Goal: Task Accomplishment & Management: Manage account settings

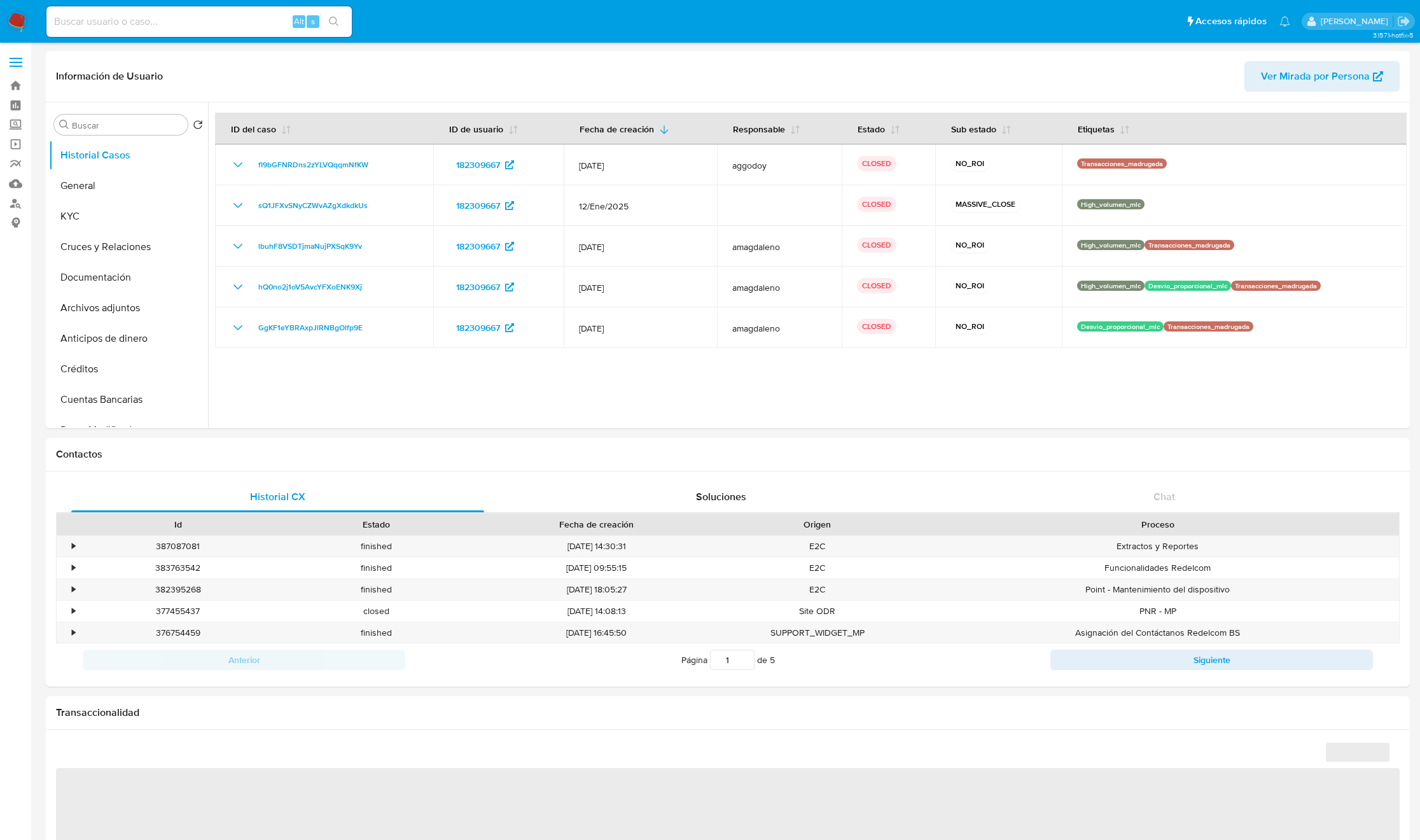
select select "10"
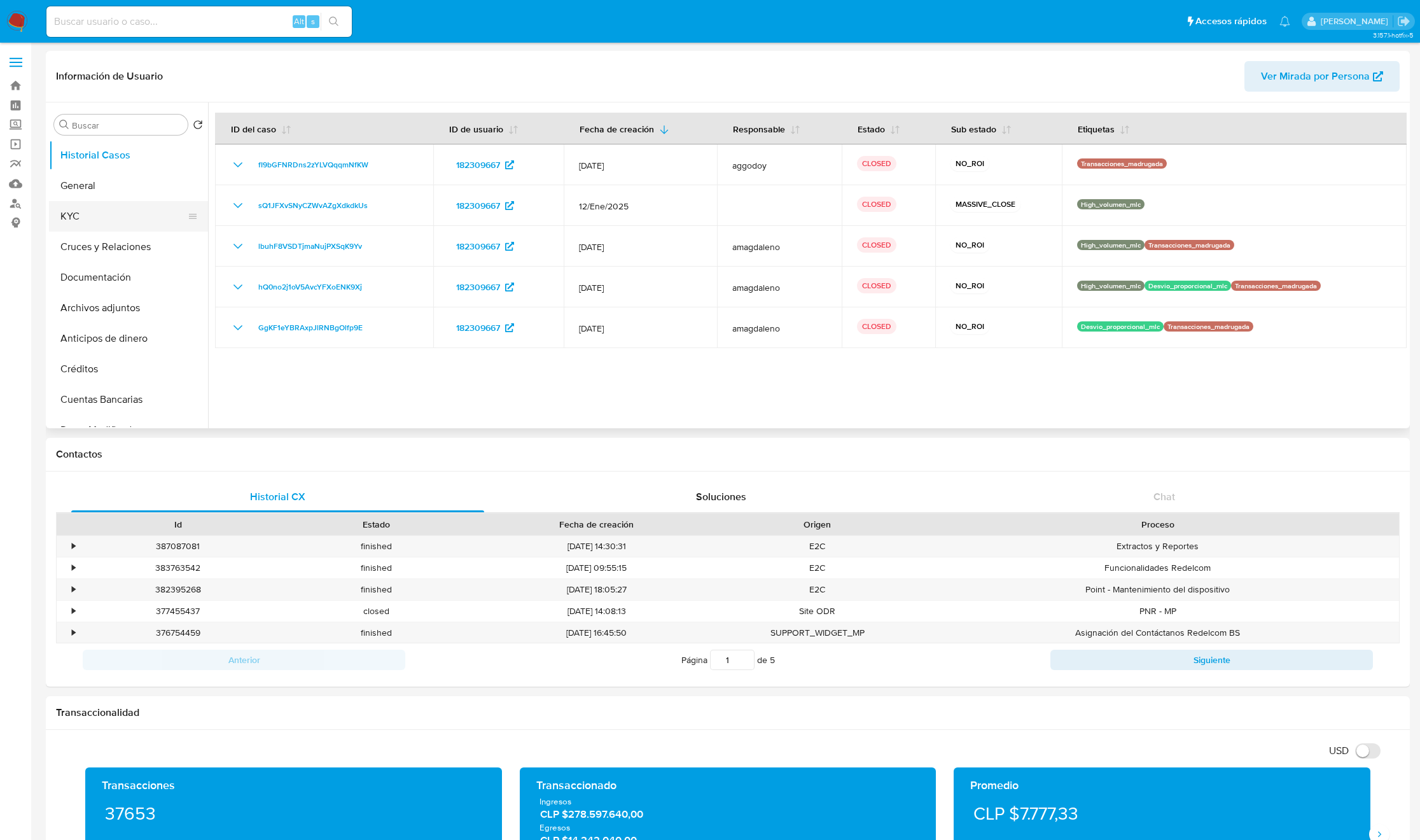
click at [115, 211] on button "KYC" at bounding box center [123, 215] width 149 height 30
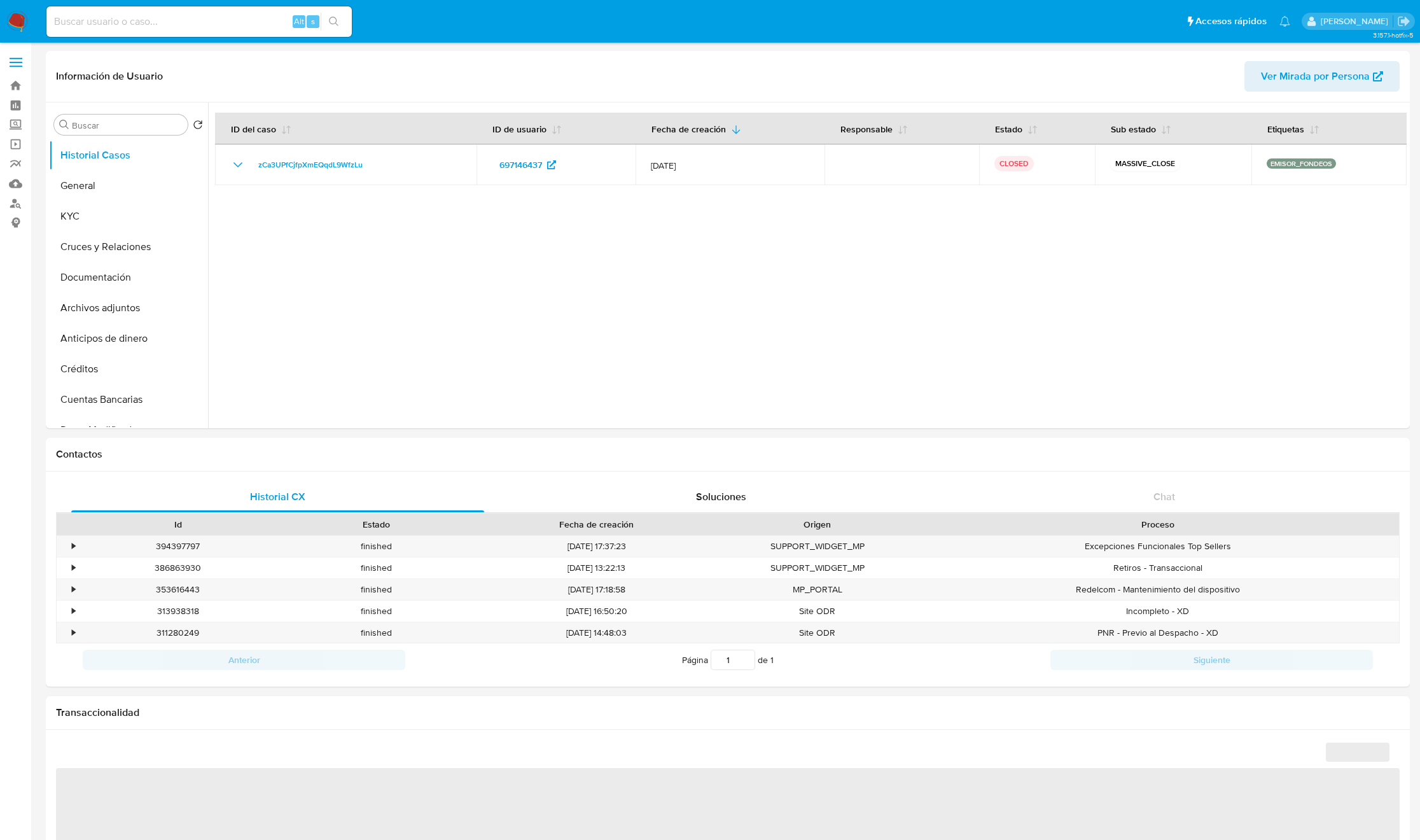
select select "10"
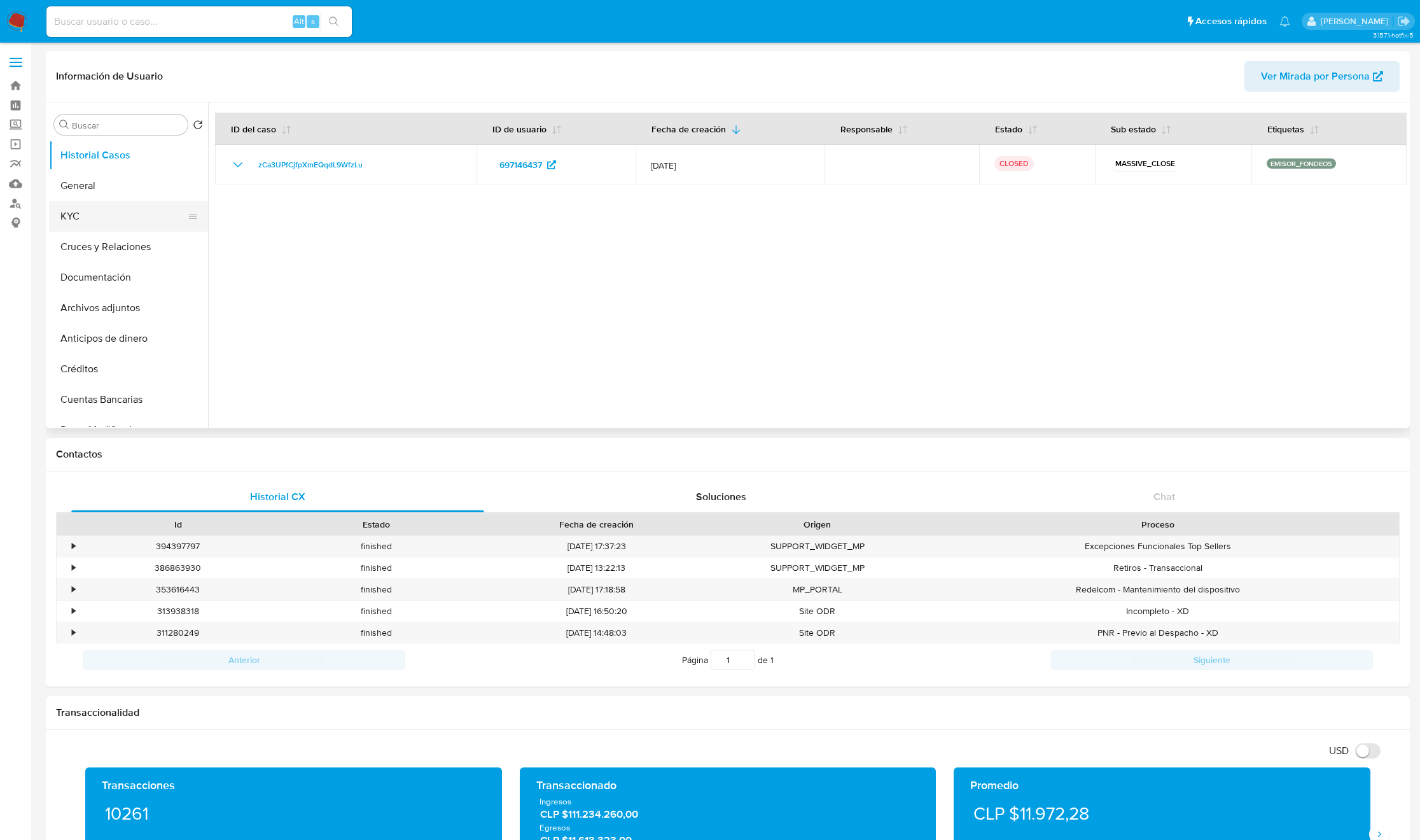
click at [118, 218] on button "KYC" at bounding box center [123, 215] width 149 height 30
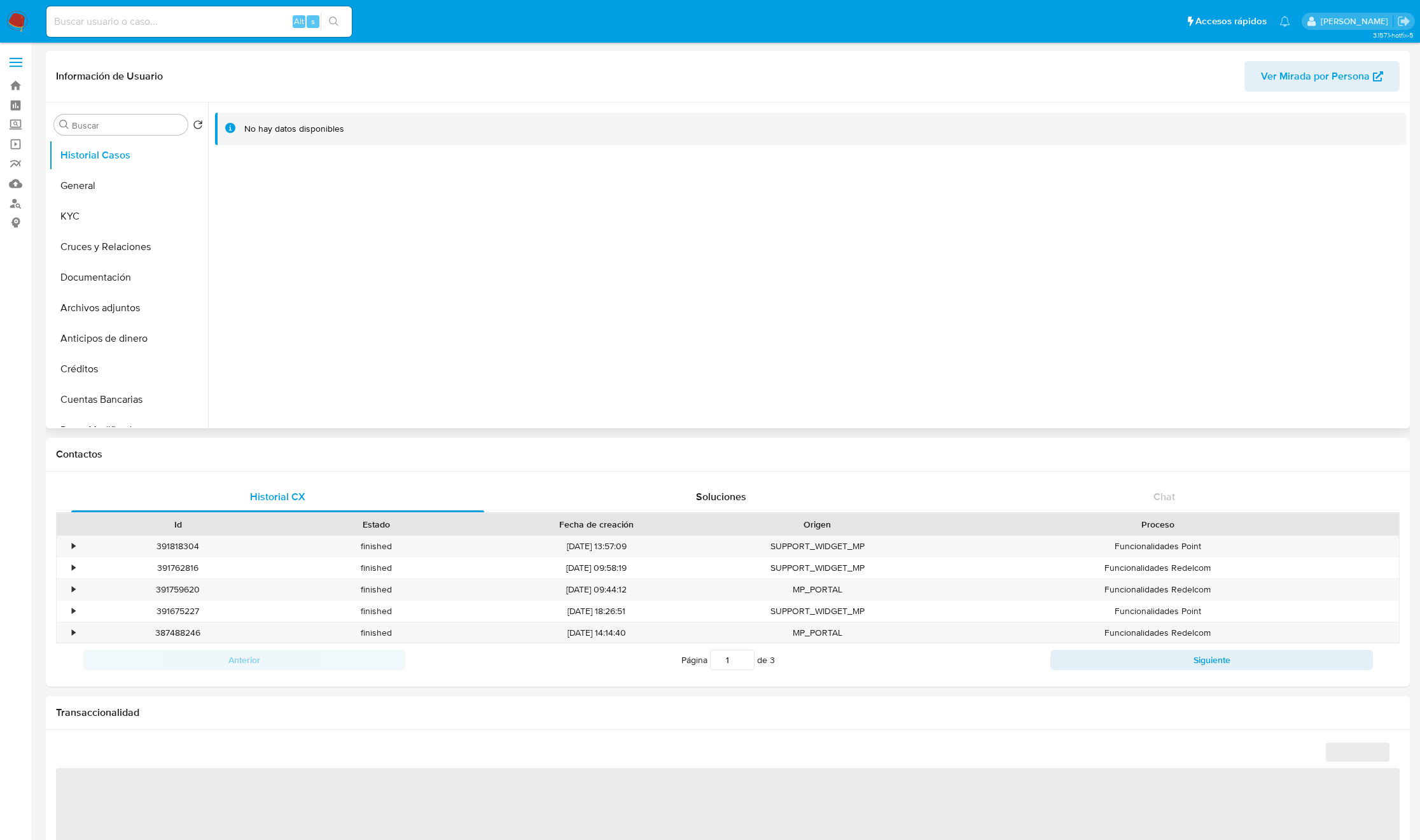
select select "10"
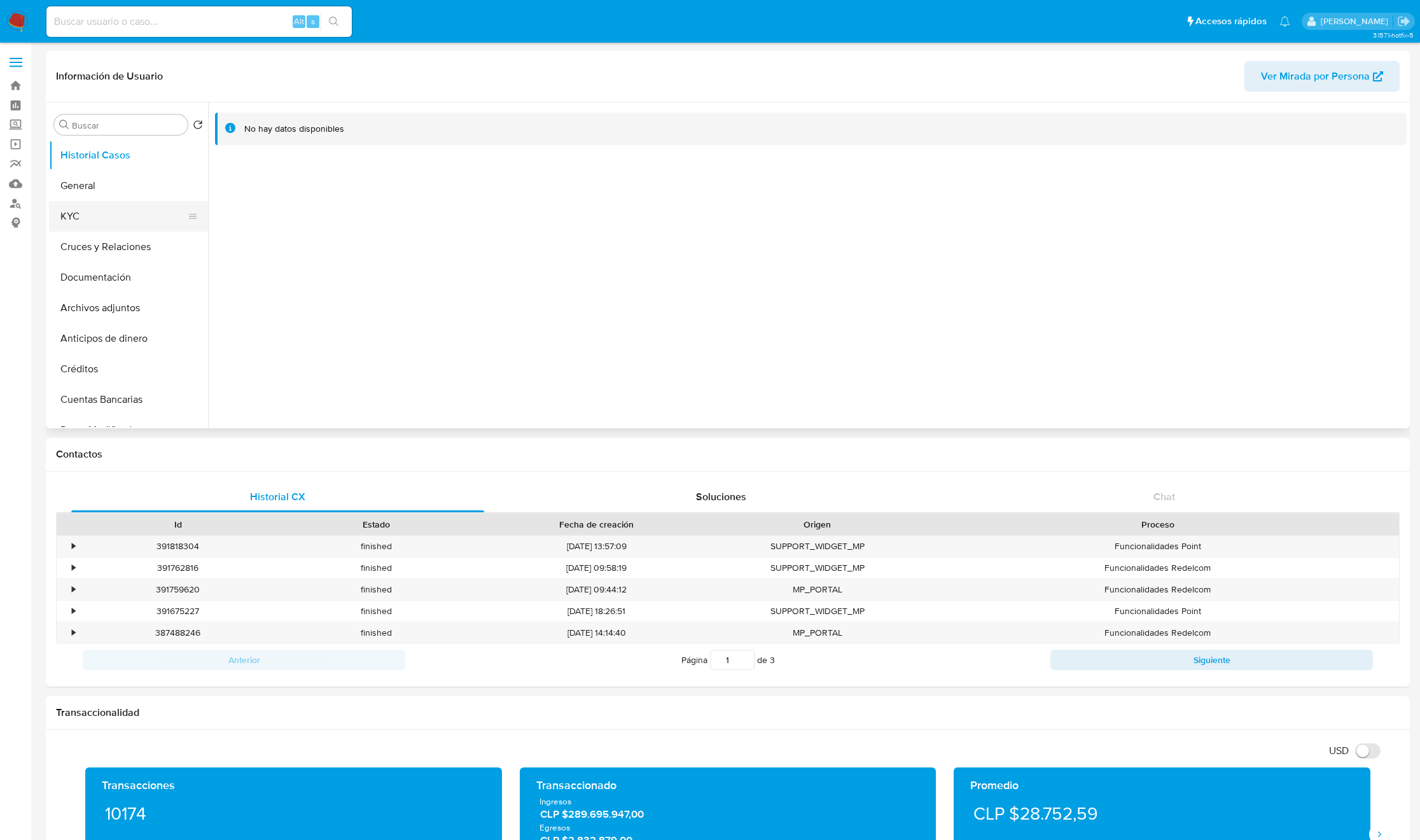
click at [72, 216] on button "KYC" at bounding box center [123, 215] width 149 height 30
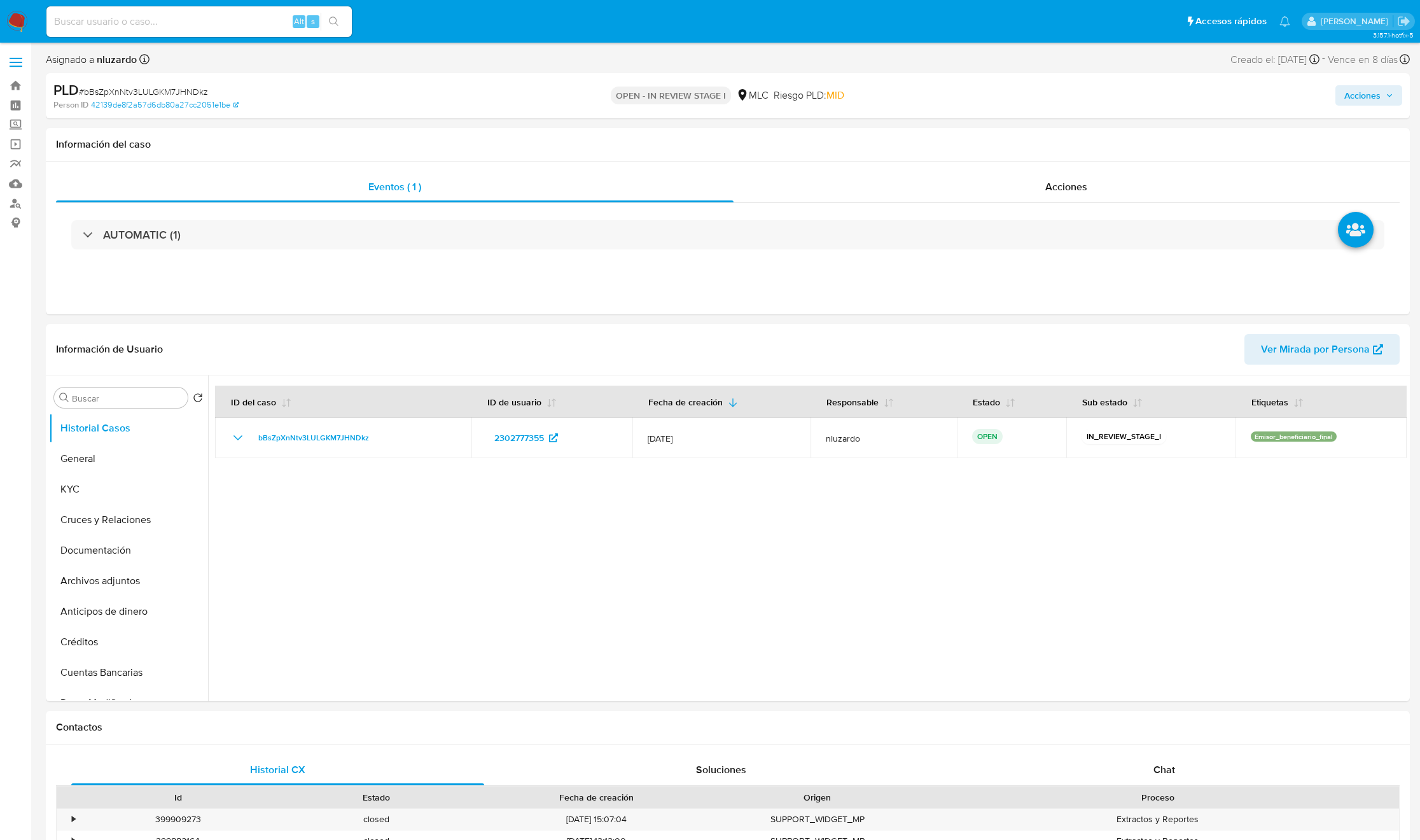
select select "10"
click at [109, 403] on input "Buscar" at bounding box center [128, 398] width 111 height 11
type input "ad"
click at [119, 452] on button "Archivos adjuntos" at bounding box center [123, 458] width 149 height 30
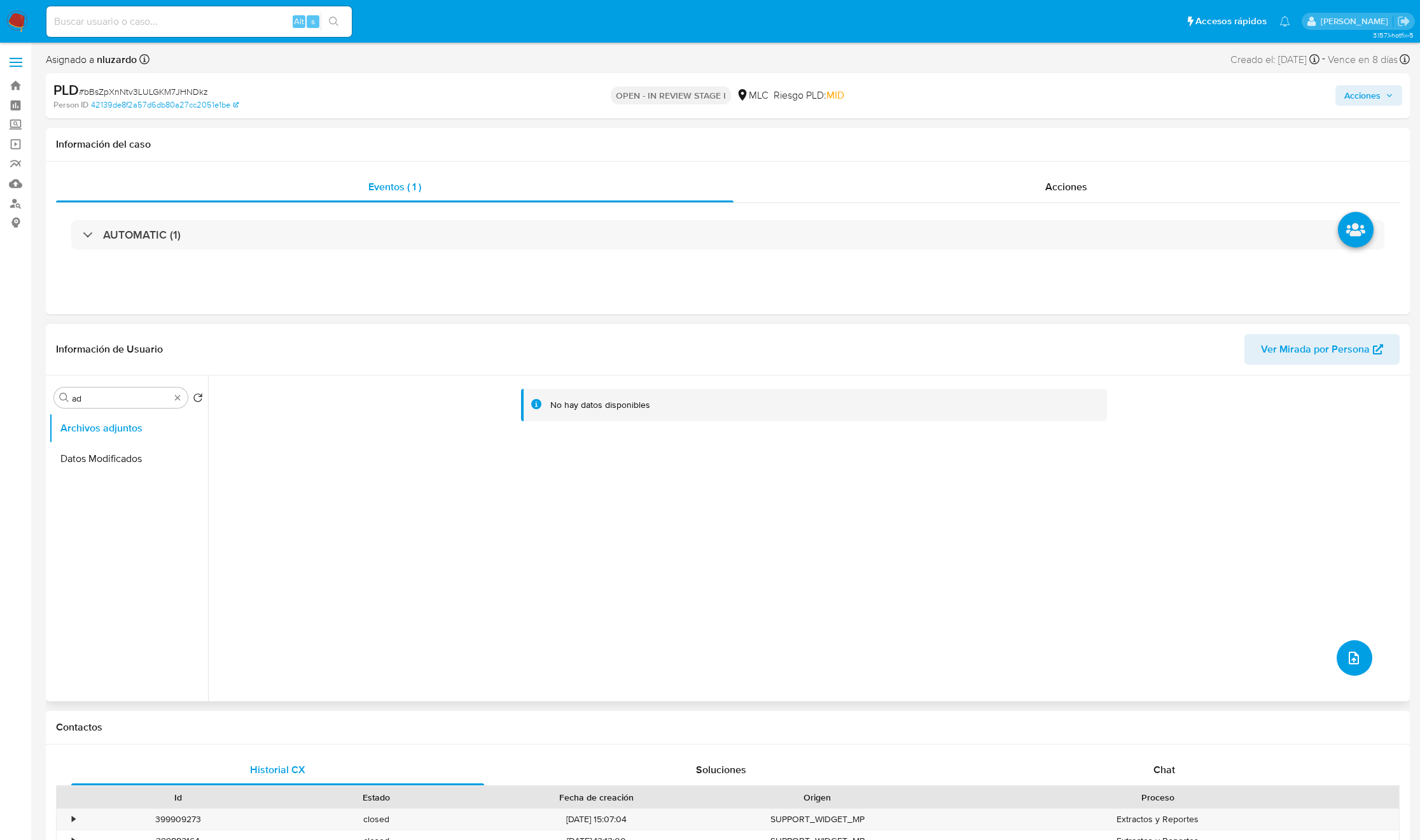
click at [1340, 654] on button "upload-file" at bounding box center [1354, 657] width 36 height 36
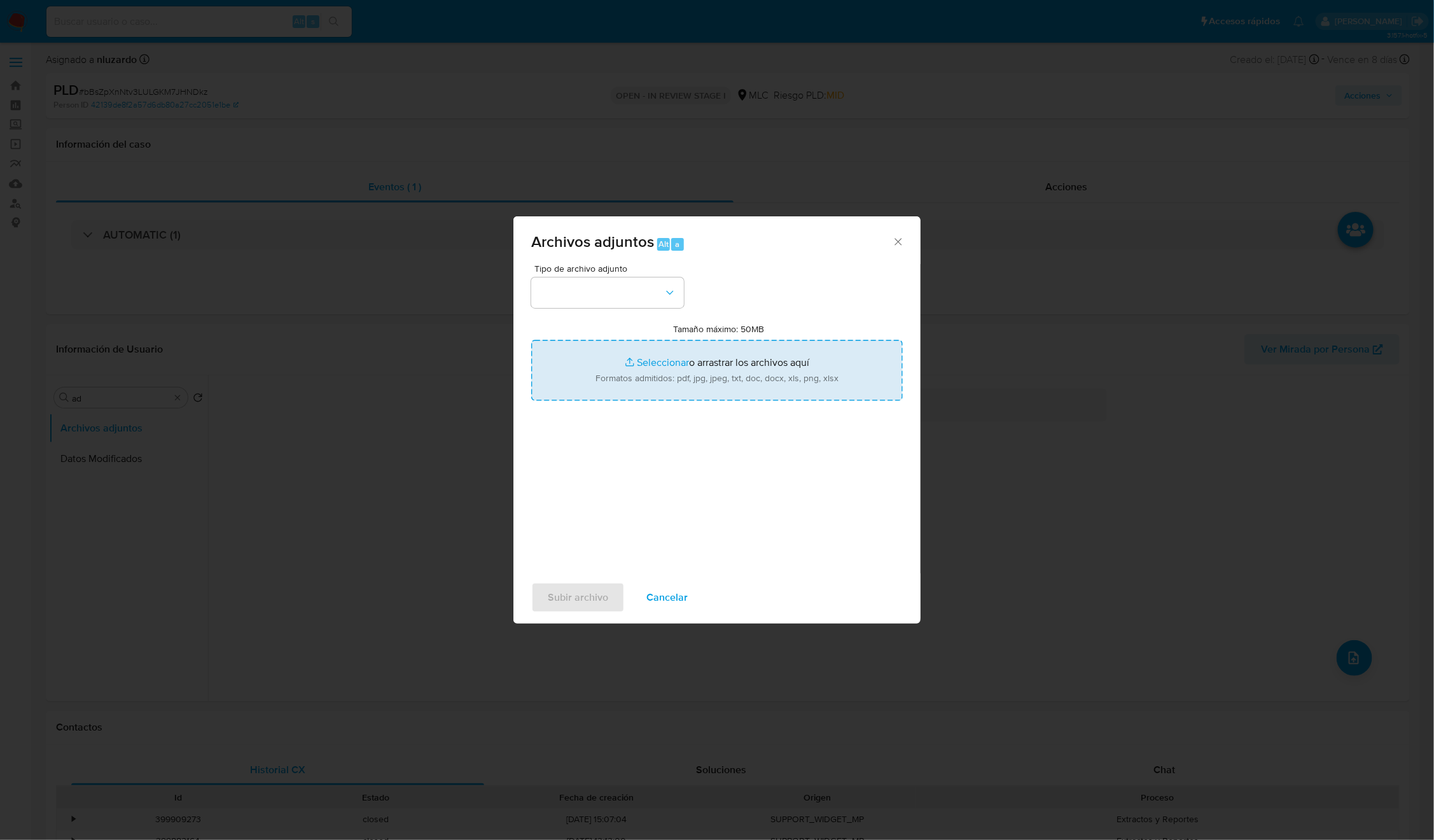
type input "C:\fakepath\Mulan 2302777355_2025_09_02_08_57_47.xlsx"
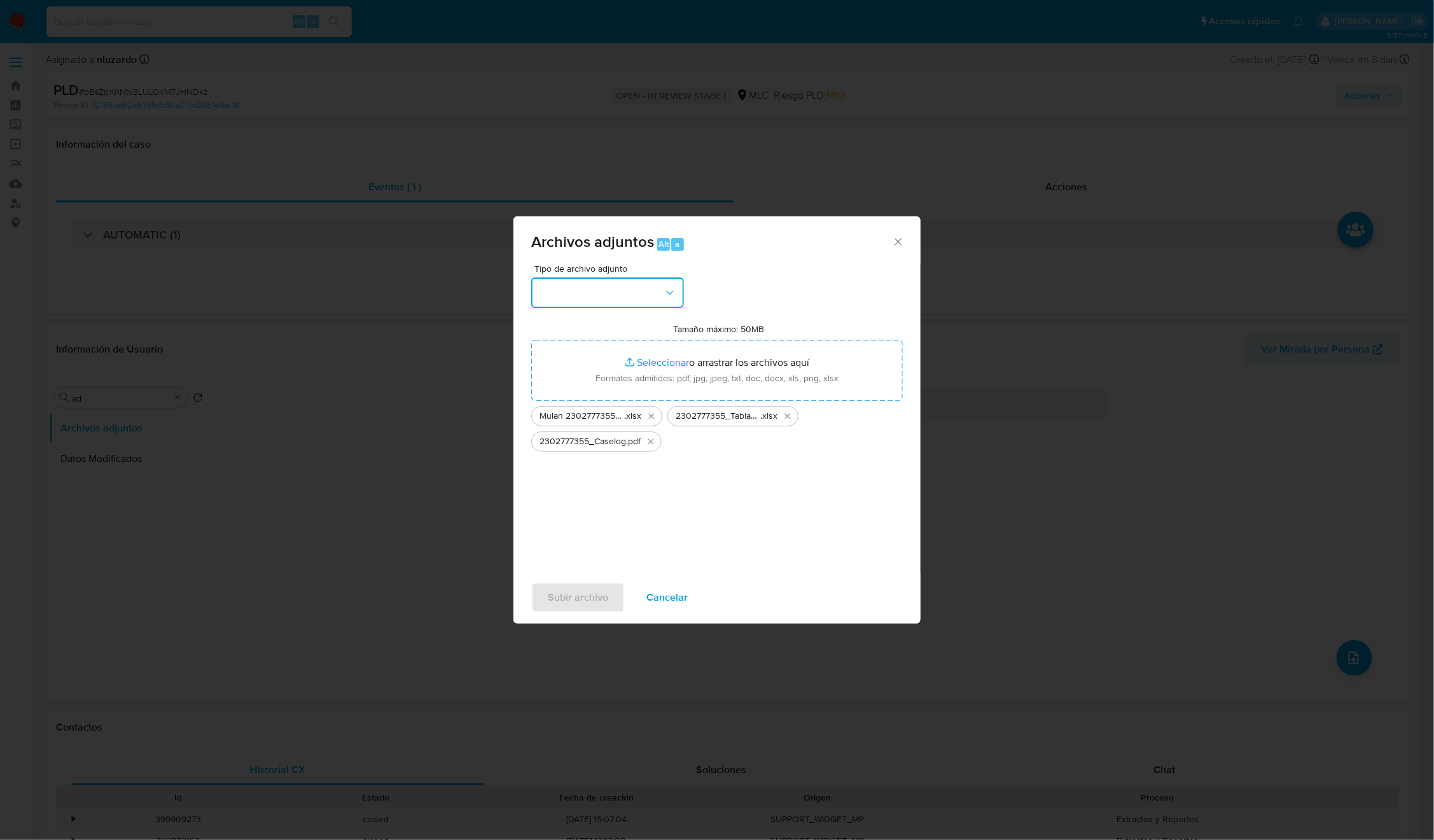
click at [658, 286] on button "button" at bounding box center [607, 292] width 153 height 30
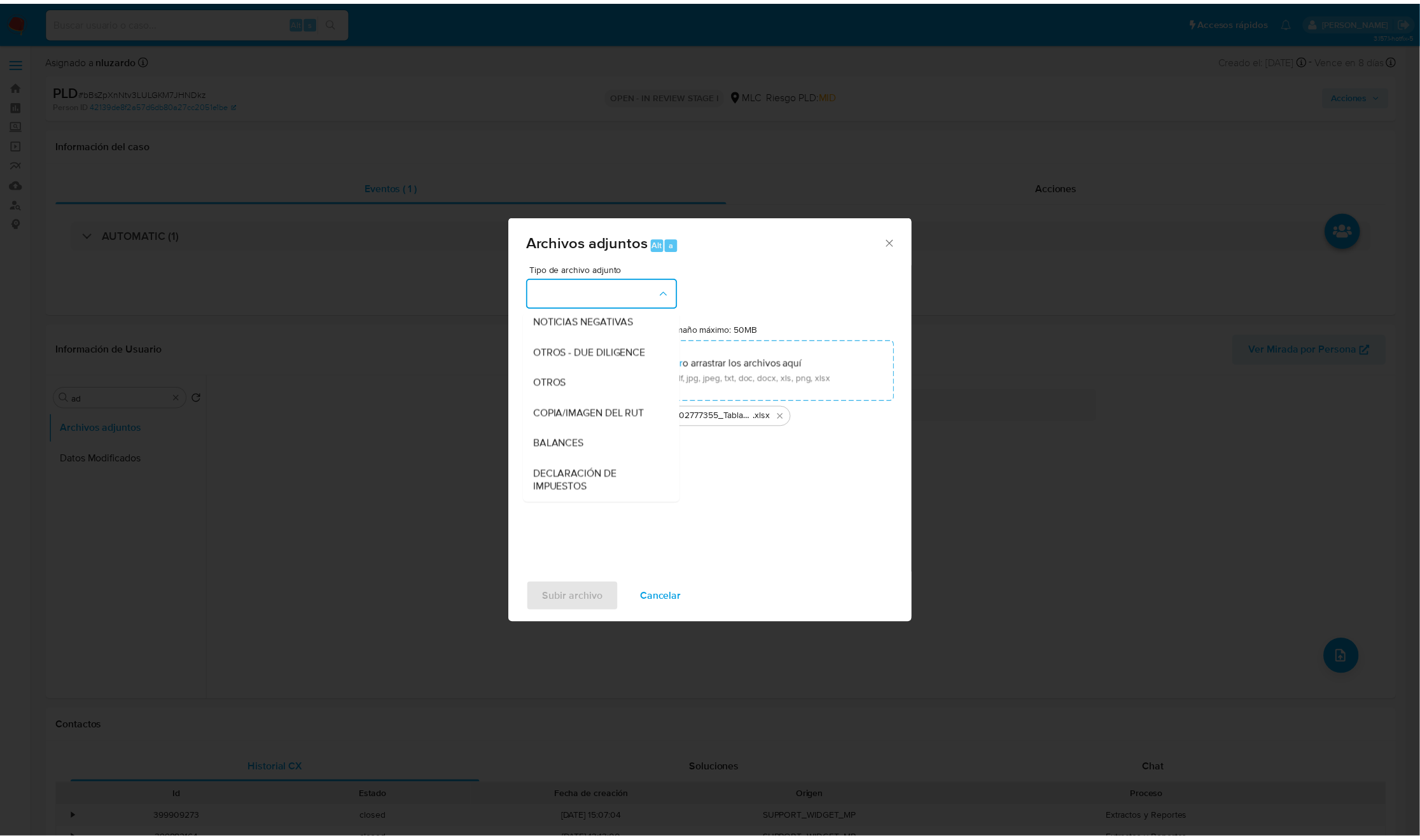
scroll to position [157, 0]
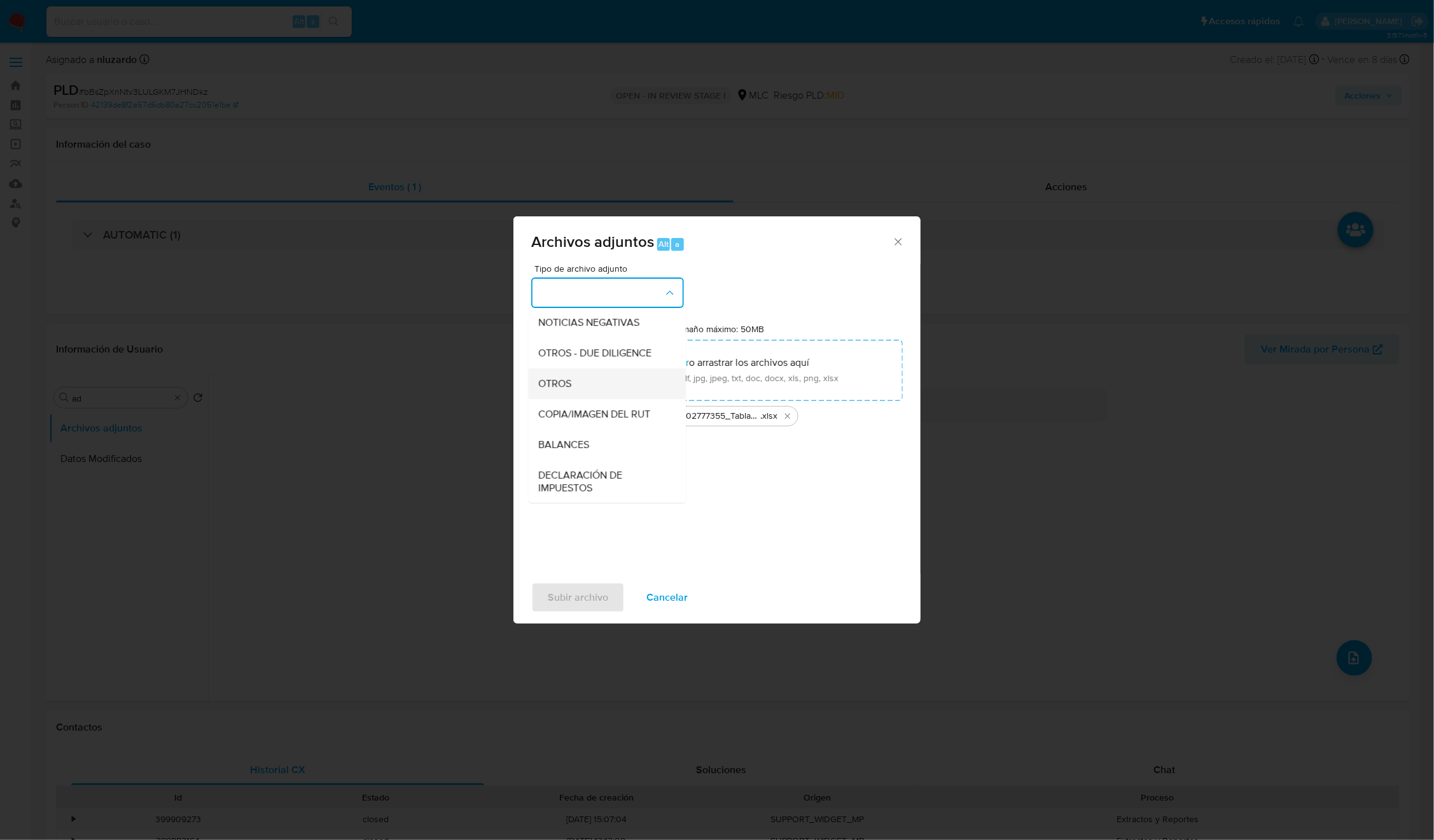
click at [572, 391] on div "OTROS" at bounding box center [604, 383] width 129 height 30
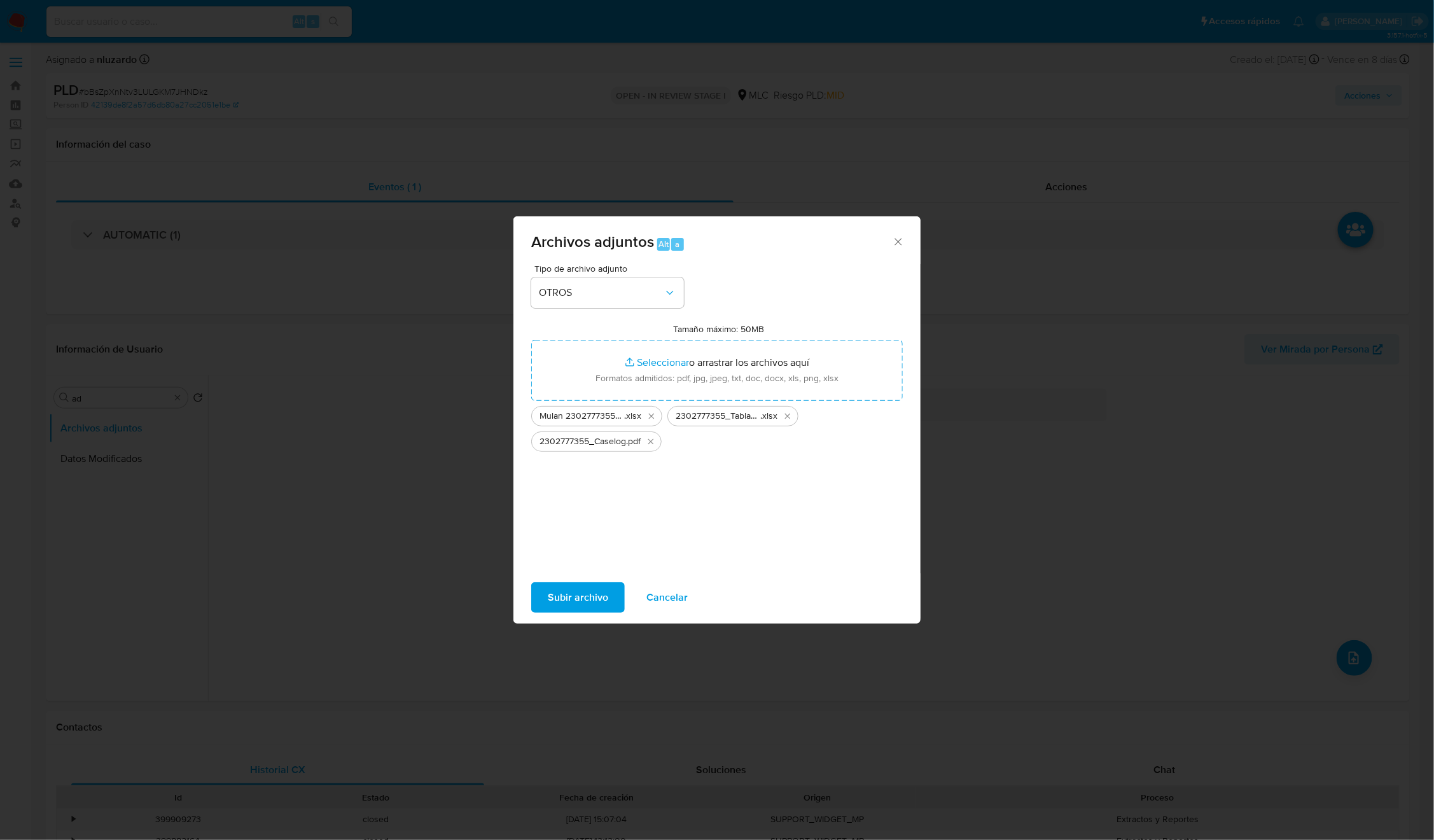
click at [586, 603] on span "Subir archivo" at bounding box center [578, 597] width 60 height 28
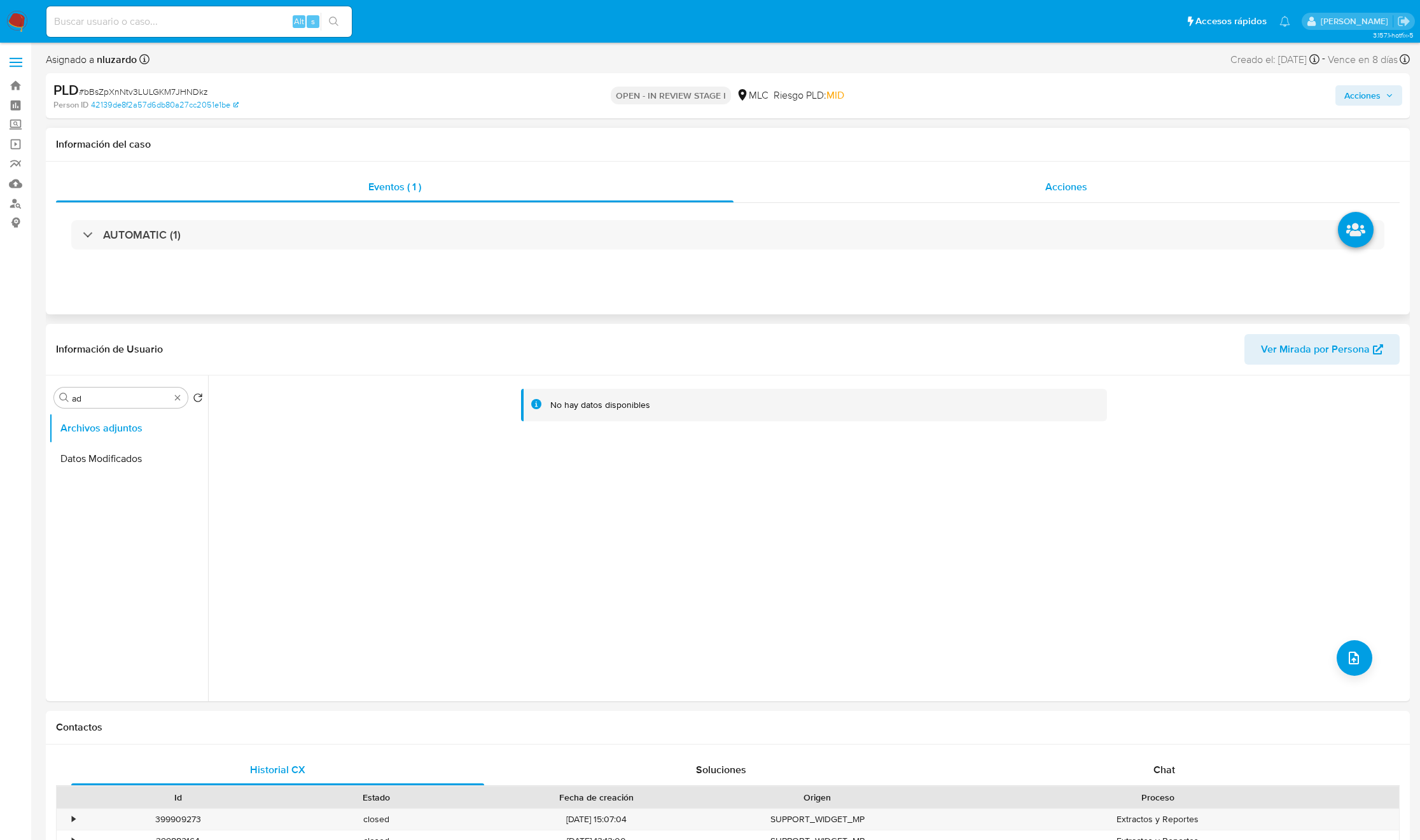
click at [998, 178] on div "Acciones" at bounding box center [1067, 187] width 667 height 30
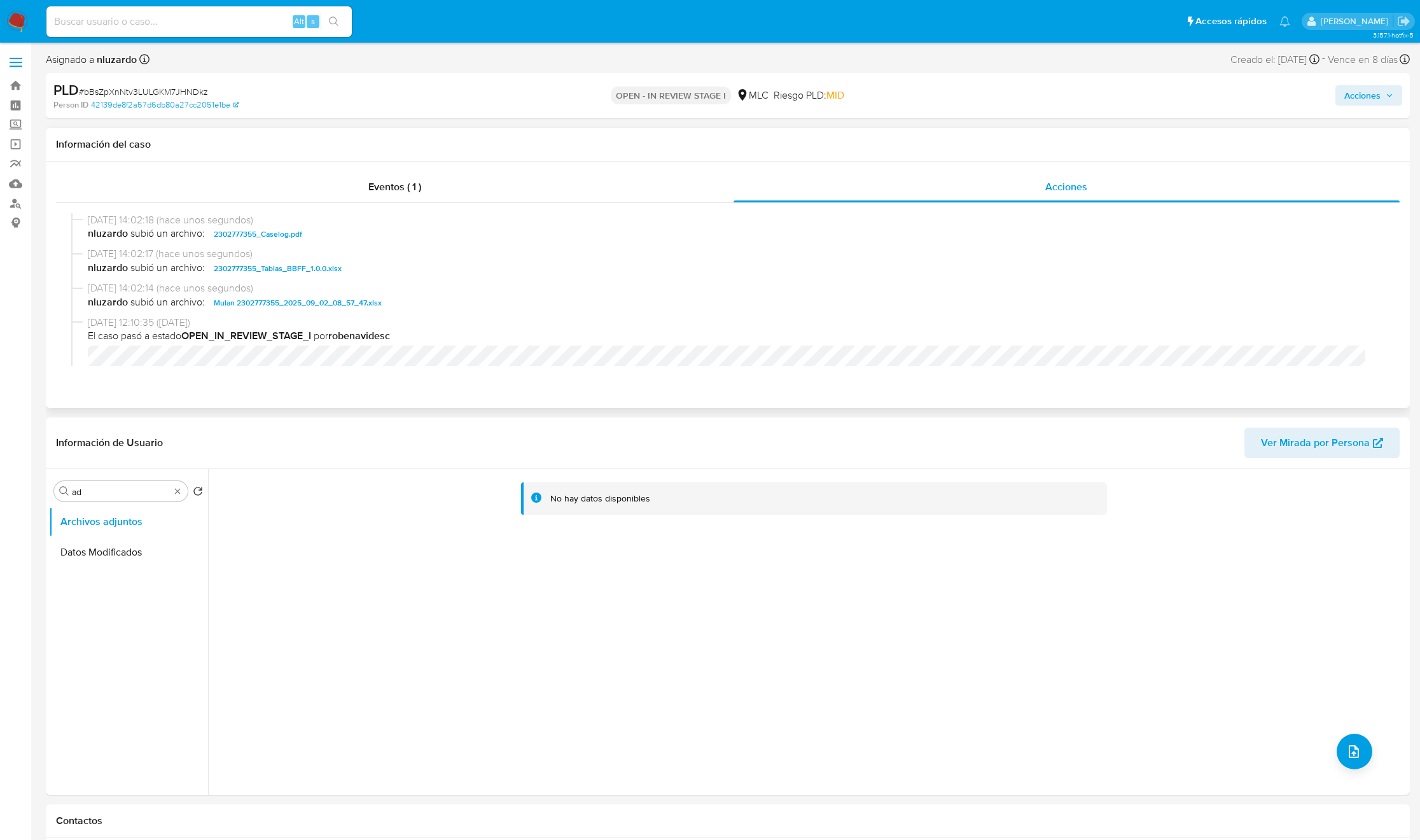
click at [348, 237] on span "nluzardo subió un archivo: 2302777355_Caselog.pdf" at bounding box center [733, 234] width 1291 height 16
copy span "2302777355_Caselog.pdf"
click at [1362, 99] on span "Acciones" at bounding box center [1362, 95] width 36 height 20
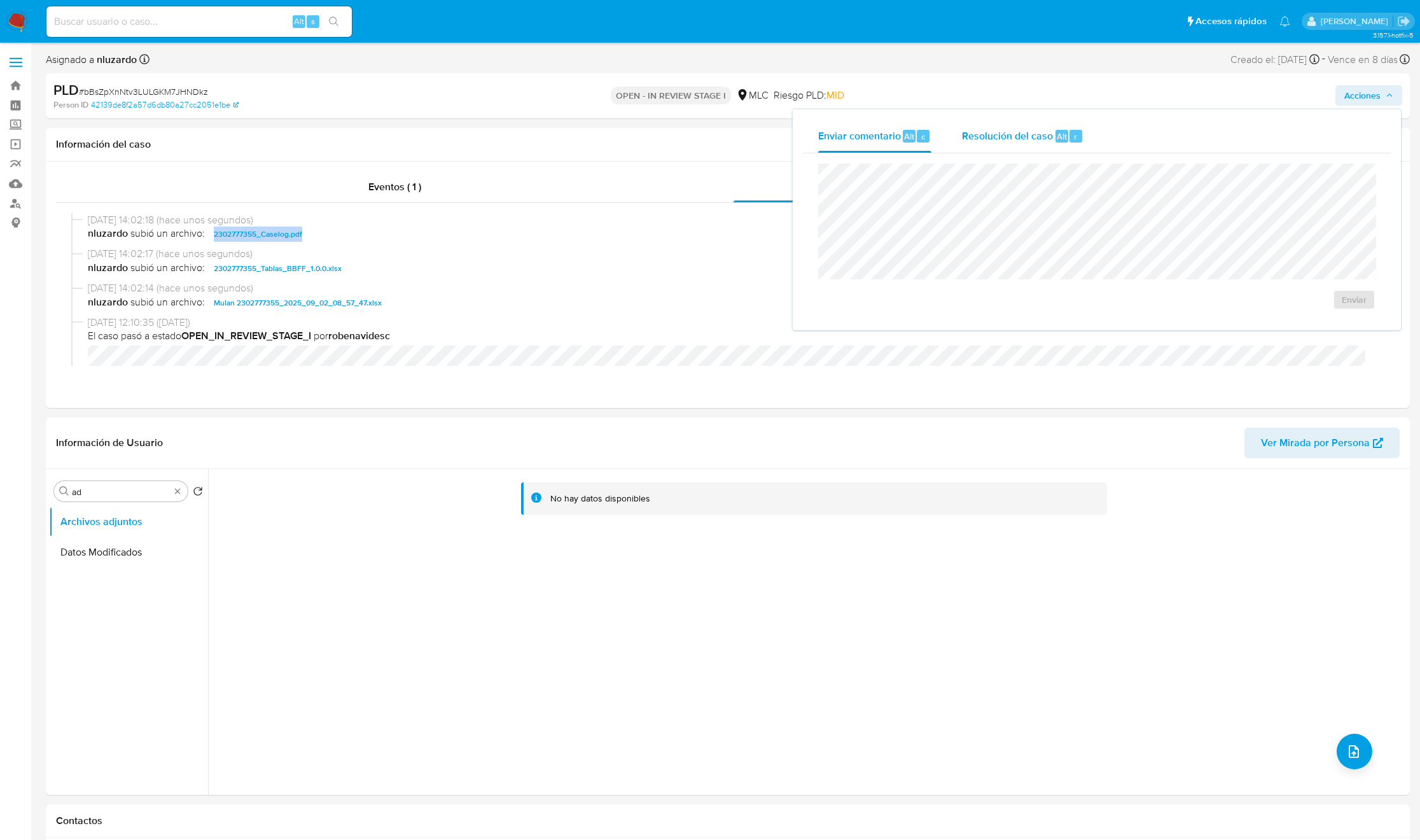
click at [1064, 141] on span "Alt" at bounding box center [1061, 136] width 10 height 12
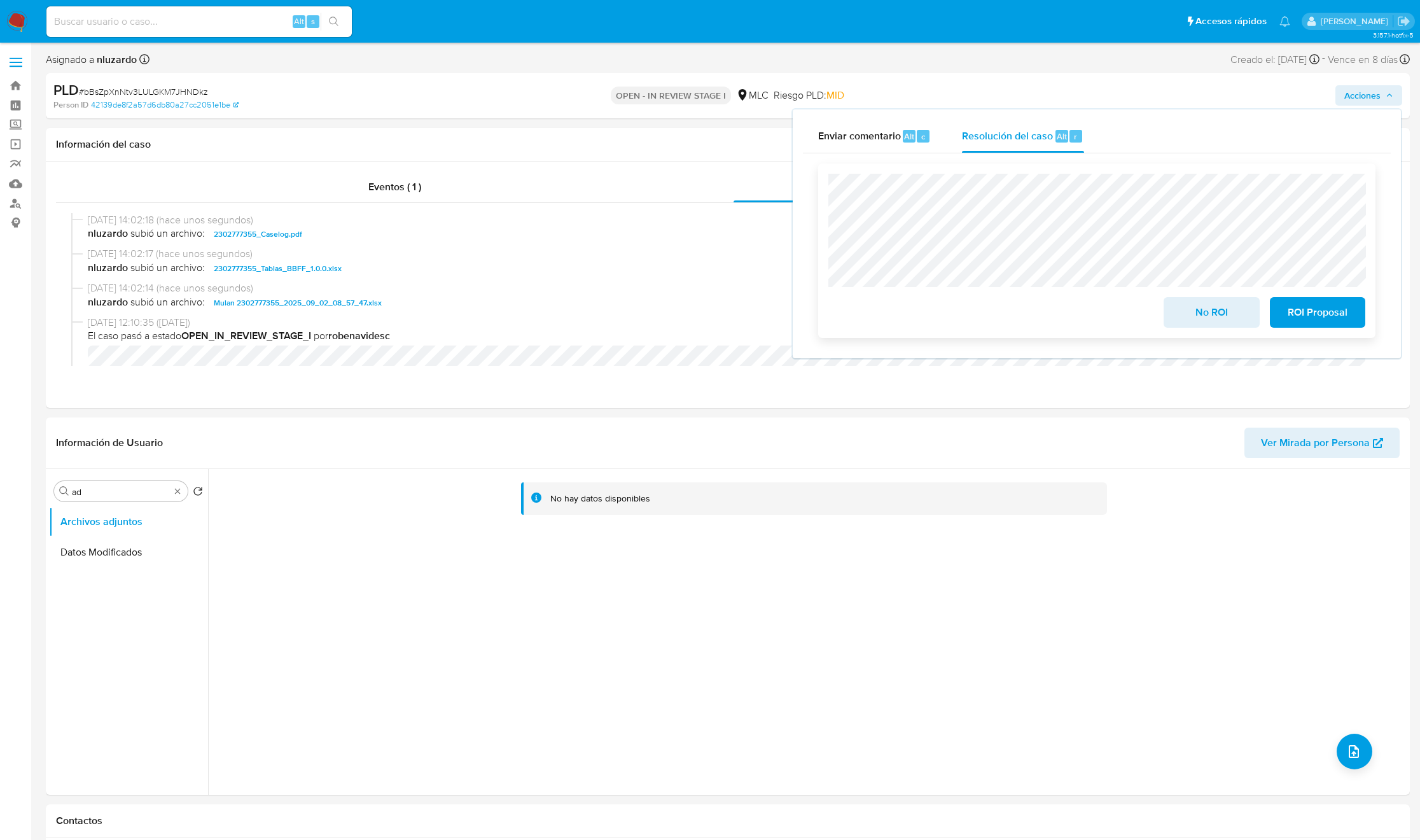
click at [1197, 307] on span "No ROI" at bounding box center [1211, 312] width 62 height 28
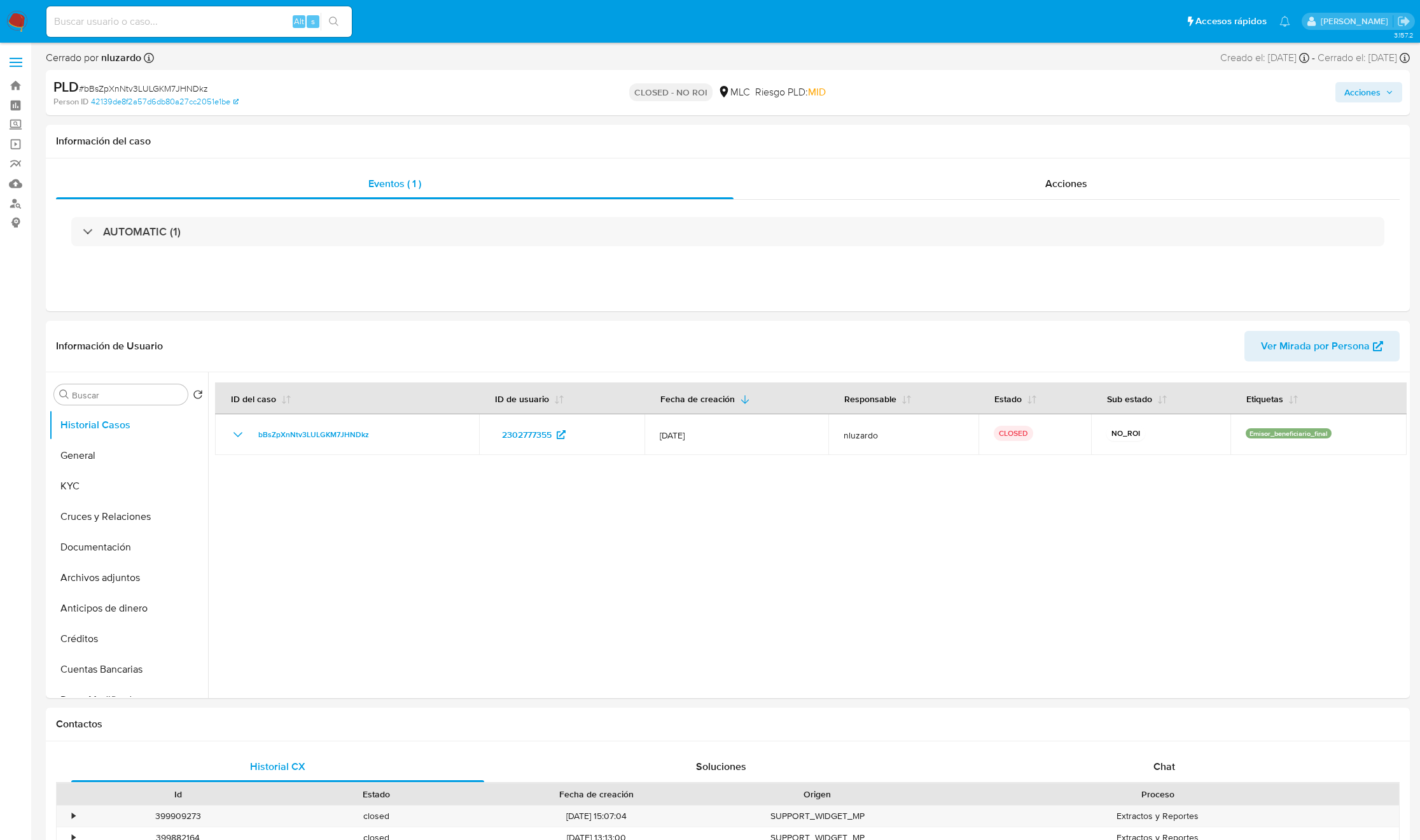
select select "10"
click at [1022, 188] on div "Acciones" at bounding box center [1067, 183] width 667 height 30
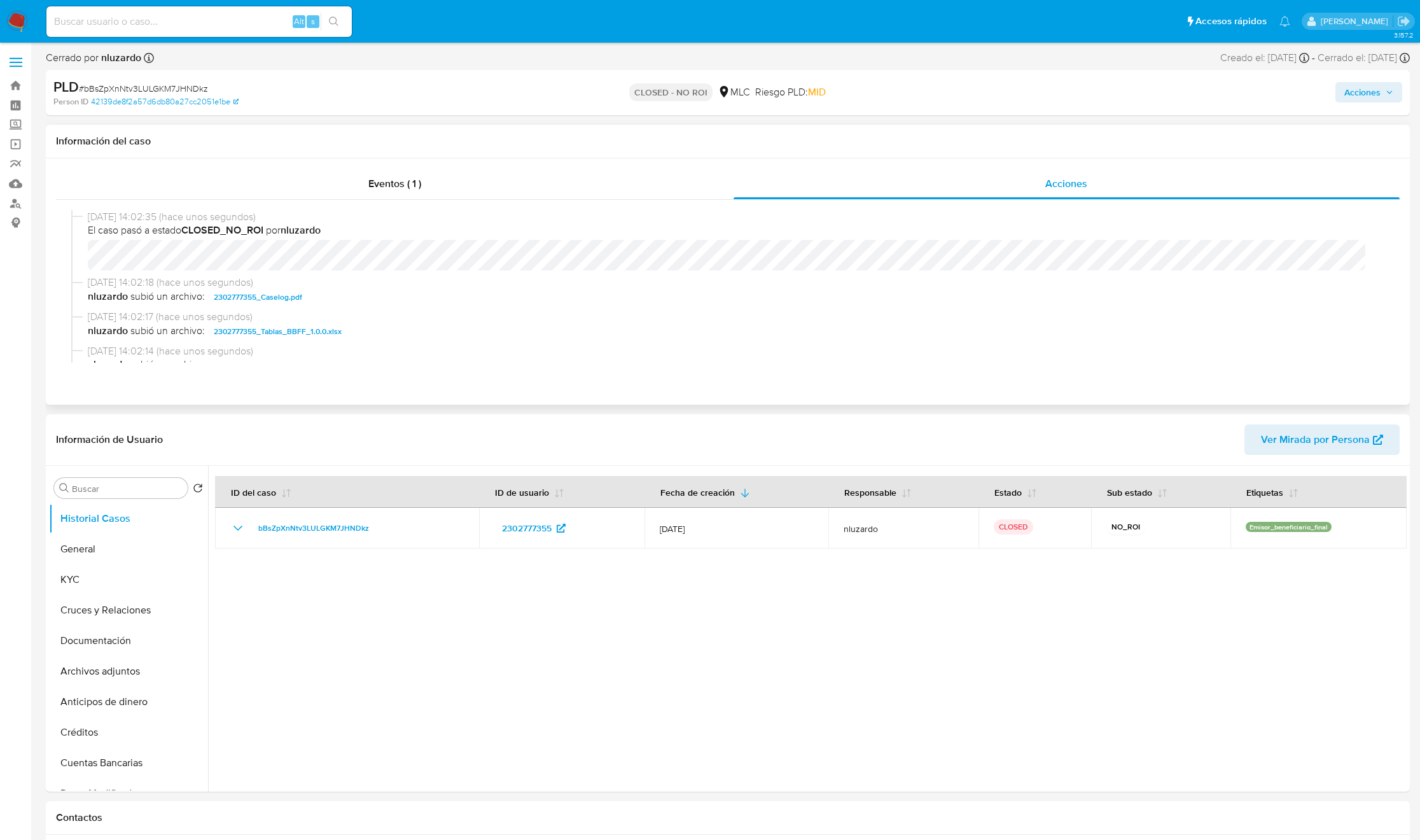
click at [360, 303] on span "nluzardo subió un archivo: 2302777355_Caselog.pdf" at bounding box center [733, 297] width 1291 height 16
click at [360, 295] on span "nluzardo subió un archivo: 2302777355_Caselog.pdf" at bounding box center [733, 297] width 1291 height 16
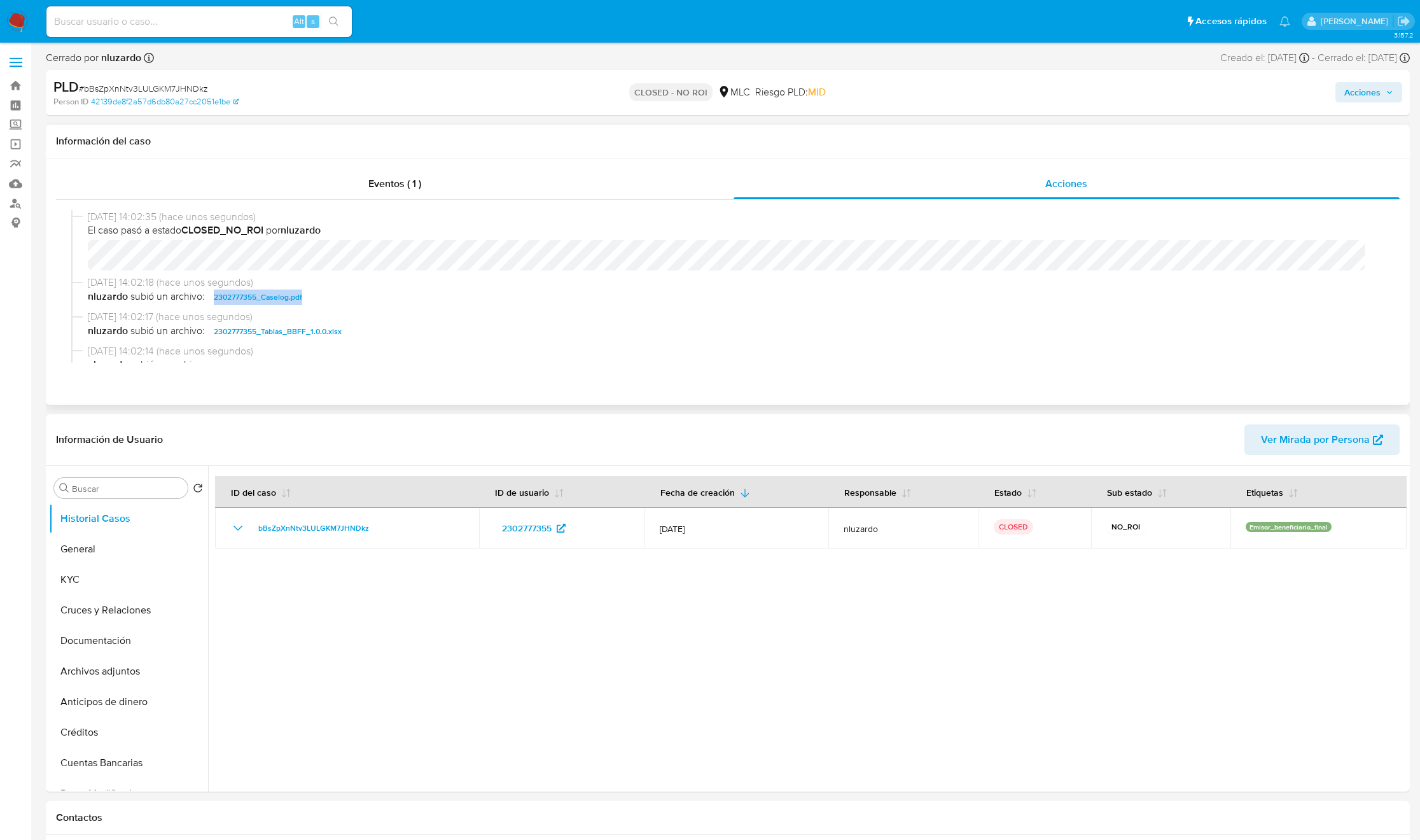
click at [360, 295] on span "nluzardo subió un archivo: 2302777355_Caselog.pdf" at bounding box center [733, 297] width 1291 height 16
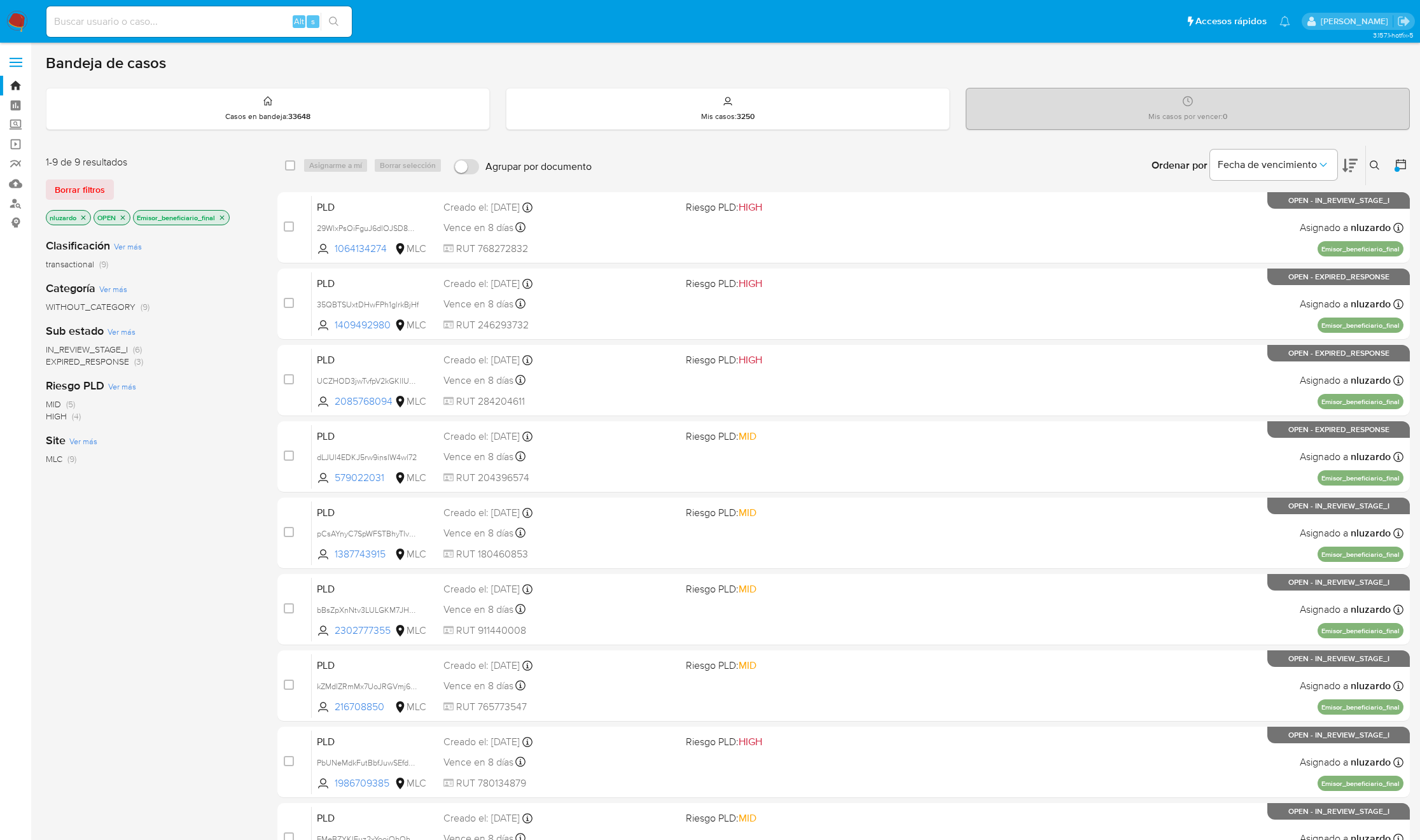
click at [214, 457] on div "MLC (9)" at bounding box center [152, 458] width 212 height 12
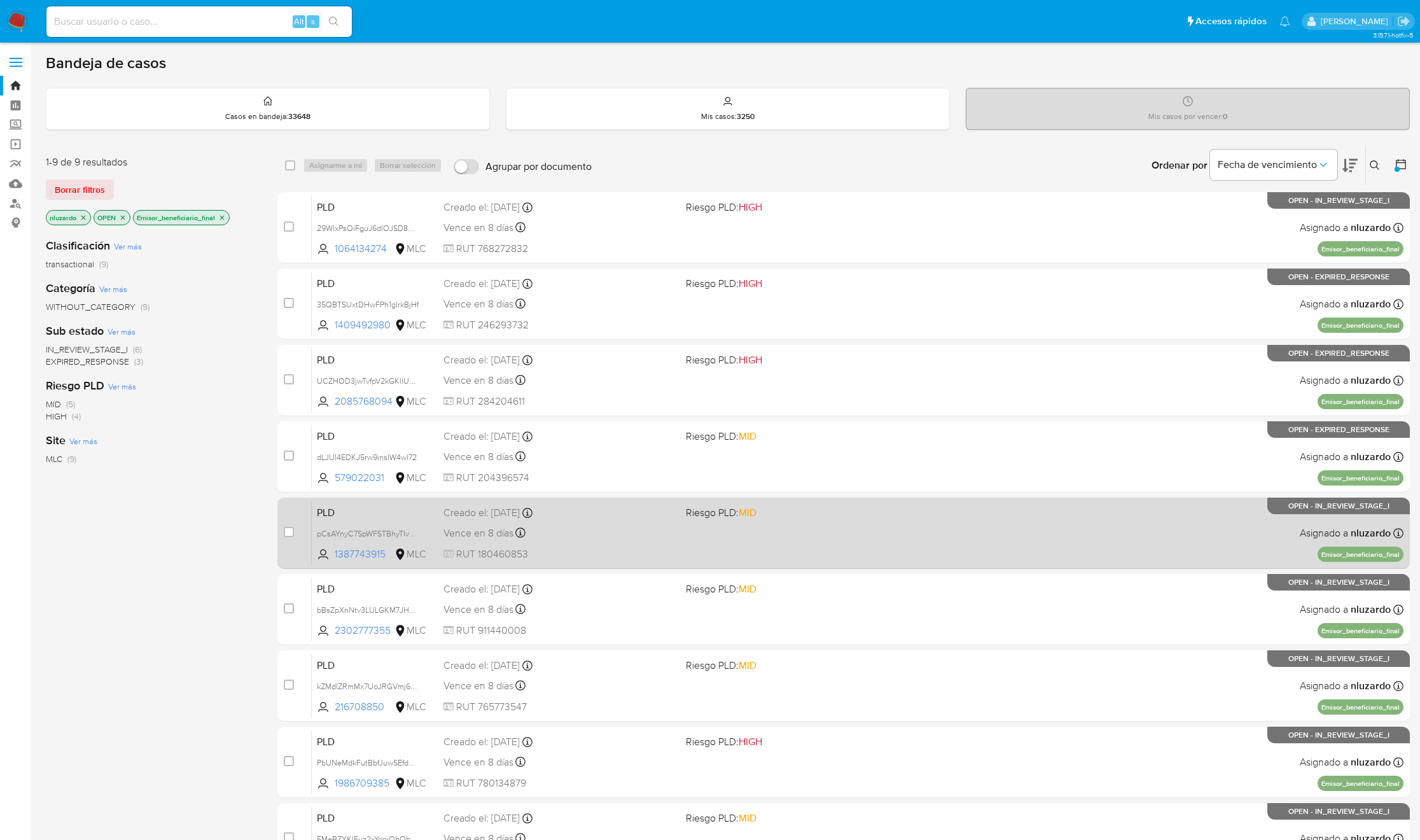
click at [726, 519] on span "Riesgo PLD: MID" at bounding box center [721, 511] width 70 height 14
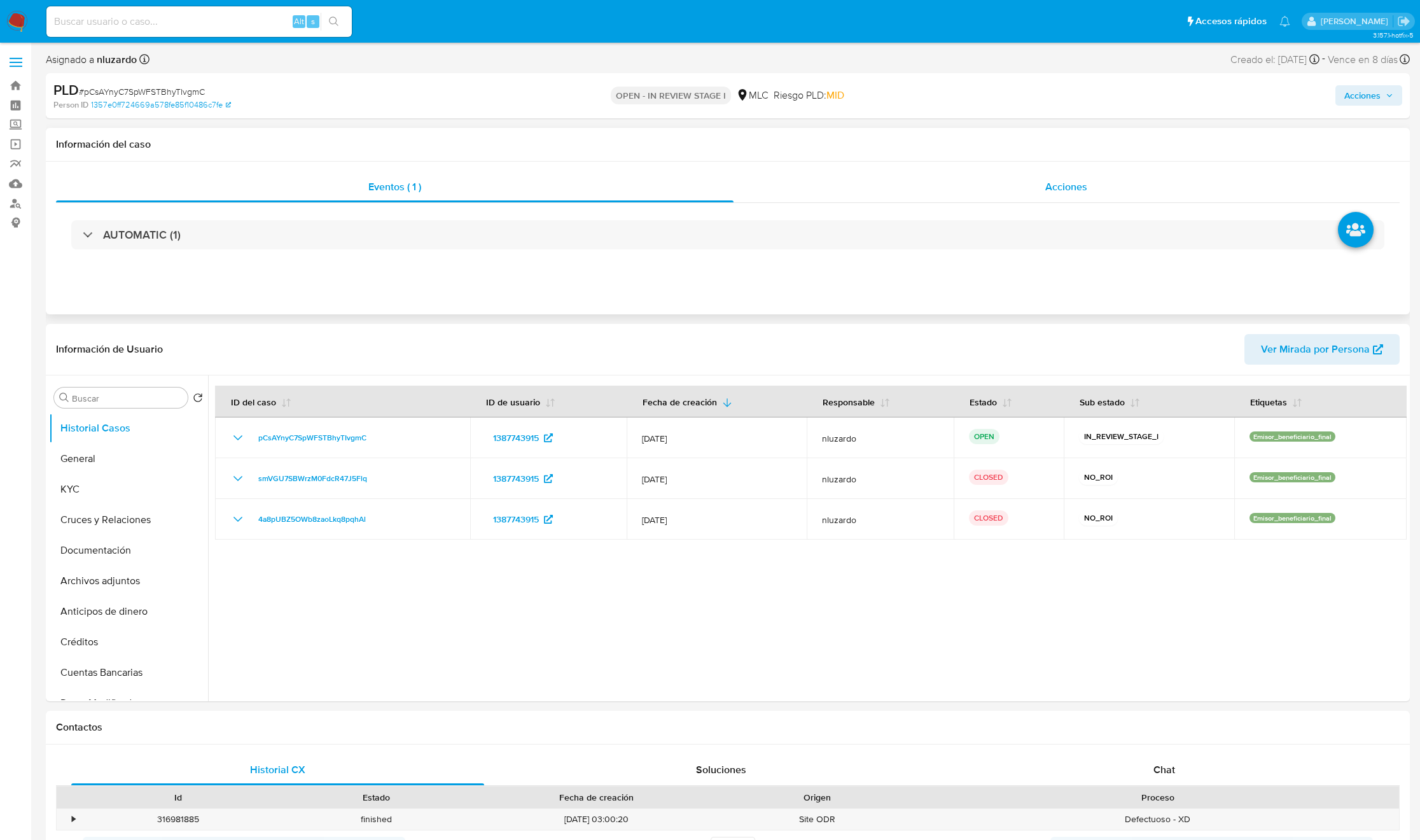
select select "10"
click at [235, 478] on icon "Mostrar/Ocultar" at bounding box center [238, 478] width 16 height 16
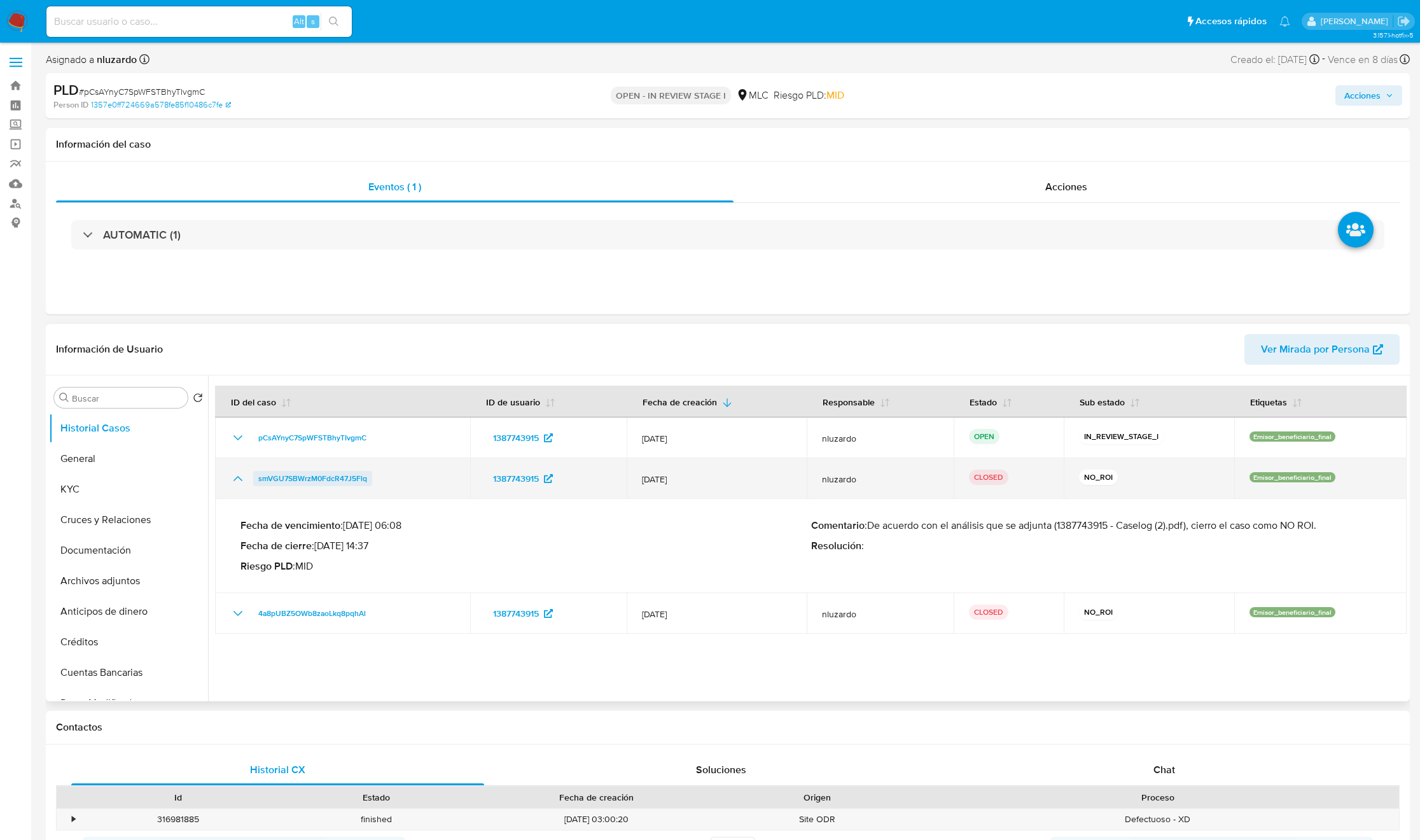
click at [329, 478] on span "smVGU7SBWrzM0FdcR47J5Flq" at bounding box center [312, 478] width 109 height 16
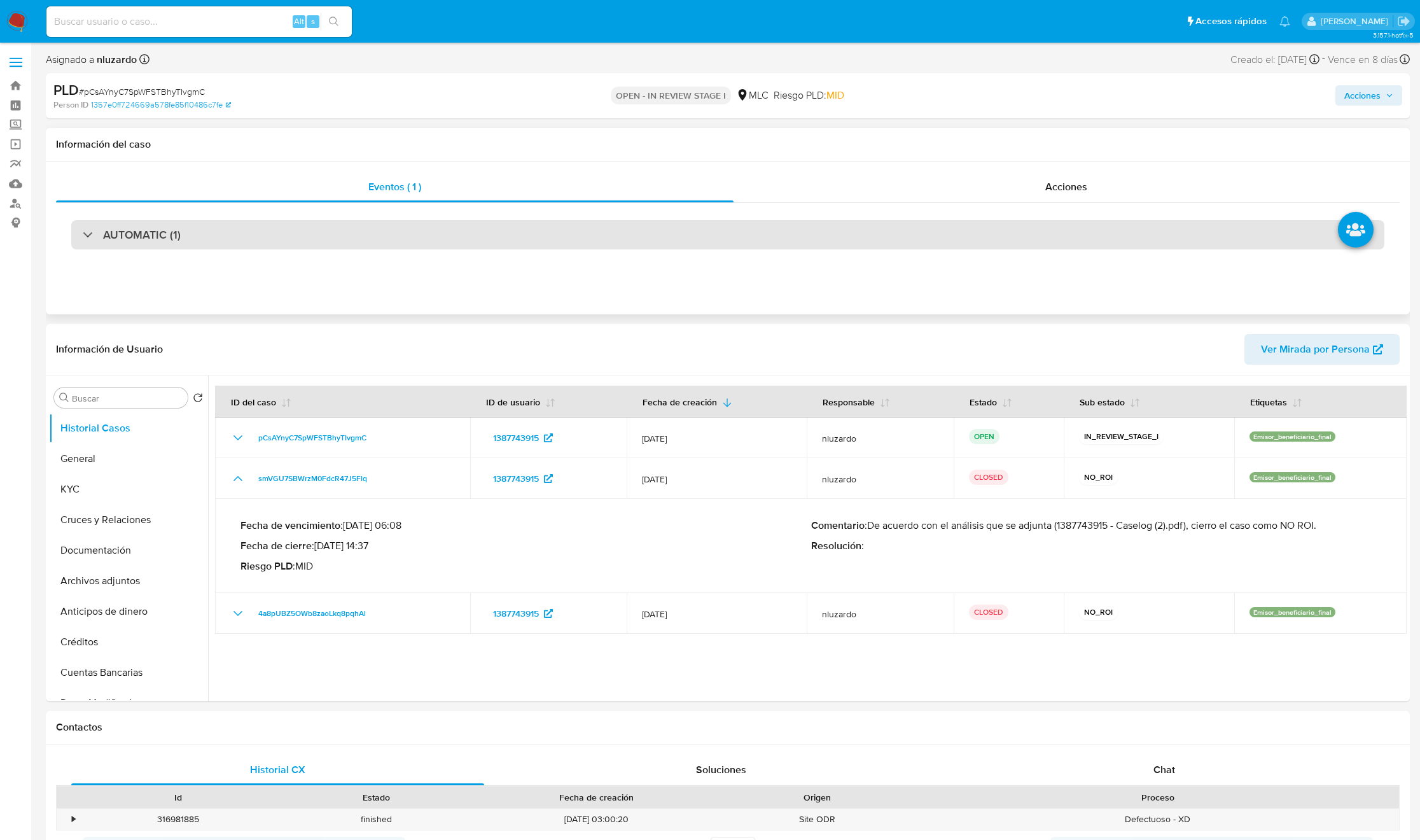
click at [569, 229] on div "AUTOMATIC (1)" at bounding box center [728, 235] width 1314 height 30
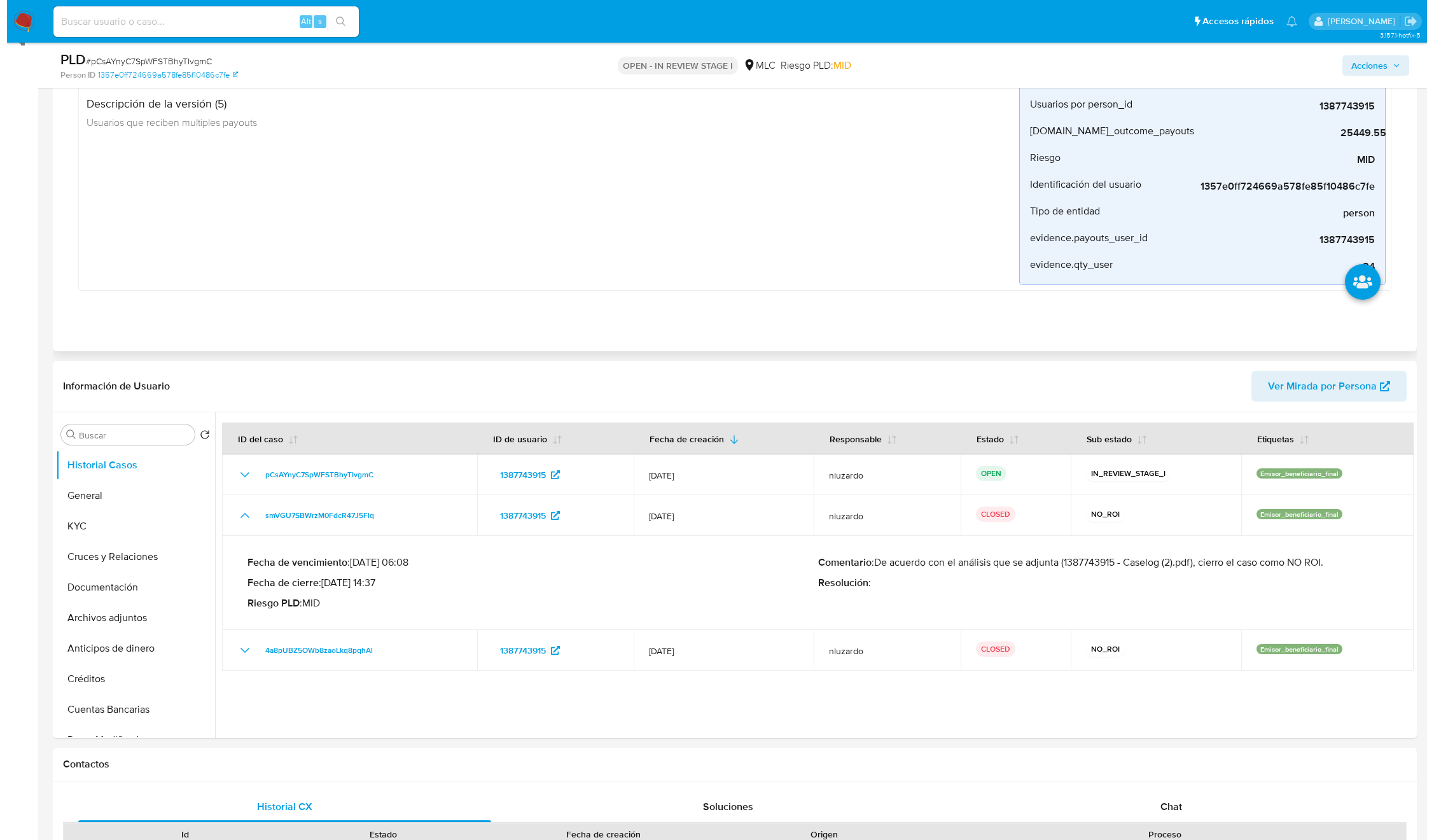
scroll to position [190, 0]
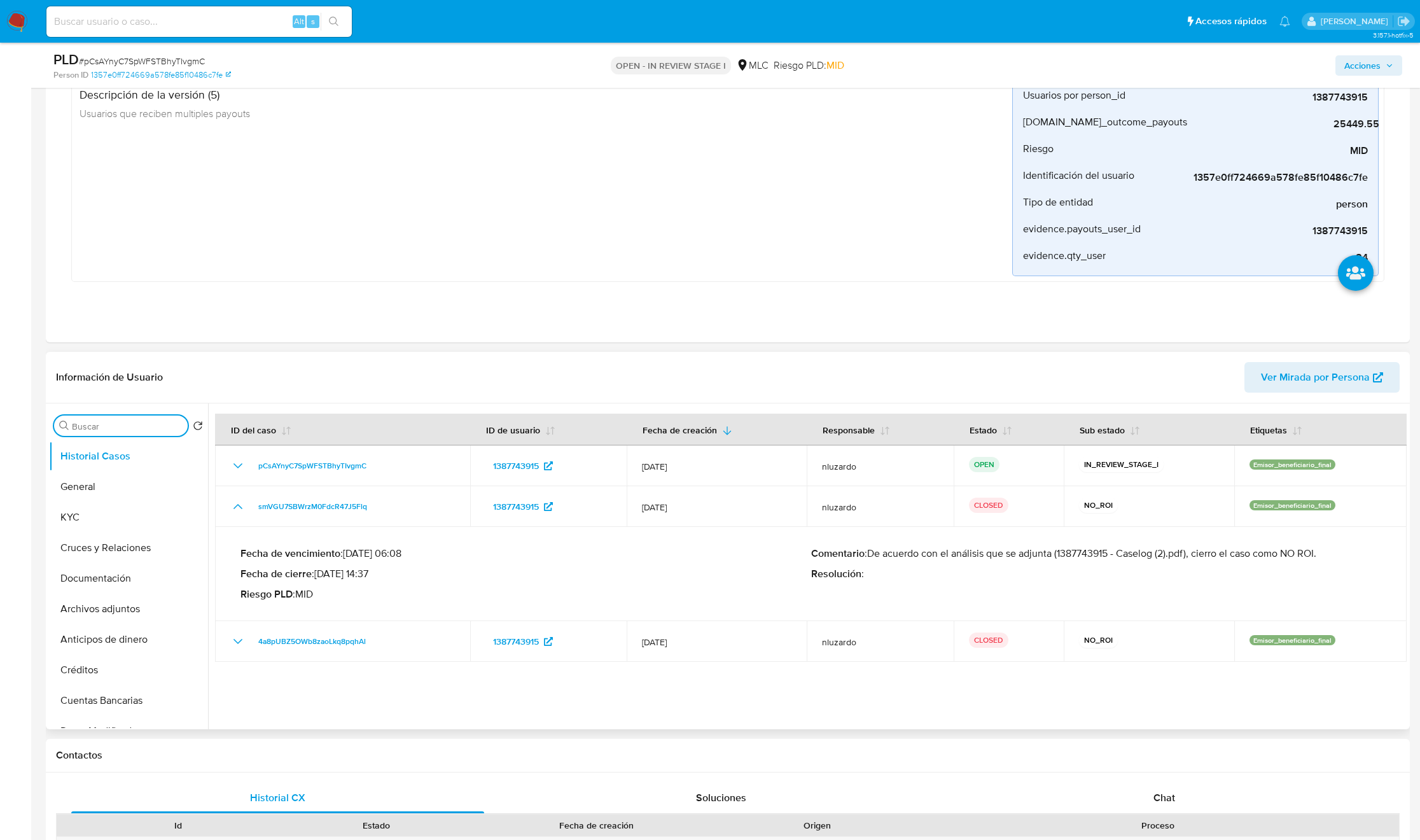
click at [107, 426] on input "Buscar" at bounding box center [128, 426] width 111 height 11
type input "ad"
click at [117, 487] on button "Archivos adjuntos" at bounding box center [123, 486] width 149 height 30
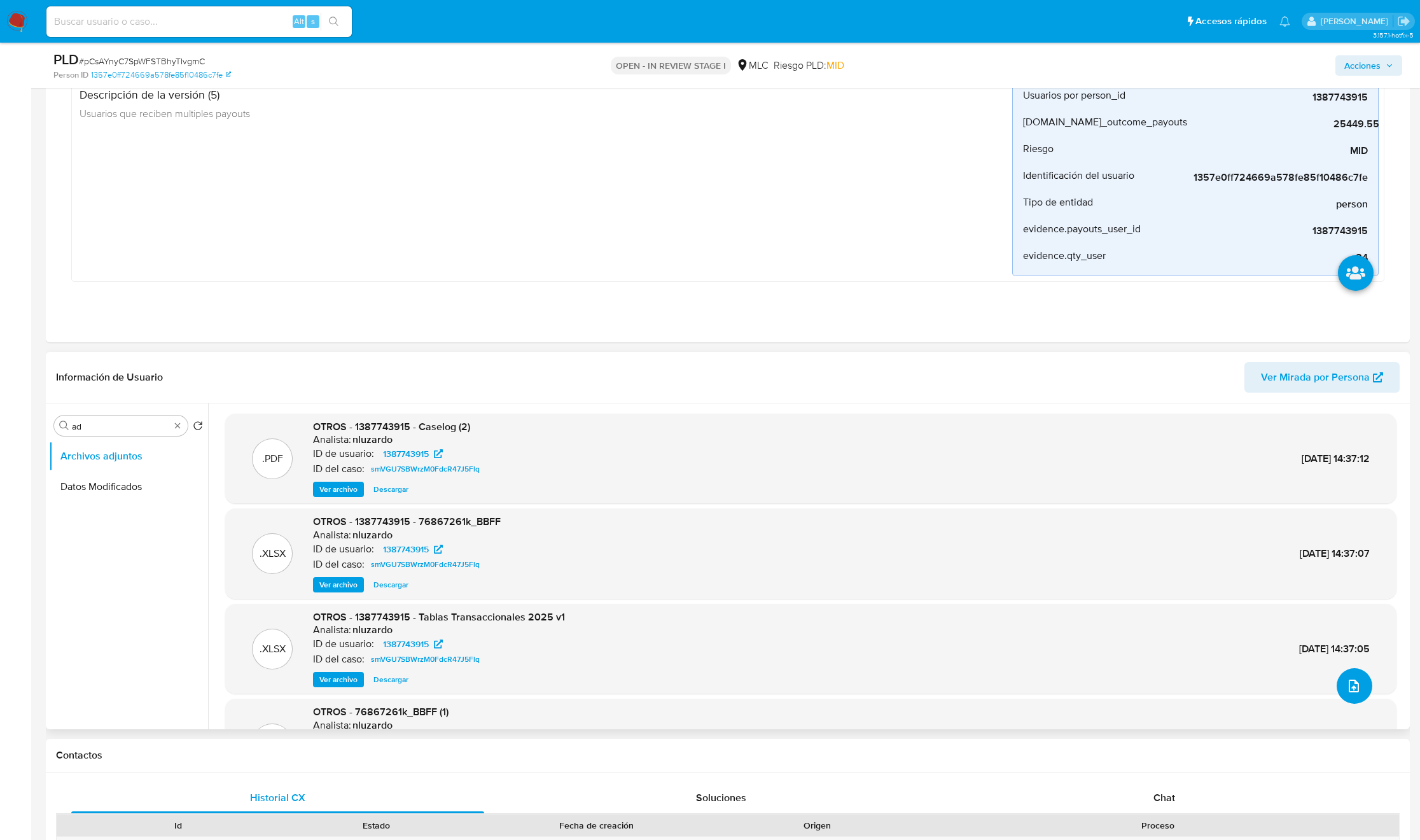
click at [956, 559] on button "upload-file" at bounding box center [1354, 686] width 36 height 36
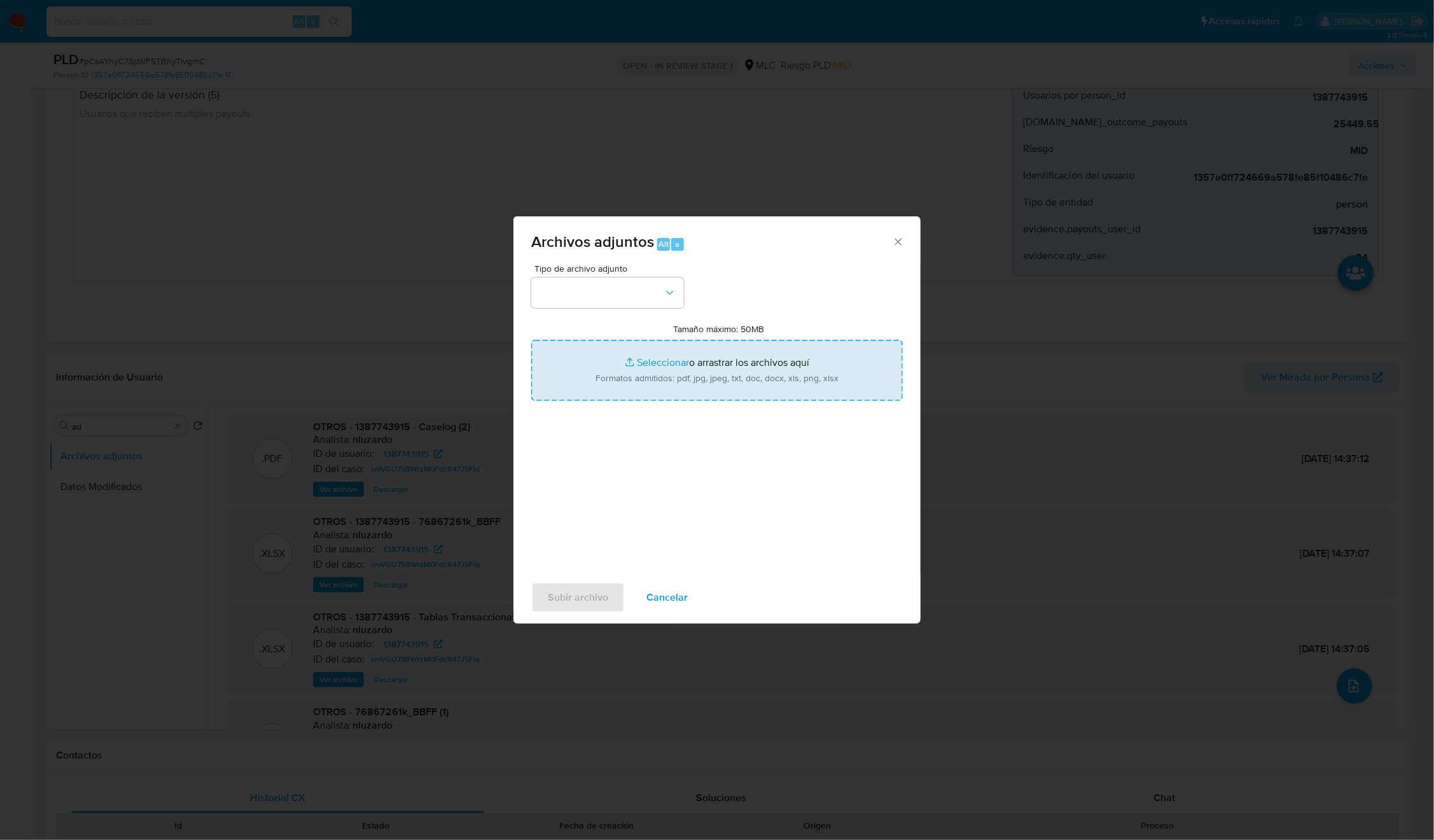
type input "C:\fakepath\1387743915 2 - Caselog.pdf"
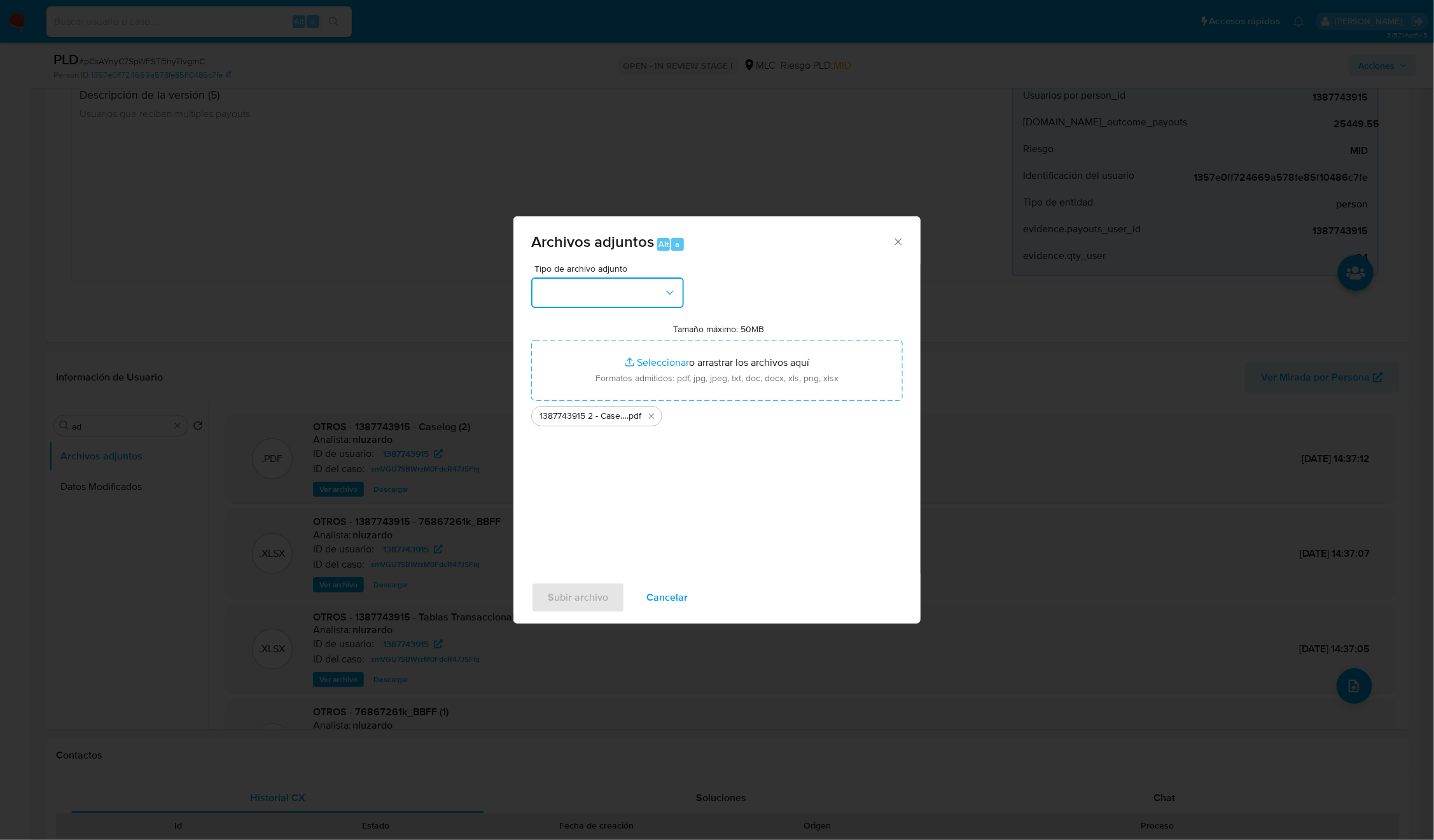
click at [670, 291] on icon "button" at bounding box center [670, 293] width 13 height 13
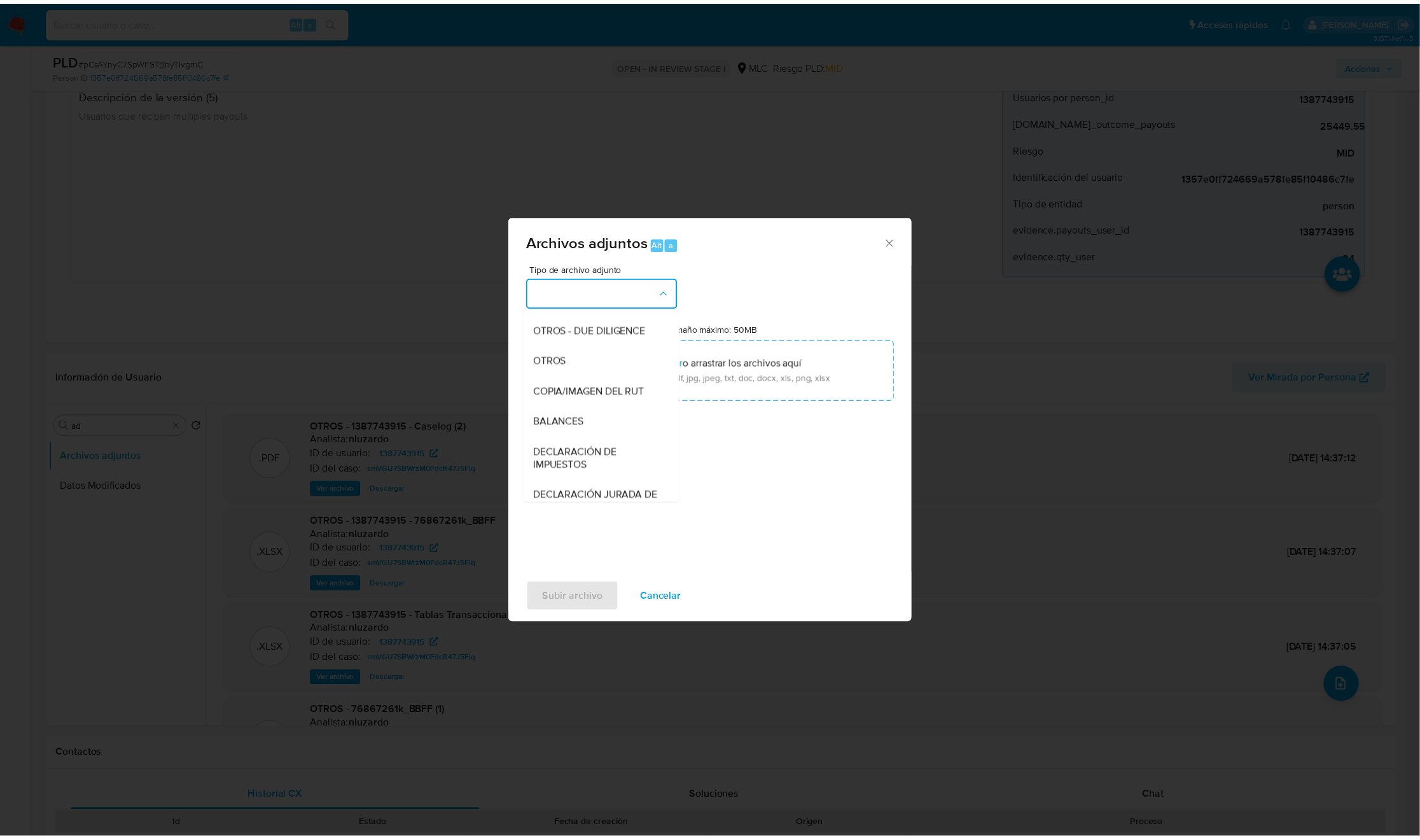
scroll to position [147, 0]
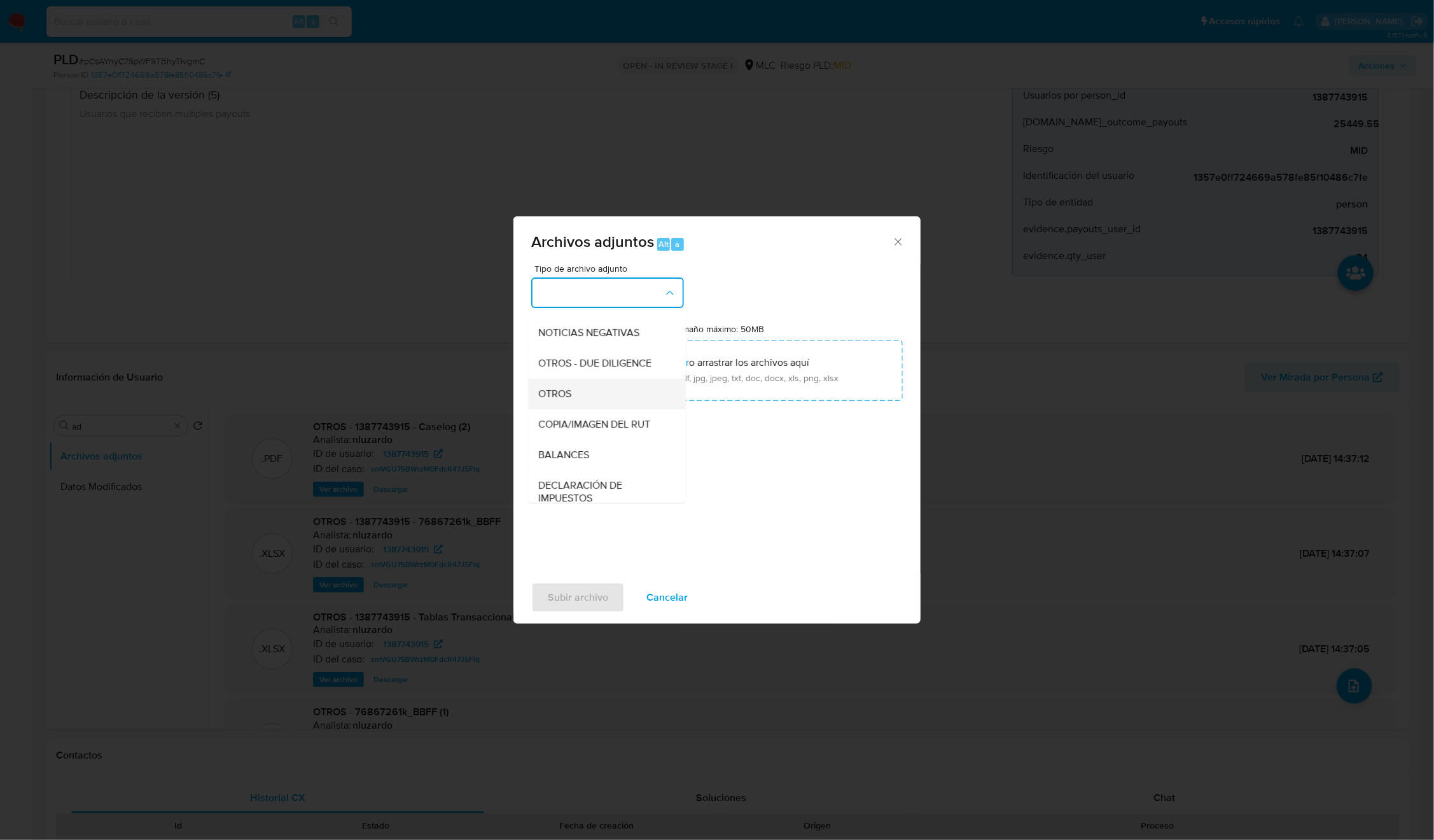
click at [601, 409] on div "OTROS" at bounding box center [604, 394] width 129 height 30
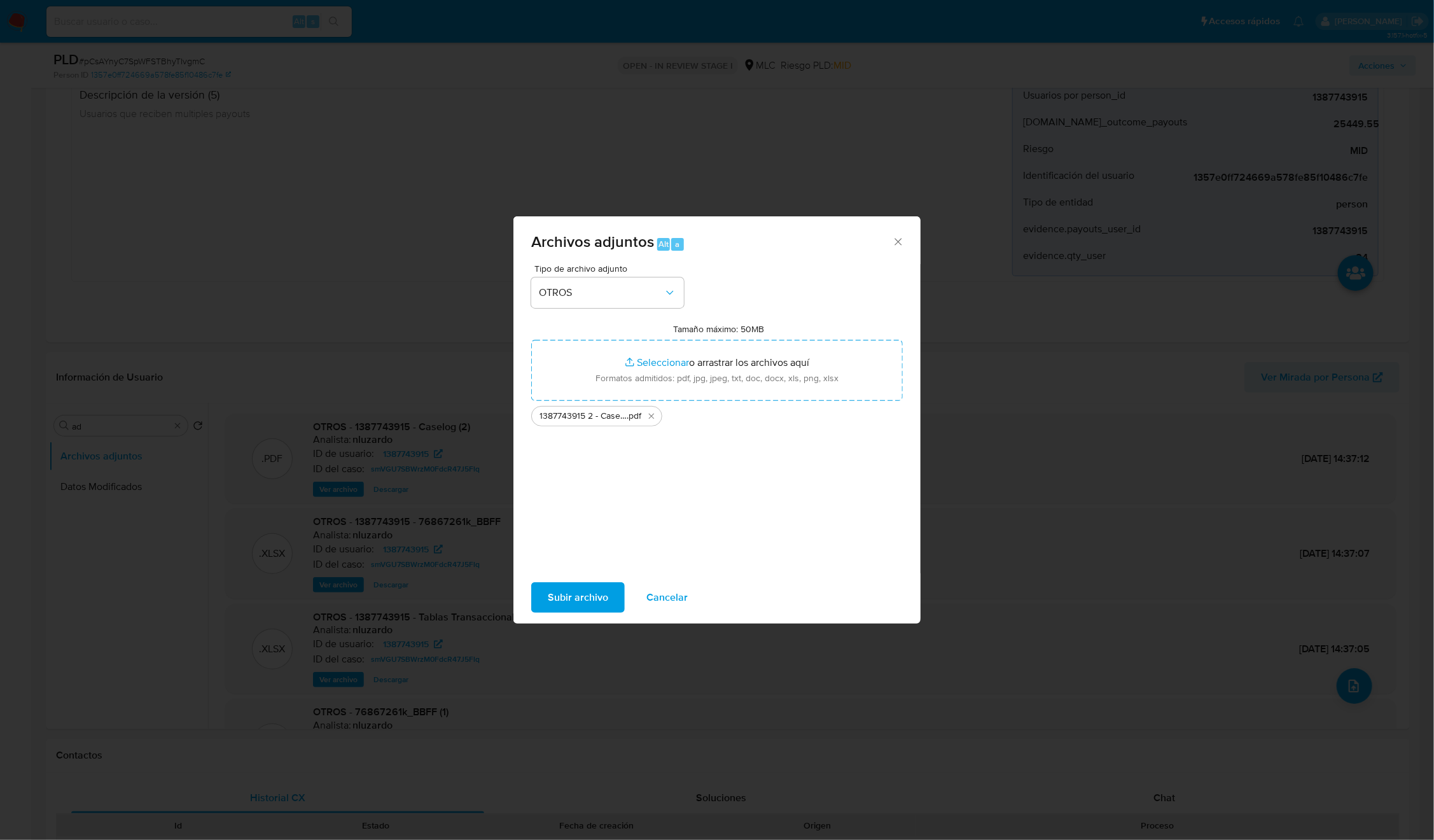
click at [584, 559] on span "Subir archivo" at bounding box center [578, 597] width 60 height 28
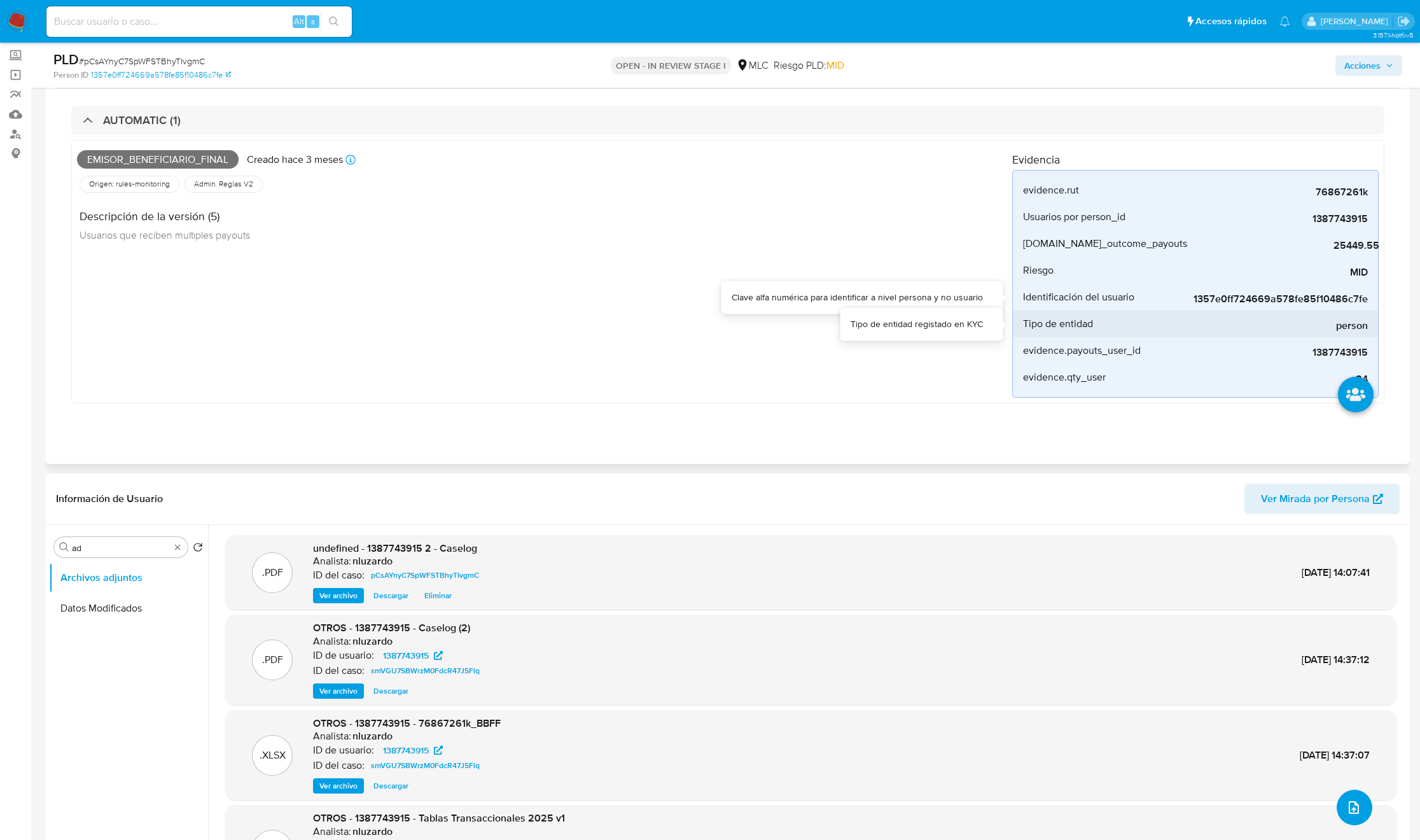
scroll to position [0, 0]
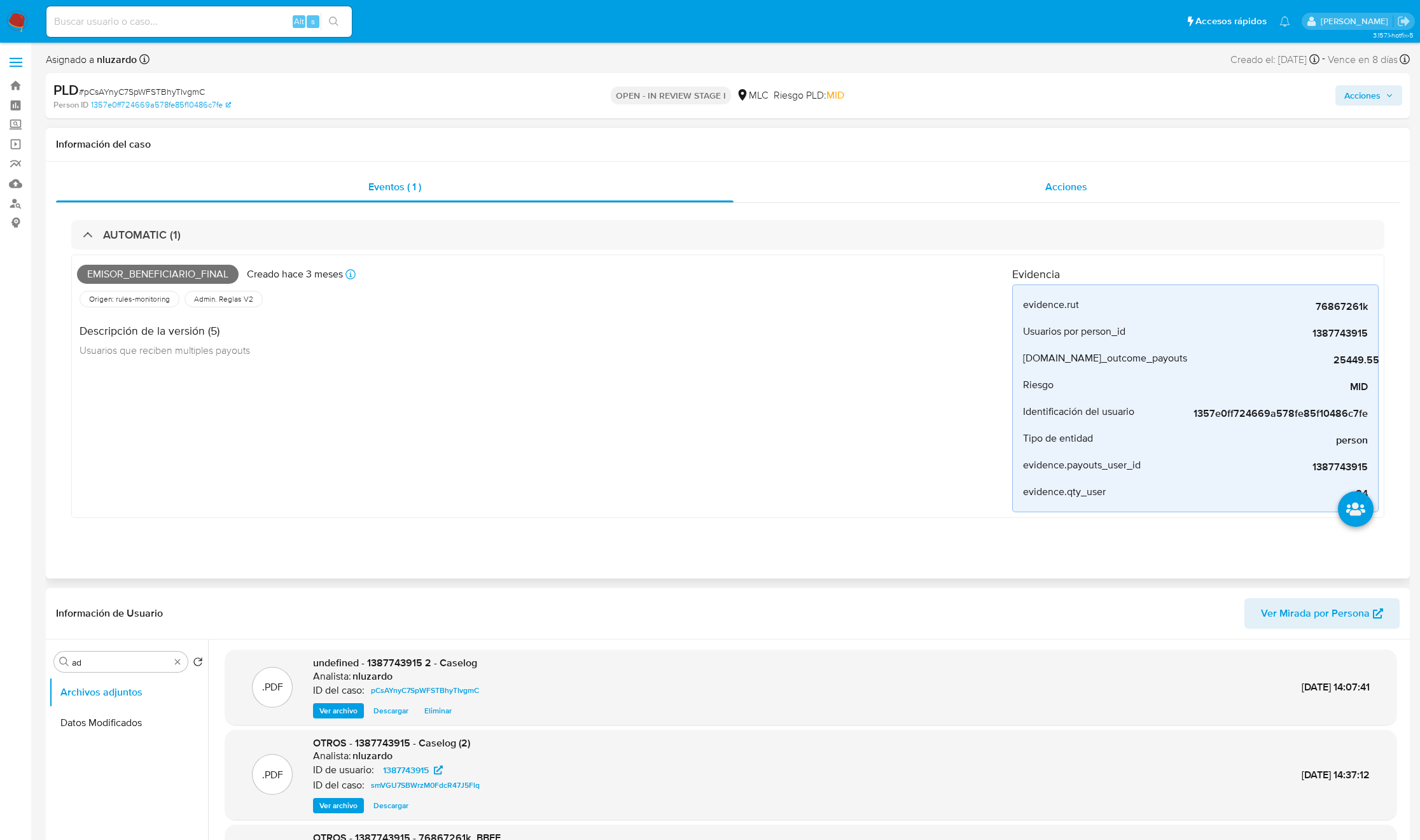
click at [956, 179] on div "Acciones" at bounding box center [1067, 187] width 667 height 30
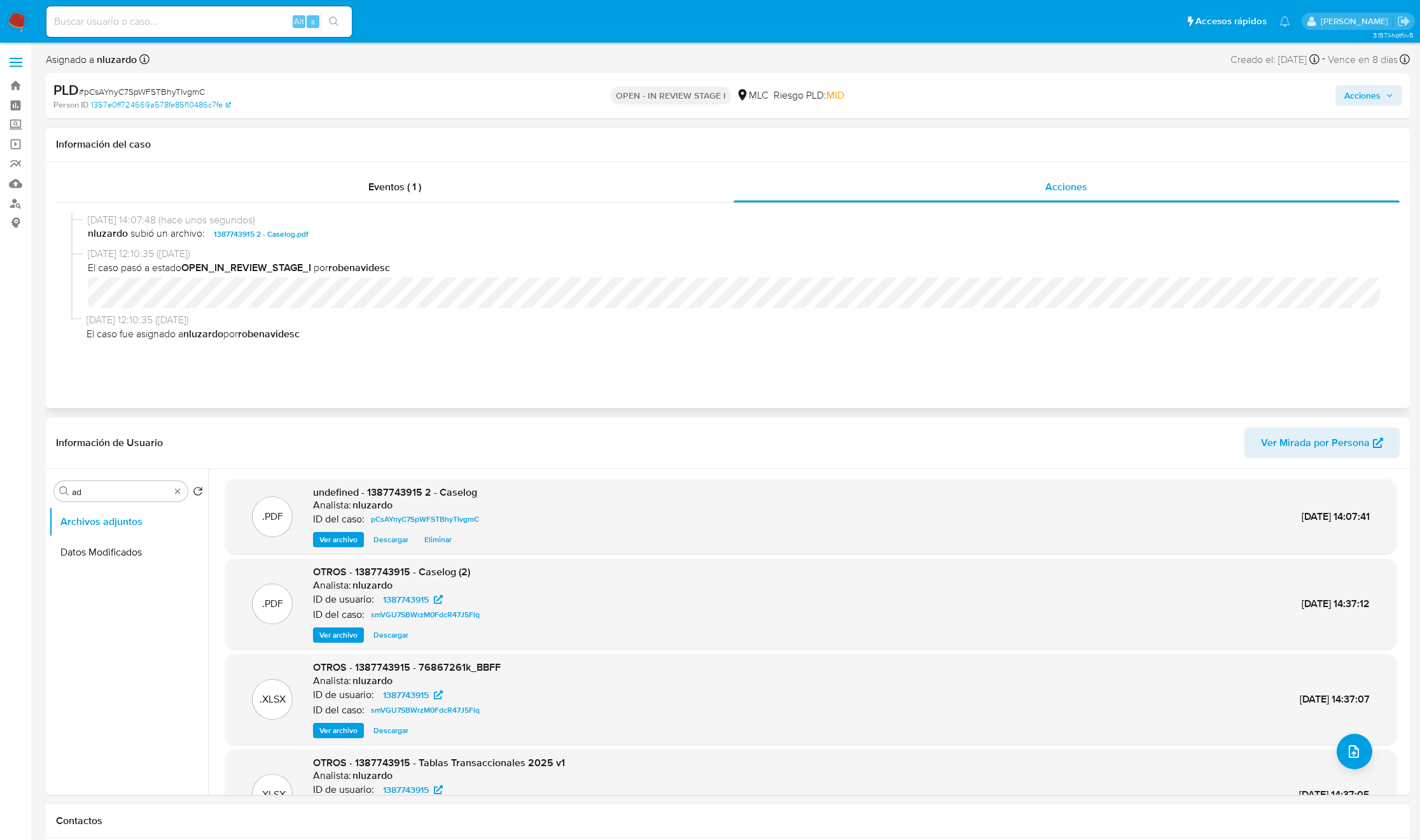
click at [413, 241] on span "nluzardo subió un archivo: 1387743915 2 - Caselog.pdf" at bounding box center [733, 234] width 1291 height 16
copy span "1387743915 2 - Caselog.pdf"
click at [956, 99] on span "Acciones" at bounding box center [1362, 95] width 36 height 20
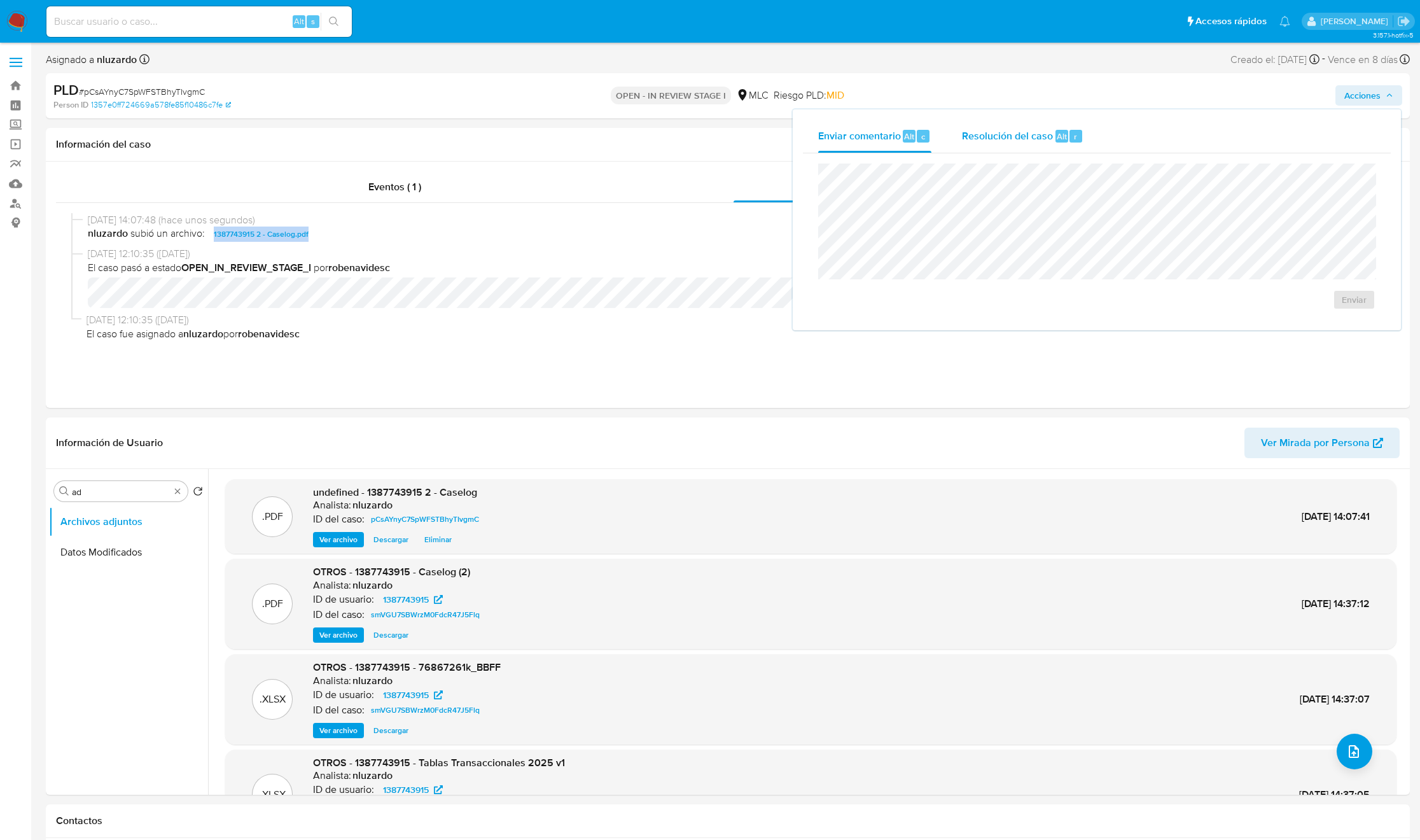
drag, startPoint x: 1088, startPoint y: 130, endPoint x: 1081, endPoint y: 134, distance: 8.1
click at [956, 130] on button "Resolución del caso Alt r" at bounding box center [1022, 136] width 152 height 33
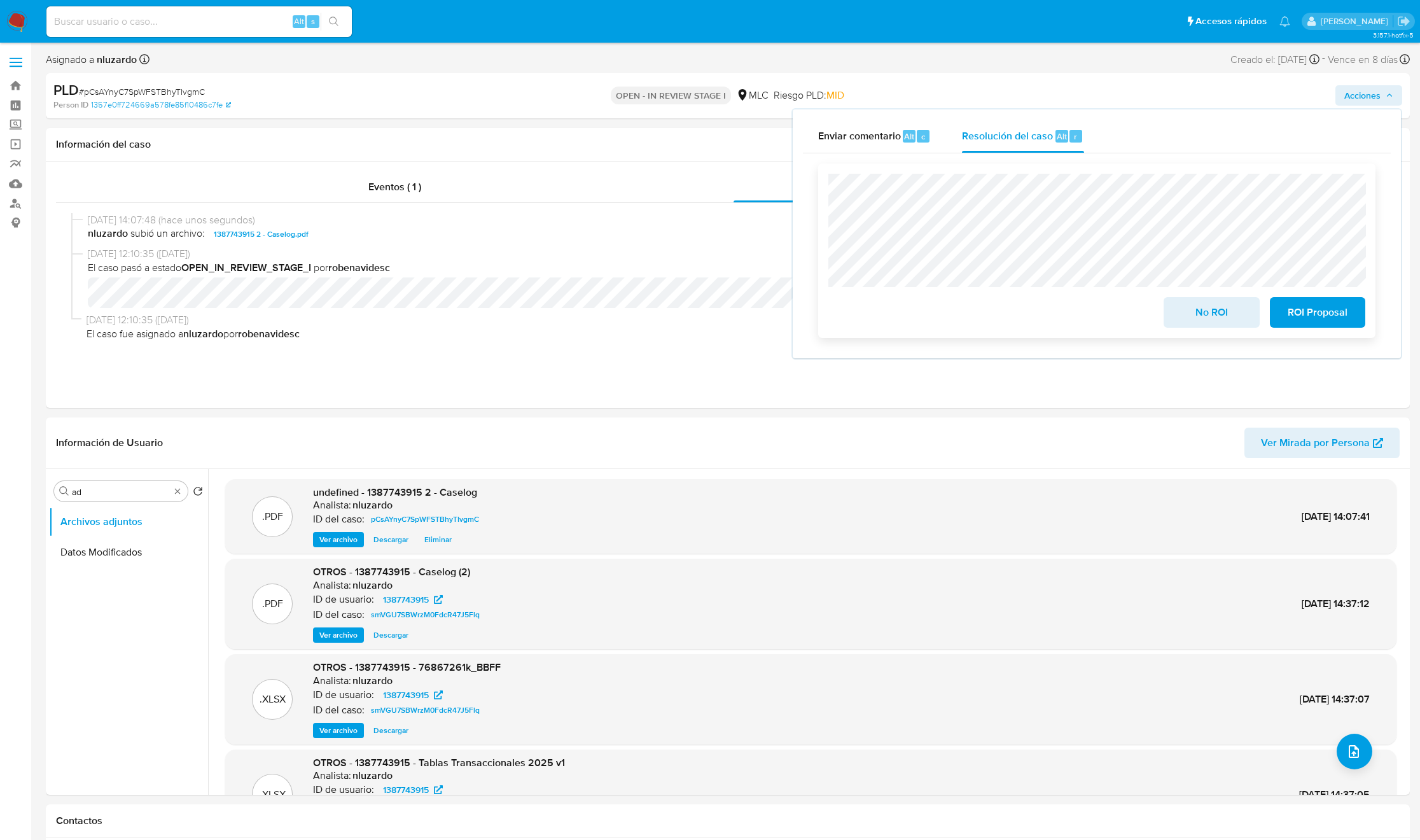
click at [956, 317] on span "No ROI" at bounding box center [1211, 312] width 62 height 28
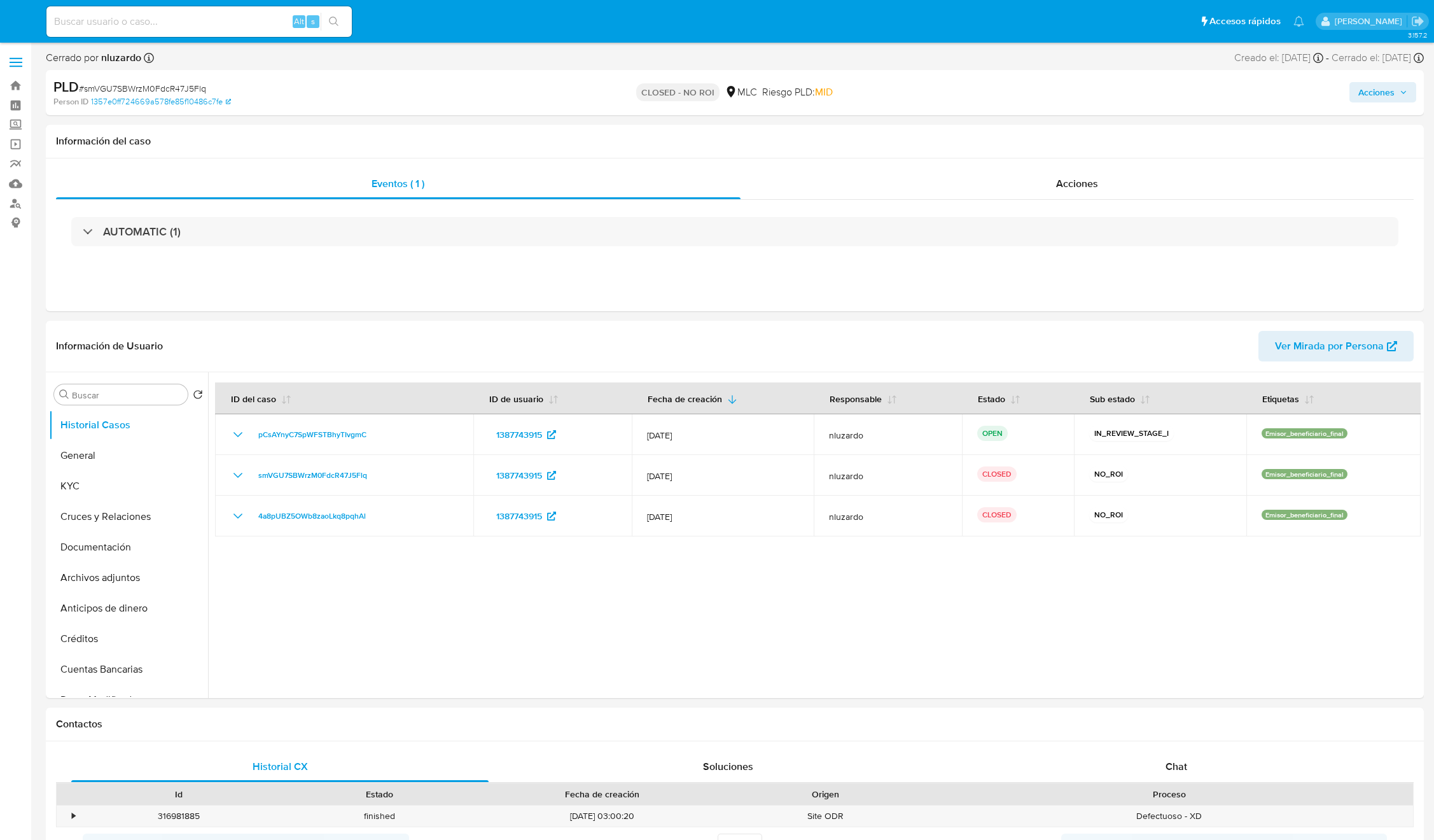
select select "10"
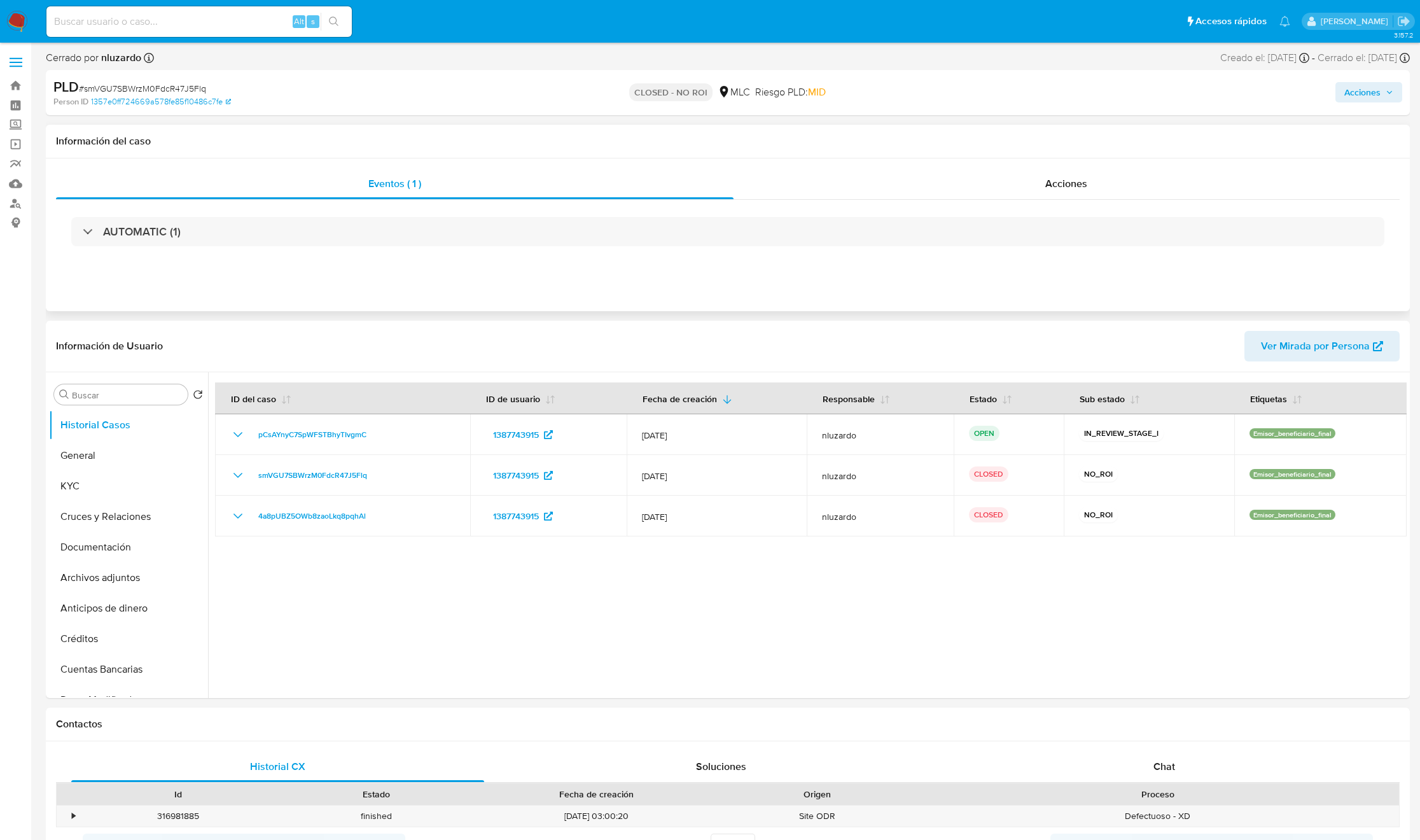
click at [653, 210] on div "AUTOMATIC (1)" at bounding box center [728, 231] width 1344 height 64
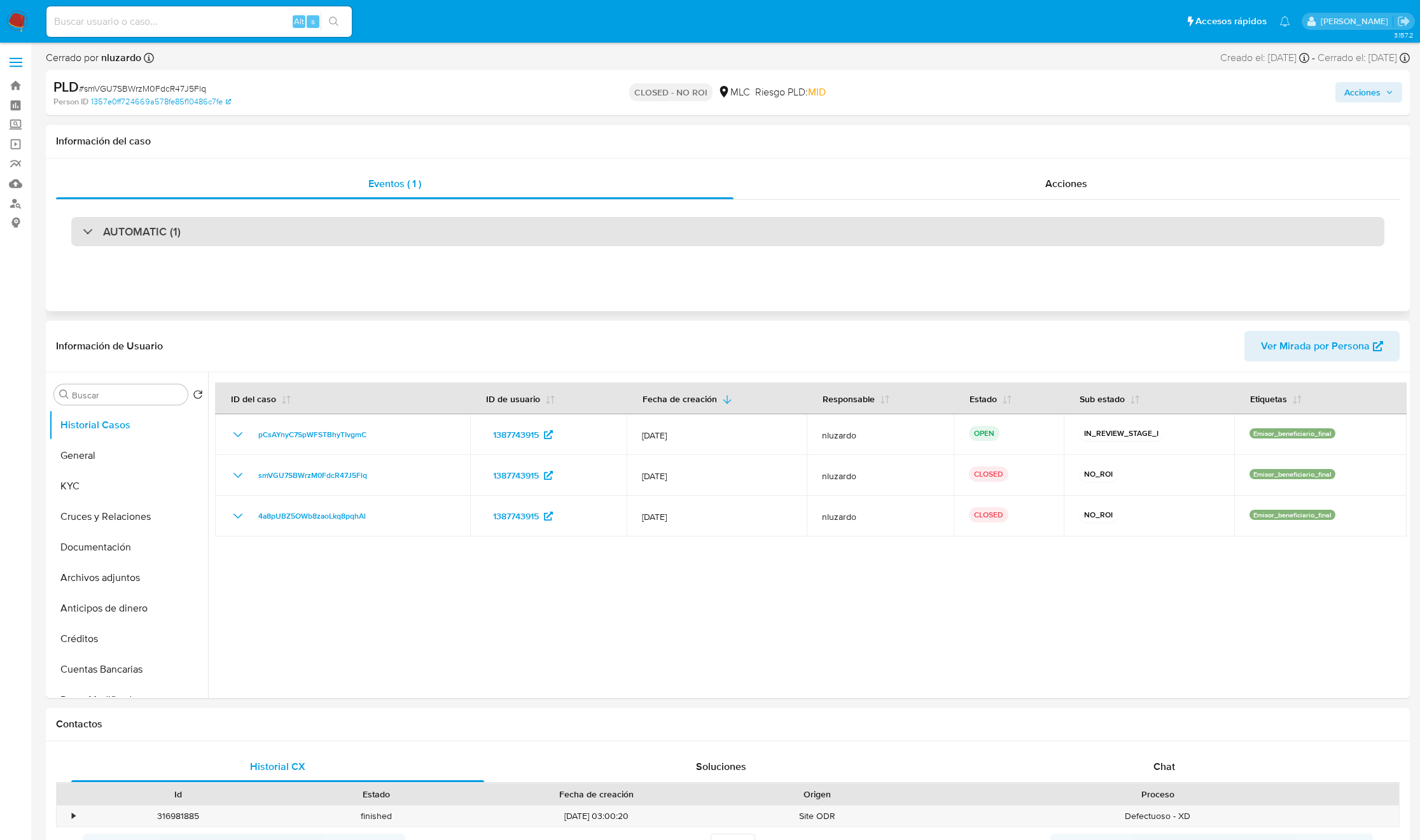
click at [650, 218] on div "AUTOMATIC (1)" at bounding box center [728, 232] width 1314 height 30
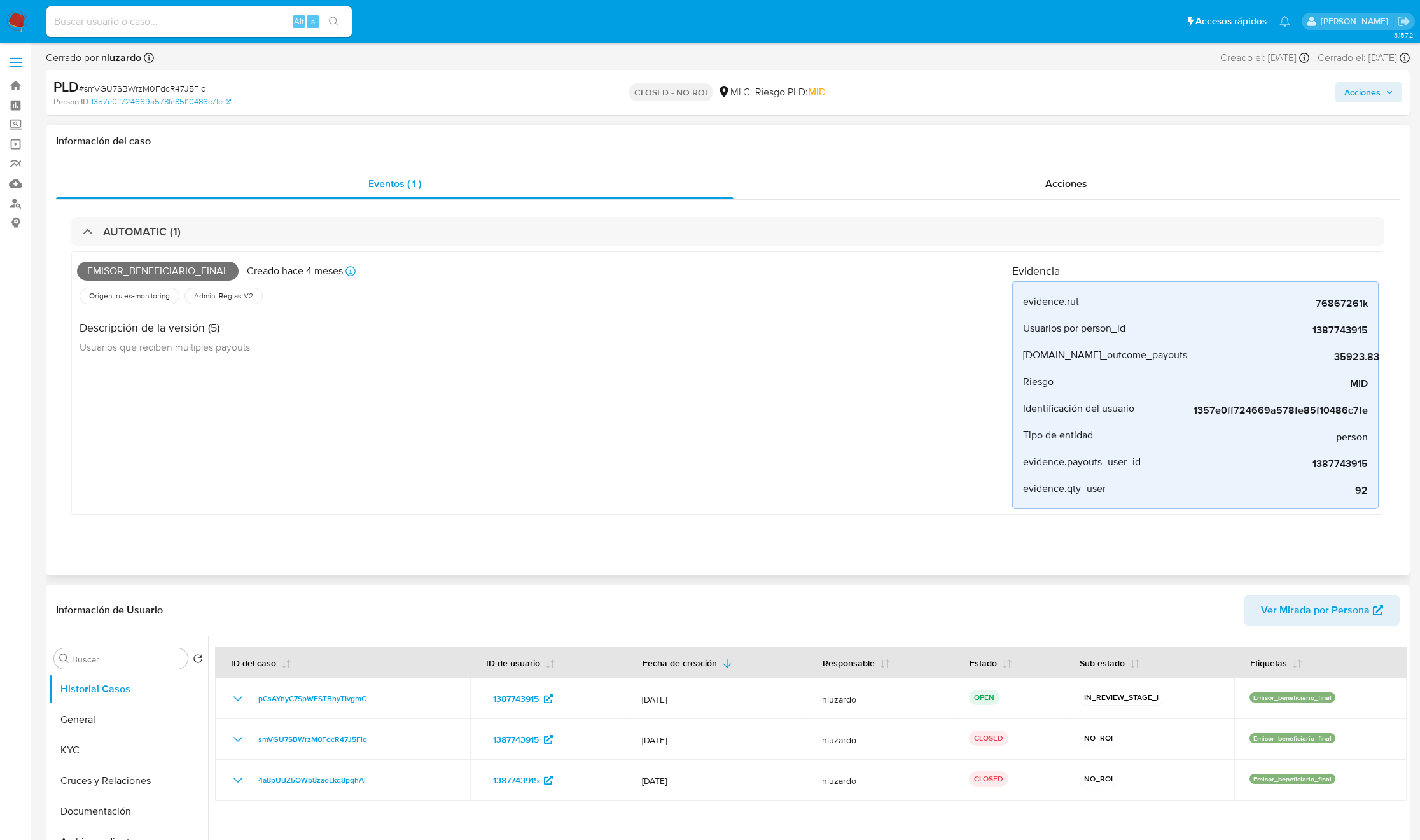
scroll to position [95, 0]
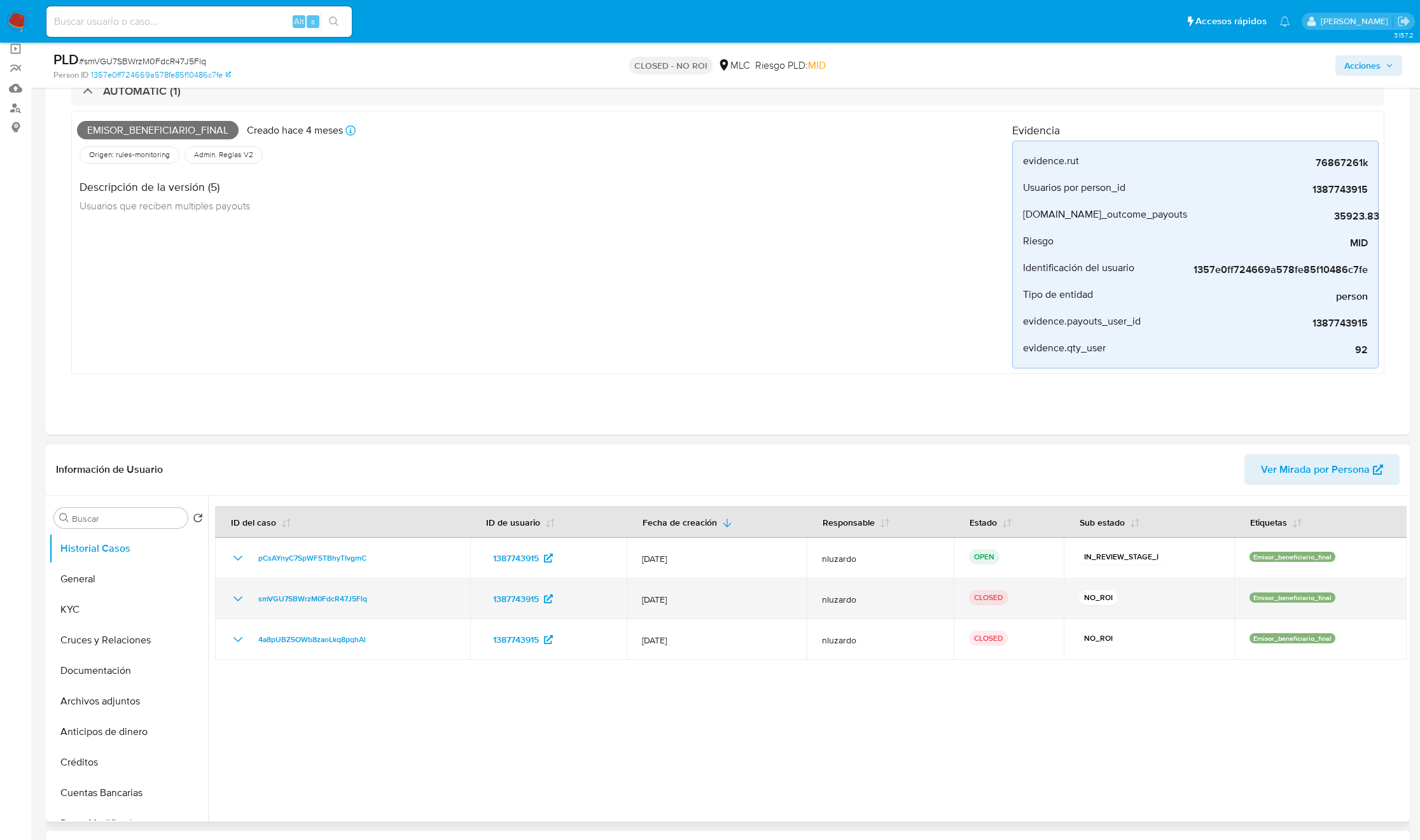
click at [656, 611] on td "12/May/2025" at bounding box center [716, 599] width 180 height 41
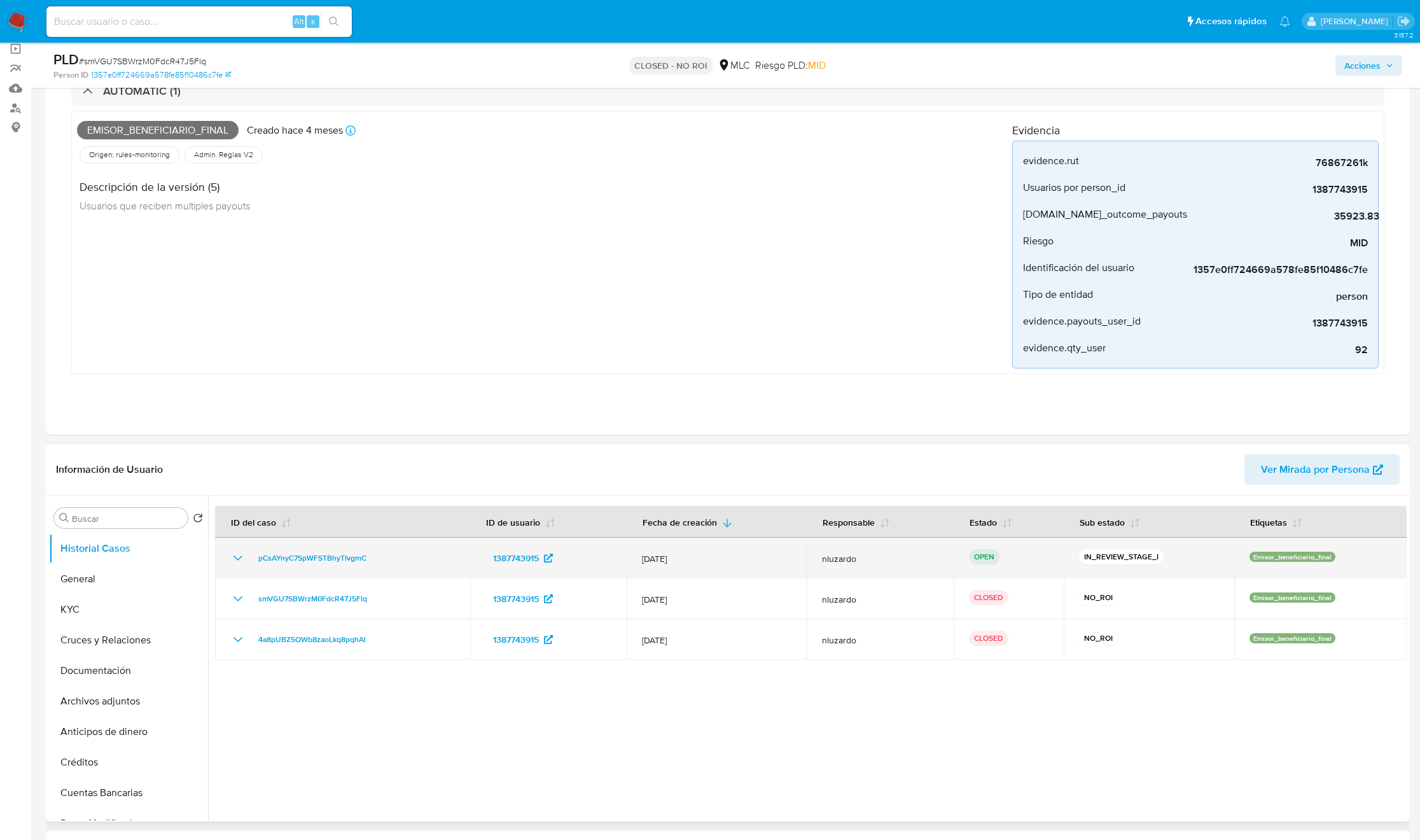
click at [701, 562] on span "[DATE]" at bounding box center [716, 558] width 150 height 11
click at [701, 562] on span "12/Jun/2025" at bounding box center [716, 558] width 150 height 11
click at [701, 561] on span "12/Jun/2025" at bounding box center [716, 558] width 150 height 11
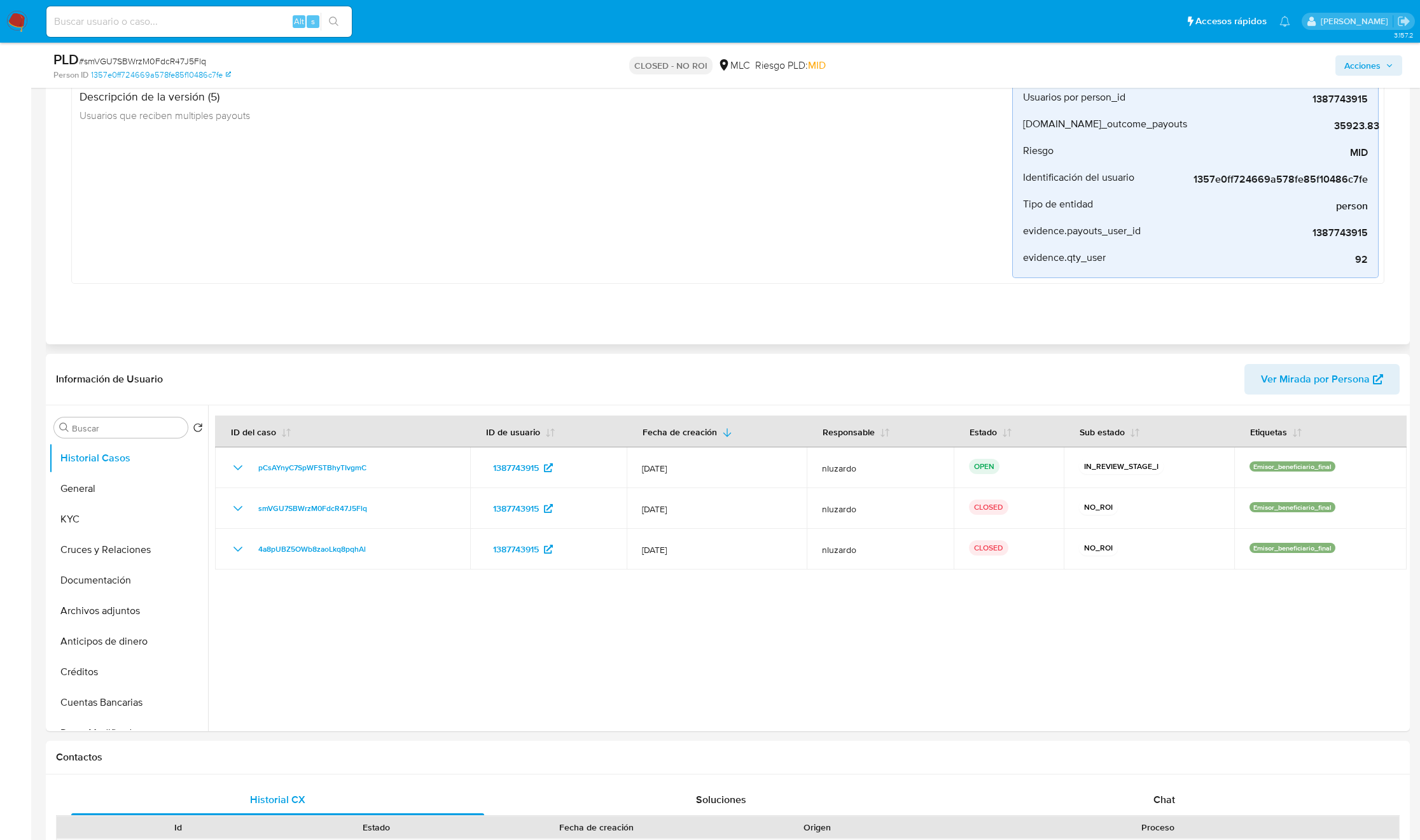
scroll to position [190, 0]
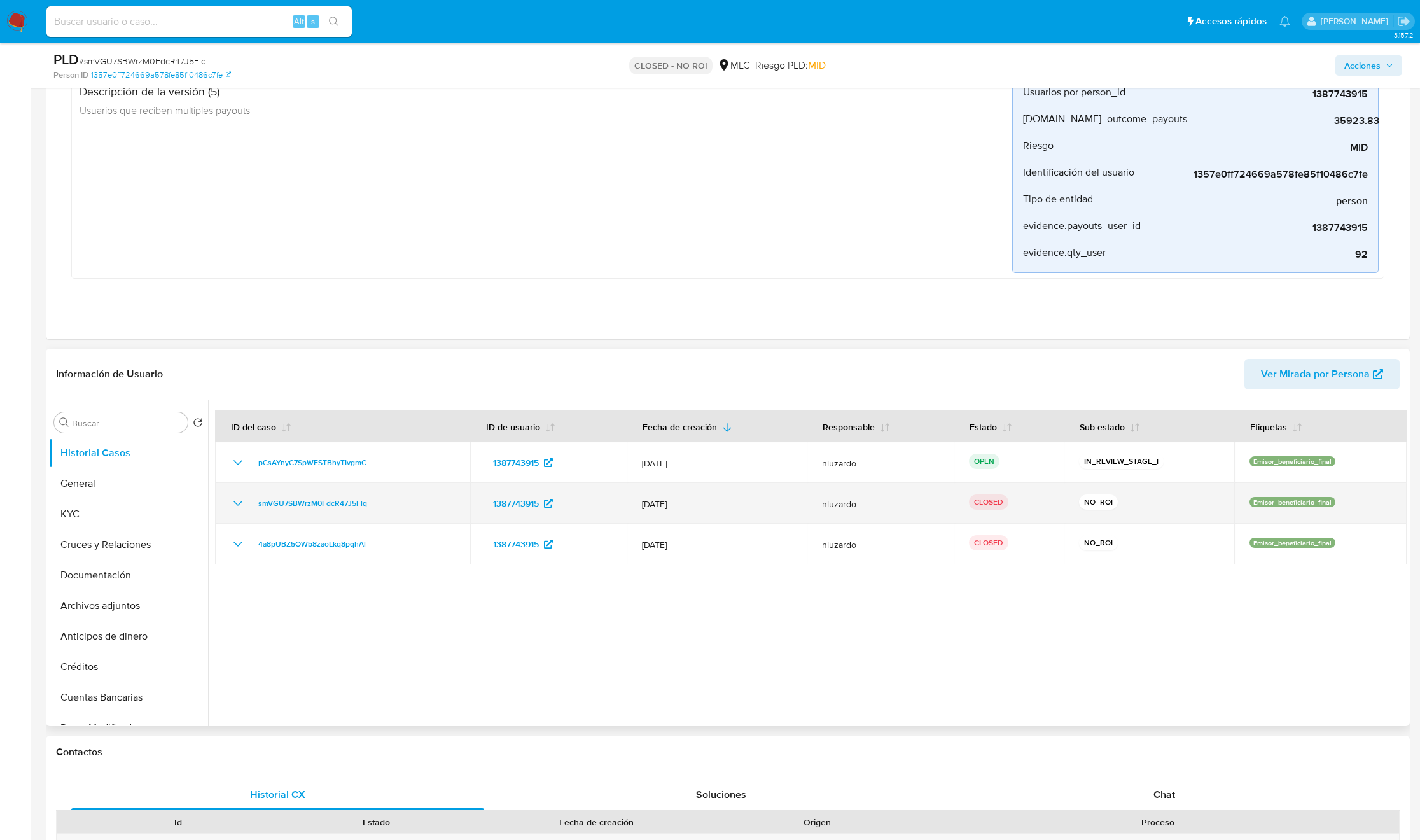
click at [645, 505] on span "12/May/2025" at bounding box center [716, 504] width 150 height 11
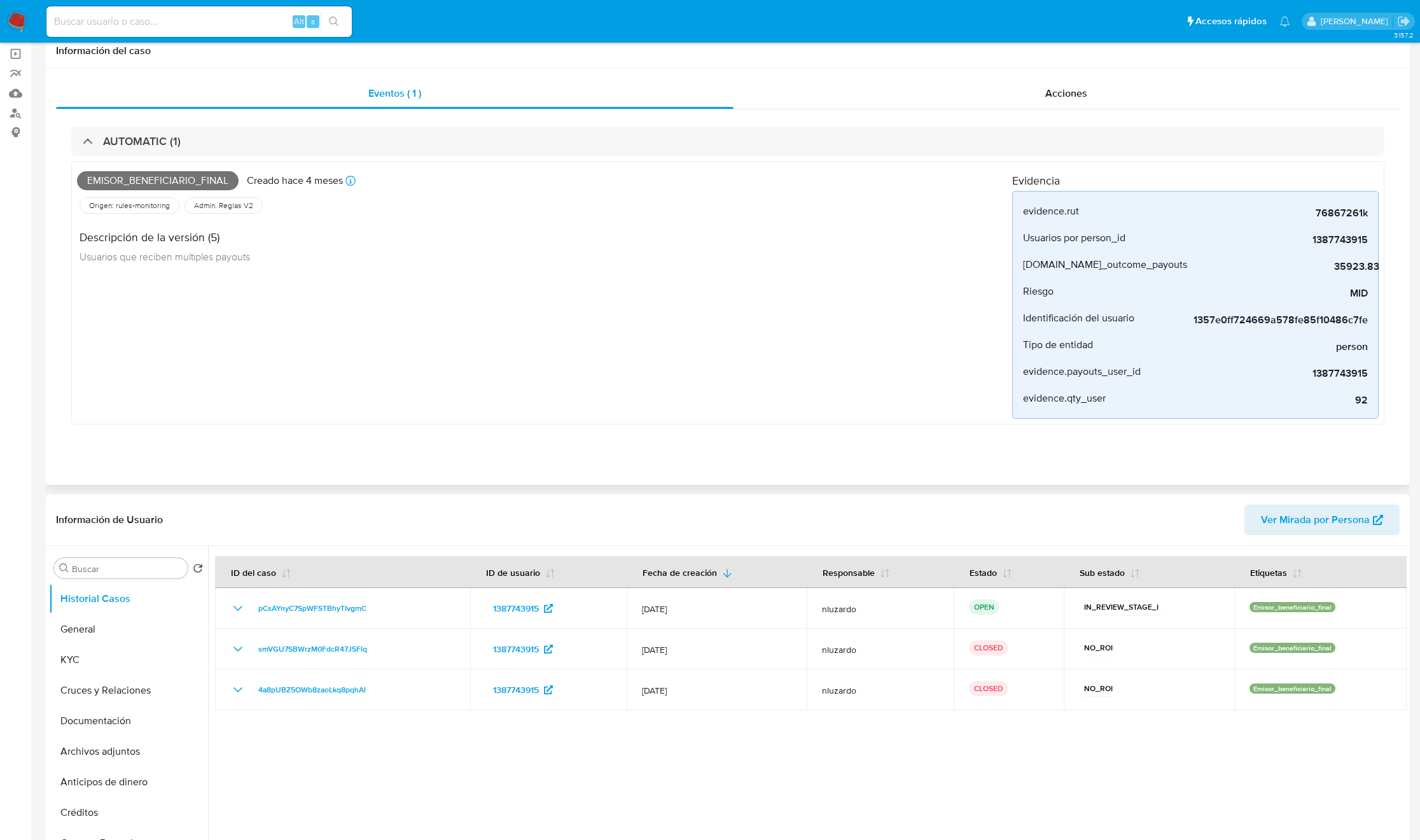
scroll to position [0, 0]
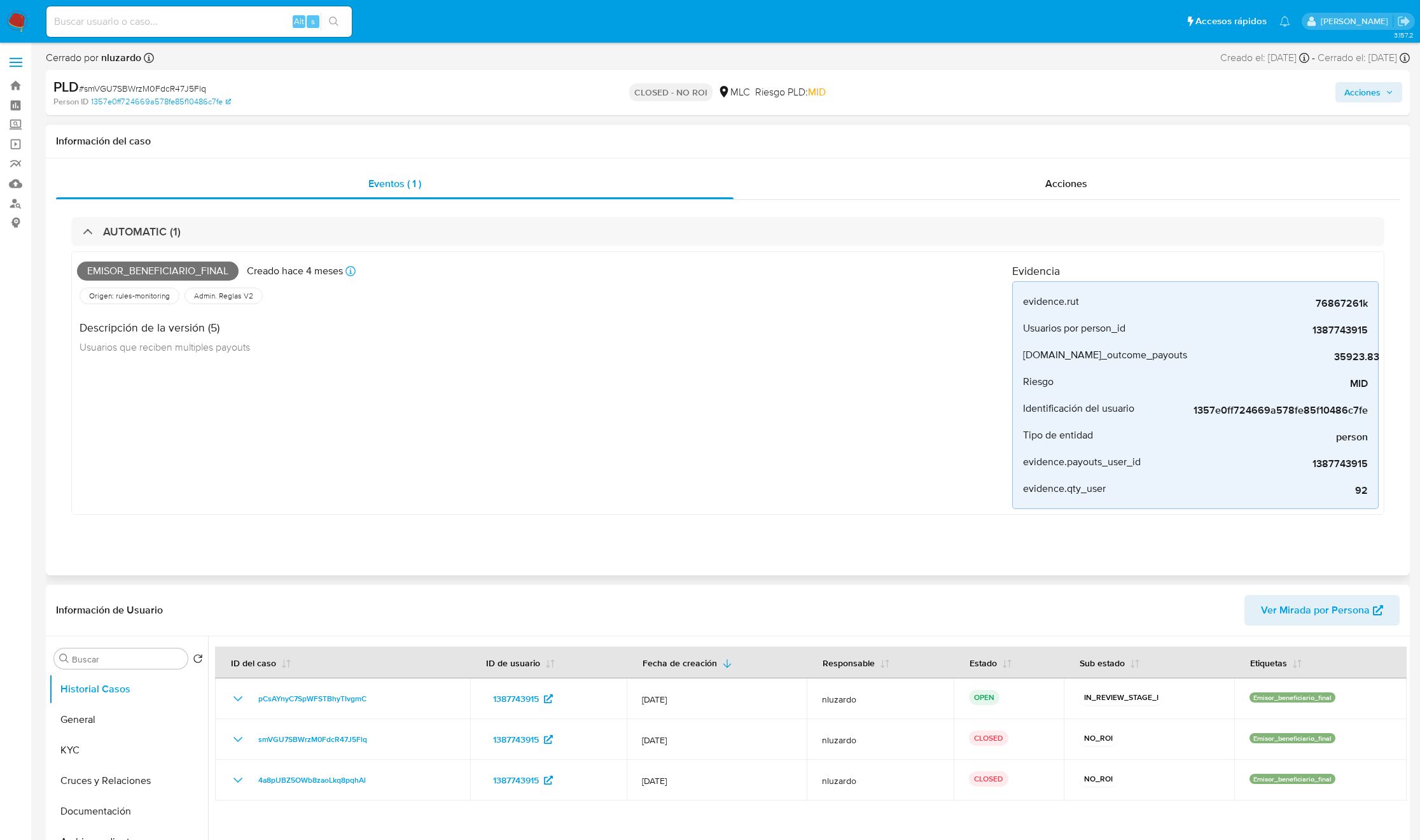
click at [1390, 301] on div "AUTOMATIC (1) Emisor_beneficiario_final Creado hace 4 meses Creado: 12/05/2025 …" at bounding box center [728, 371] width 1344 height 344
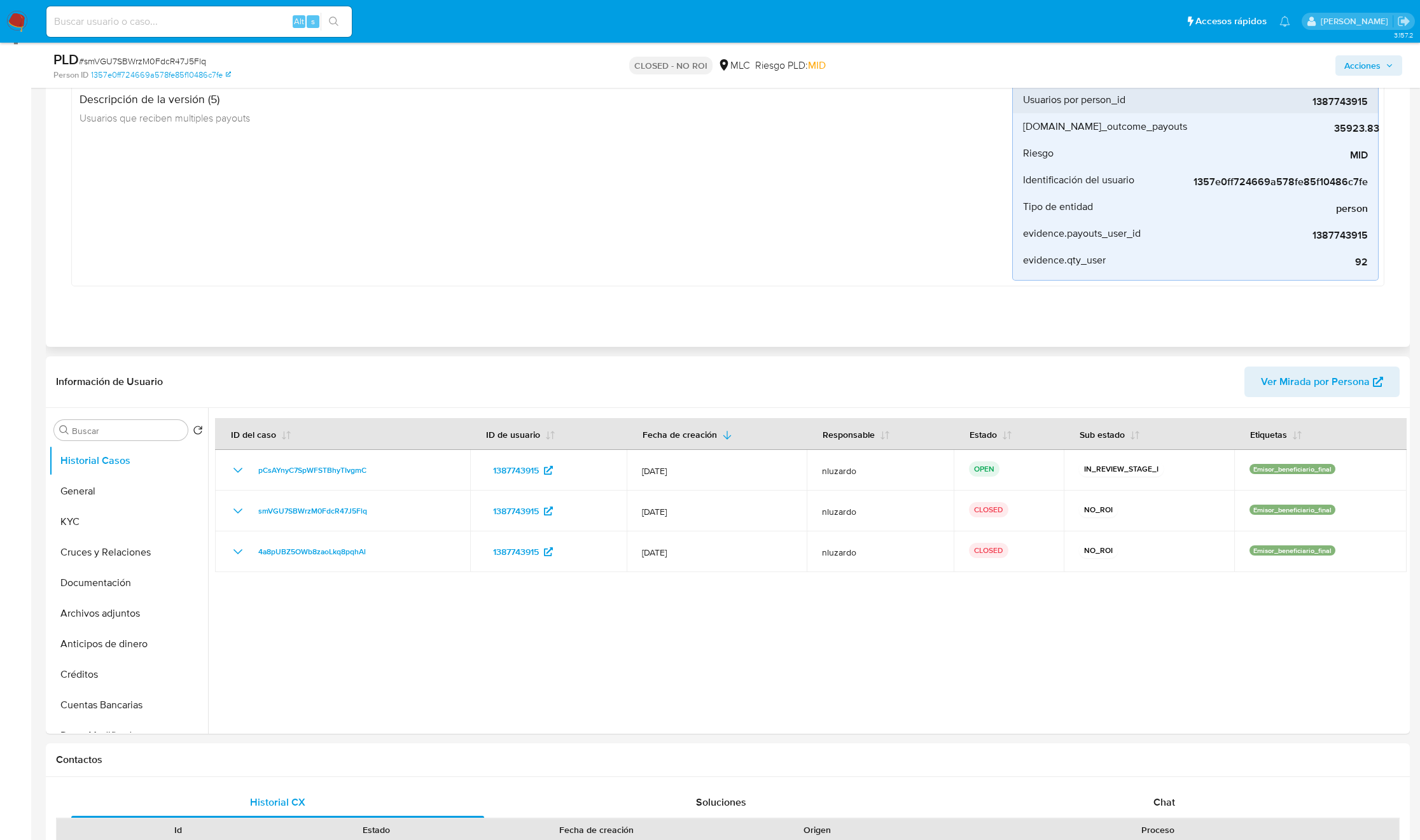
scroll to position [190, 0]
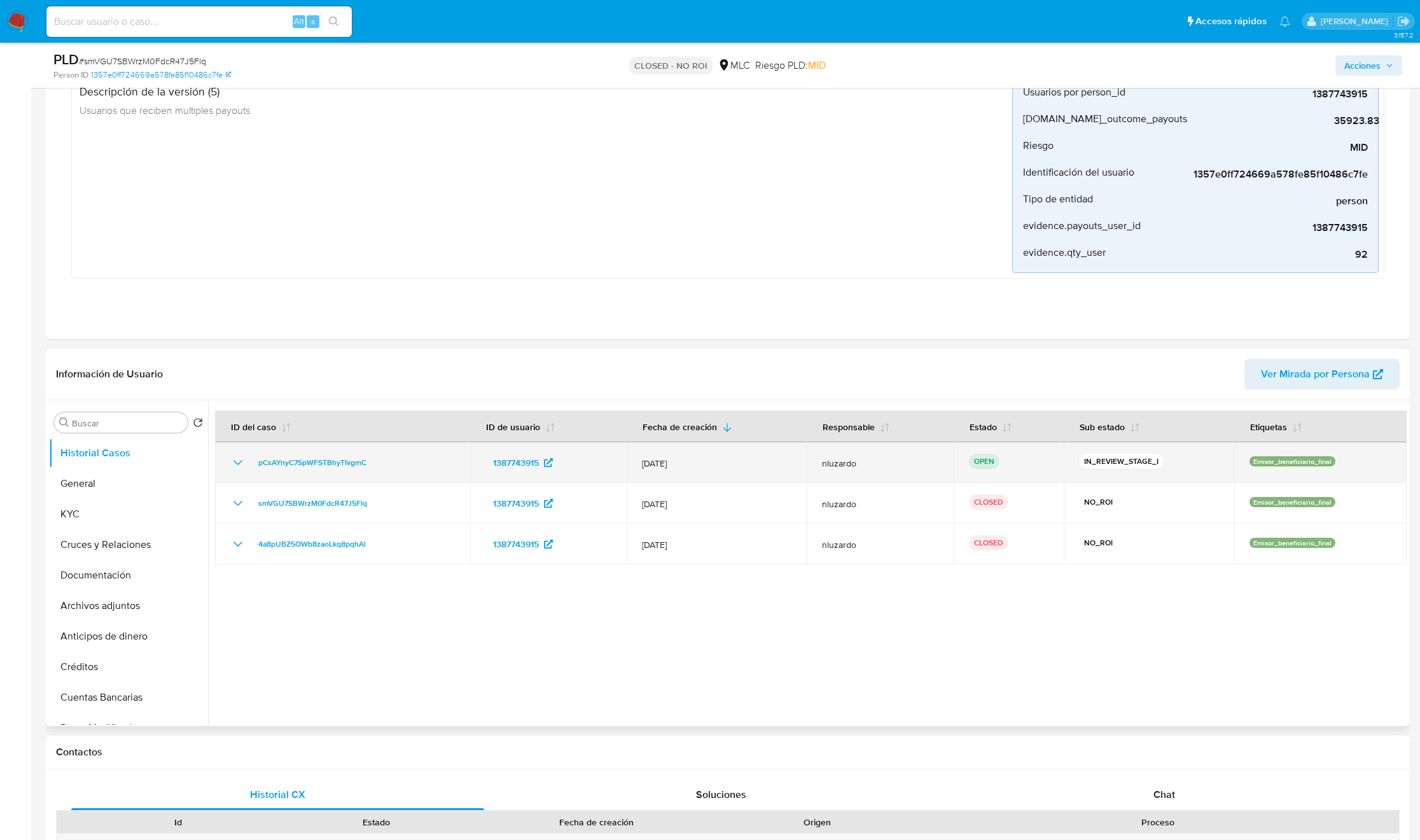
click at [230, 458] on icon "Mostrar/Ocultar" at bounding box center [238, 462] width 16 height 16
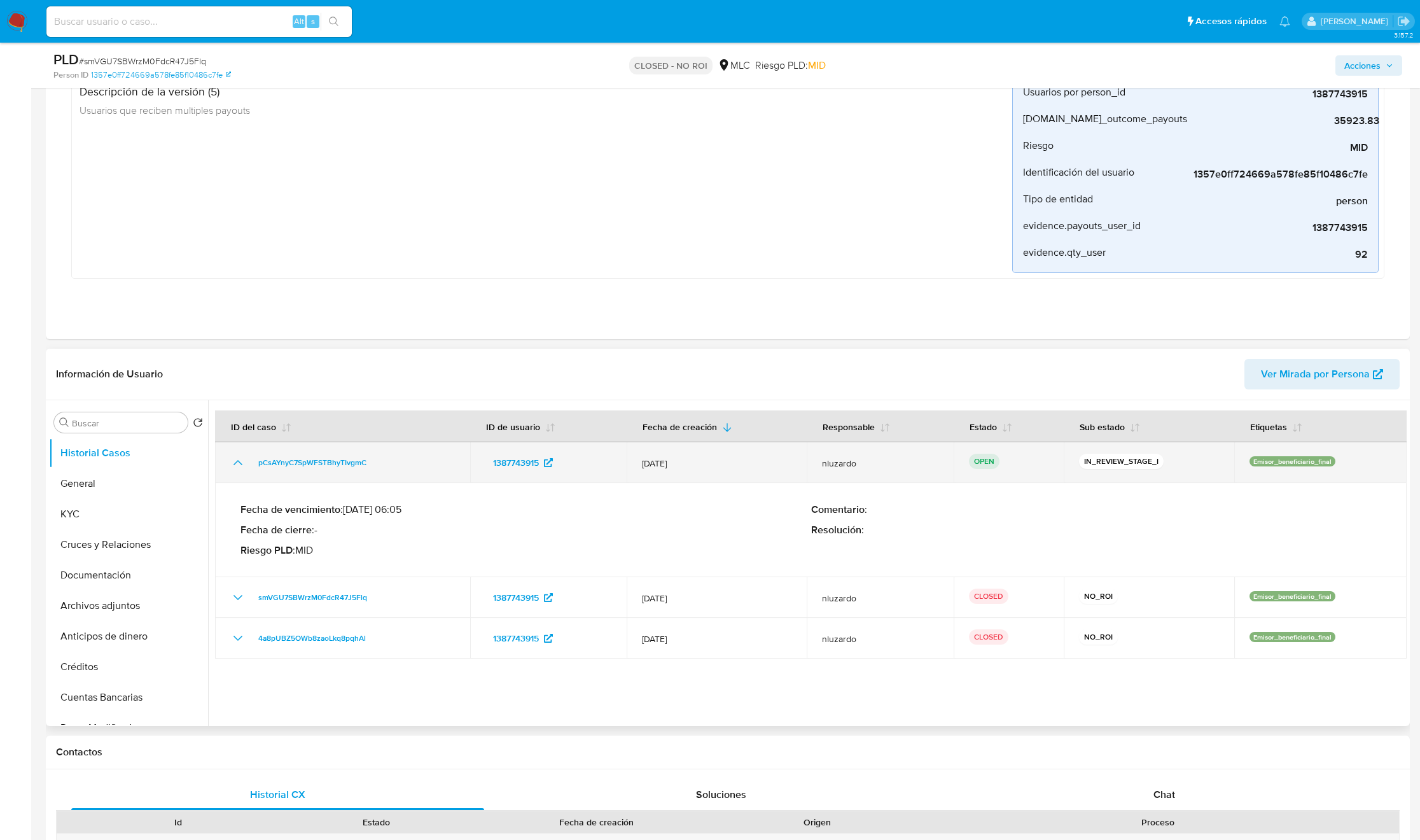
click at [380, 462] on div "pCsAYnyC7SpWFSTBhyTIvgmC" at bounding box center [342, 462] width 225 height 16
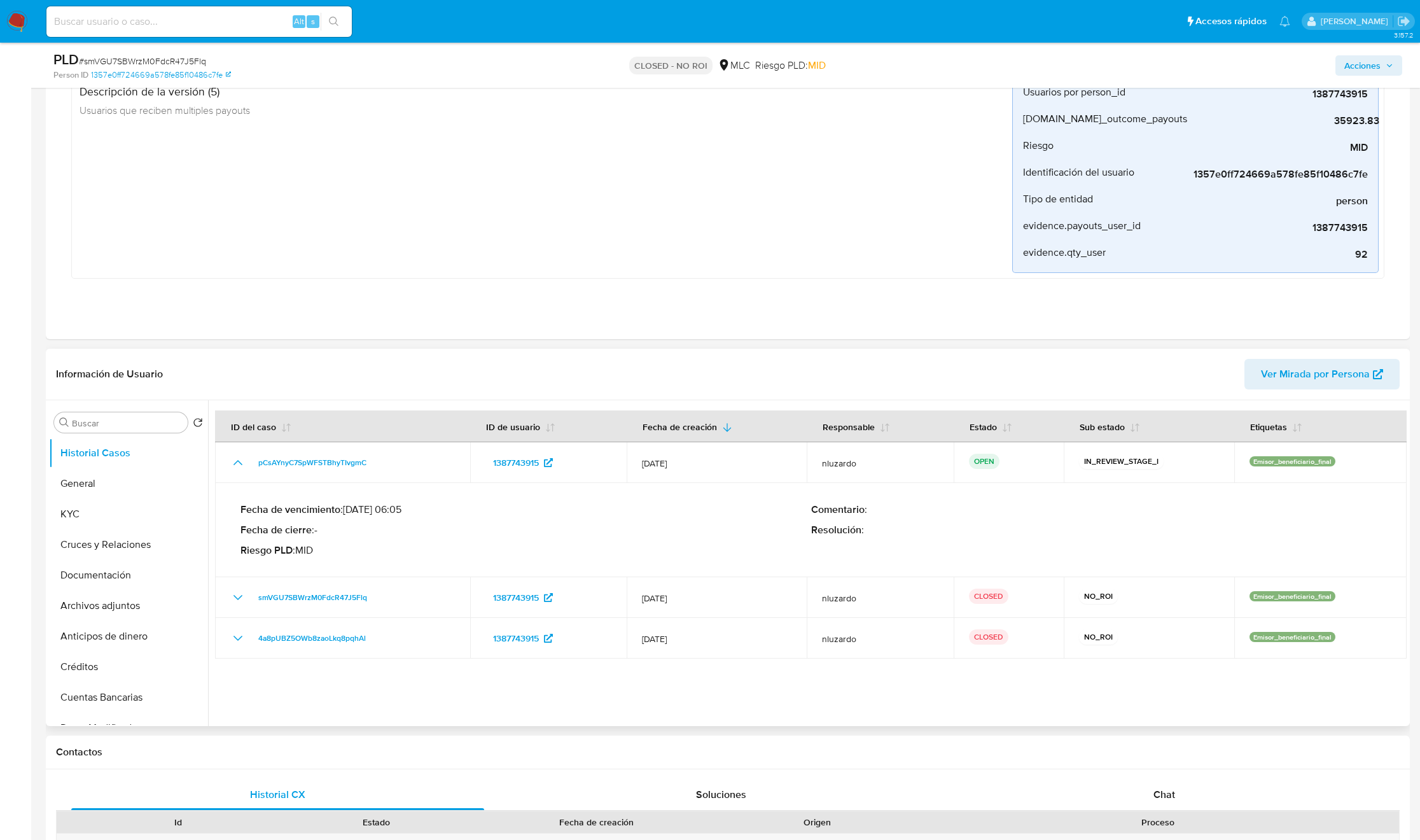
click at [435, 521] on div "Fecha de vencimiento : 10/09/2025 06:05 Fecha de cierre : - Riesgo PLD : MID" at bounding box center [525, 530] width 570 height 54
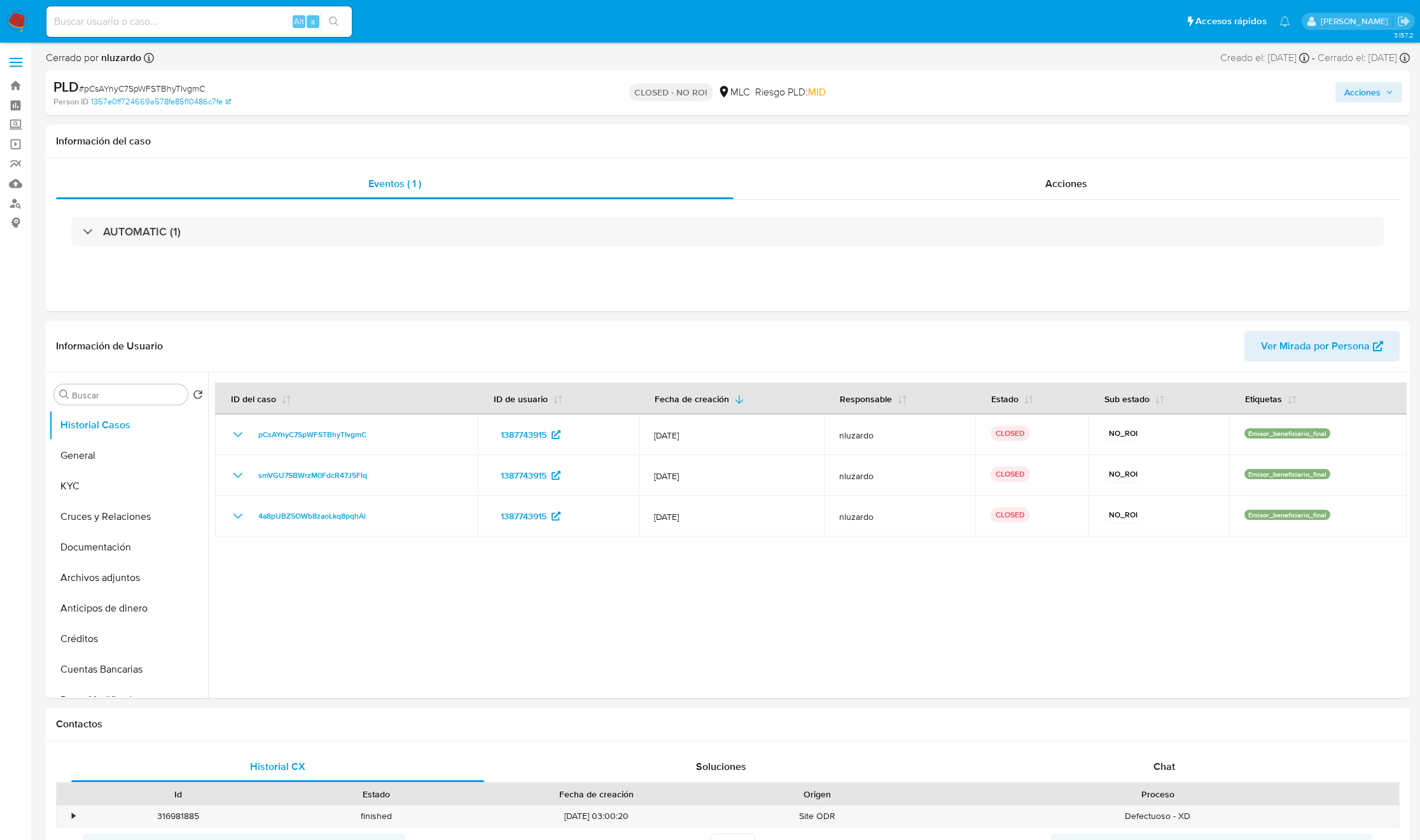
select select "10"
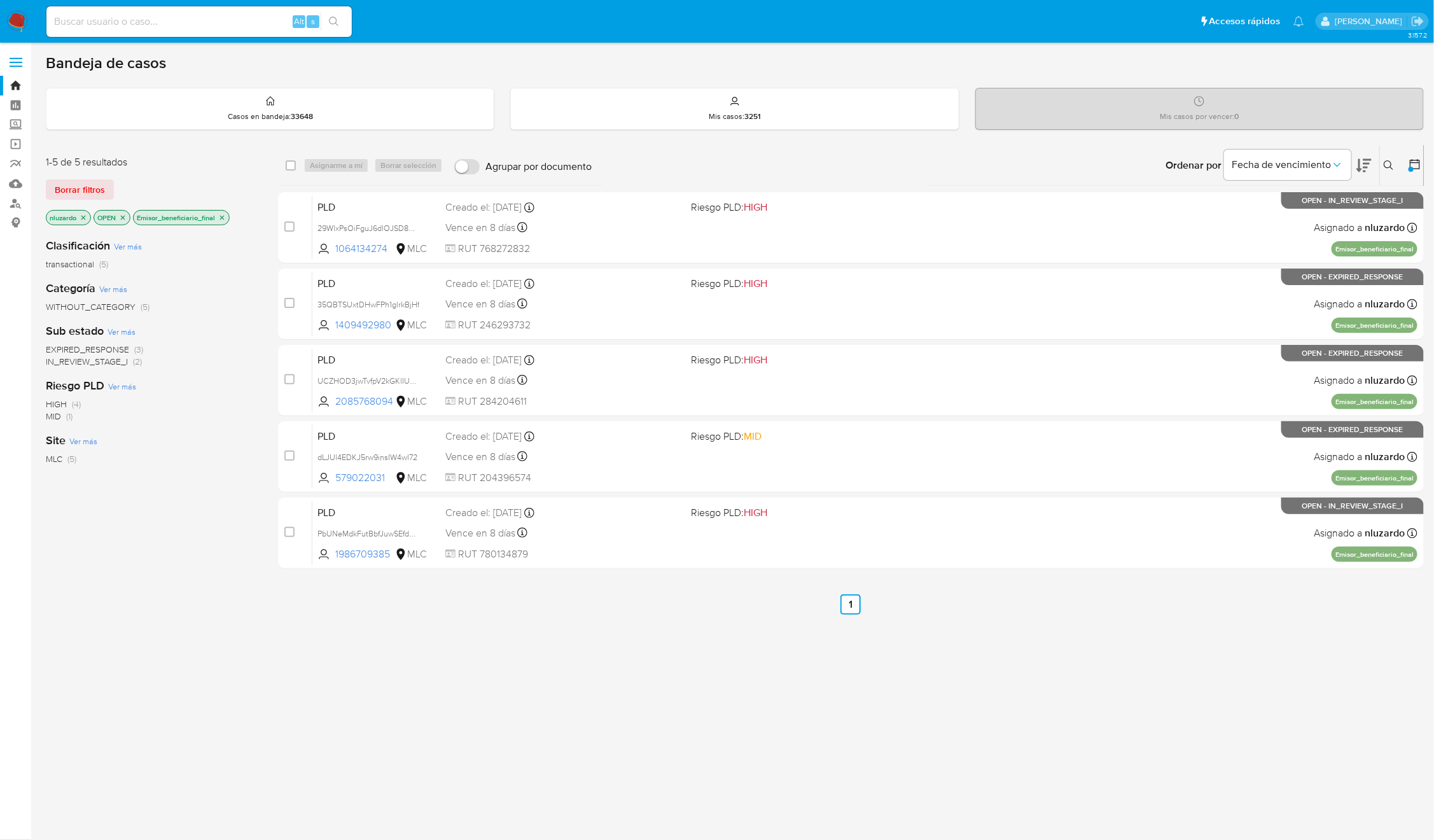
click at [801, 727] on div "3.157.2" at bounding box center [735, 441] width 1379 height 781
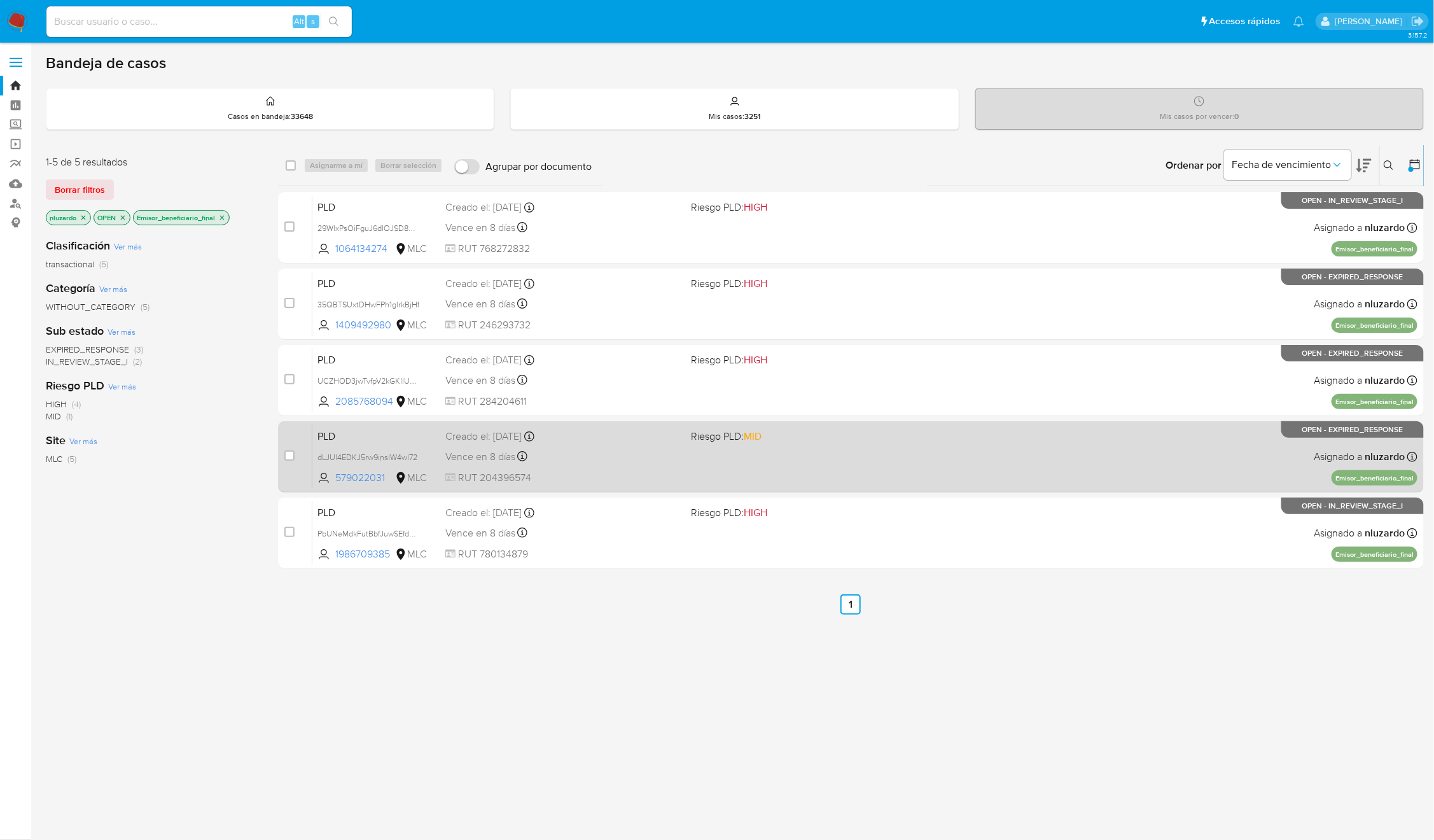
click at [751, 480] on div "PLD dLJUl4EDKJ5rw9insIW4wl72 579022031 MLC Riesgo PLD: MID Creado el: [DATE] Cr…" at bounding box center [865, 457] width 1106 height 65
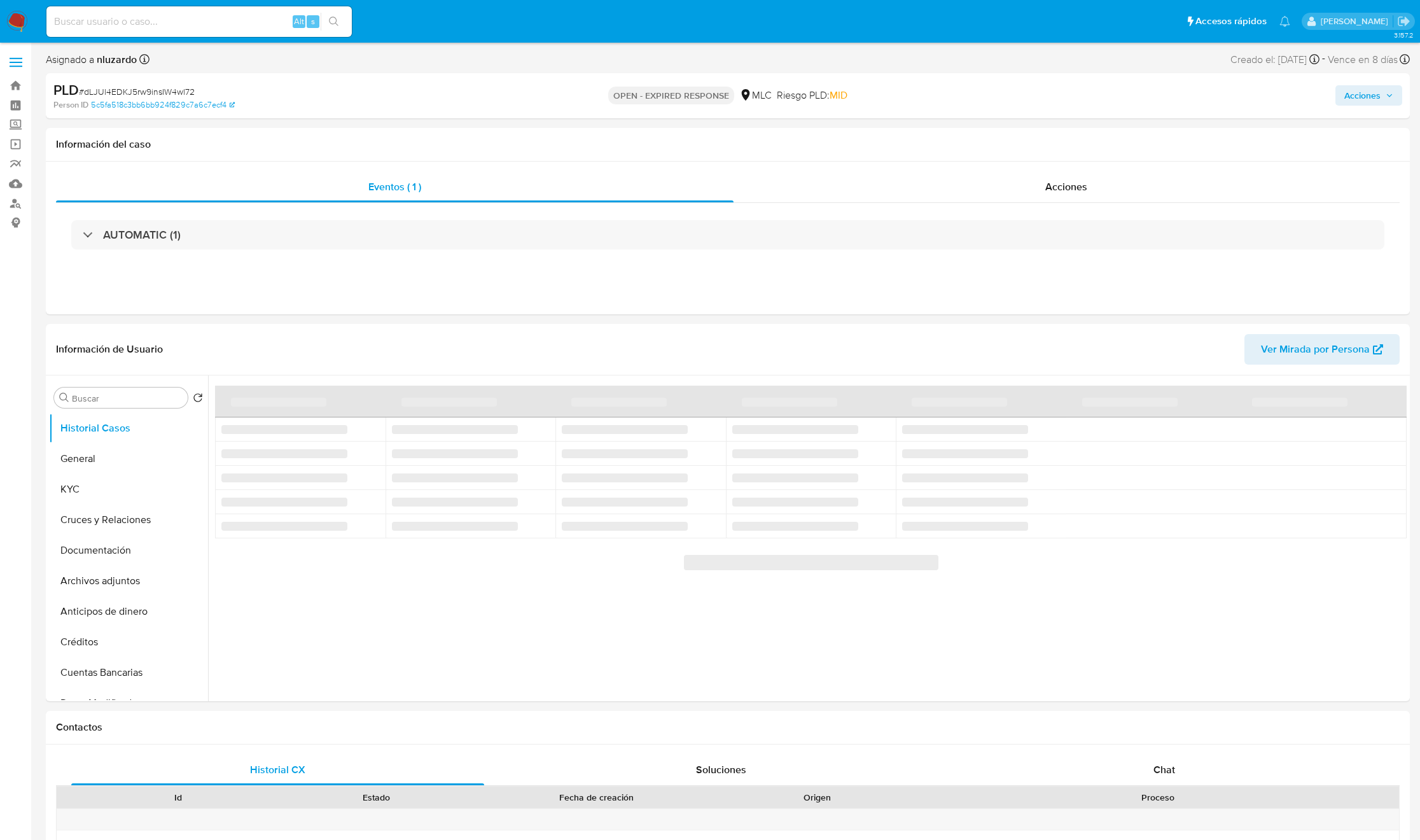
select select "10"
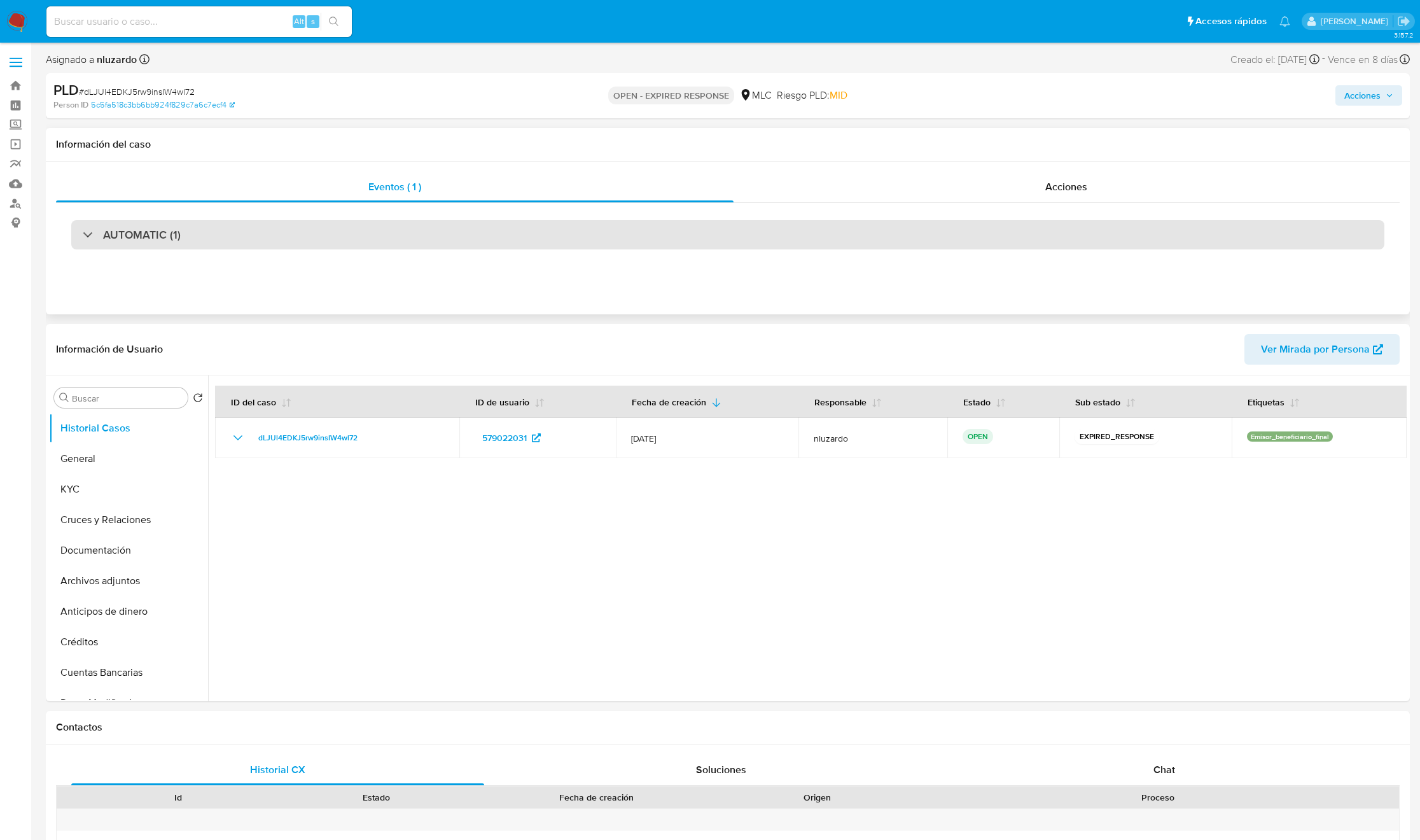
click at [245, 237] on div "AUTOMATIC (1)" at bounding box center [728, 235] width 1314 height 30
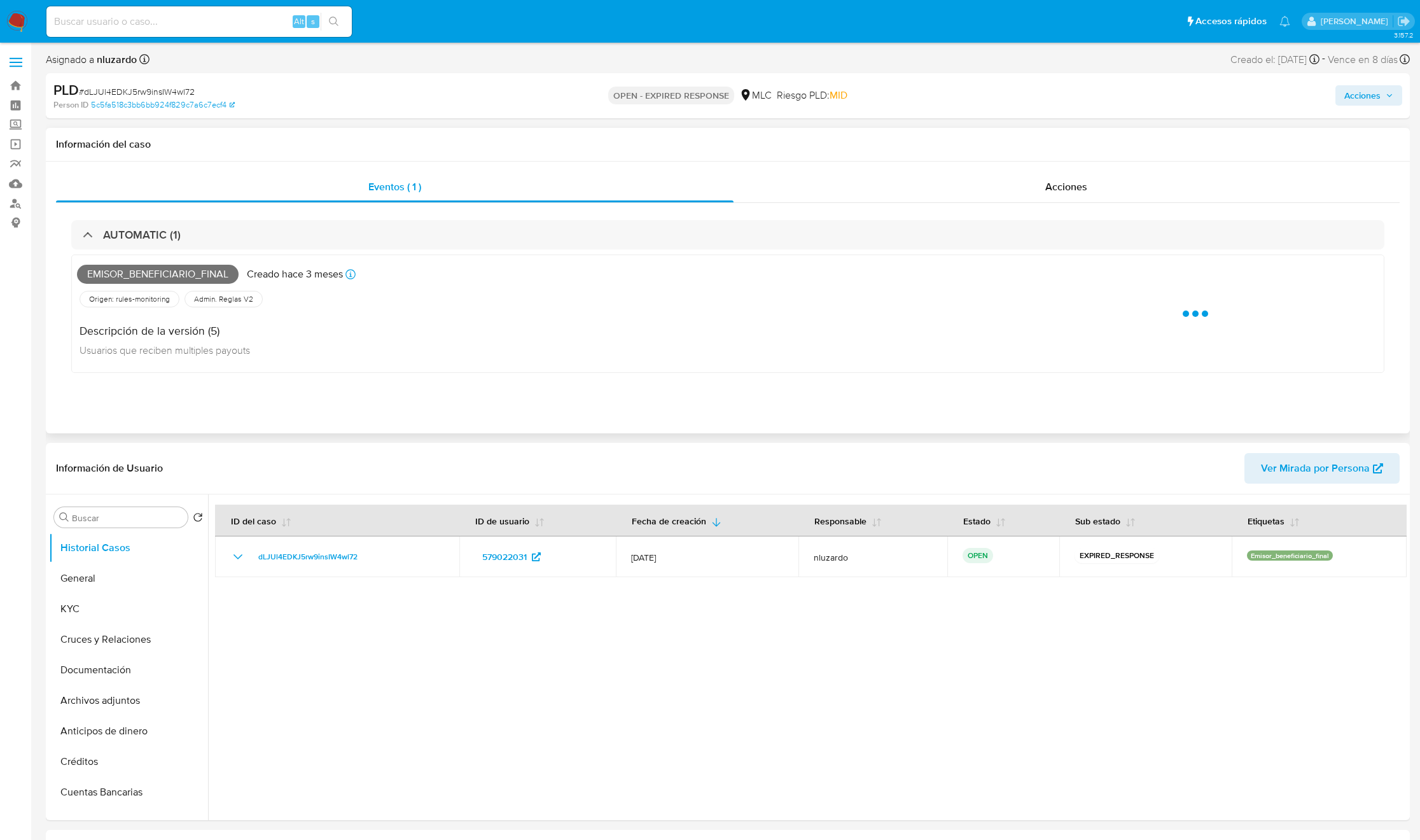
click at [193, 274] on span "Emisor_beneficiario_final" at bounding box center [157, 274] width 162 height 19
copy span "Emisor_beneficiario_final"
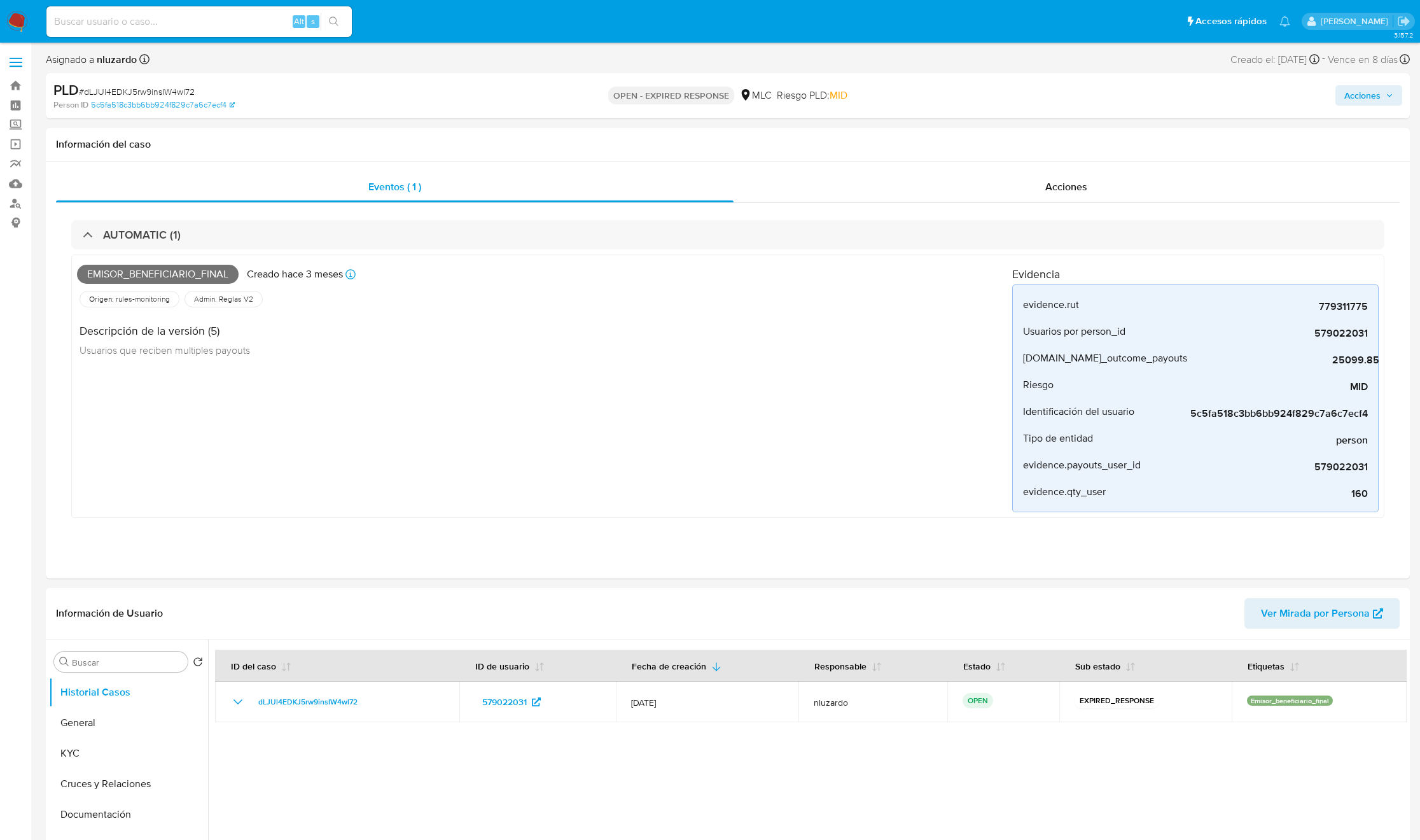
click at [121, 11] on div "Alt s" at bounding box center [199, 21] width 305 height 30
click at [127, 27] on input at bounding box center [199, 21] width 305 height 17
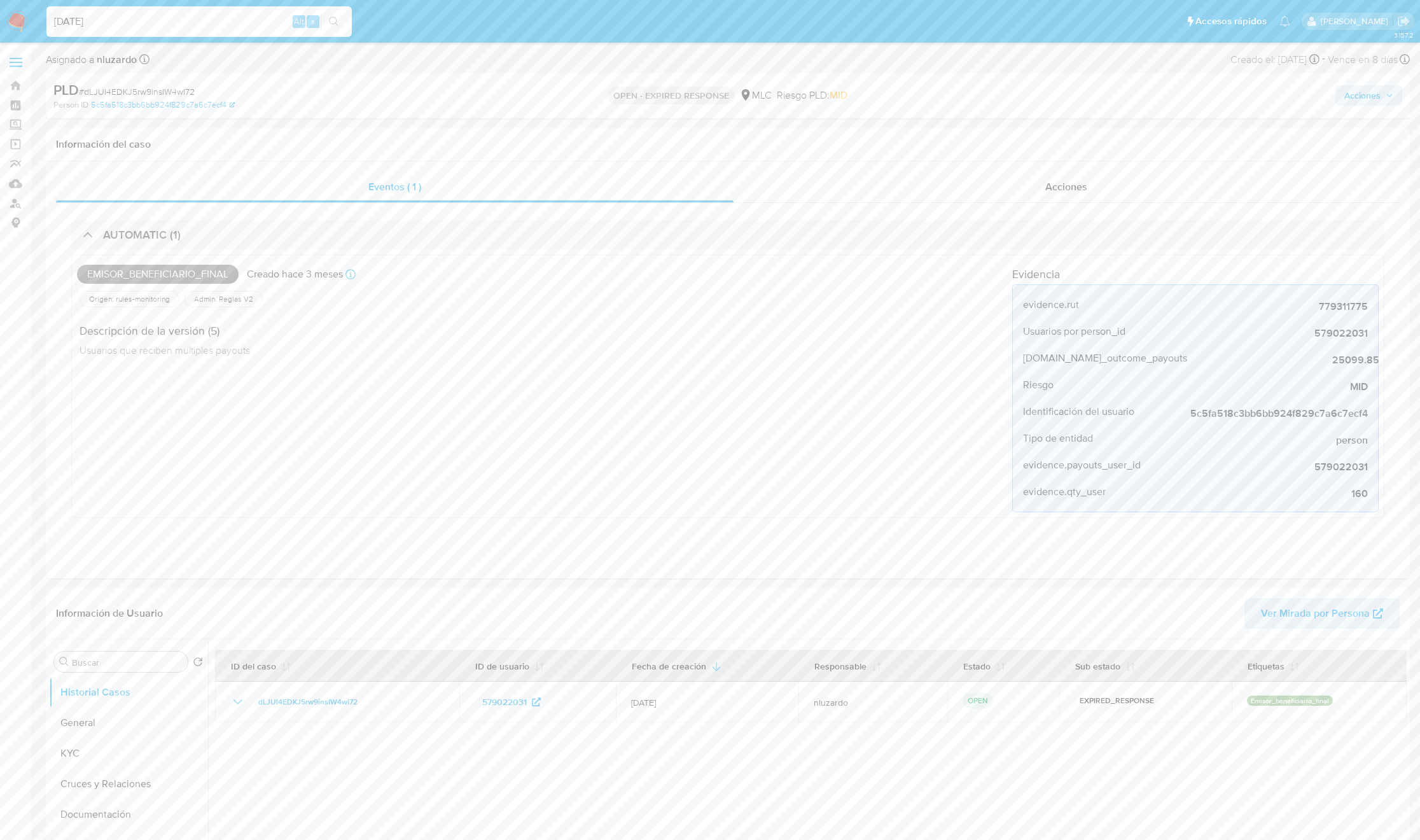
type input "02/09/2025"
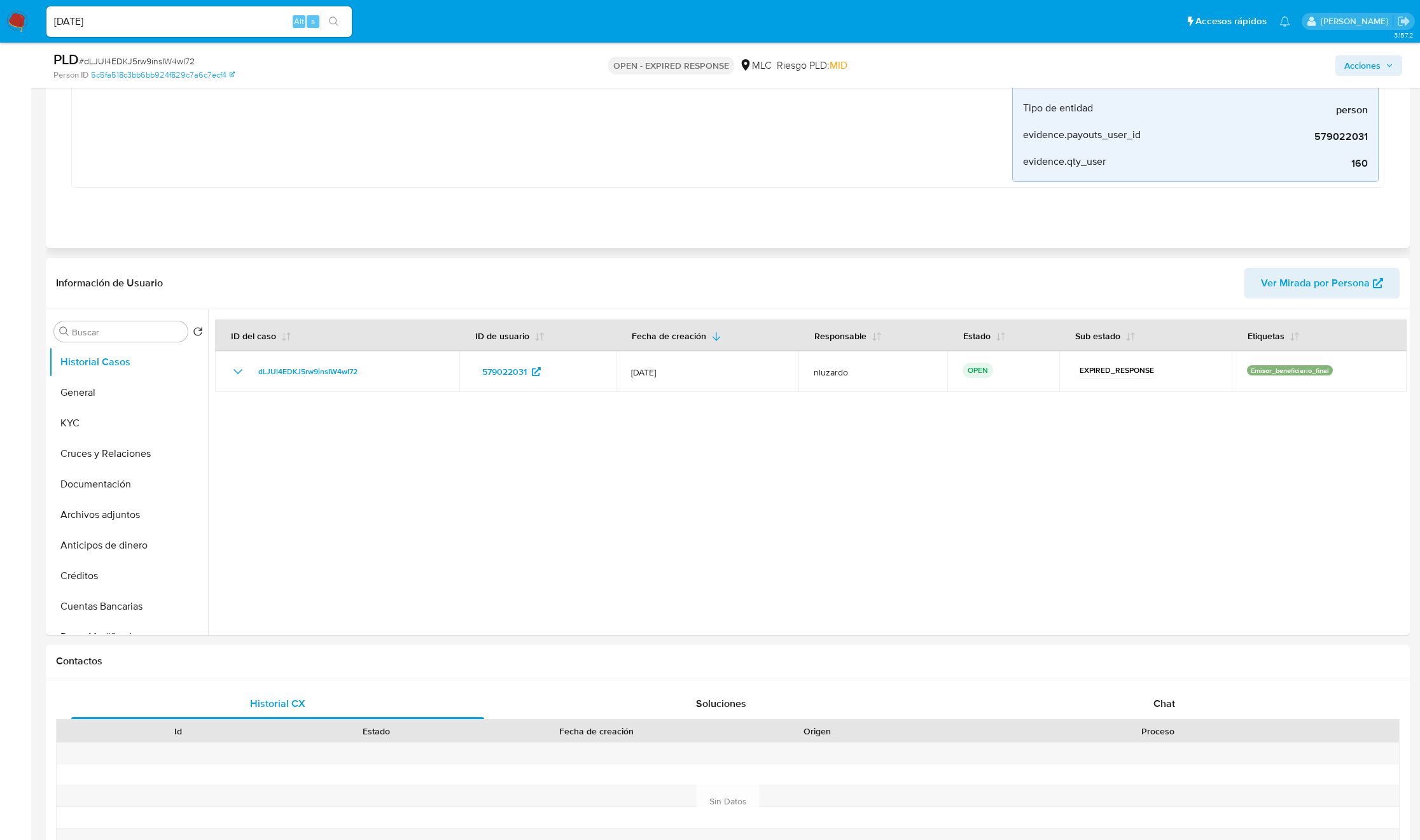
scroll to position [286, 0]
click at [75, 425] on button "KYC" at bounding box center [123, 421] width 149 height 30
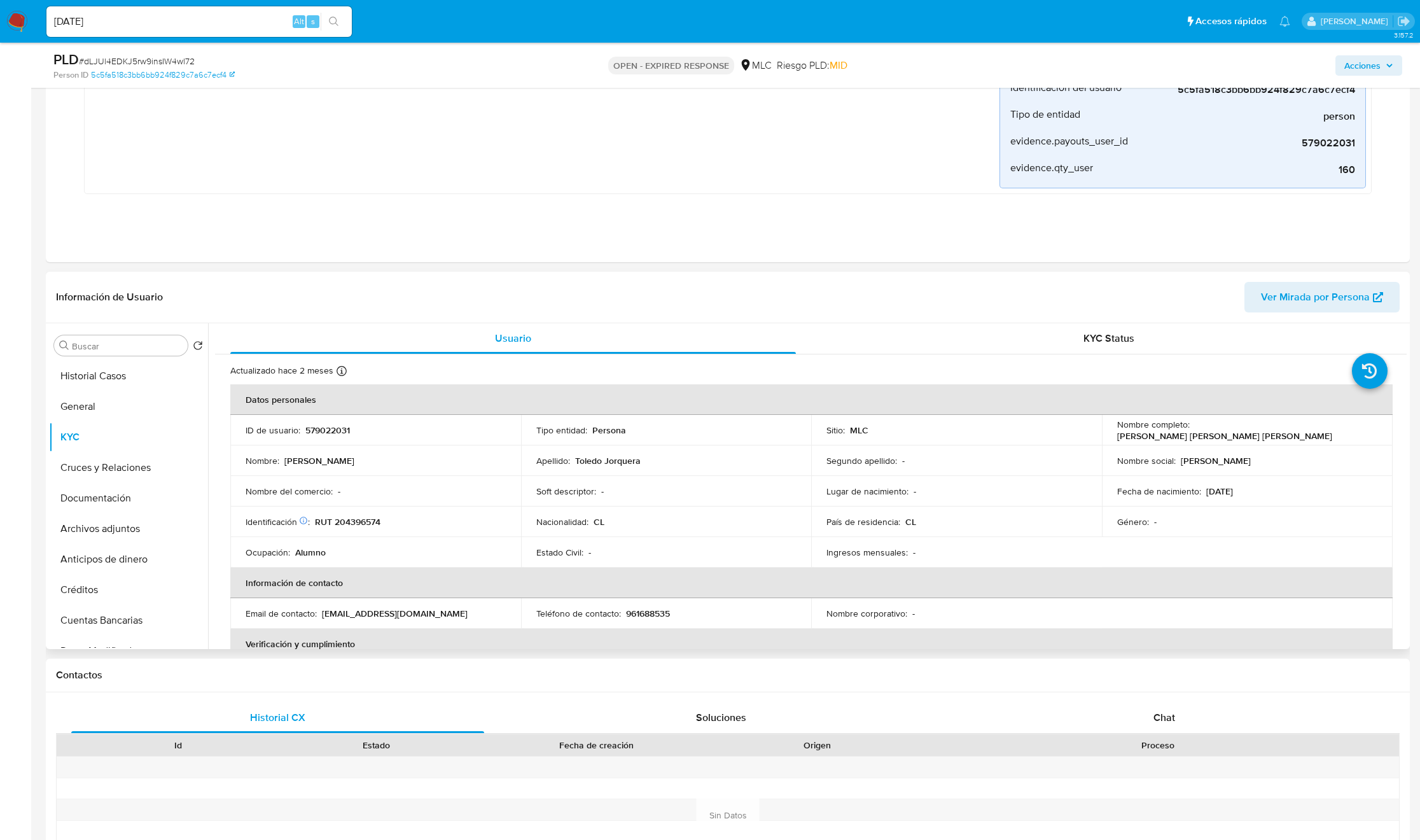
click at [1204, 432] on p "Valentina Graciela Toledo Jorquera" at bounding box center [1225, 435] width 215 height 11
drag, startPoint x: 1316, startPoint y: 439, endPoint x: 1344, endPoint y: 438, distance: 28.0
click at [1344, 438] on td "Nombre completo : Valentina Graciela Toledo Jorquera" at bounding box center [1247, 430] width 291 height 30
copy p "Valentina Graciela Toledo Jorquera"
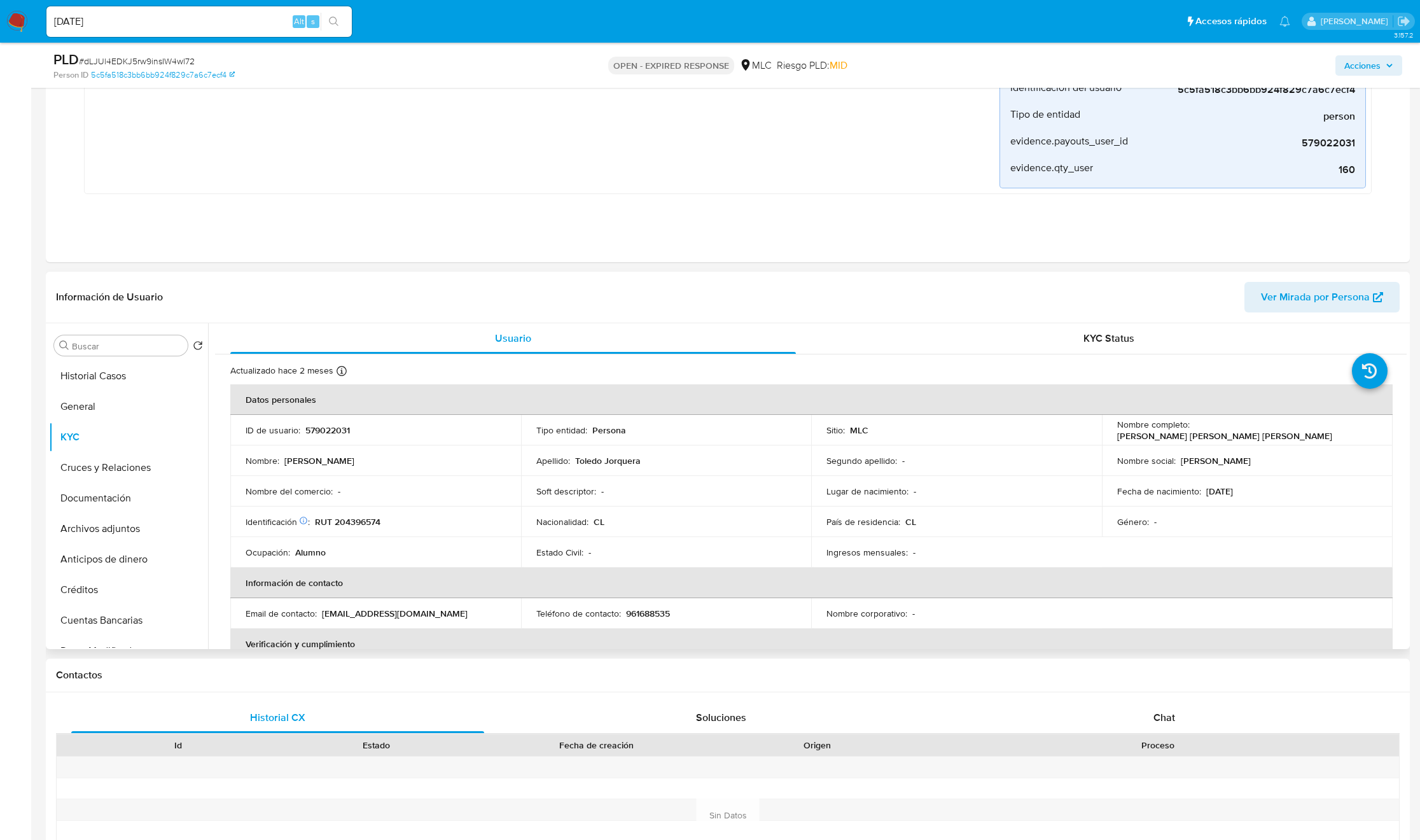
click at [362, 523] on p "RUT 204396574" at bounding box center [348, 521] width 66 height 11
copy p "204396574"
click at [754, 462] on div "Apellido : Toledo Jorquera" at bounding box center [667, 460] width 261 height 11
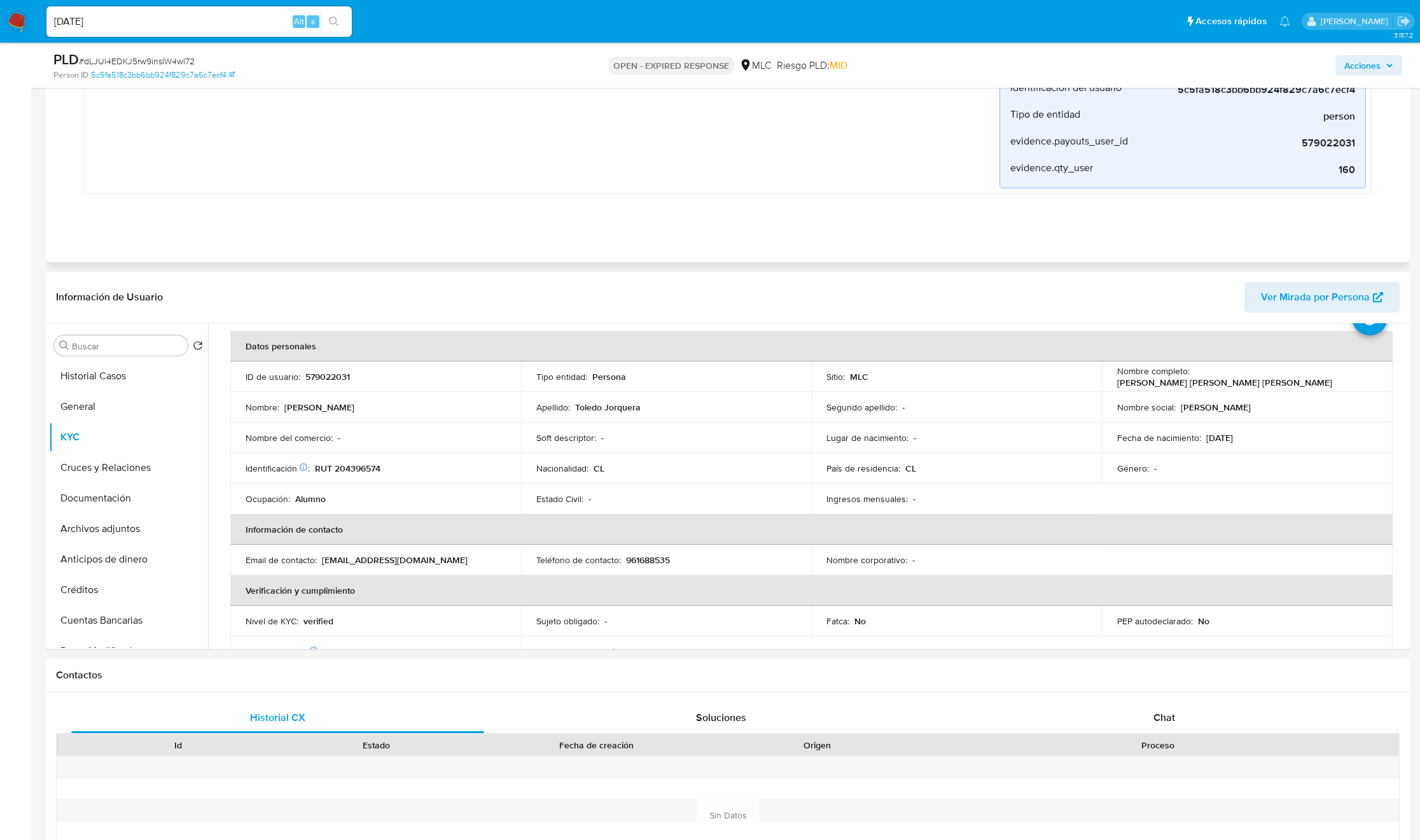
scroll to position [0, 0]
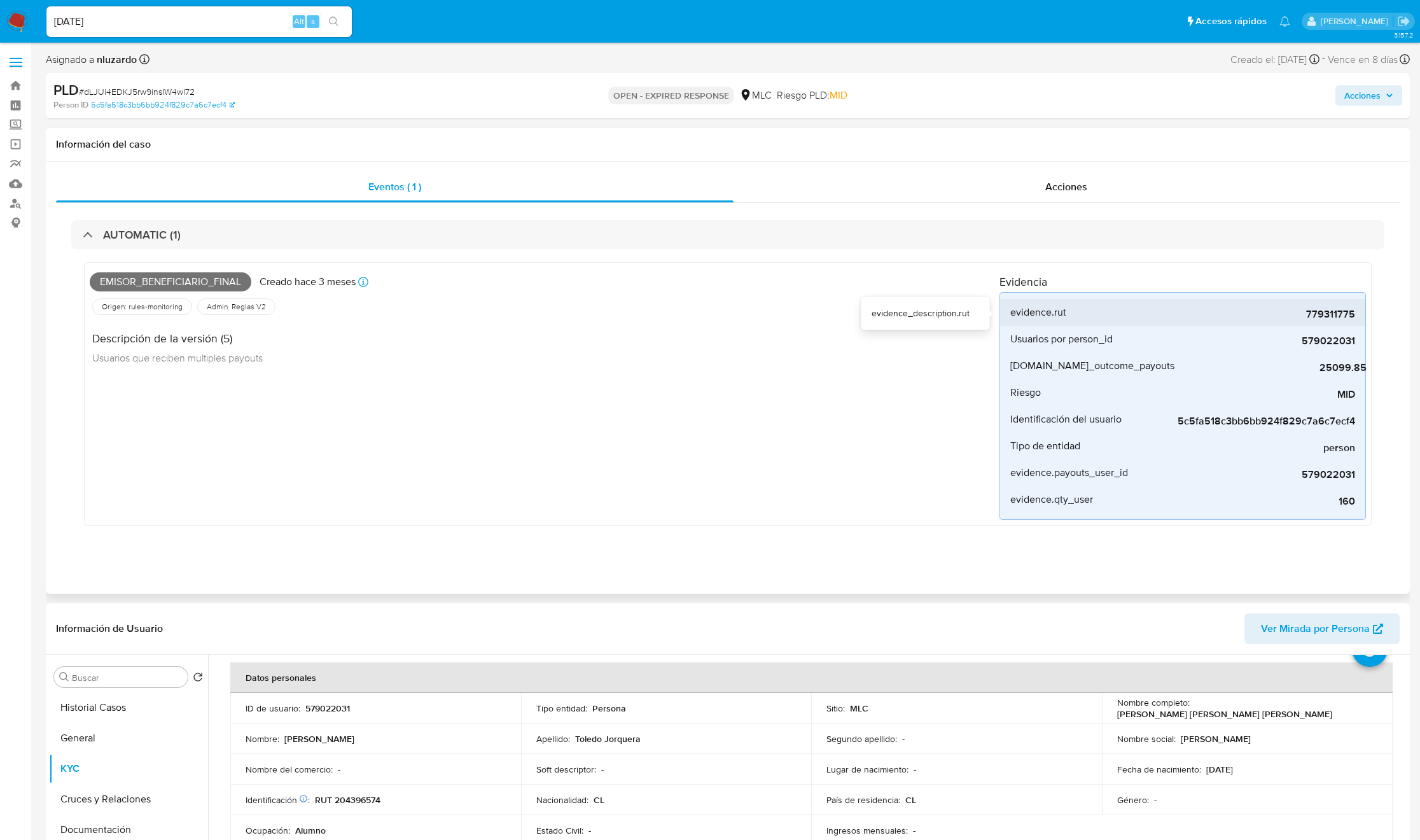
click at [1304, 317] on span "779311775" at bounding box center [1260, 314] width 190 height 13
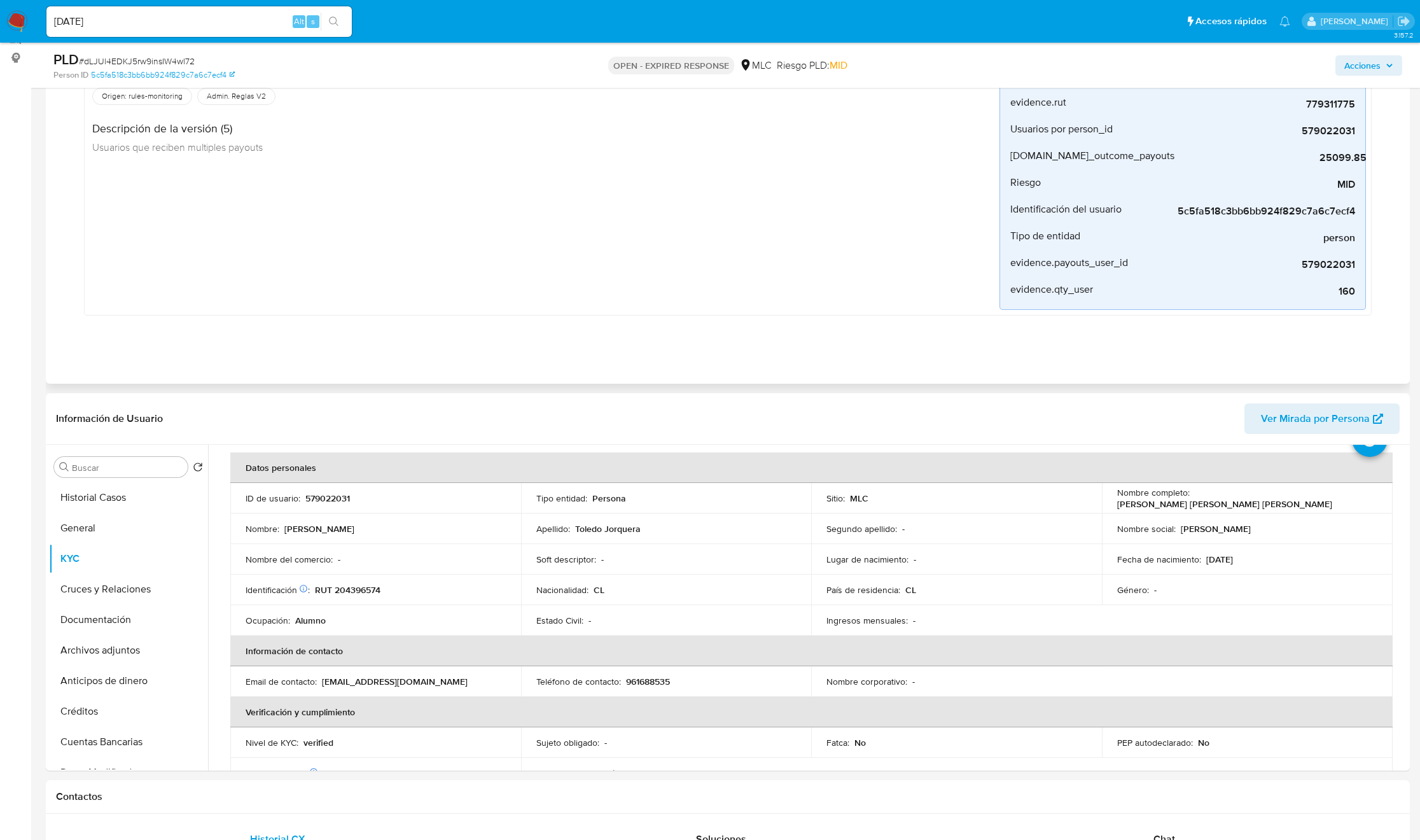
scroll to position [190, 0]
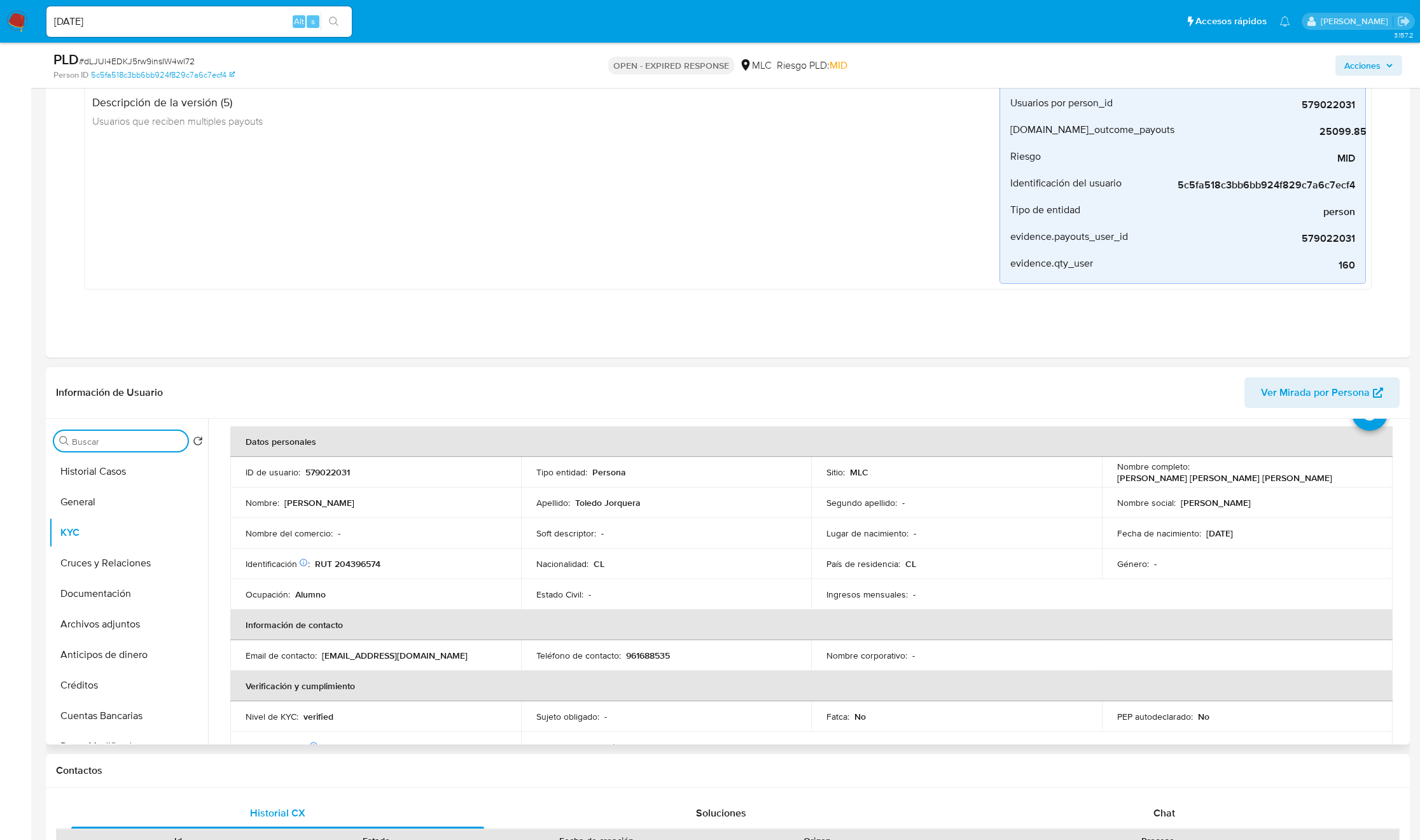
click at [105, 447] on input "Buscar" at bounding box center [128, 441] width 111 height 11
type input "CR"
click at [111, 494] on button "Cruces y Relaciones" at bounding box center [123, 502] width 149 height 30
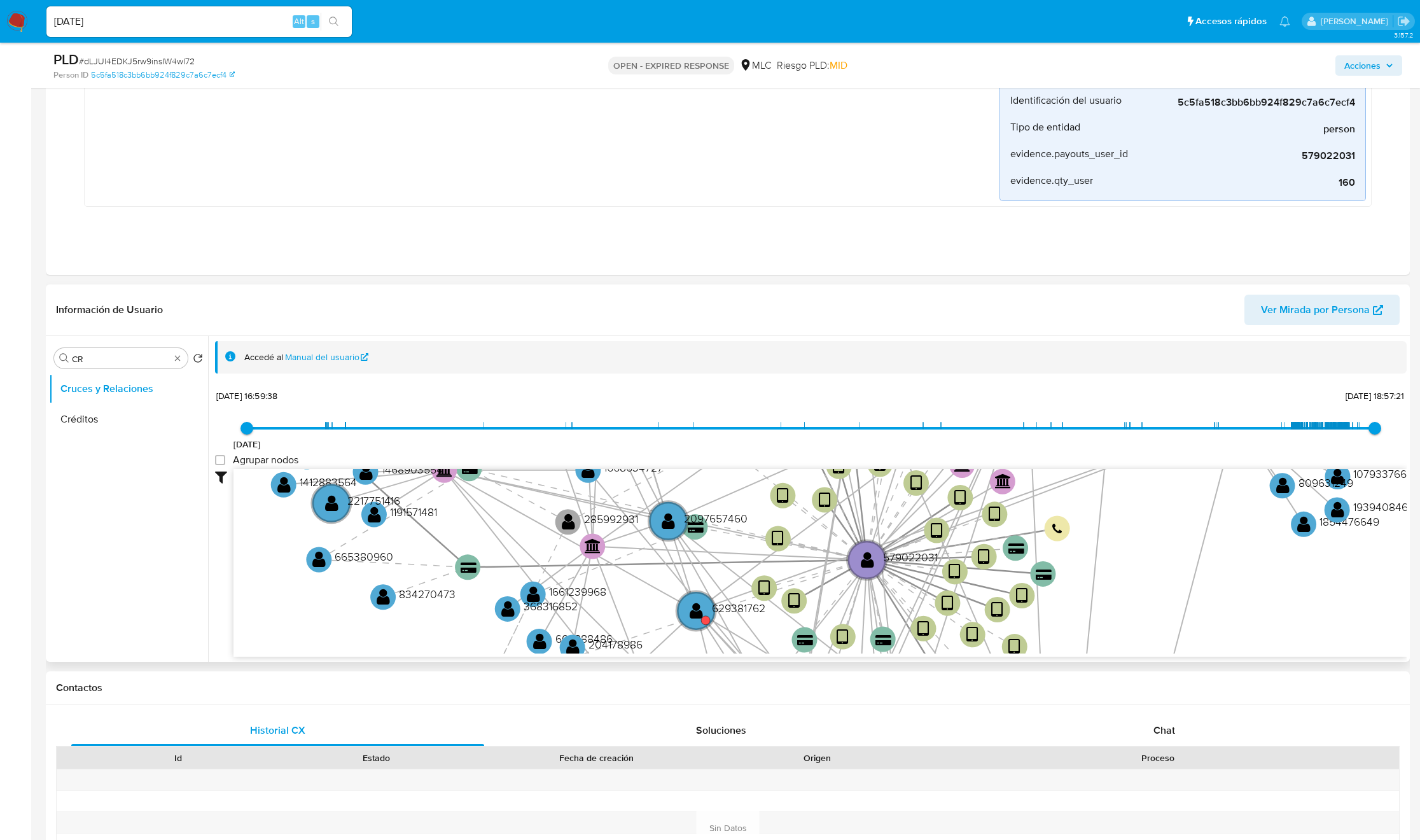
scroll to position [286, 0]
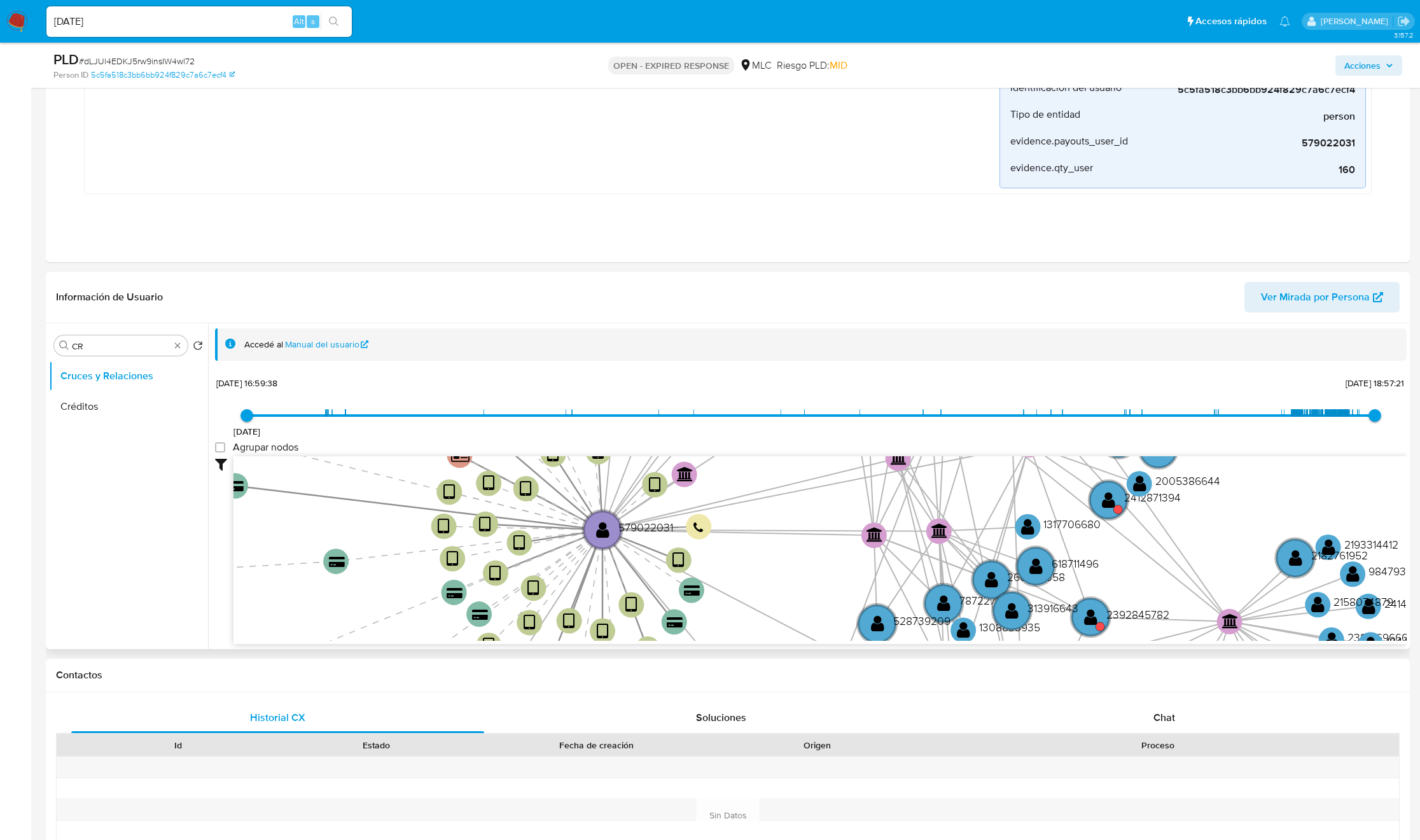
drag, startPoint x: 833, startPoint y: 519, endPoint x: 783, endPoint y: 609, distance: 103.0
click at [783, 609] on icon "device-6267540508813b0019e27416  user-579022031  579022031 device-6816419581d…" at bounding box center [820, 548] width 1173 height 185
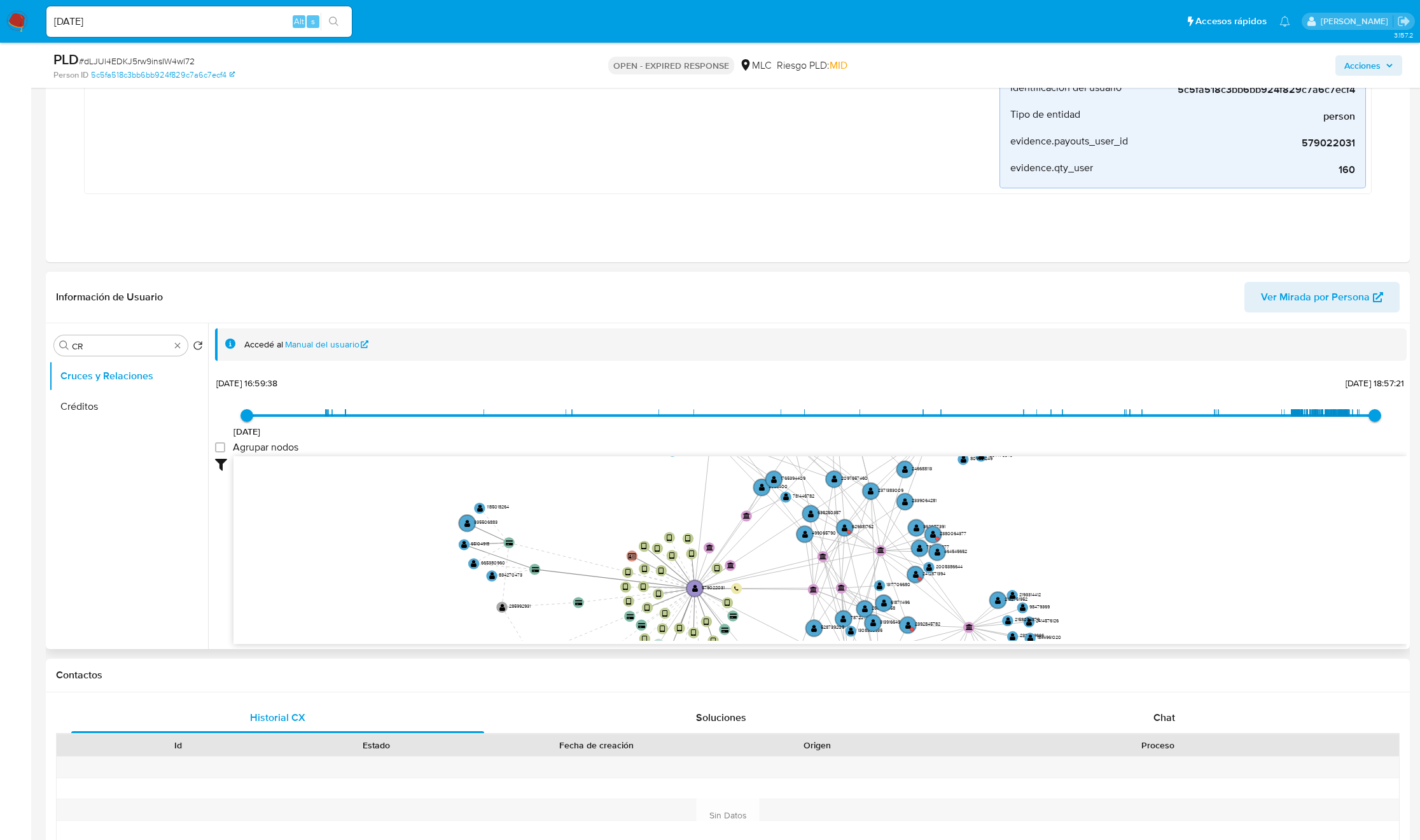
drag, startPoint x: 783, startPoint y: 589, endPoint x: 774, endPoint y: 616, distance: 28.5
click at [774, 616] on icon "device-6267540508813b0019e27416  user-579022031  579022031 device-6816419581d…" at bounding box center [820, 548] width 1173 height 185
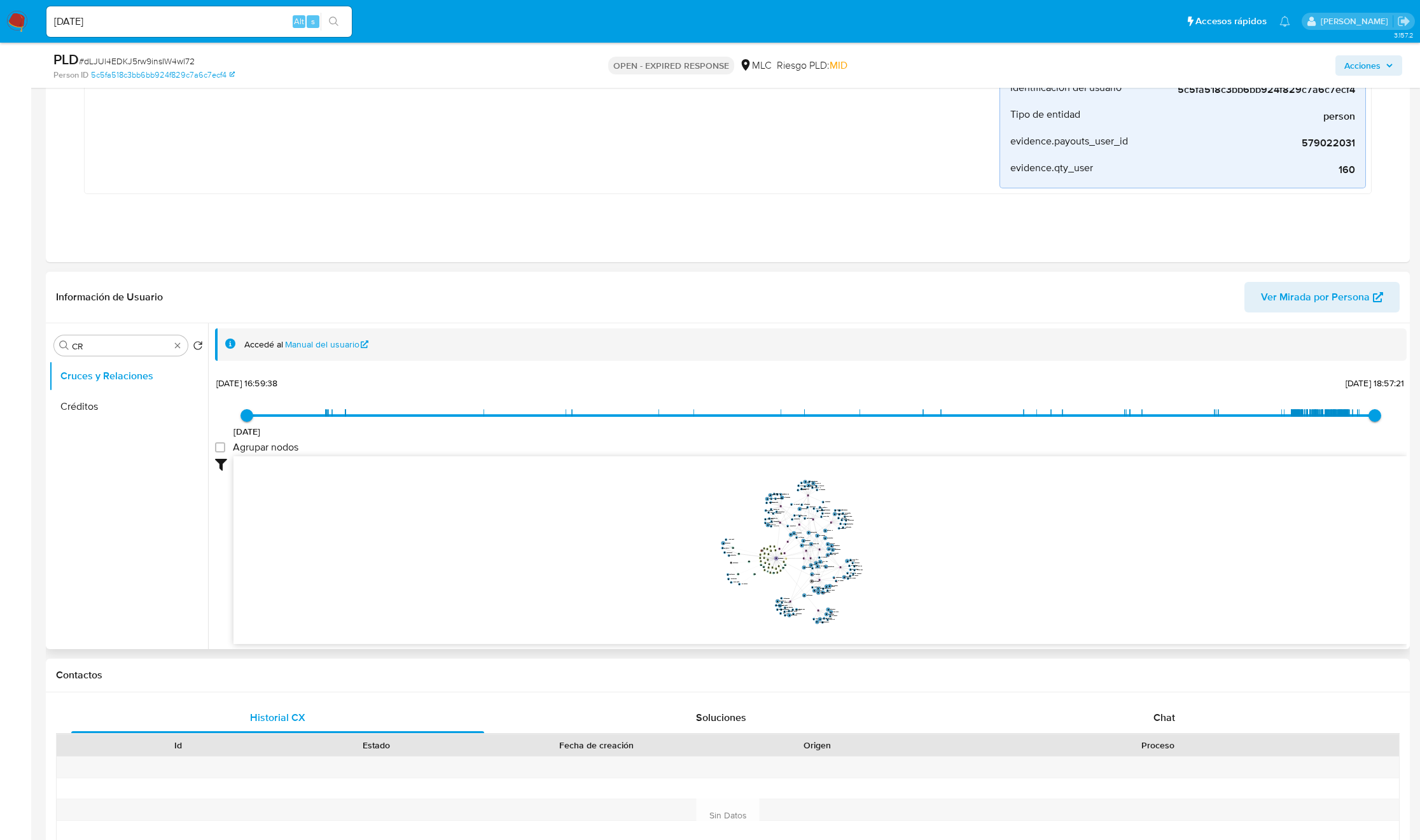
drag, startPoint x: 778, startPoint y: 590, endPoint x: 798, endPoint y: 554, distance: 41.2
click at [798, 554] on icon "device-6267540508813b0019e27416  user-579022031  579022031 device-6816419581d…" at bounding box center [820, 548] width 1173 height 185
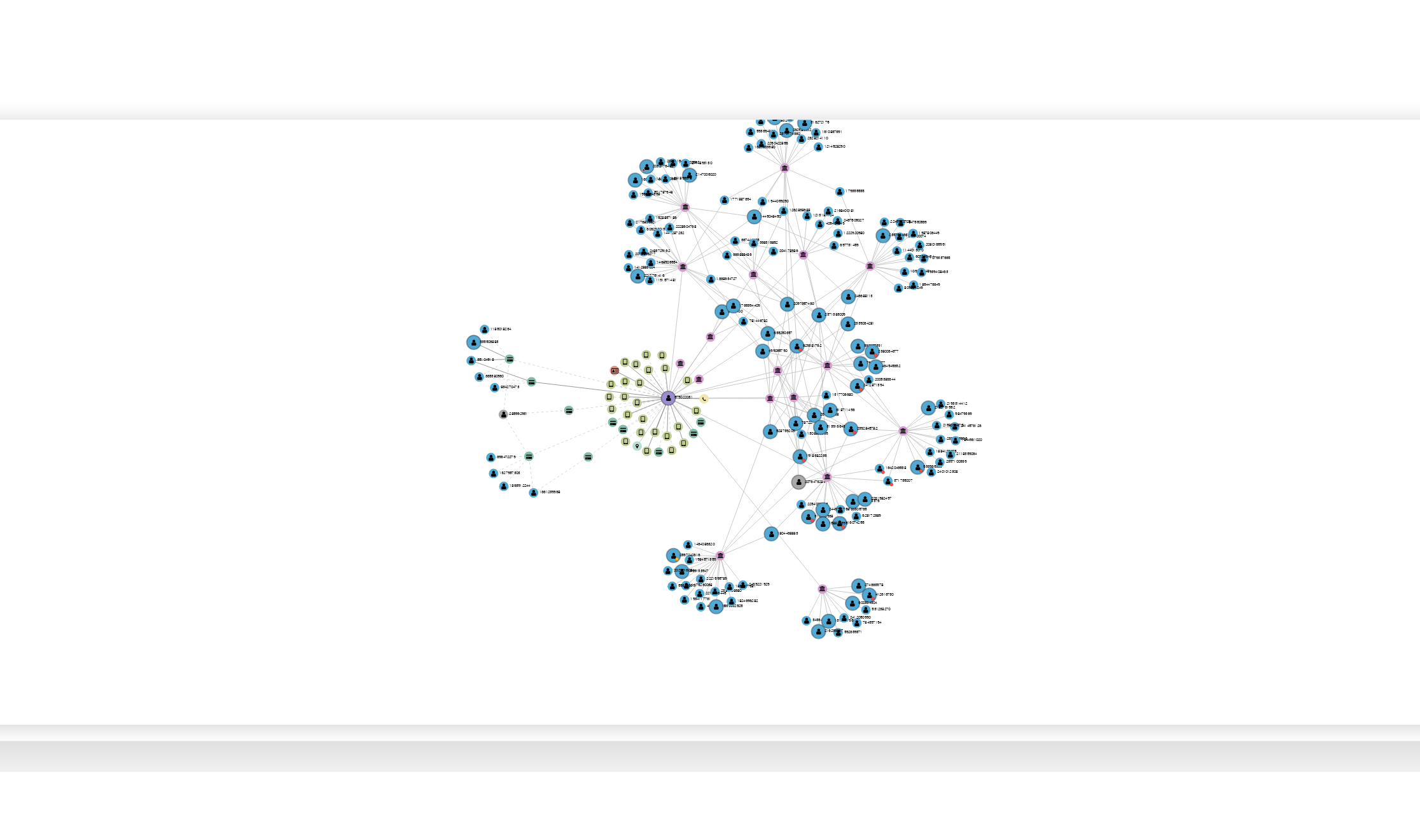
drag, startPoint x: 864, startPoint y: 514, endPoint x: 863, endPoint y: 523, distance: 9.1
click at [863, 523] on icon "device-6267540508813b0019e27416  user-579022031  579022031 device-6816419581d…" at bounding box center [820, 548] width 1173 height 185
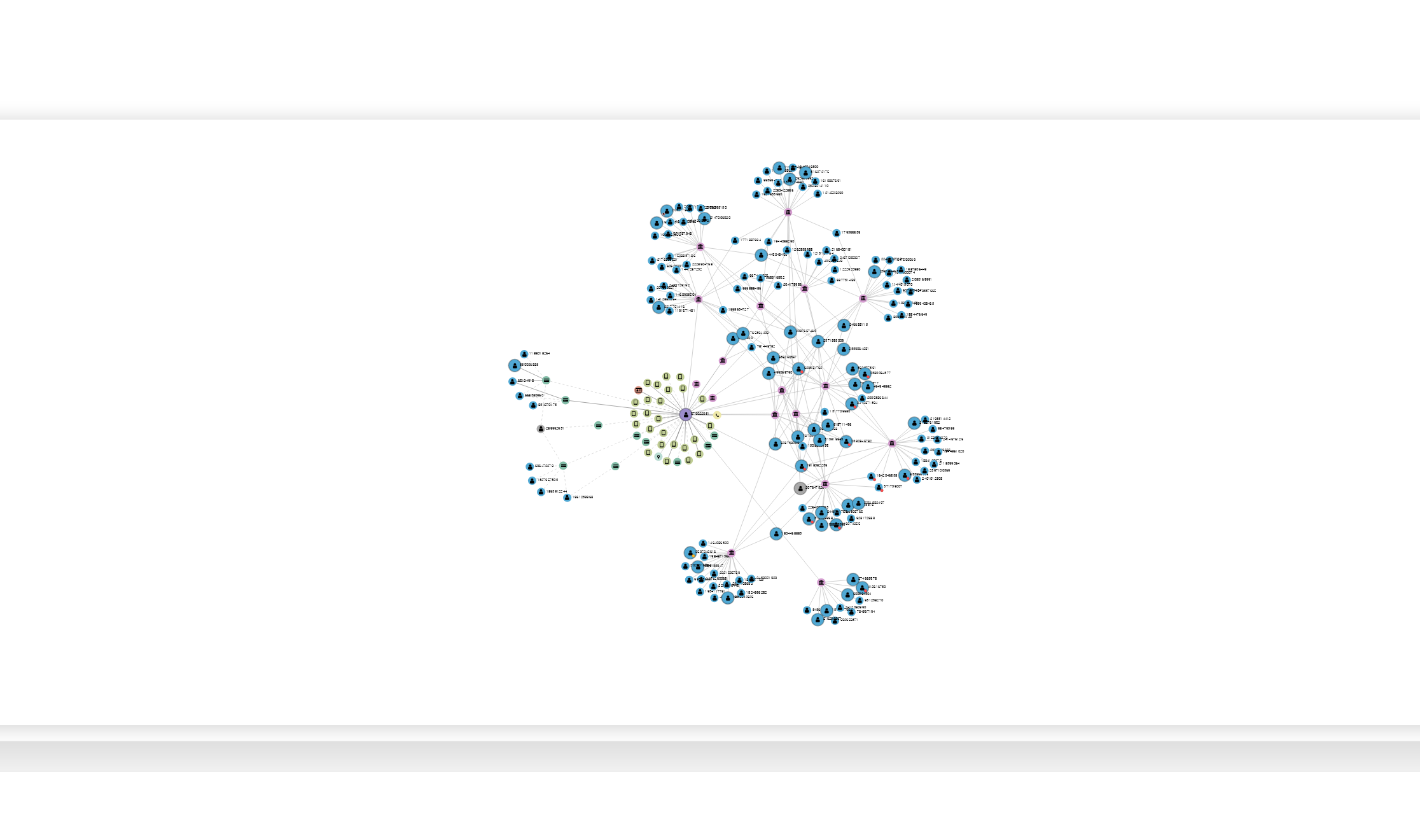
drag, startPoint x: 863, startPoint y: 521, endPoint x: 857, endPoint y: 530, distance: 10.8
click at [857, 530] on icon "device-6267540508813b0019e27416  user-579022031  579022031 device-6816419581d…" at bounding box center [820, 548] width 1173 height 185
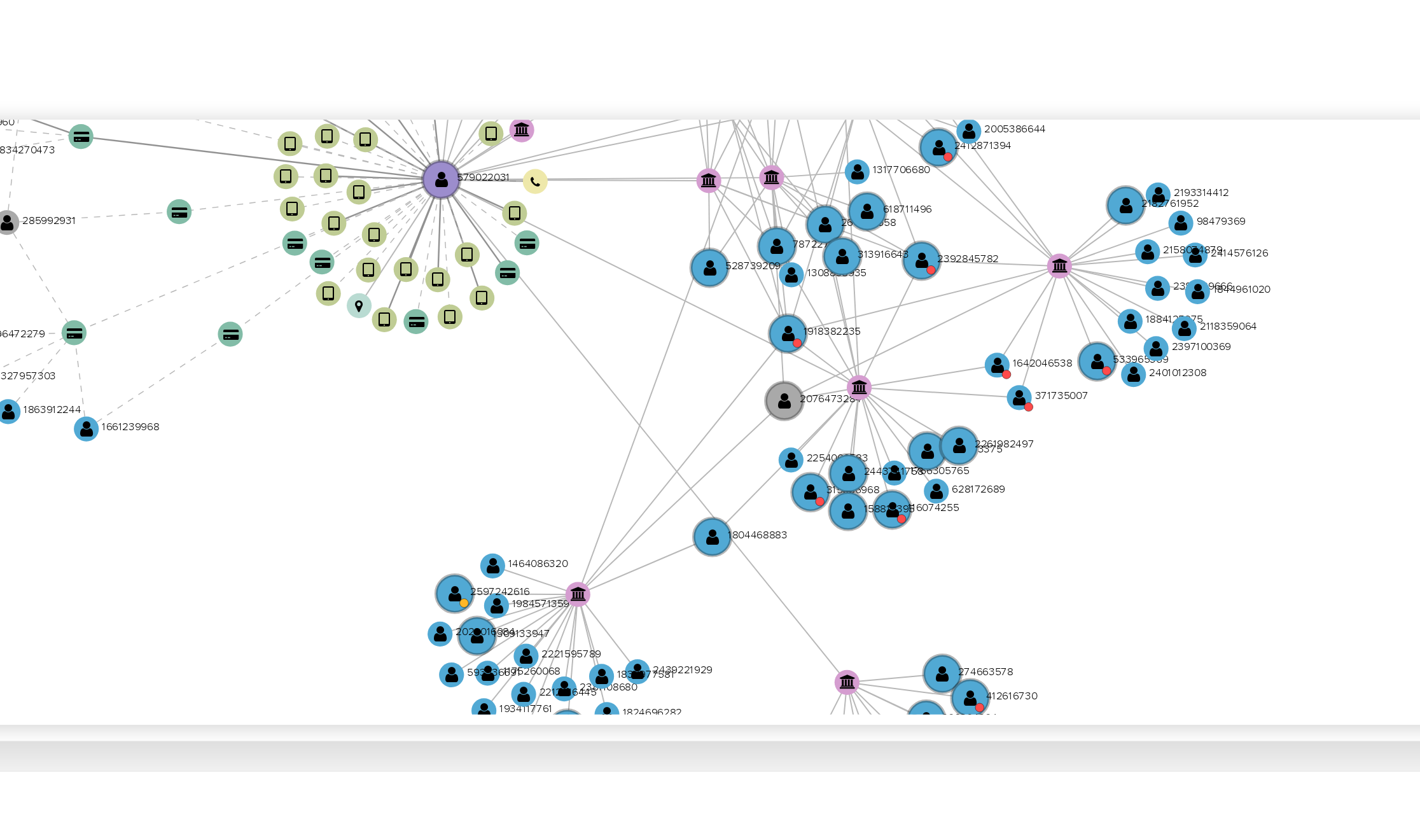
drag, startPoint x: 871, startPoint y: 578, endPoint x: 864, endPoint y: 539, distance: 39.6
click at [864, 539] on icon "device-6267540508813b0019e27416  user-579022031  579022031 device-6816419581d…" at bounding box center [820, 548] width 1173 height 185
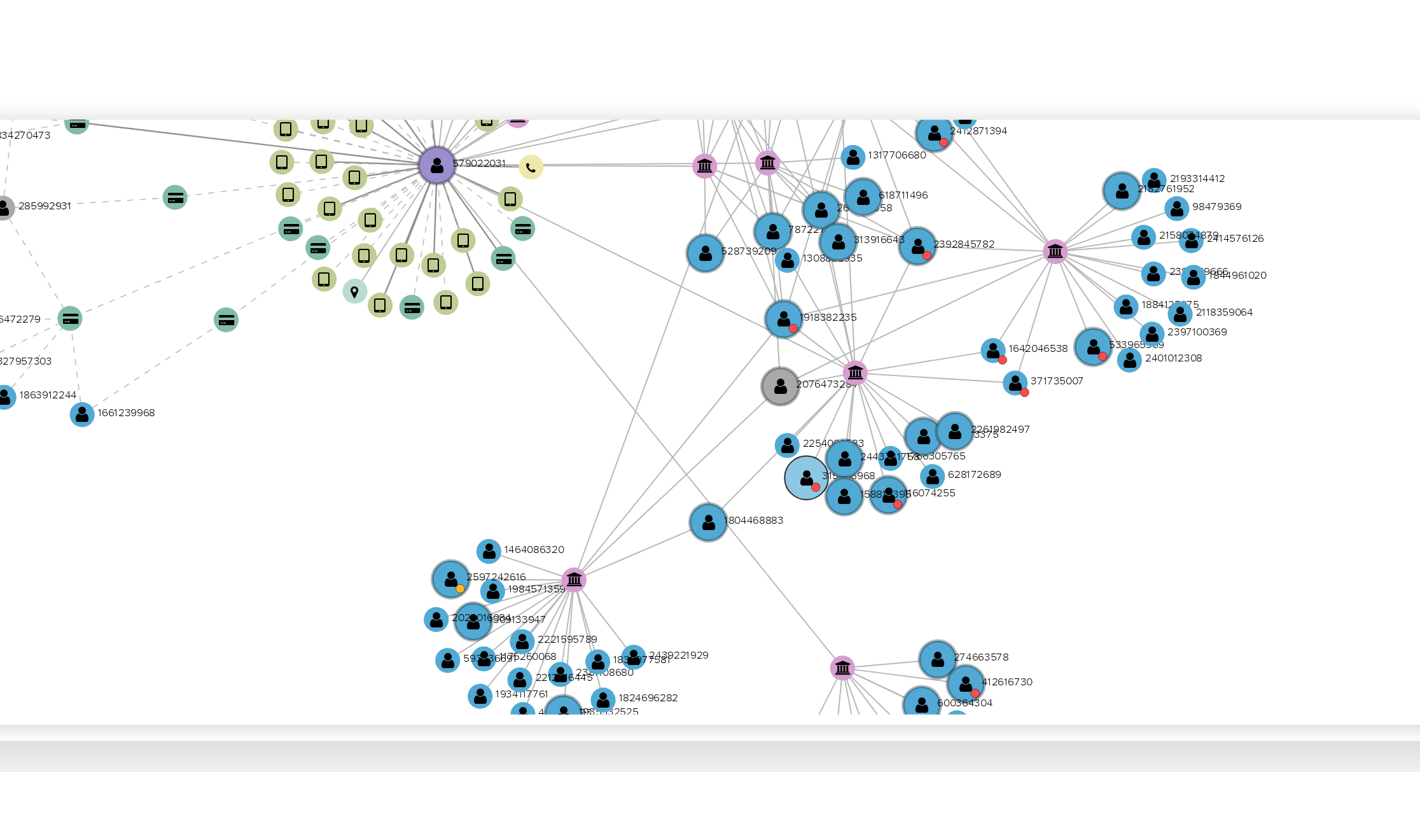
click at [812, 571] on circle at bounding box center [814, 566] width 13 height 13
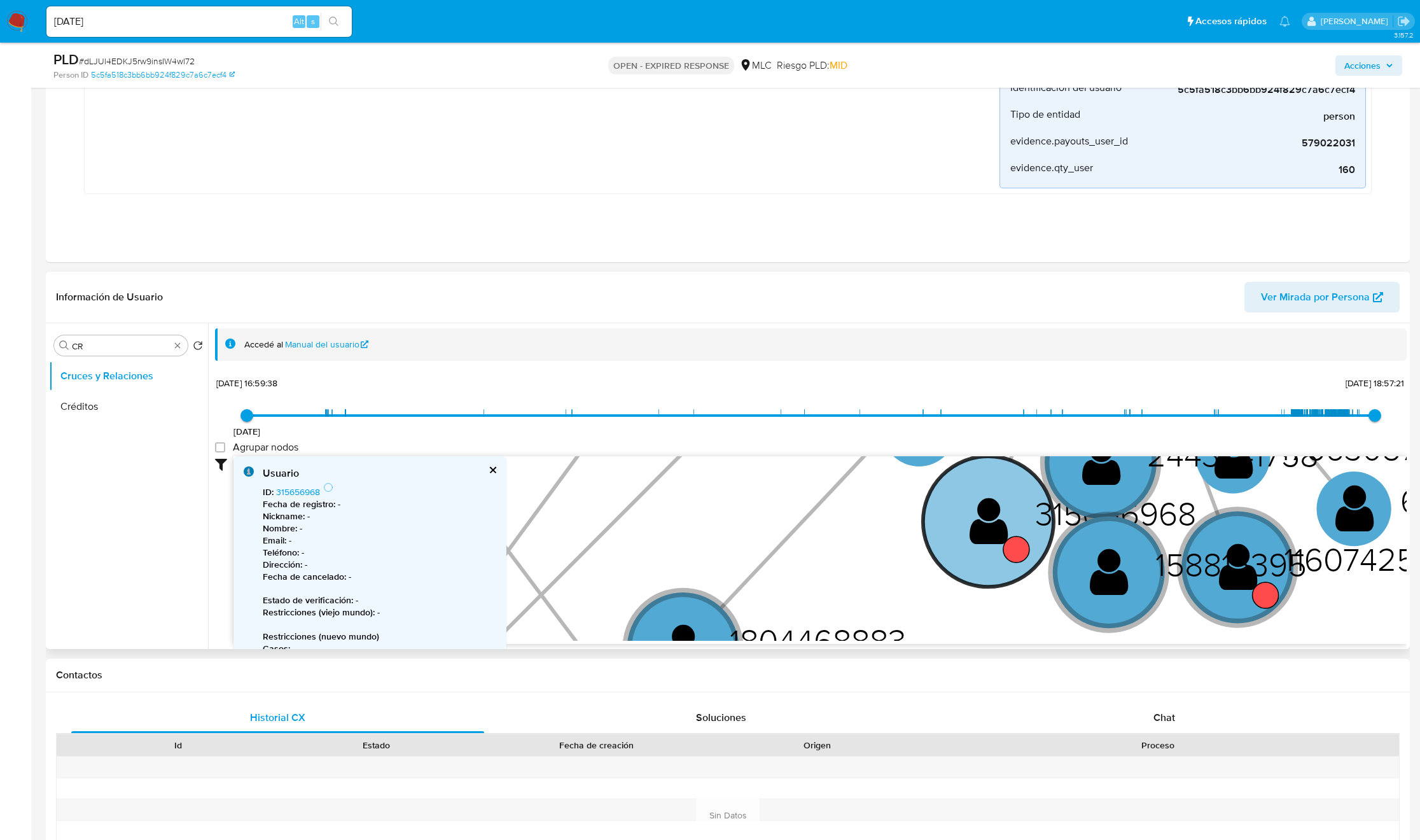
click at [998, 555] on circle at bounding box center [988, 520] width 130 height 130
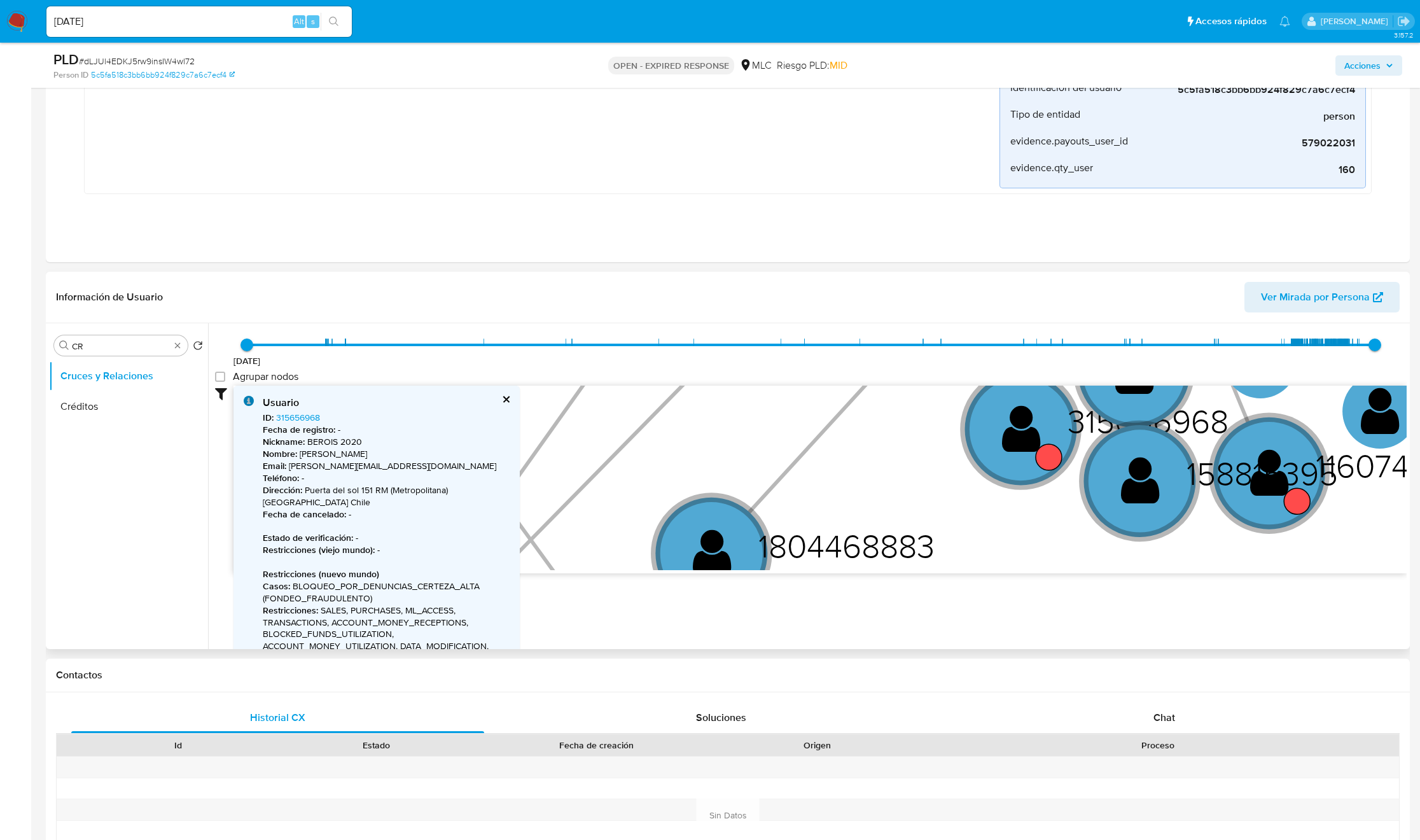
scroll to position [95, 0]
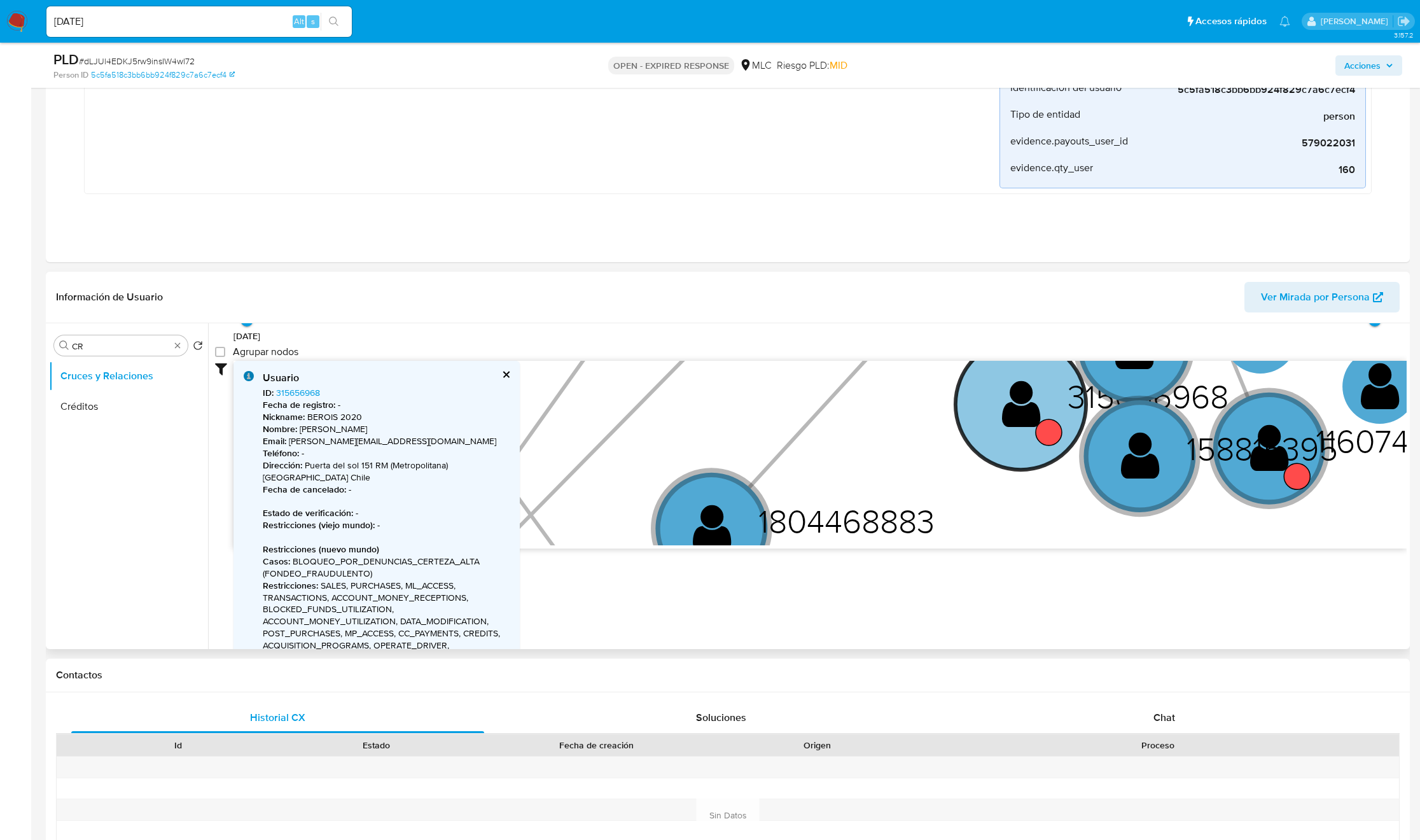
click at [991, 432] on circle at bounding box center [1021, 404] width 130 height 130
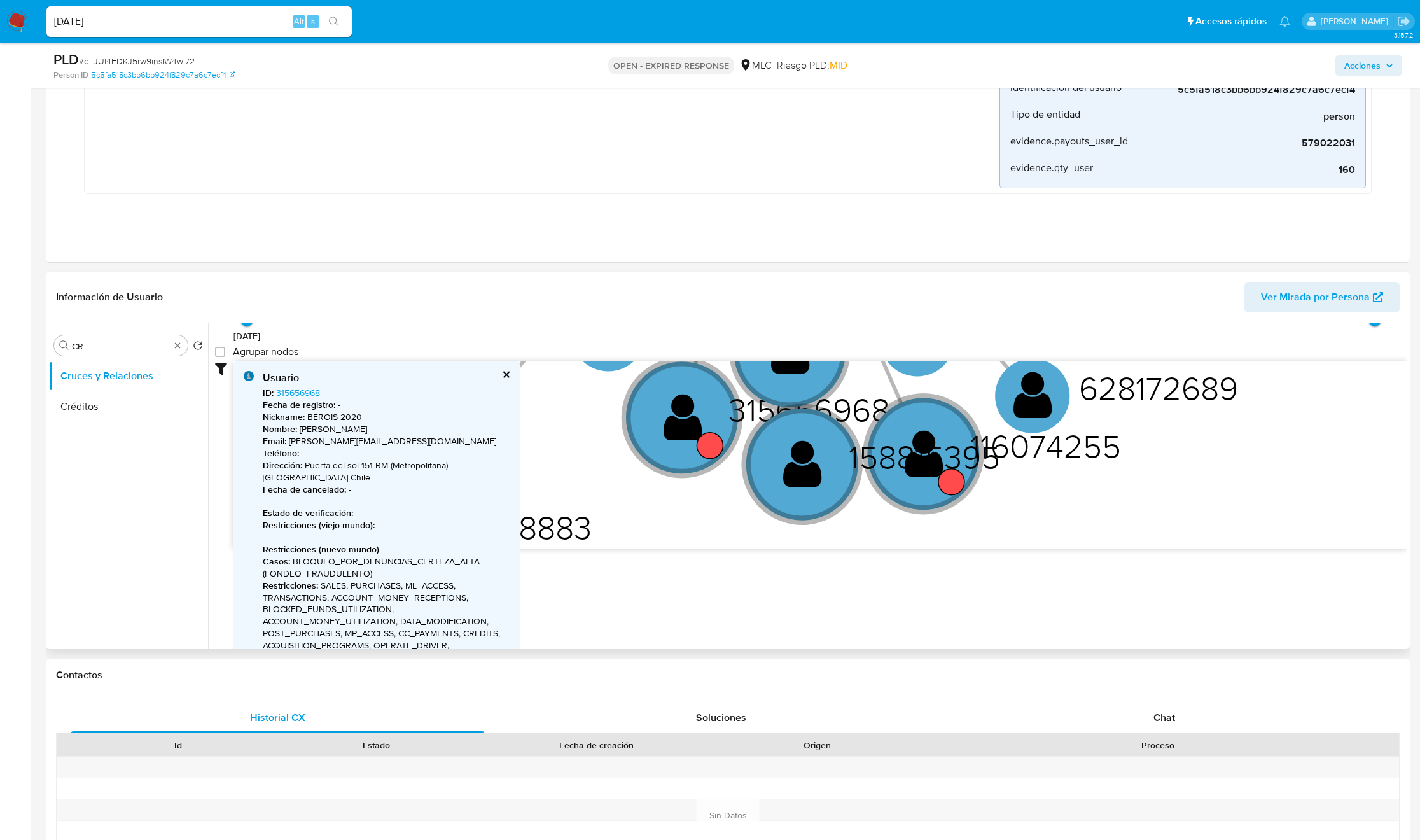
drag, startPoint x: 971, startPoint y: 385, endPoint x: 611, endPoint y: 415, distance: 361.2
click at [590, 397] on icon "device-6267540508813b0019e27416  user-579022031  579022031 device-6816419581d…" at bounding box center [820, 453] width 1173 height 185
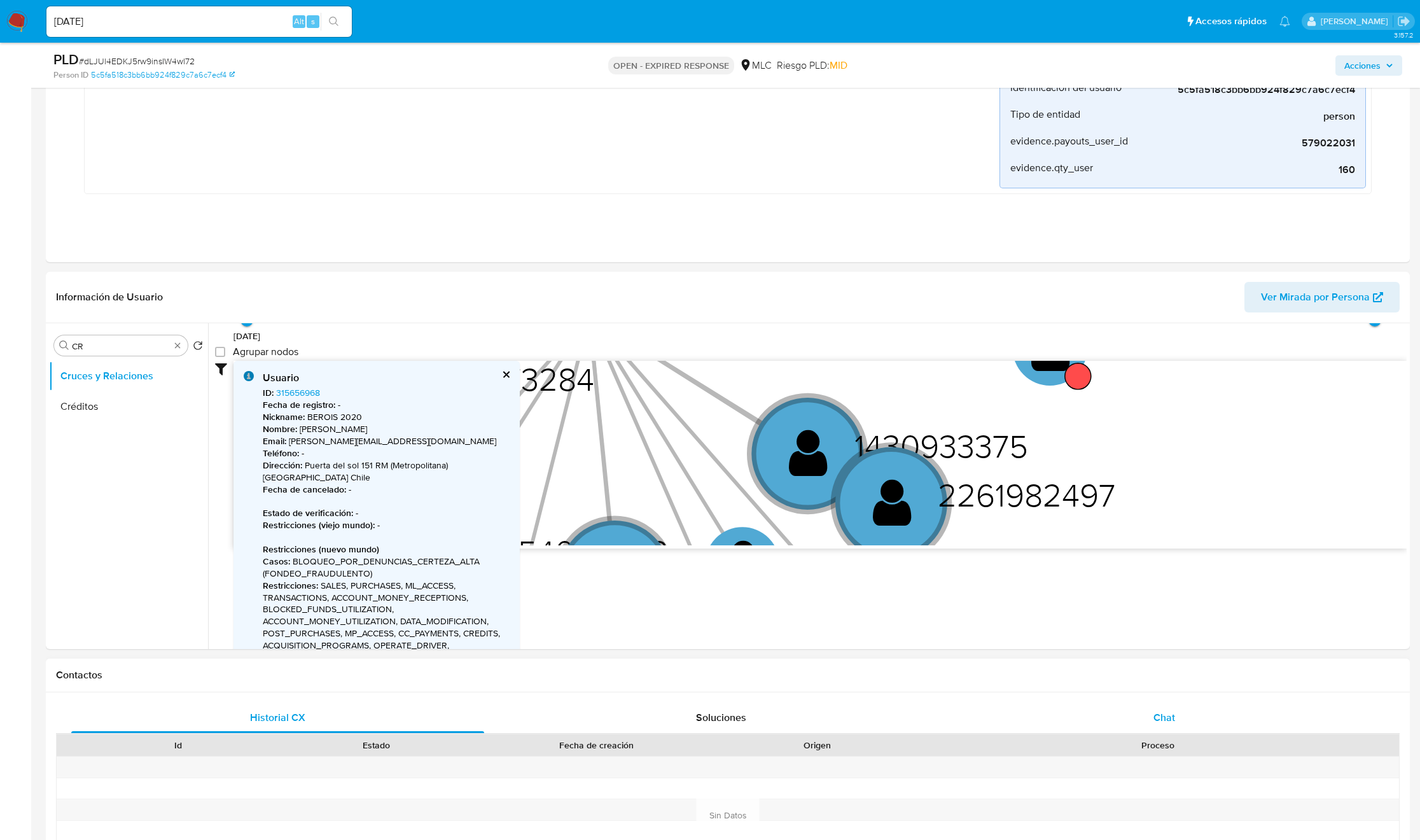
drag, startPoint x: 1281, startPoint y: 470, endPoint x: 1096, endPoint y: 722, distance: 312.6
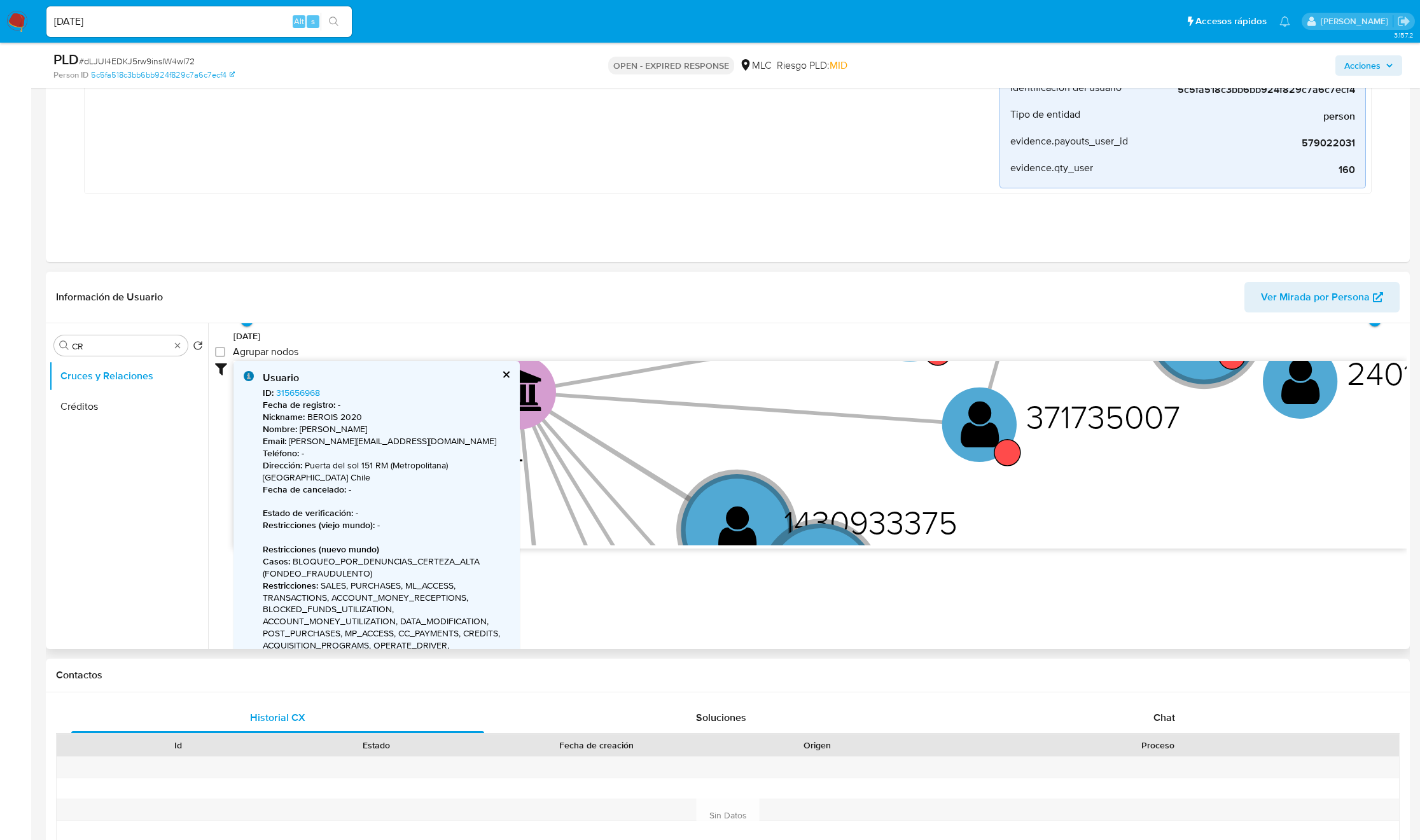
drag, startPoint x: 1155, startPoint y: 503, endPoint x: 1145, endPoint y: 505, distance: 10.2
click at [1145, 505] on icon "device-6267540508813b0019e27416  user-579022031  579022031 device-6816419581d…" at bounding box center [820, 453] width 1173 height 185
click at [973, 435] on text "" at bounding box center [980, 423] width 39 height 54
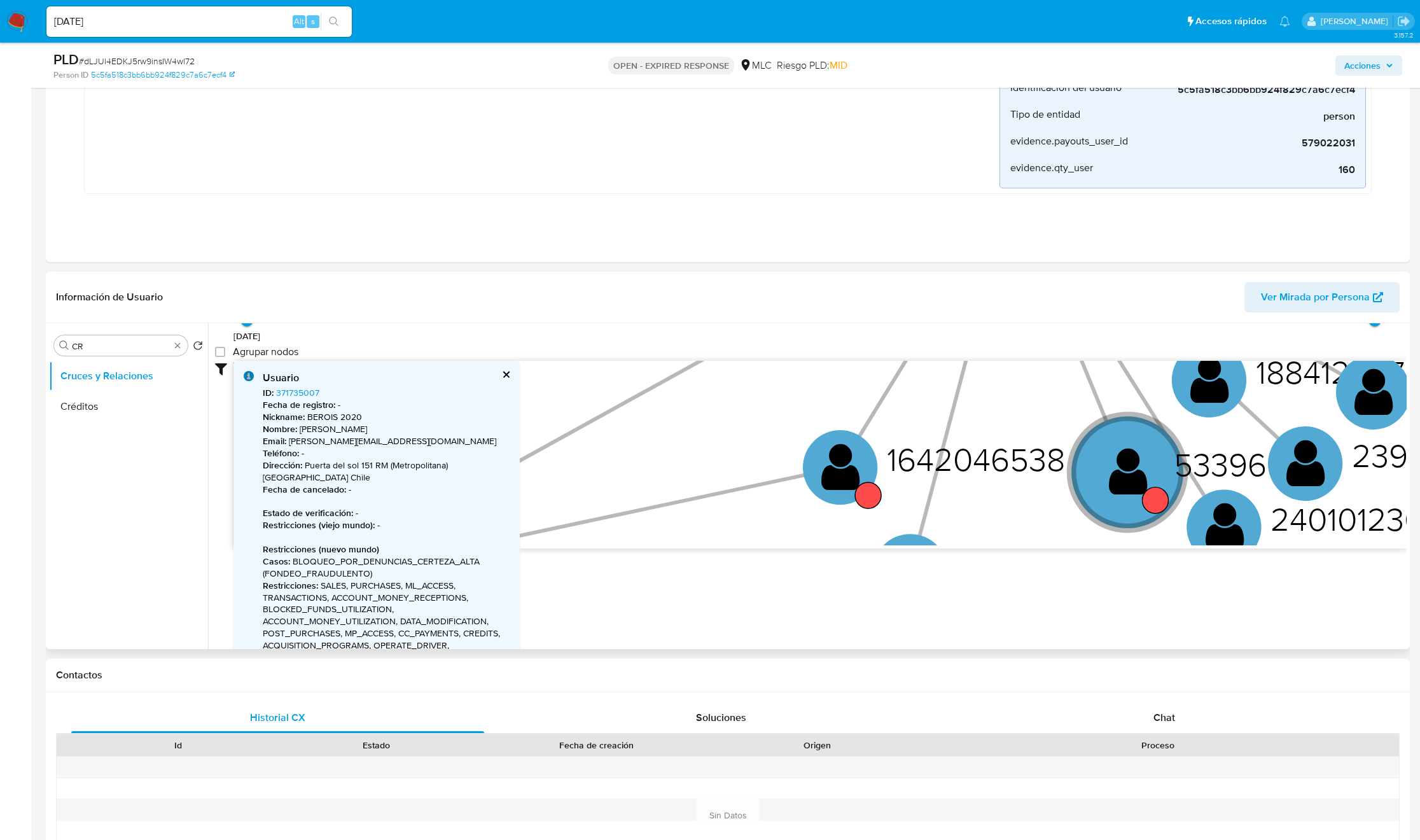
drag, startPoint x: 1233, startPoint y: 441, endPoint x: 1155, endPoint y: 599, distance: 176.2
click at [1155, 599] on div "Accedé al Manual del usuario 8/6/2021 8/6/2021, 16:59:38 15/8/2025, 18:57:21 Ag…" at bounding box center [807, 486] width 1199 height 325
click at [865, 468] on circle at bounding box center [839, 467] width 93 height 93
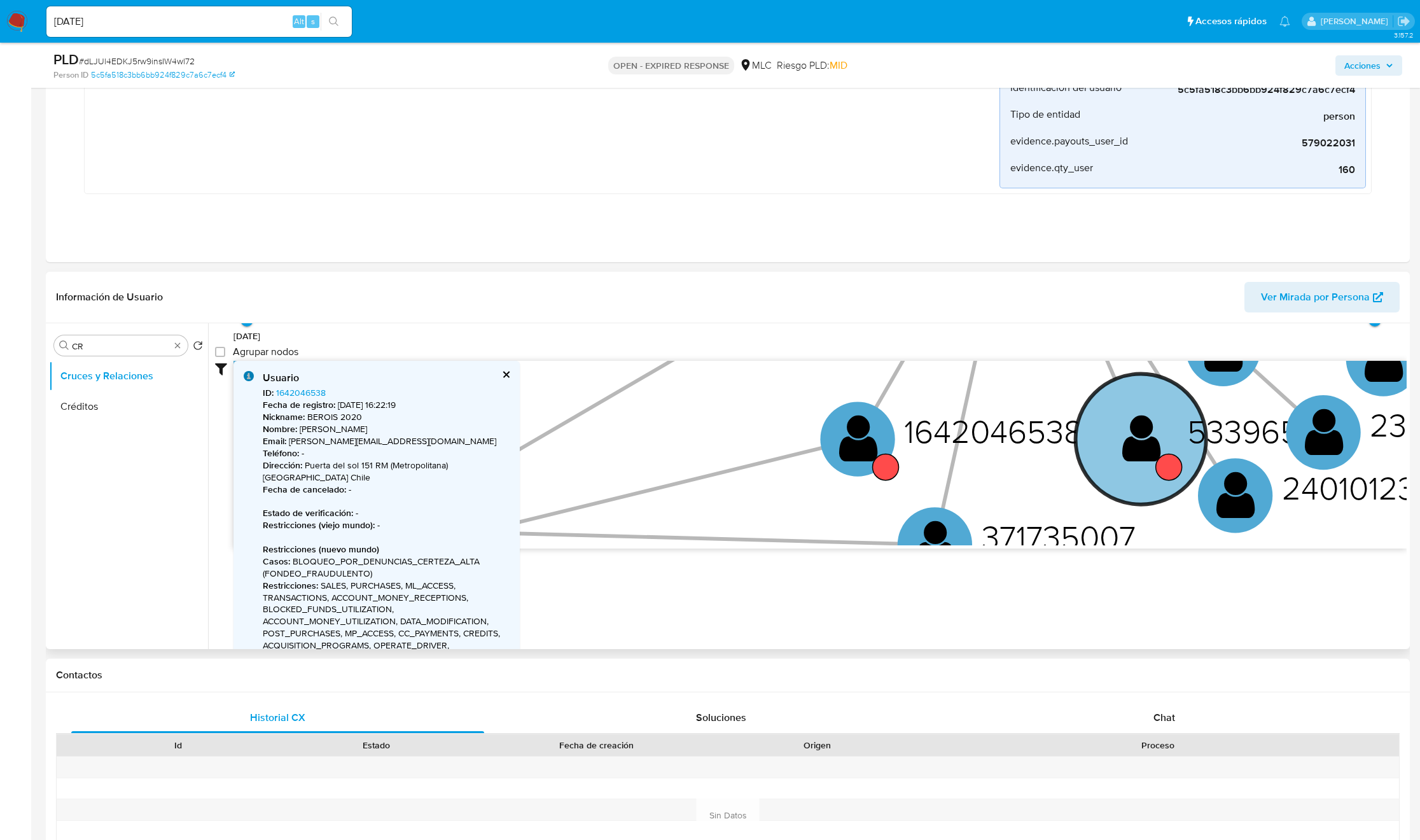
click at [1189, 455] on circle at bounding box center [1141, 438] width 130 height 130
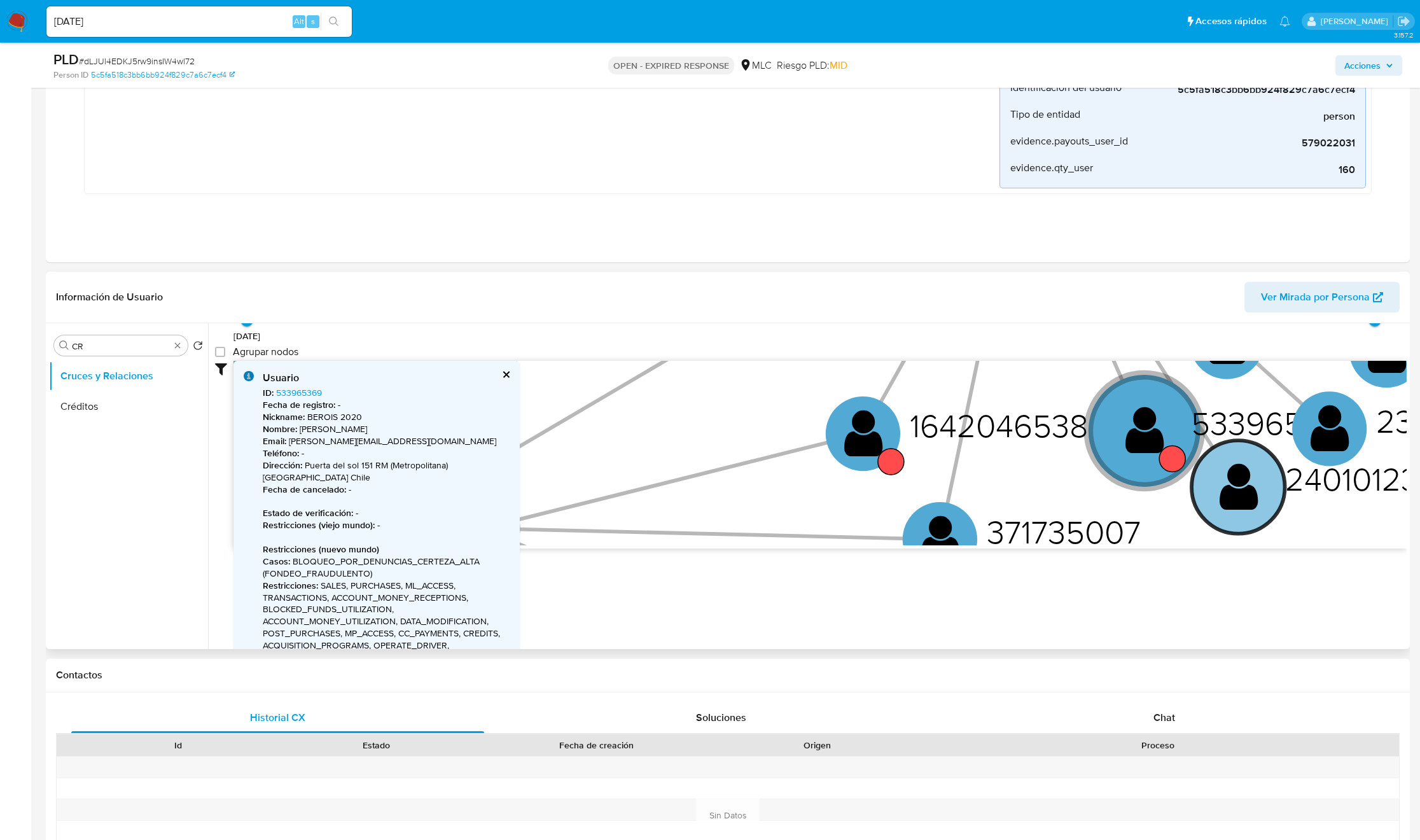
click at [1220, 510] on text "" at bounding box center [1239, 486] width 39 height 54
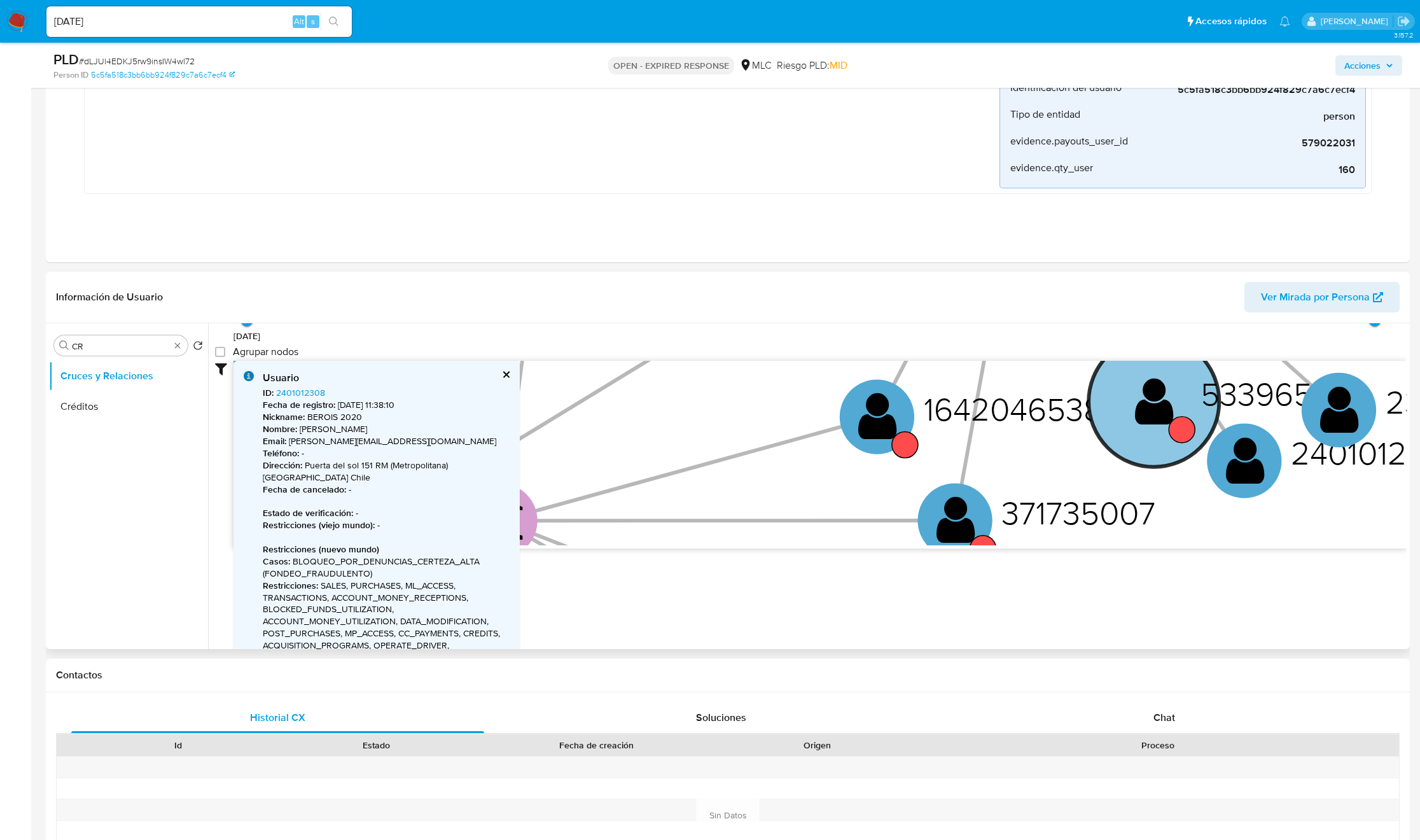
click at [1149, 425] on text "" at bounding box center [1155, 401] width 39 height 54
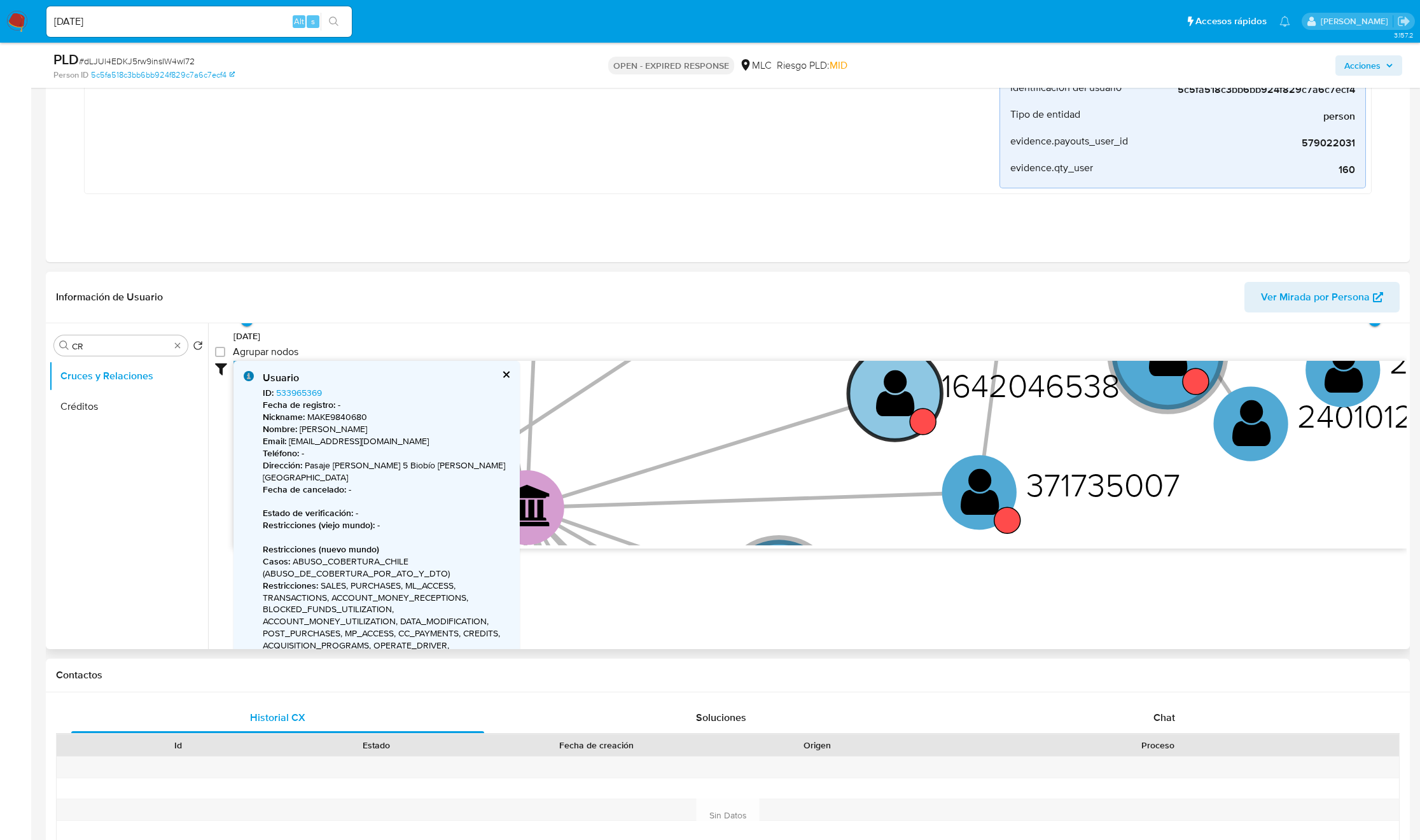
click at [885, 399] on text "" at bounding box center [896, 393] width 39 height 54
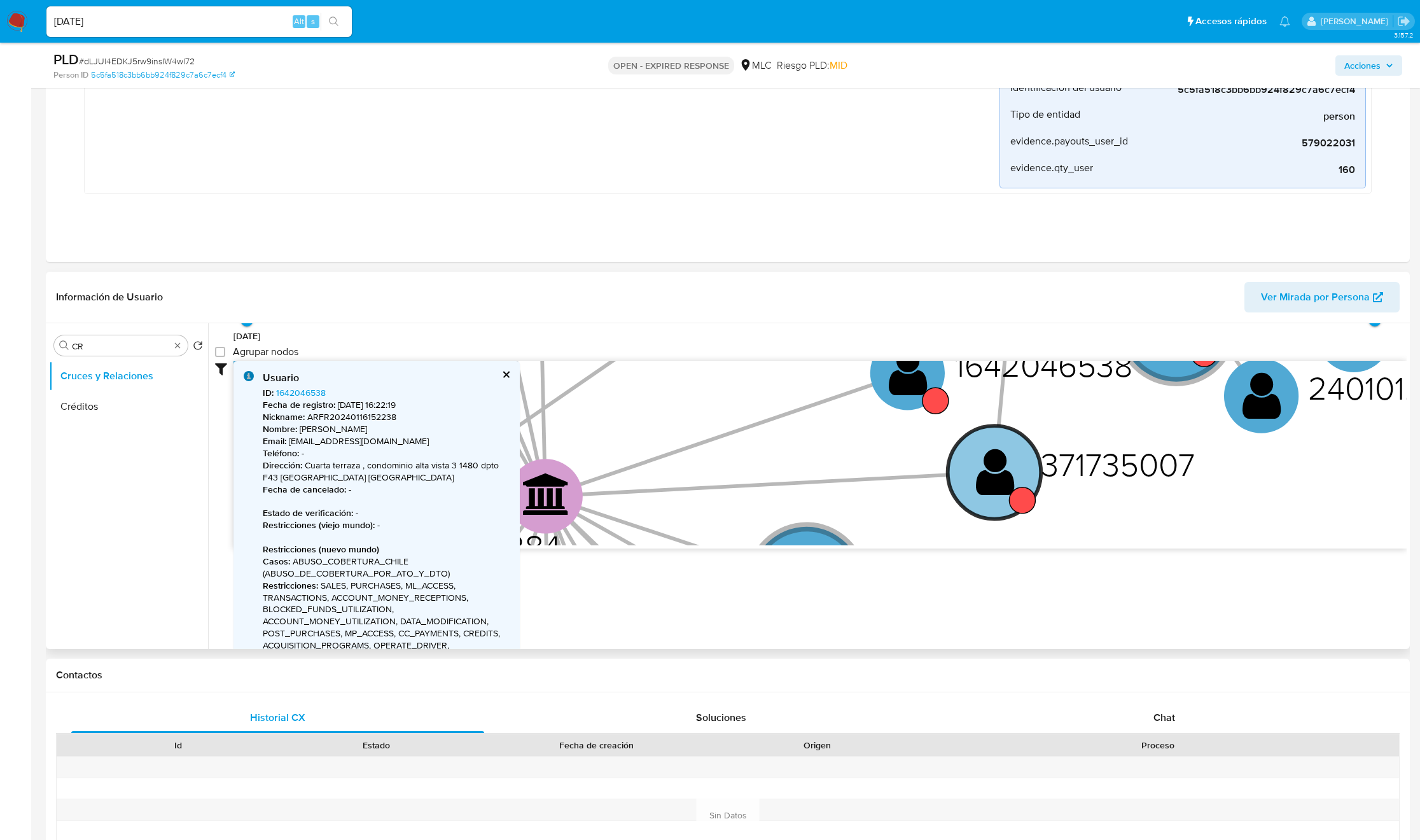
click at [1020, 487] on circle at bounding box center [995, 471] width 93 height 93
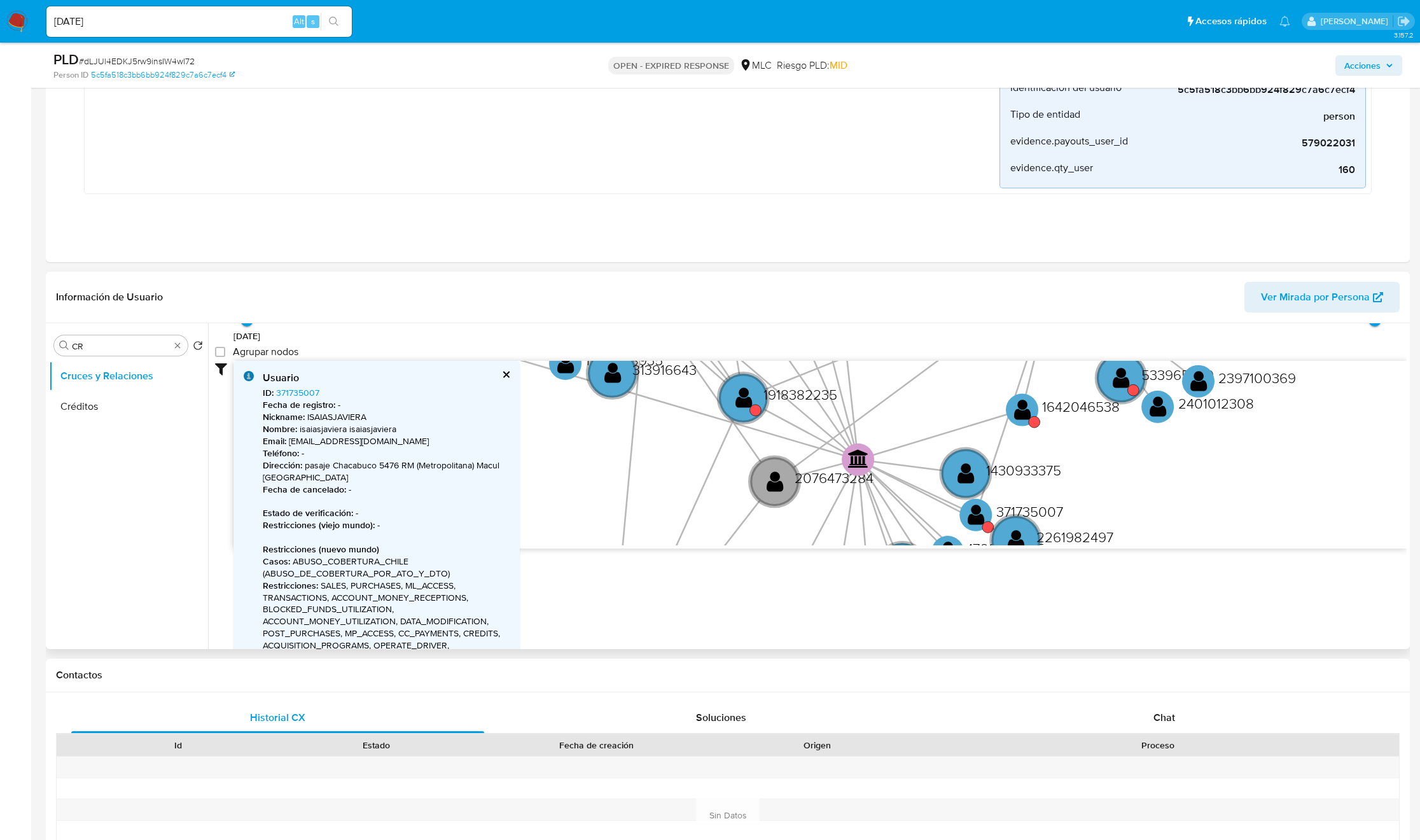
drag, startPoint x: 1072, startPoint y: 443, endPoint x: 959, endPoint y: 494, distance: 124.0
click at [1003, 504] on text "371735007" at bounding box center [1030, 511] width 67 height 20
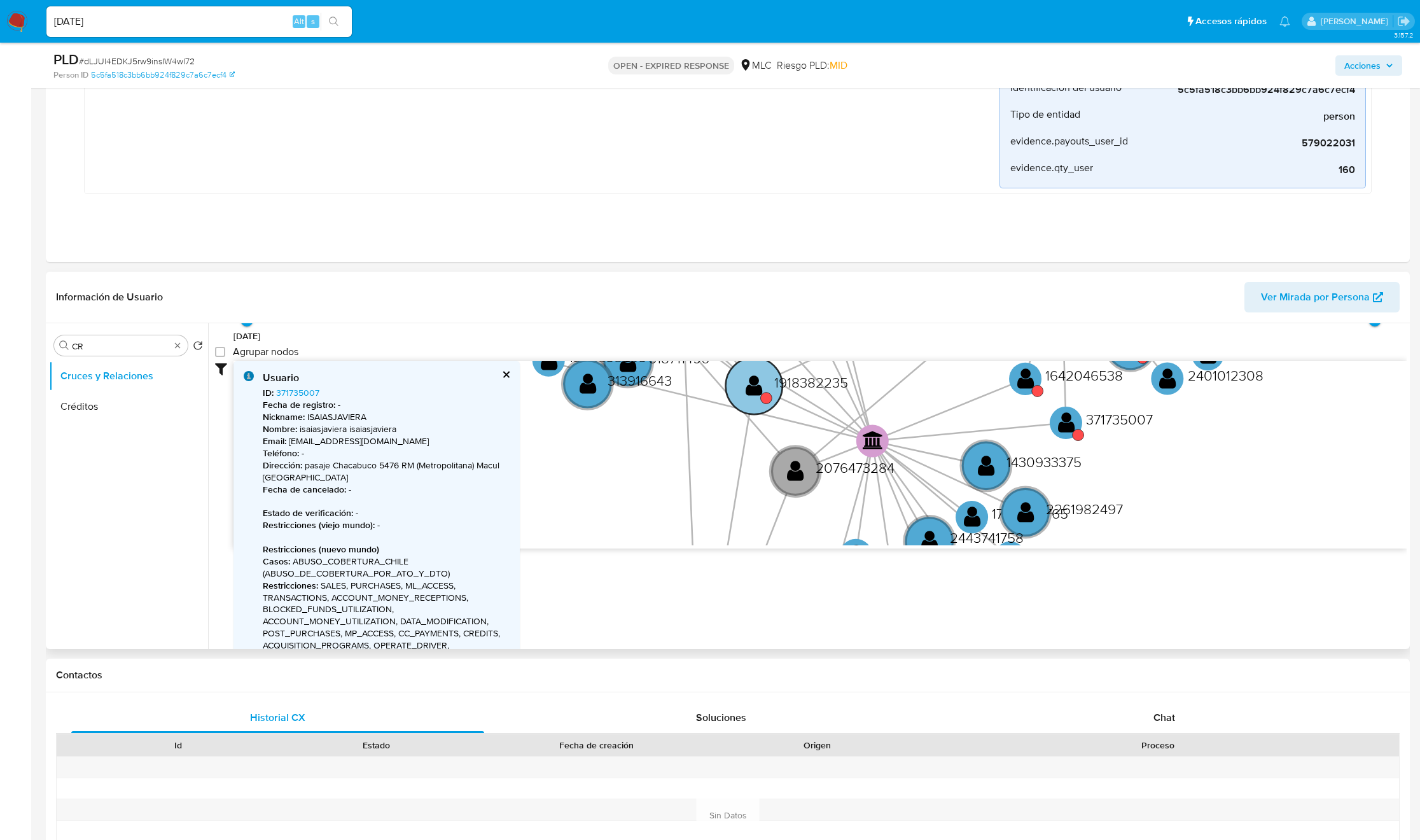
click at [769, 390] on circle at bounding box center [753, 385] width 56 height 56
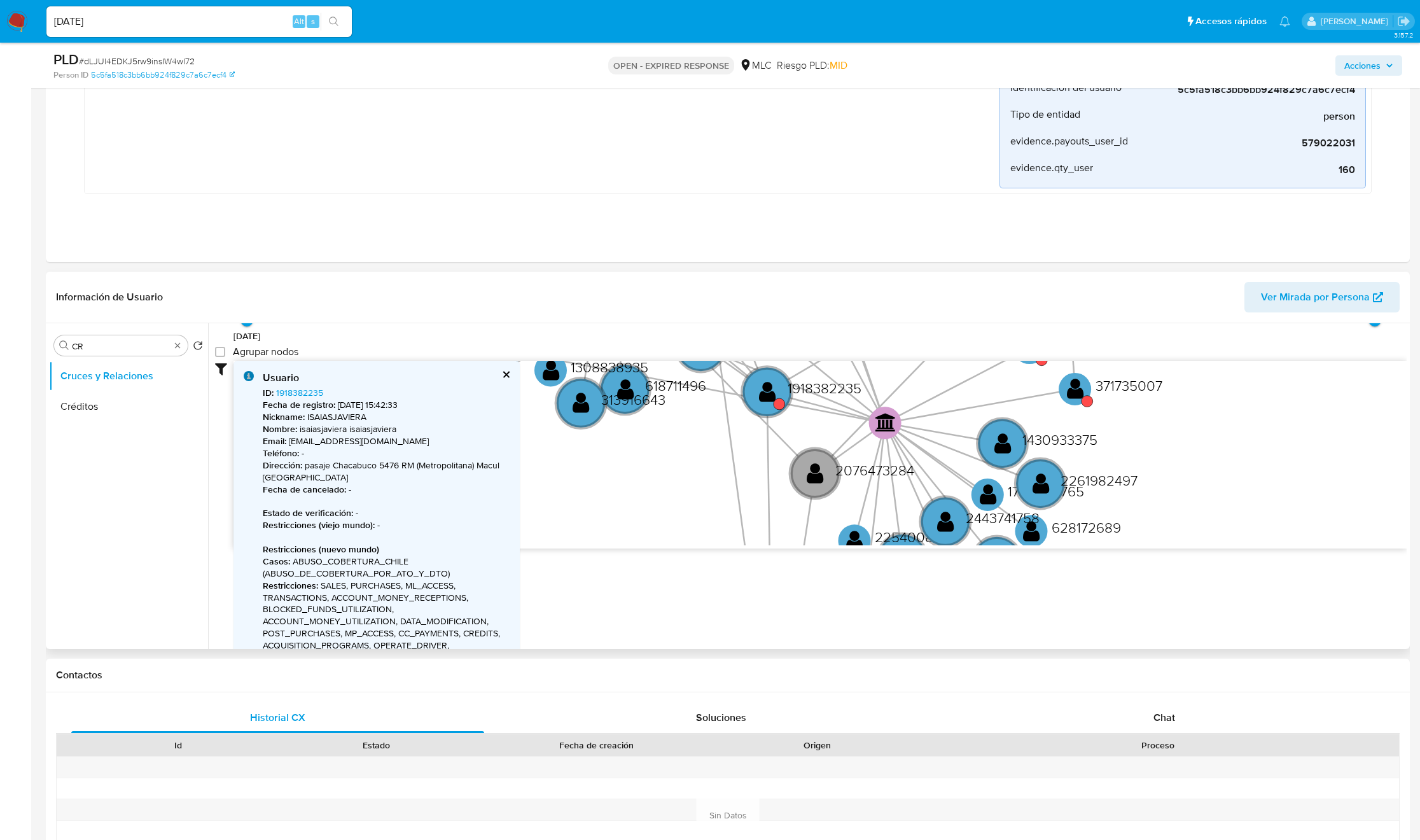
click at [720, 442] on icon "device-6267540508813b0019e27416  user-579022031  579022031 device-6816419581d…" at bounding box center [820, 453] width 1173 height 185
click at [767, 399] on text "" at bounding box center [768, 391] width 18 height 23
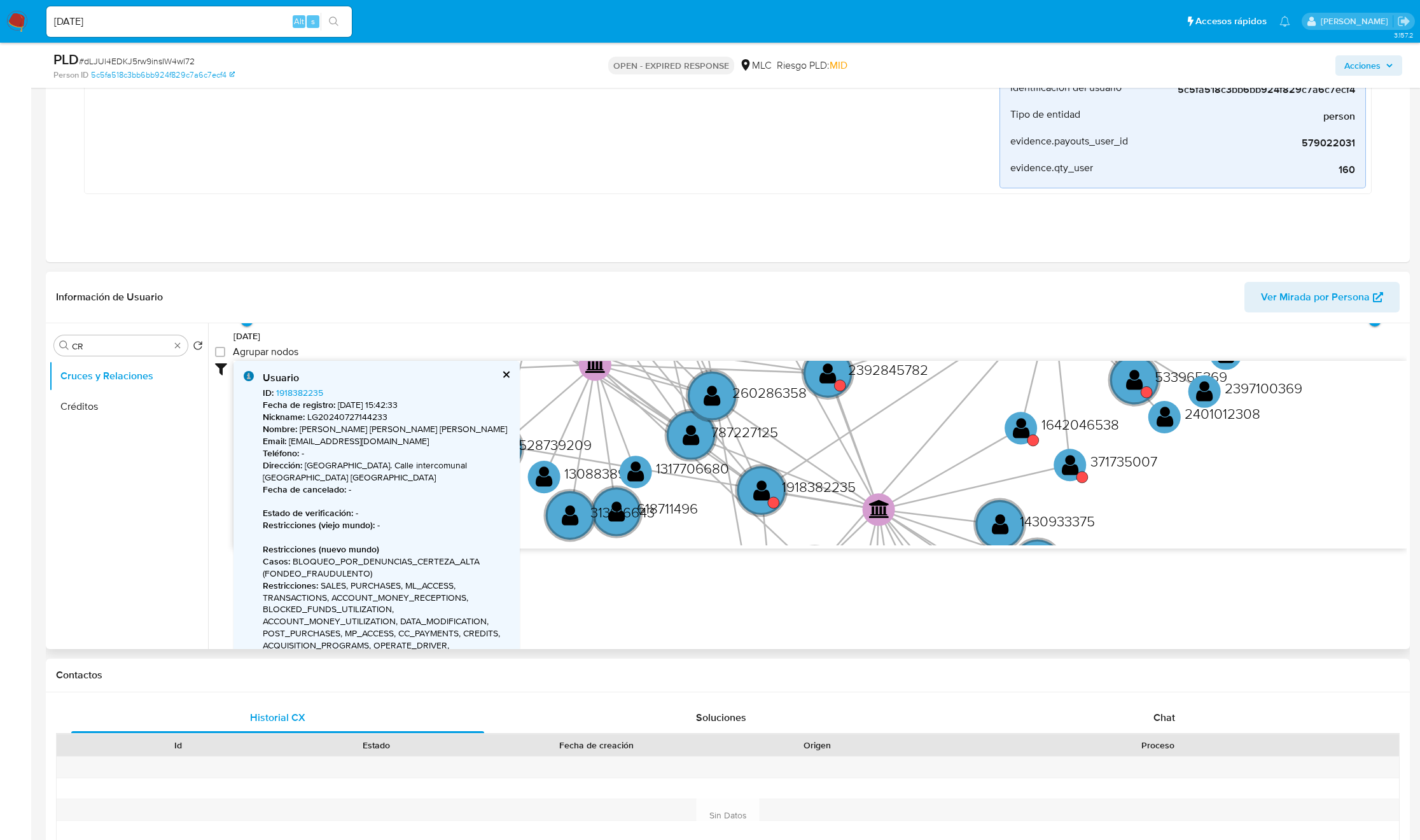
drag, startPoint x: 680, startPoint y: 504, endPoint x: 668, endPoint y: 603, distance: 99.7
click at [668, 603] on div "Accedé al Manual del usuario 8/6/2021 8/6/2021, 16:59:38 15/8/2025, 18:57:21 Ag…" at bounding box center [807, 486] width 1199 height 325
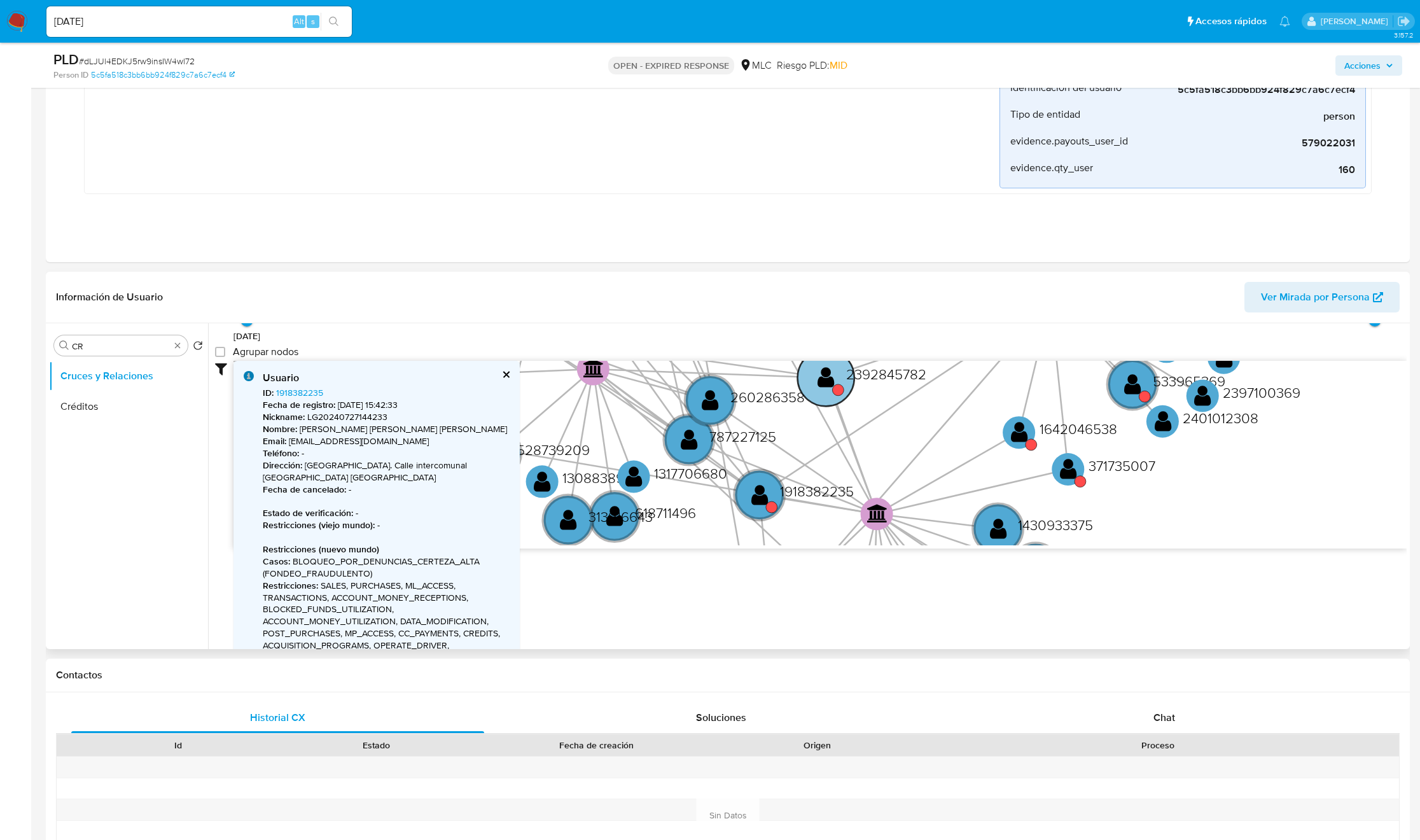
click at [819, 389] on text "" at bounding box center [826, 376] width 18 height 23
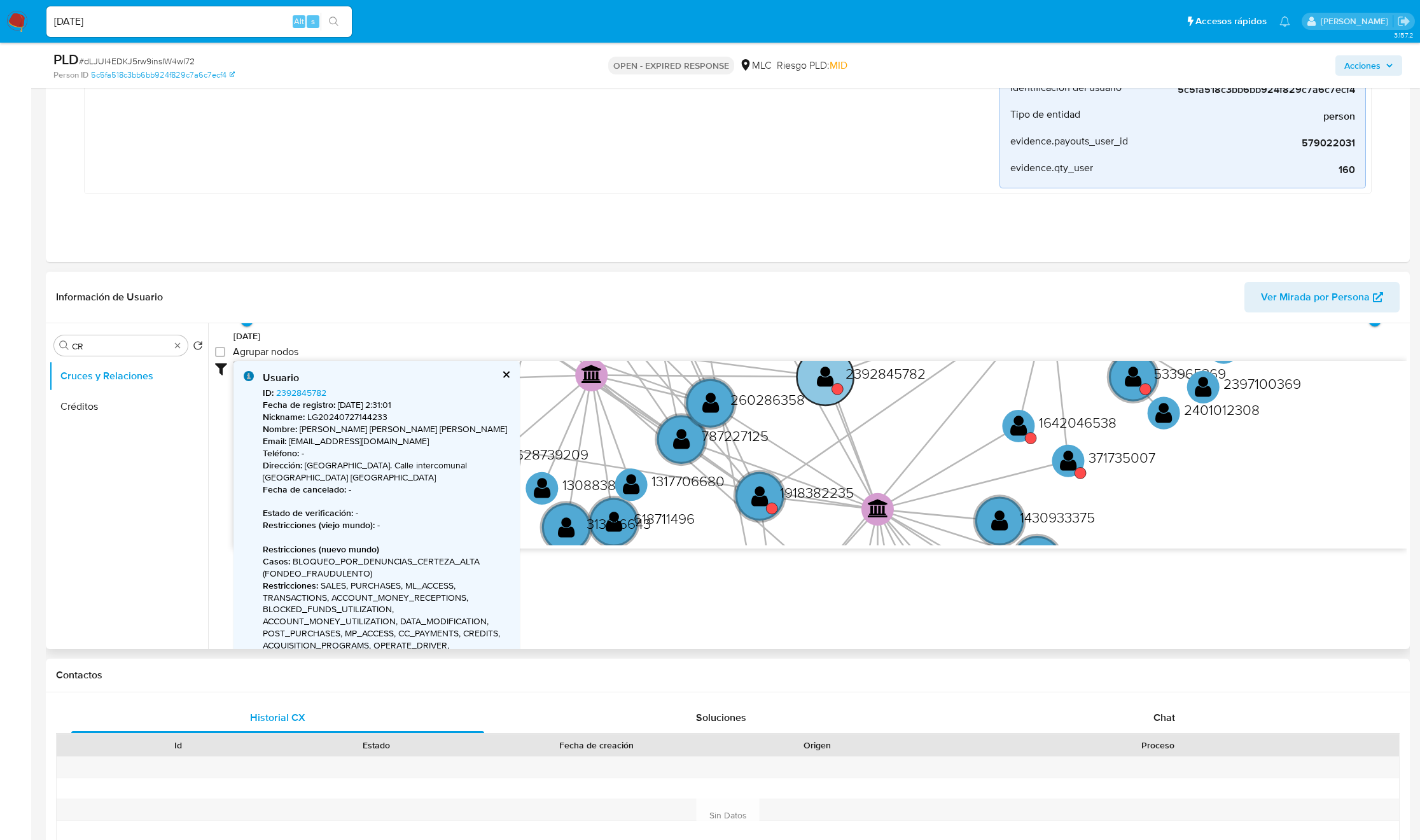
click at [819, 388] on text "" at bounding box center [826, 375] width 18 height 23
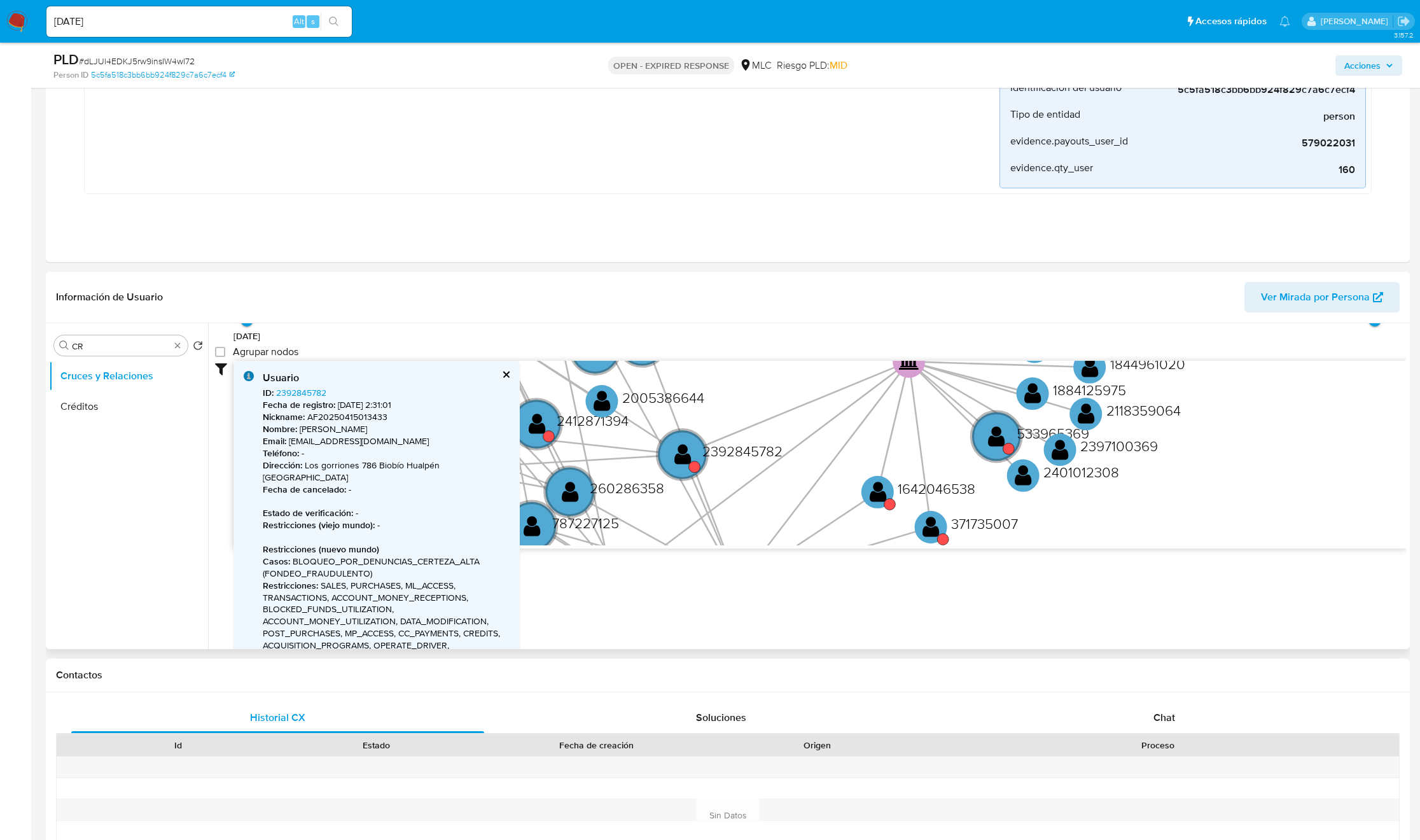
drag, startPoint x: 970, startPoint y: 417, endPoint x: 834, endPoint y: 491, distance: 154.8
click at [834, 491] on icon "device-6267540508813b0019e27416  user-579022031  579022031 device-6816419581d…" at bounding box center [820, 453] width 1173 height 185
click at [993, 444] on text "" at bounding box center [996, 434] width 18 height 23
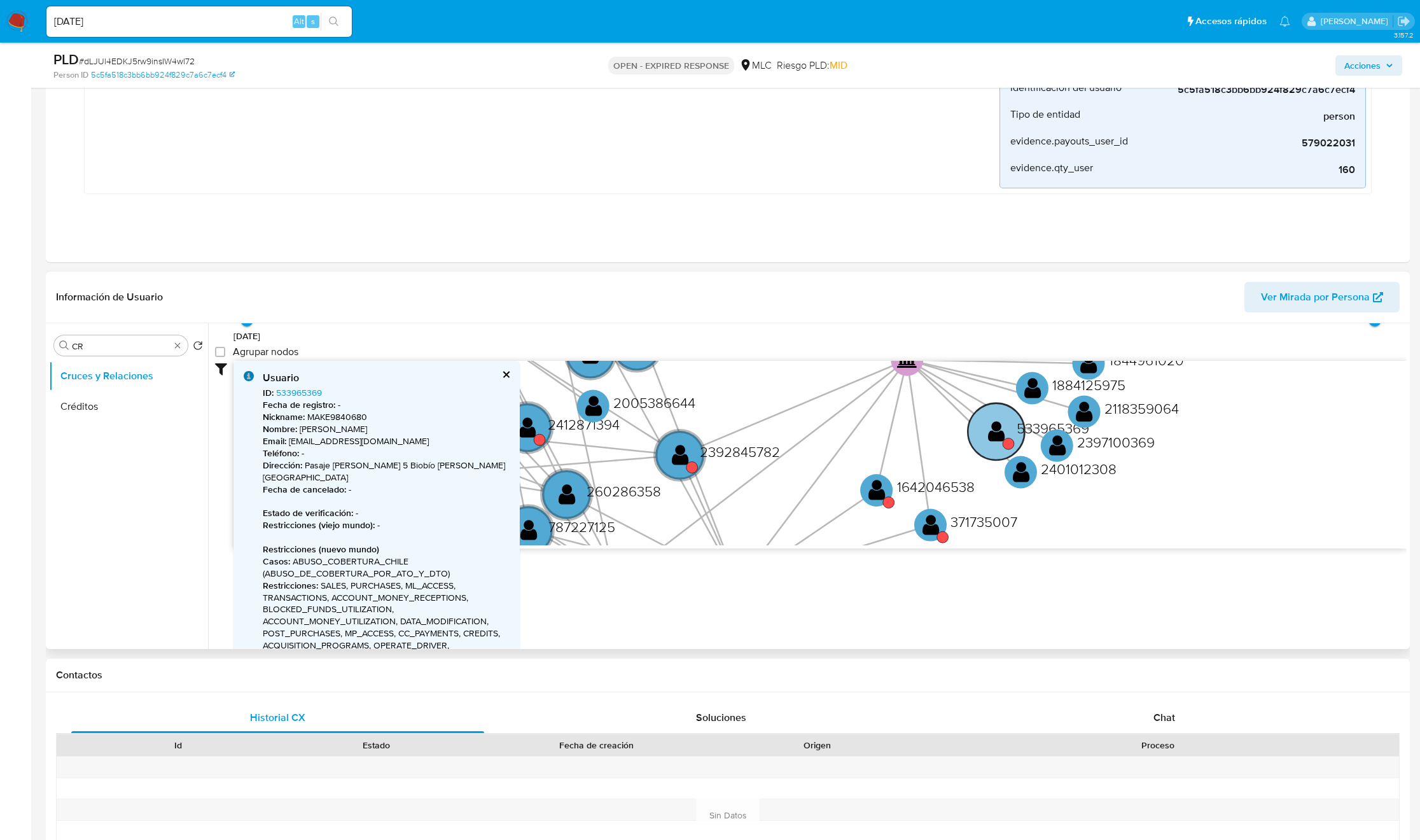
click at [993, 444] on circle at bounding box center [996, 431] width 56 height 56
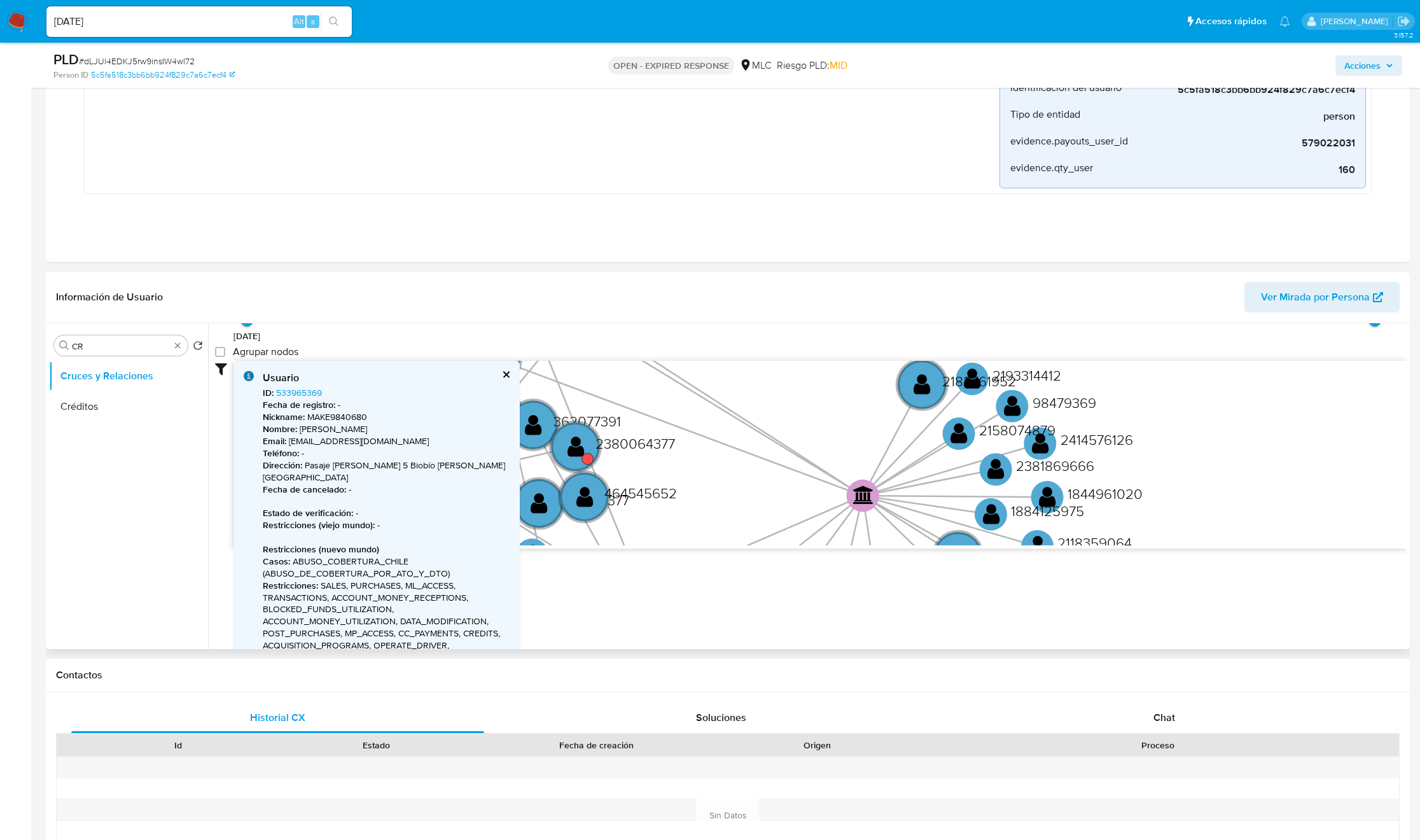
drag, startPoint x: 1298, startPoint y: 423, endPoint x: 1253, endPoint y: 580, distance: 163.3
click at [1255, 586] on div "Accedé al Manual del usuario 8/6/2021 8/6/2021, 16:59:38 15/8/2025, 18:57:21 Ag…" at bounding box center [807, 486] width 1199 height 325
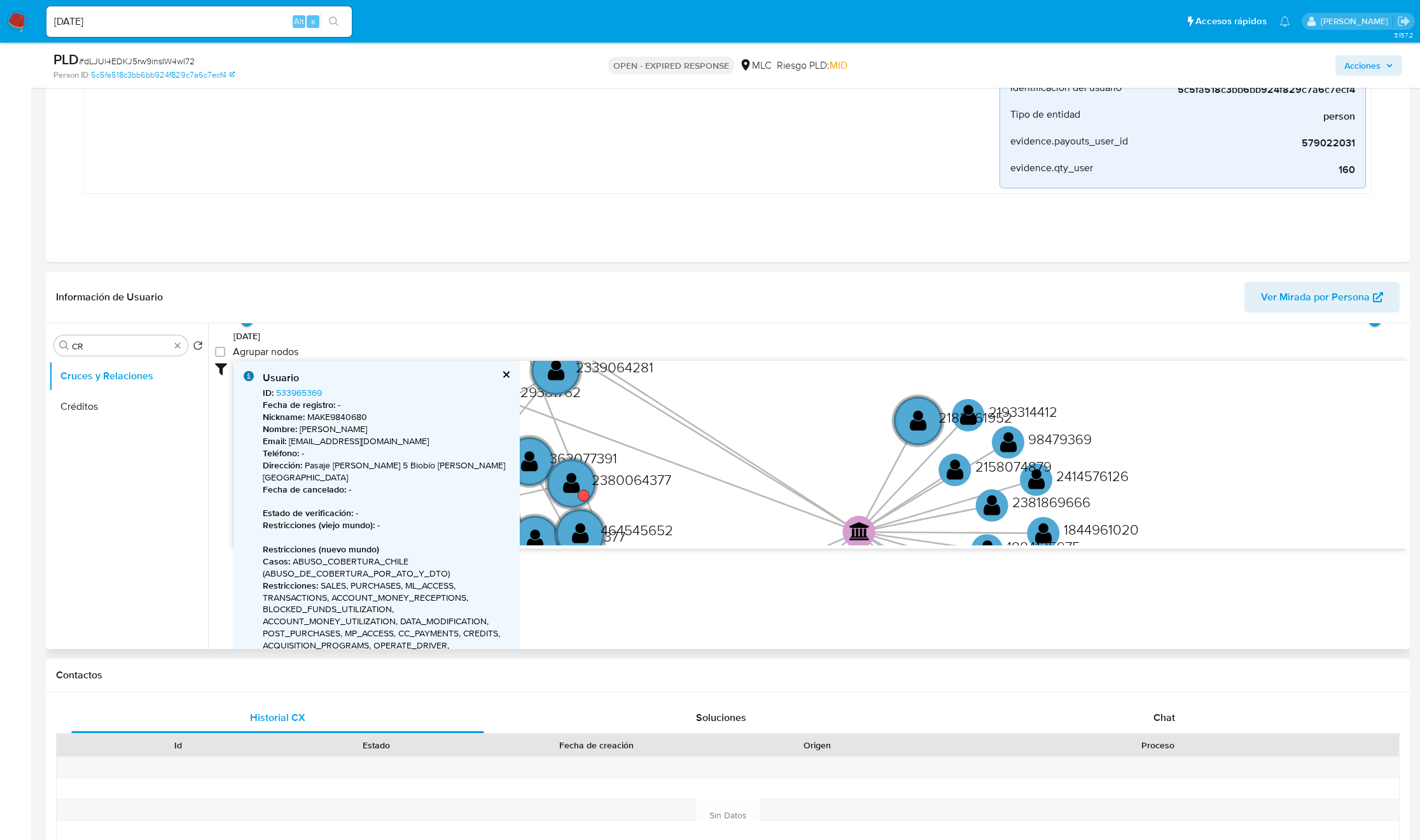
drag, startPoint x: 1226, startPoint y: 394, endPoint x: 1255, endPoint y: 556, distance: 164.6
click at [1255, 556] on div "Accedé al Manual del usuario 8/6/2021 8/6/2021, 16:59:38 15/8/2025, 18:57:21 Ag…" at bounding box center [807, 486] width 1199 height 325
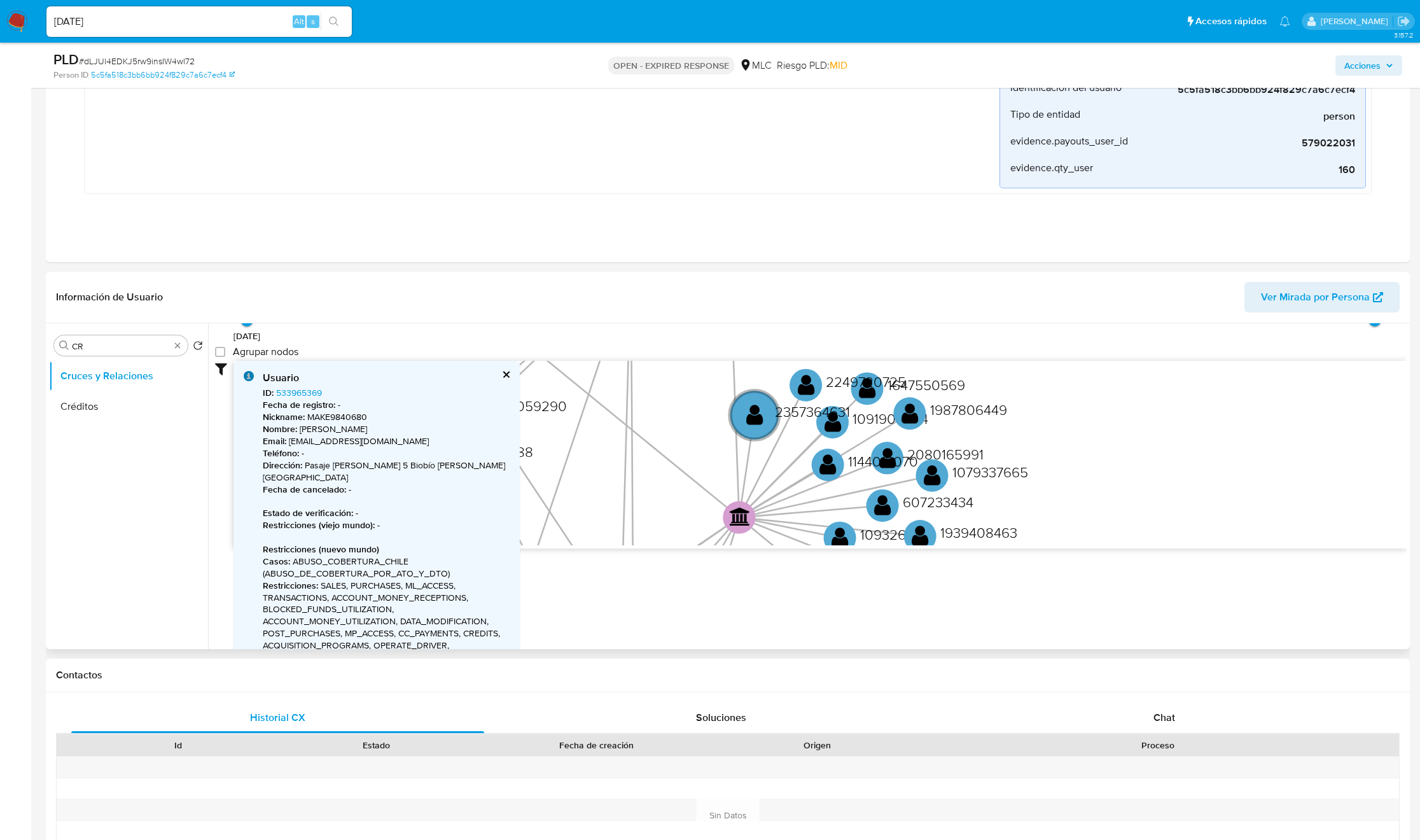
drag, startPoint x: 900, startPoint y: 451, endPoint x: 997, endPoint y: 634, distance: 207.1
click at [997, 634] on div "Accedé al Manual del usuario 8/6/2021 8/6/2021, 16:59:38 15/8/2025, 18:57:21 Ag…" at bounding box center [807, 486] width 1199 height 325
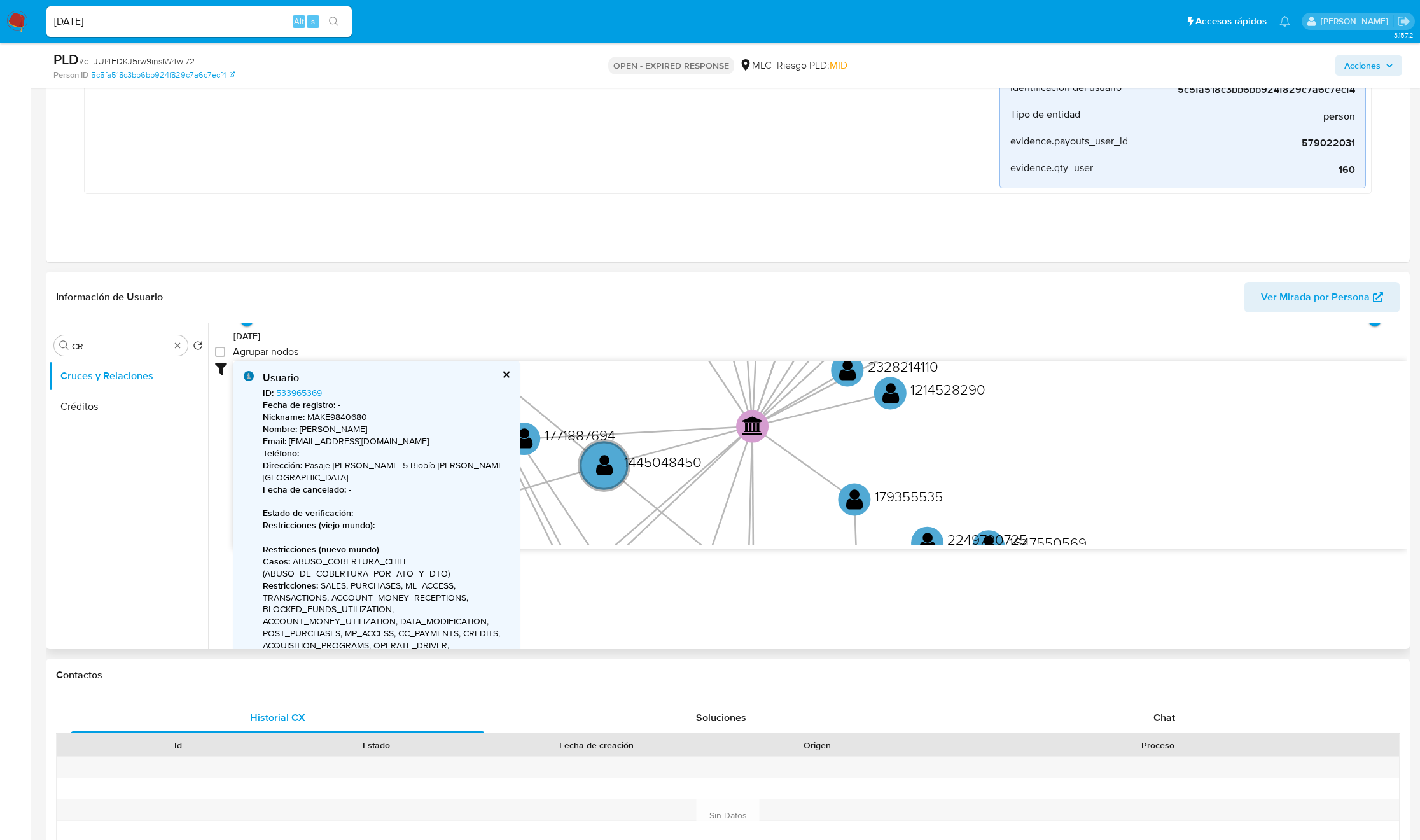
drag, startPoint x: 663, startPoint y: 443, endPoint x: 826, endPoint y: 649, distance: 262.7
click at [826, 648] on div "Accedé al Manual del usuario 8/6/2021 8/6/2021, 16:59:38 15/8/2025, 18:57:21 Ag…" at bounding box center [807, 486] width 1199 height 325
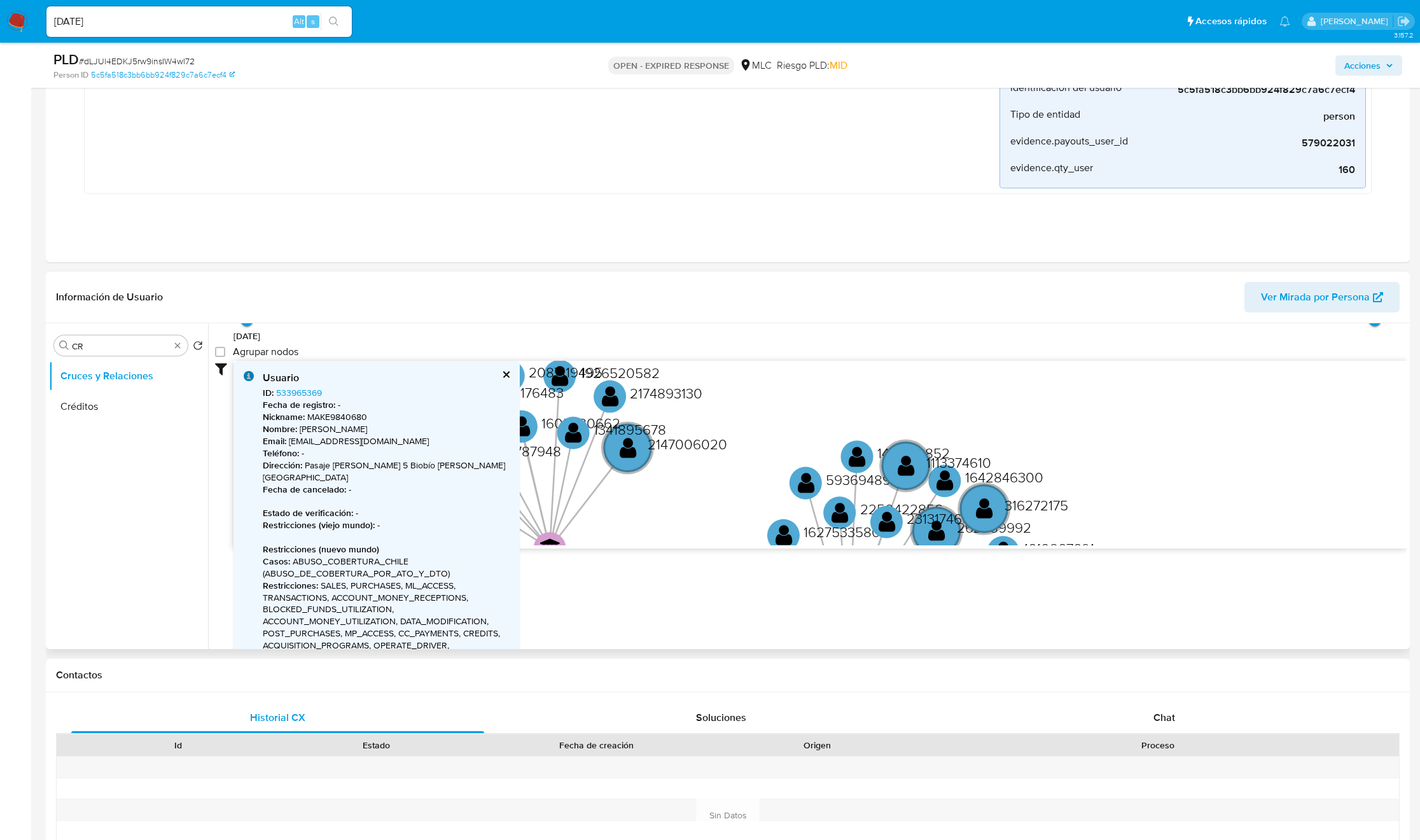
drag, startPoint x: 708, startPoint y: 508, endPoint x: 936, endPoint y: 554, distance: 232.6
click at [907, 566] on div "Accedé al Manual del usuario 8/6/2021 8/6/2021, 16:59:38 15/8/2025, 18:57:21 Ag…" at bounding box center [807, 486] width 1199 height 325
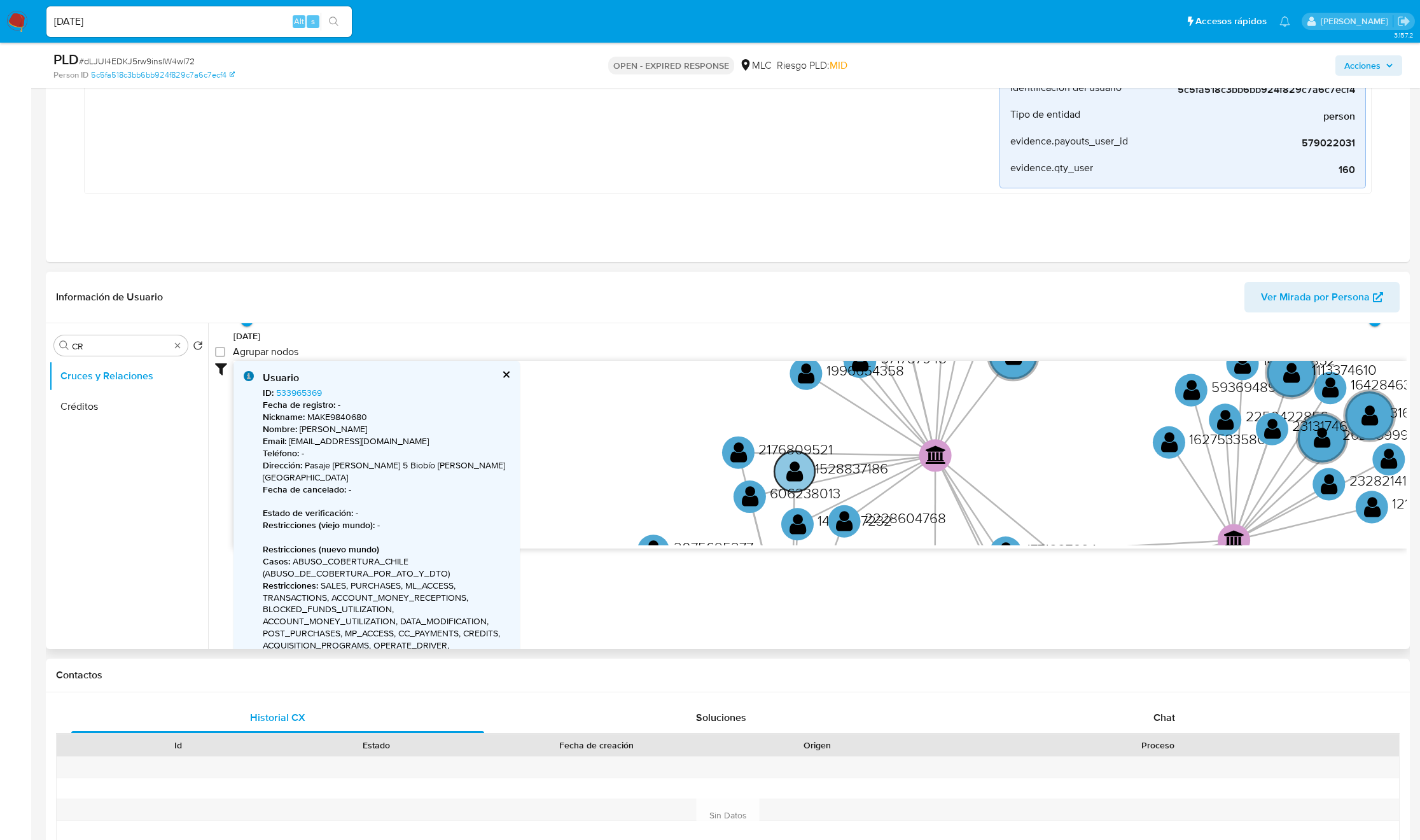
drag, startPoint x: 636, startPoint y: 471, endPoint x: 883, endPoint y: 403, distance: 256.2
click at [926, 347] on div "8/6/2021 8/6/2021, 16:59:38 15/8/2025, 18:57:21 Agrupar nodos Filtros Confianza…" at bounding box center [811, 413] width 1192 height 271
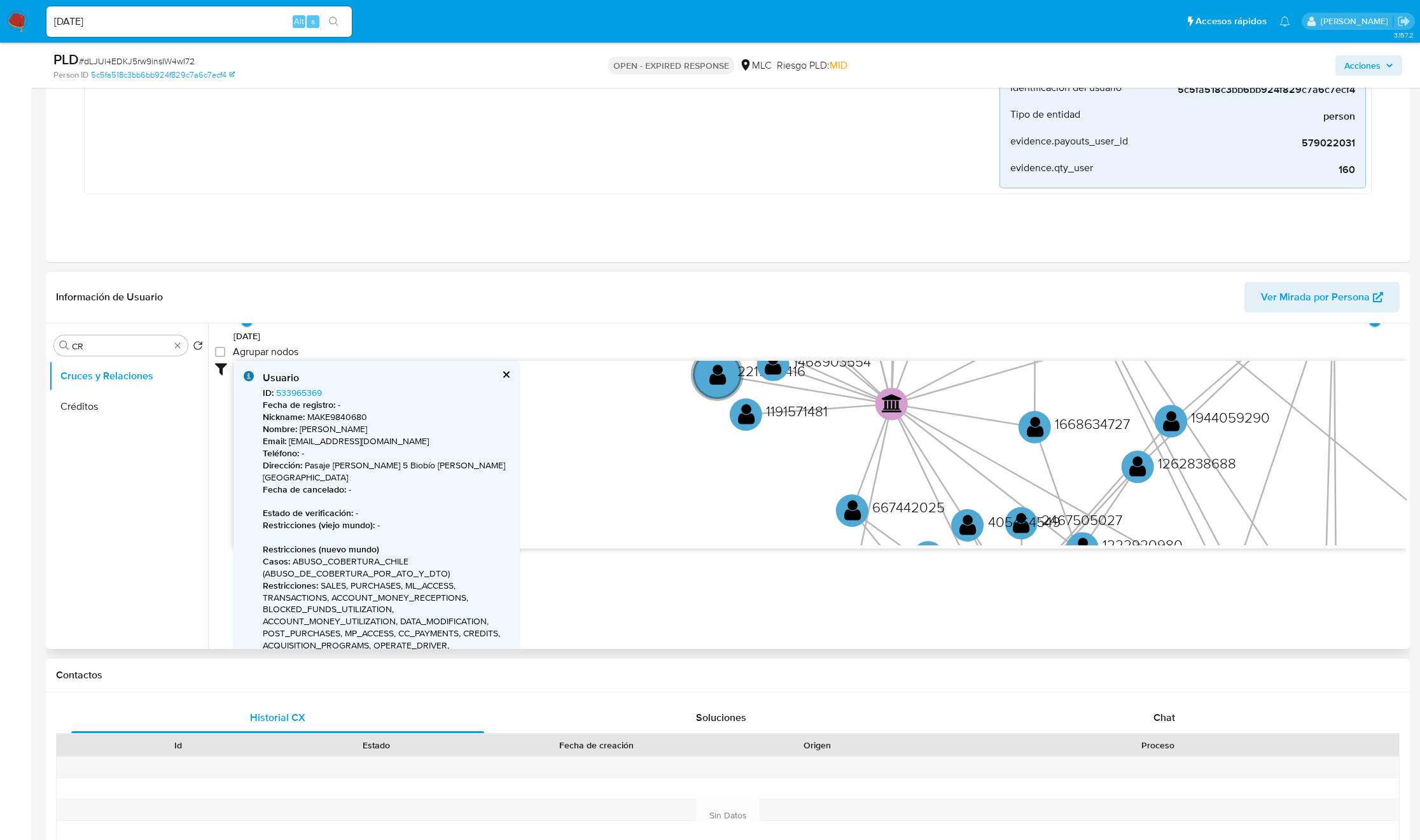
drag, startPoint x: 636, startPoint y: 483, endPoint x: 675, endPoint y: 274, distance: 212.6
click at [691, 285] on div "Información de Usuario Ver Mirada por Persona Buscar CR Volver al orden por def…" at bounding box center [728, 460] width 1365 height 377
drag, startPoint x: 680, startPoint y: 428, endPoint x: 618, endPoint y: 294, distance: 147.6
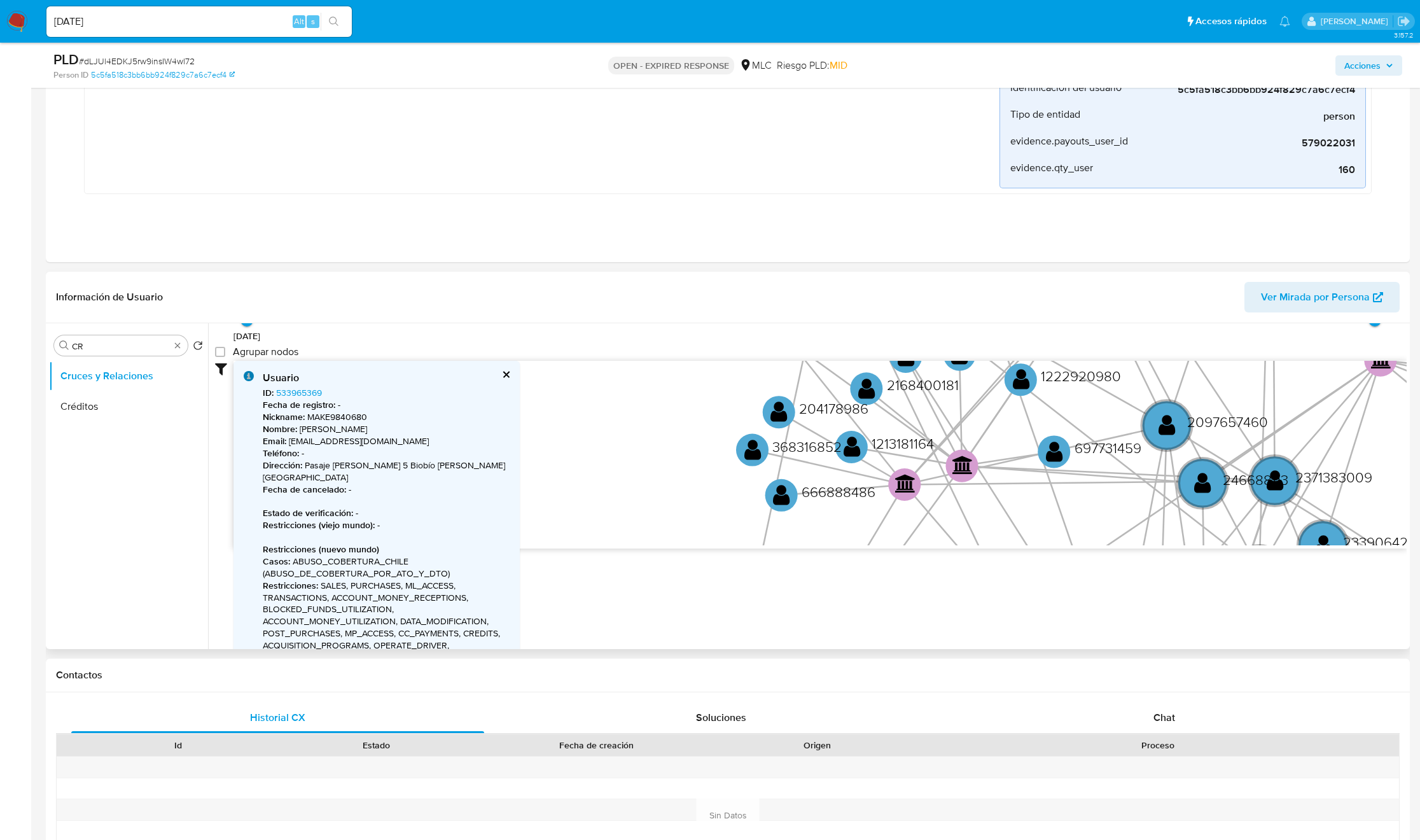
drag, startPoint x: 672, startPoint y: 455, endPoint x: 640, endPoint y: 286, distance: 172.0
click at [640, 286] on div "Información de Usuario Ver Mirada por Persona Buscar CR Volver al orden por def…" at bounding box center [728, 460] width 1365 height 377
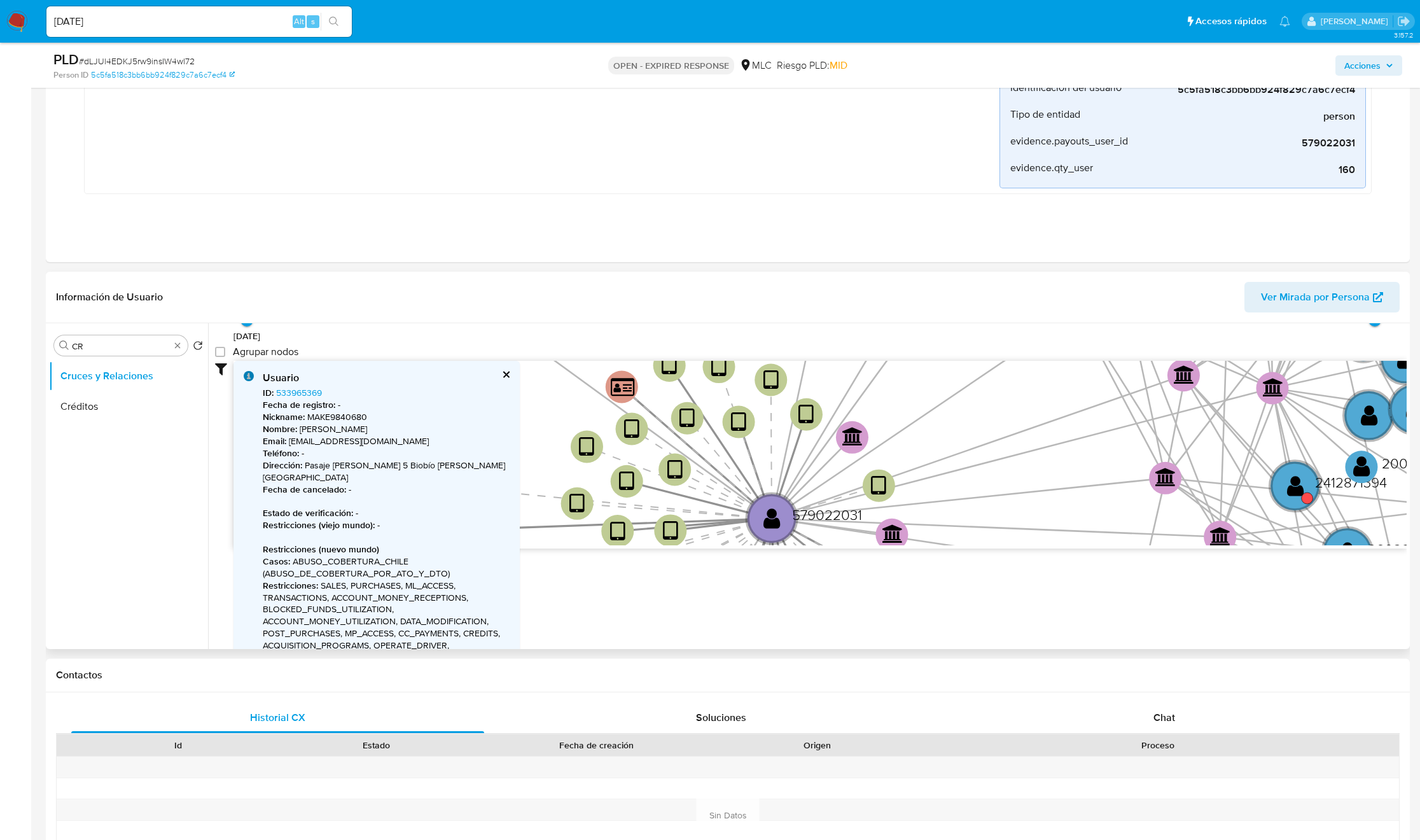
drag, startPoint x: 754, startPoint y: 371, endPoint x: 789, endPoint y: 321, distance: 61.0
click at [789, 321] on div "Información de Usuario Ver Mirada por Persona Buscar CR Volver al orden por def…" at bounding box center [728, 460] width 1365 height 377
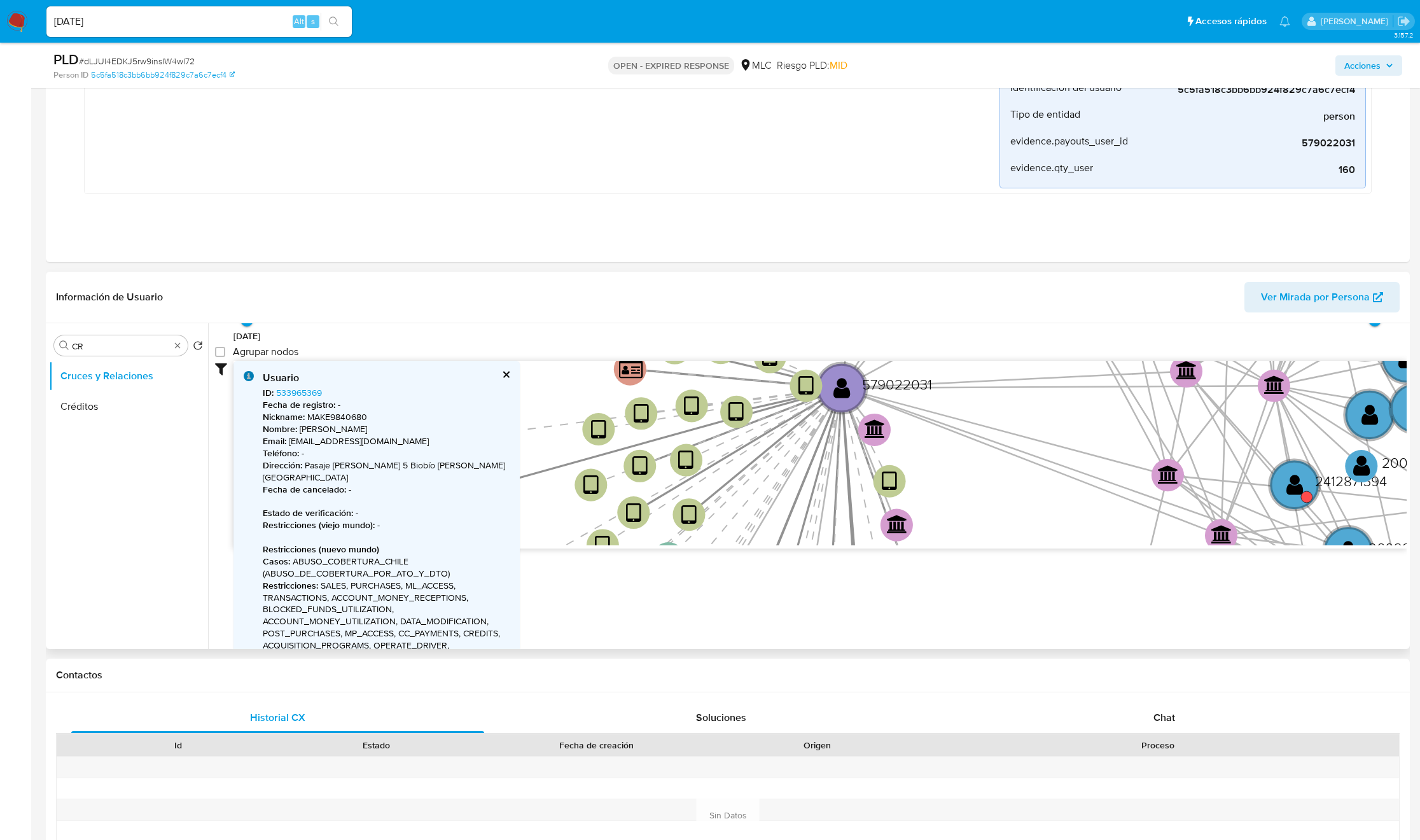
drag, startPoint x: 776, startPoint y: 503, endPoint x: 854, endPoint y: 344, distance: 177.1
click at [854, 344] on div "8/6/2021 8/6/2021, 16:59:38 15/8/2025, 18:57:21 Agrupar nodos Filtros Confianza…" at bounding box center [811, 413] width 1192 height 271
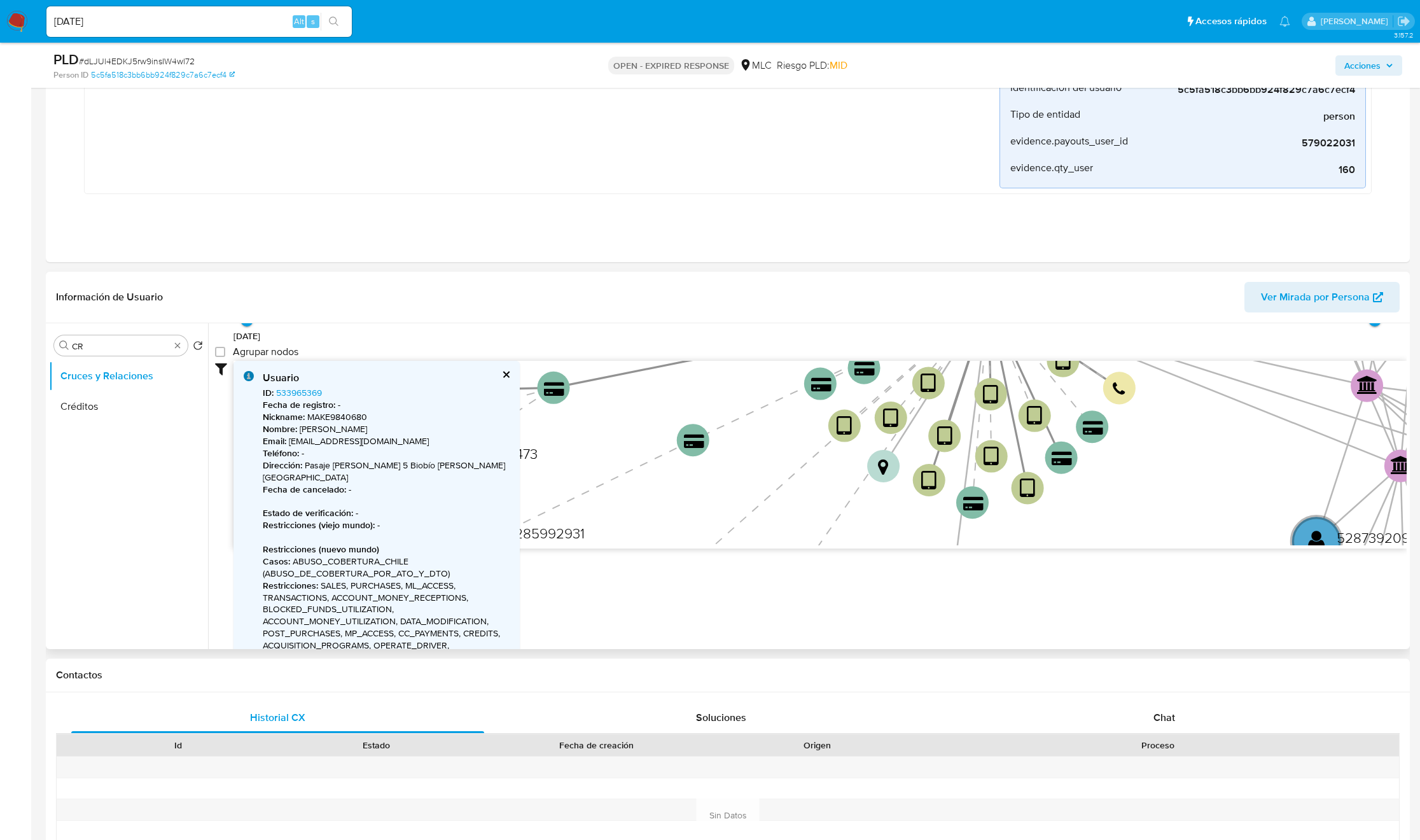
drag, startPoint x: 983, startPoint y: 506, endPoint x: 1199, endPoint y: 387, distance: 246.6
click at [1226, 380] on icon "device-6267540508813b0019e27416  user-579022031  579022031 device-6816419581d…" at bounding box center [820, 453] width 1173 height 185
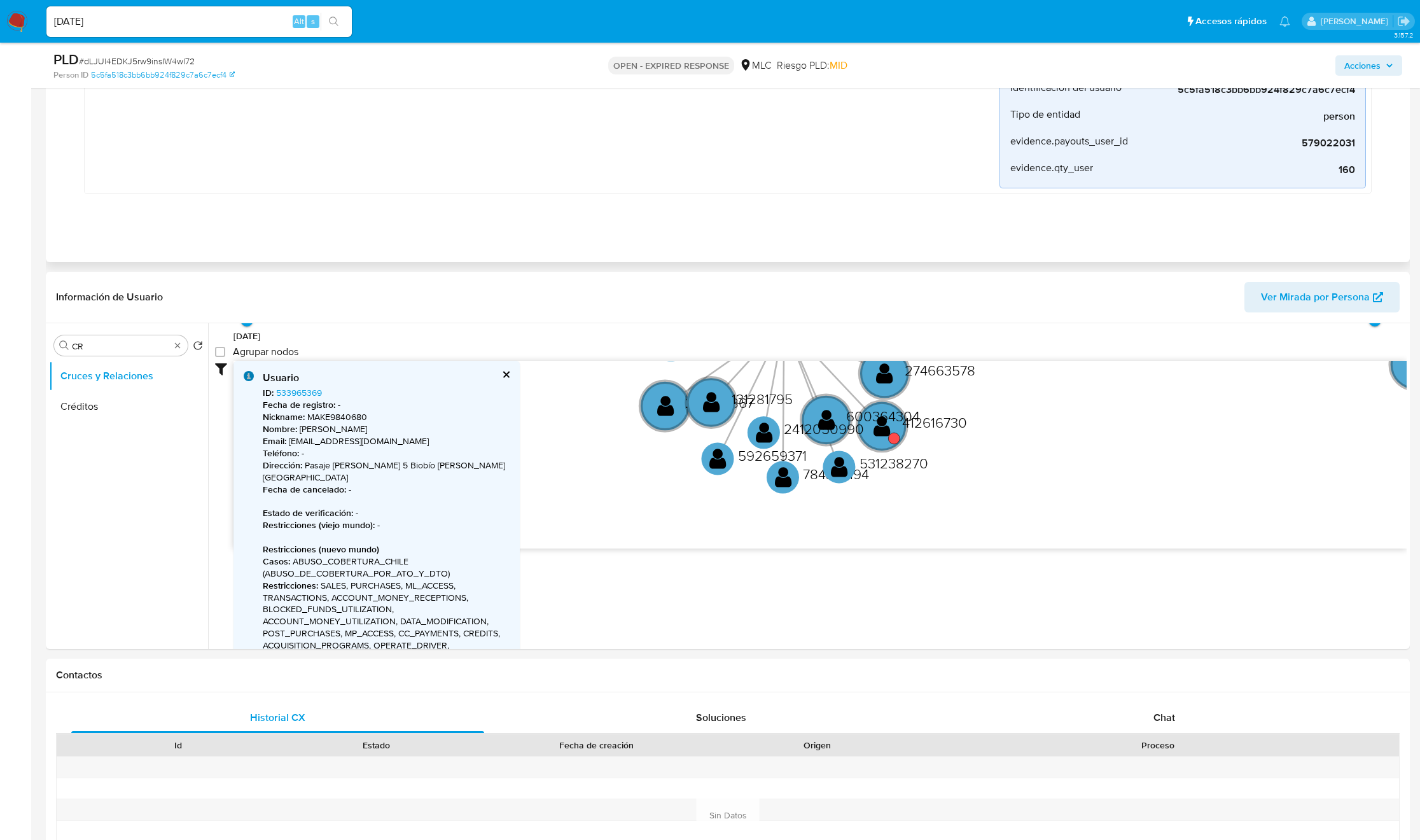
drag, startPoint x: 667, startPoint y: 481, endPoint x: 693, endPoint y: 170, distance: 312.1
click at [907, 442] on icon "device-6267540508813b0019e27416  user-579022031  579022031 device-6816419581d…" at bounding box center [820, 453] width 1173 height 185
click at [888, 442] on circle at bounding box center [894, 441] width 11 height 11
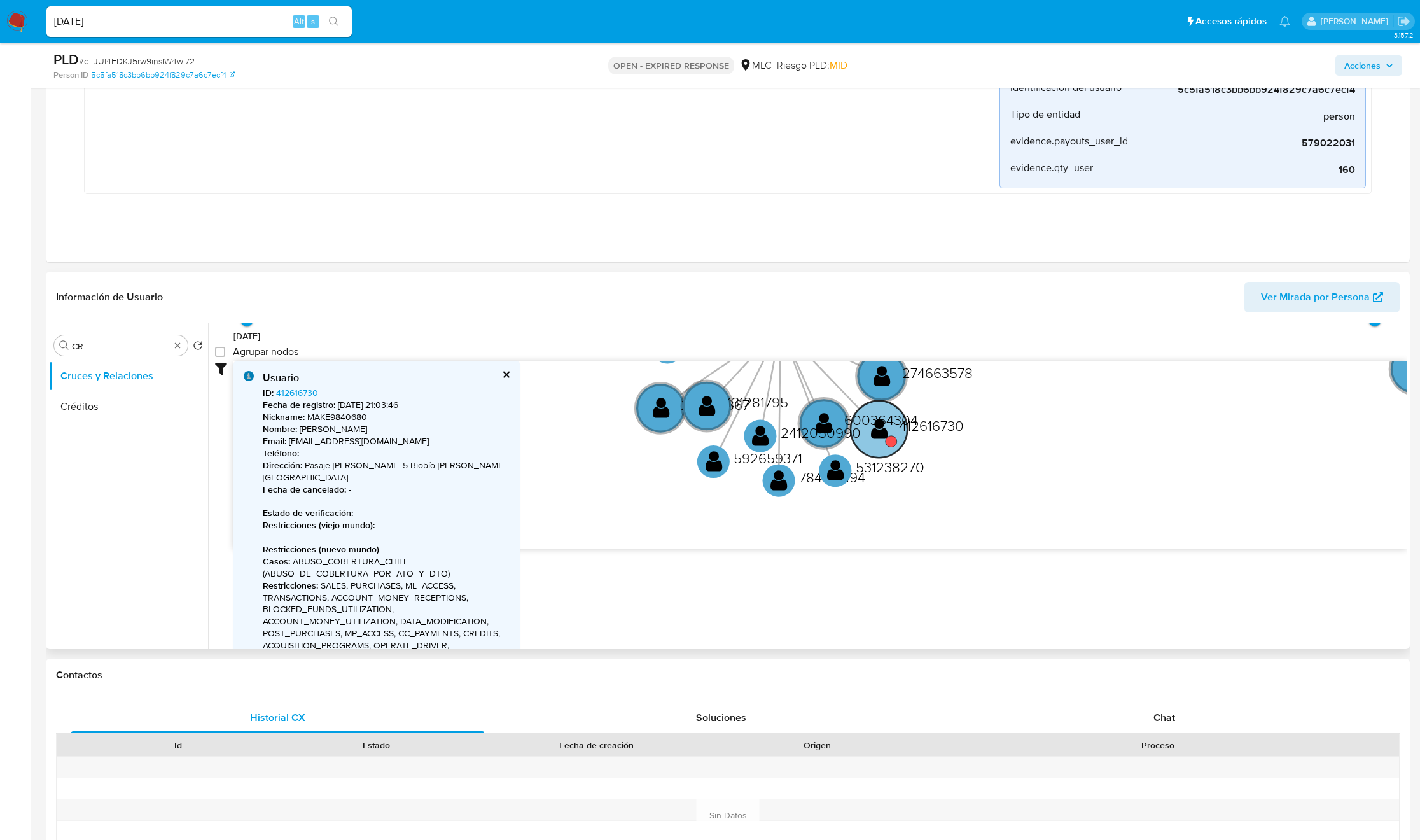
click at [888, 442] on circle at bounding box center [891, 441] width 11 height 11
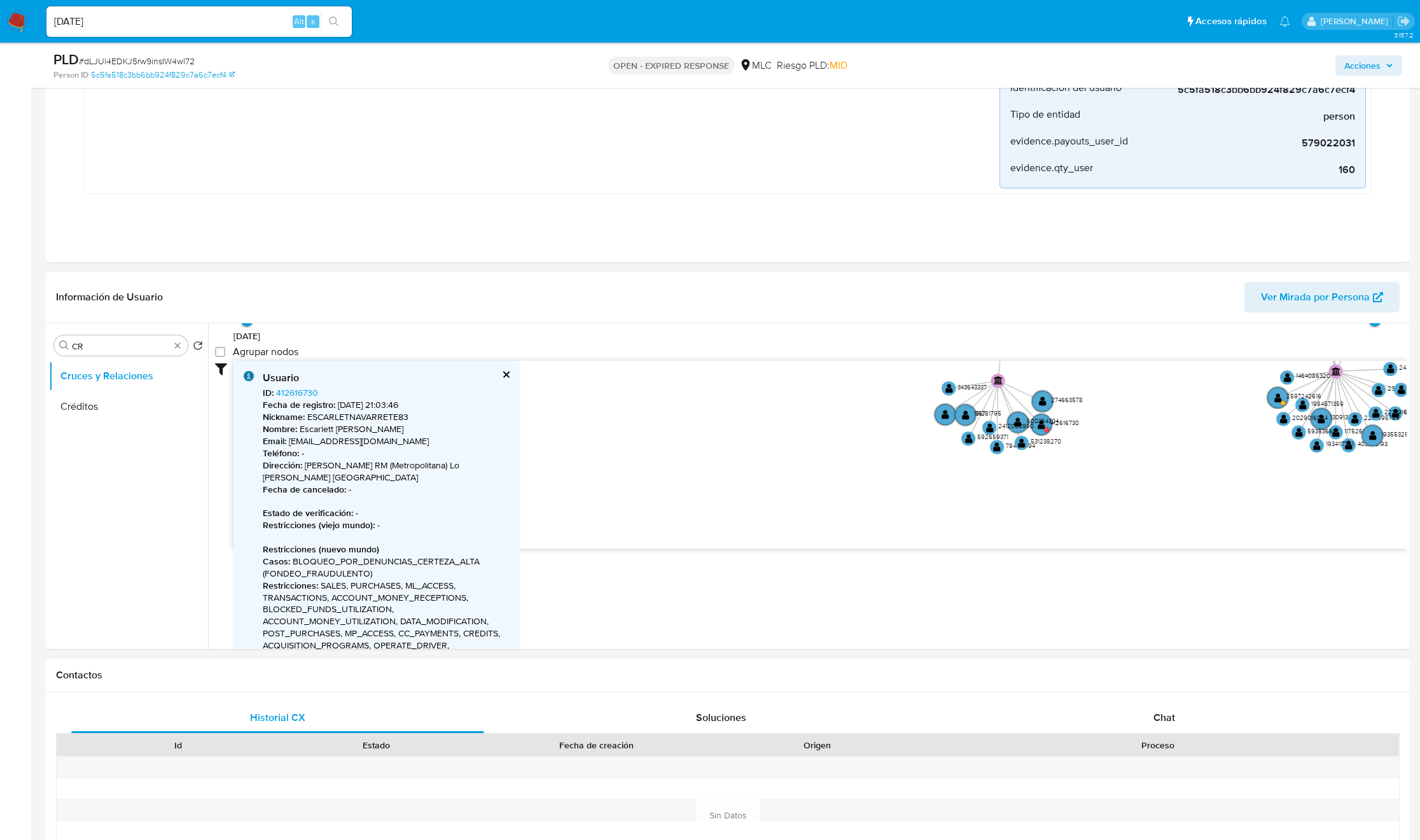
click at [1182, 741] on div "Proceso" at bounding box center [1157, 745] width 465 height 13
click at [1179, 729] on div "Historial CX Soluciones Chat Id Estado Fecha de creación Origen Proceso Anterio…" at bounding box center [728, 799] width 1344 height 195
click at [1178, 727] on div "Chat" at bounding box center [1165, 717] width 413 height 30
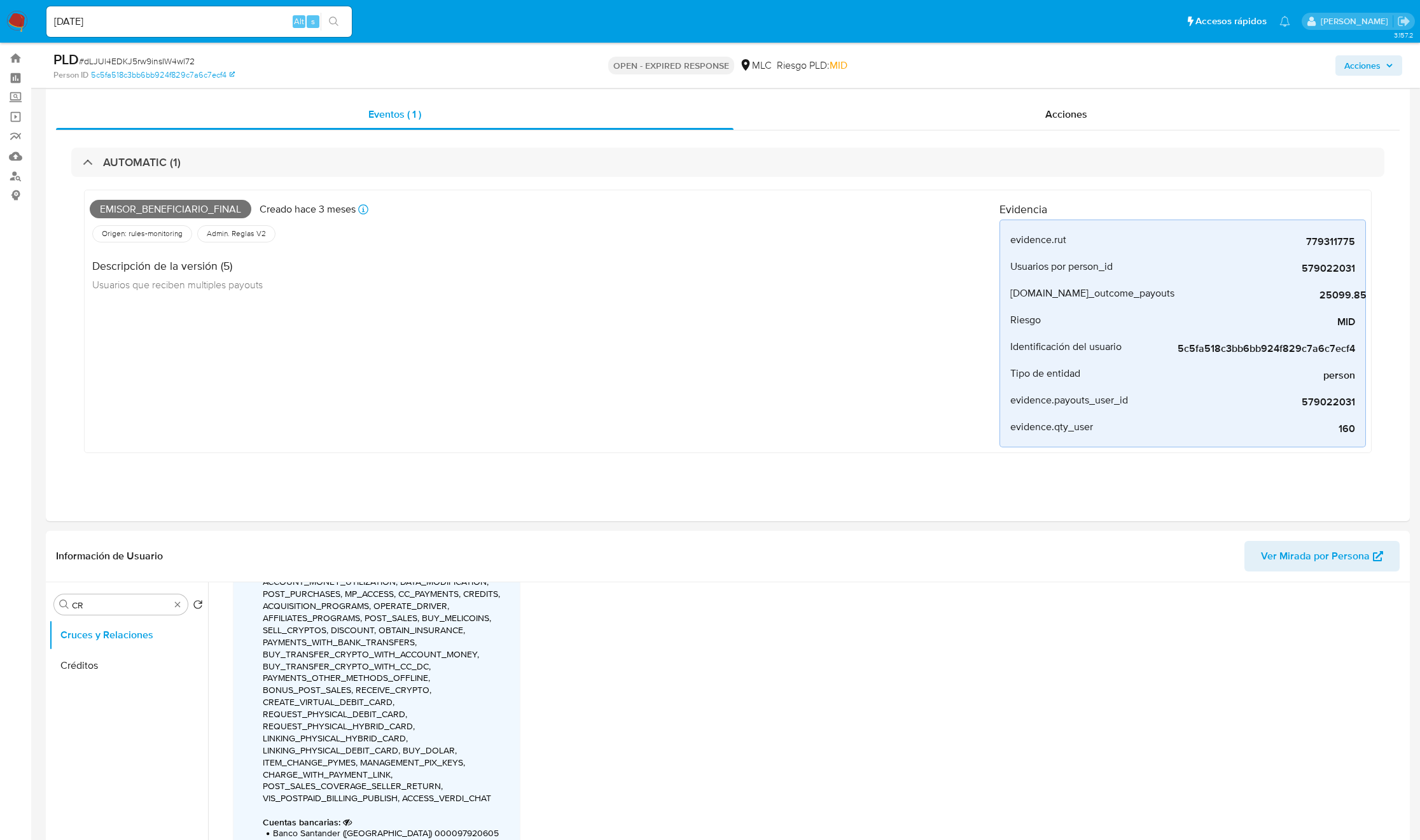
scroll to position [0, 0]
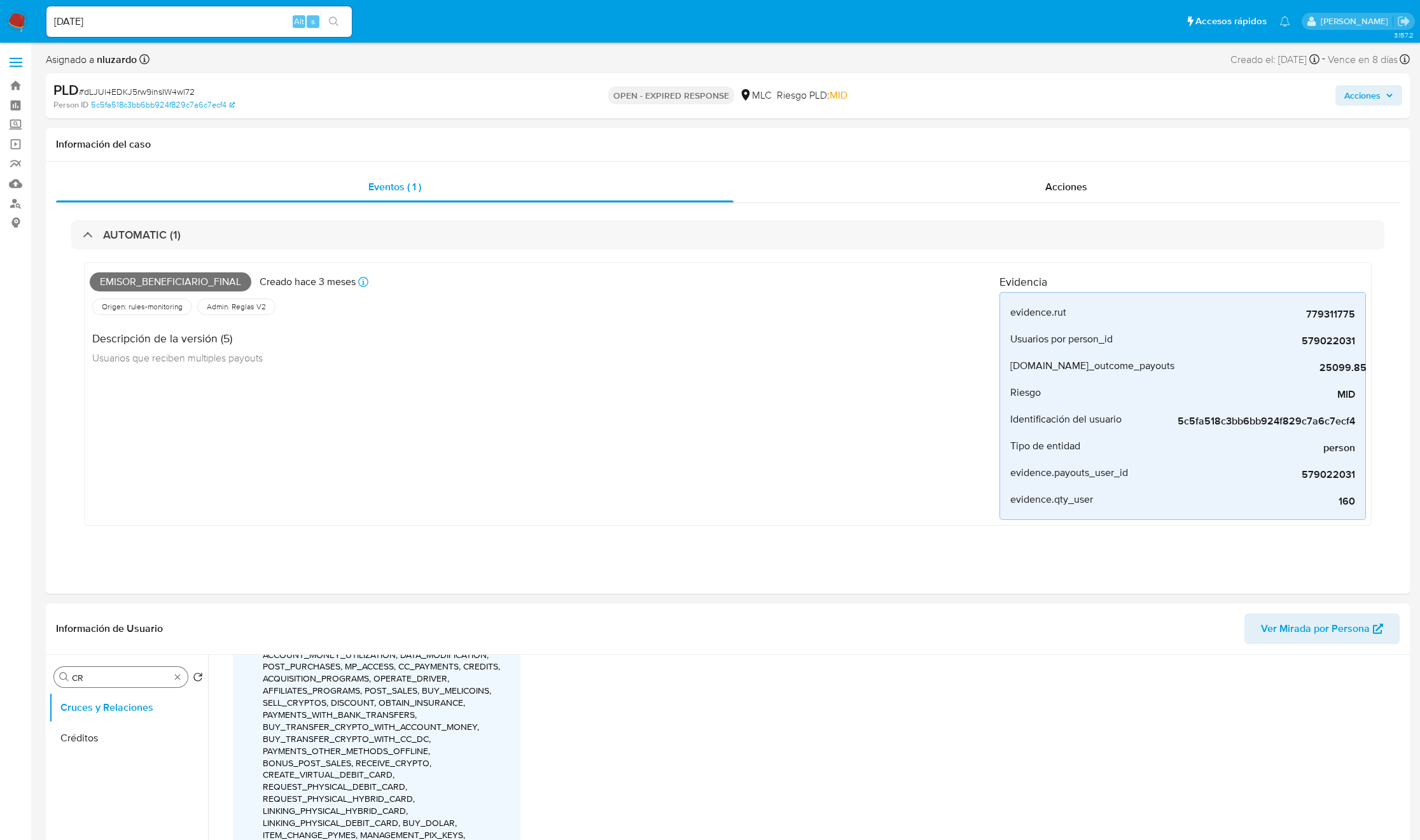
click at [127, 677] on input "CR" at bounding box center [121, 677] width 98 height 11
type input "doc"
click at [136, 747] on button "Documentación" at bounding box center [123, 737] width 149 height 30
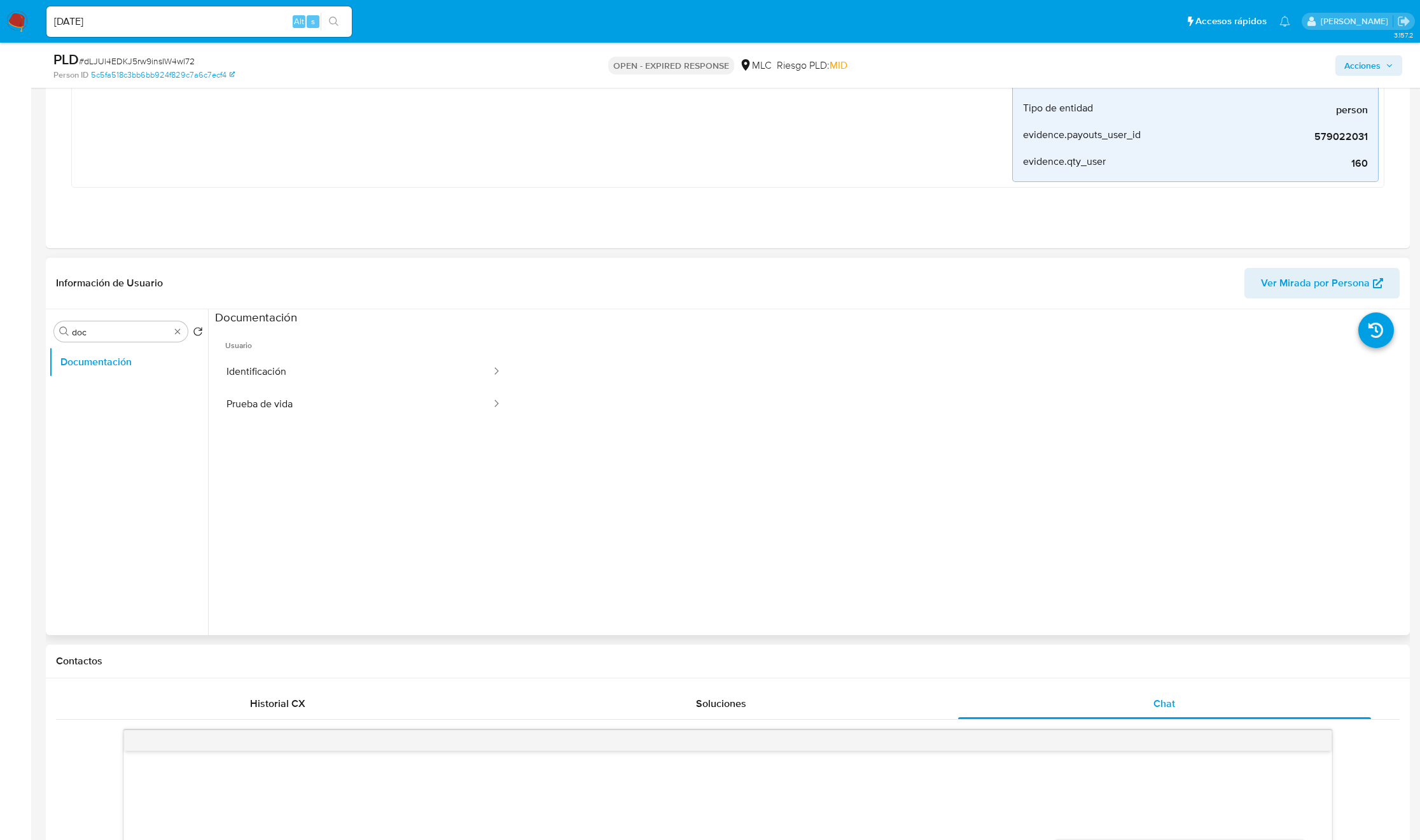
scroll to position [286, 0]
click at [317, 407] on button "Prueba de vida" at bounding box center [354, 402] width 277 height 32
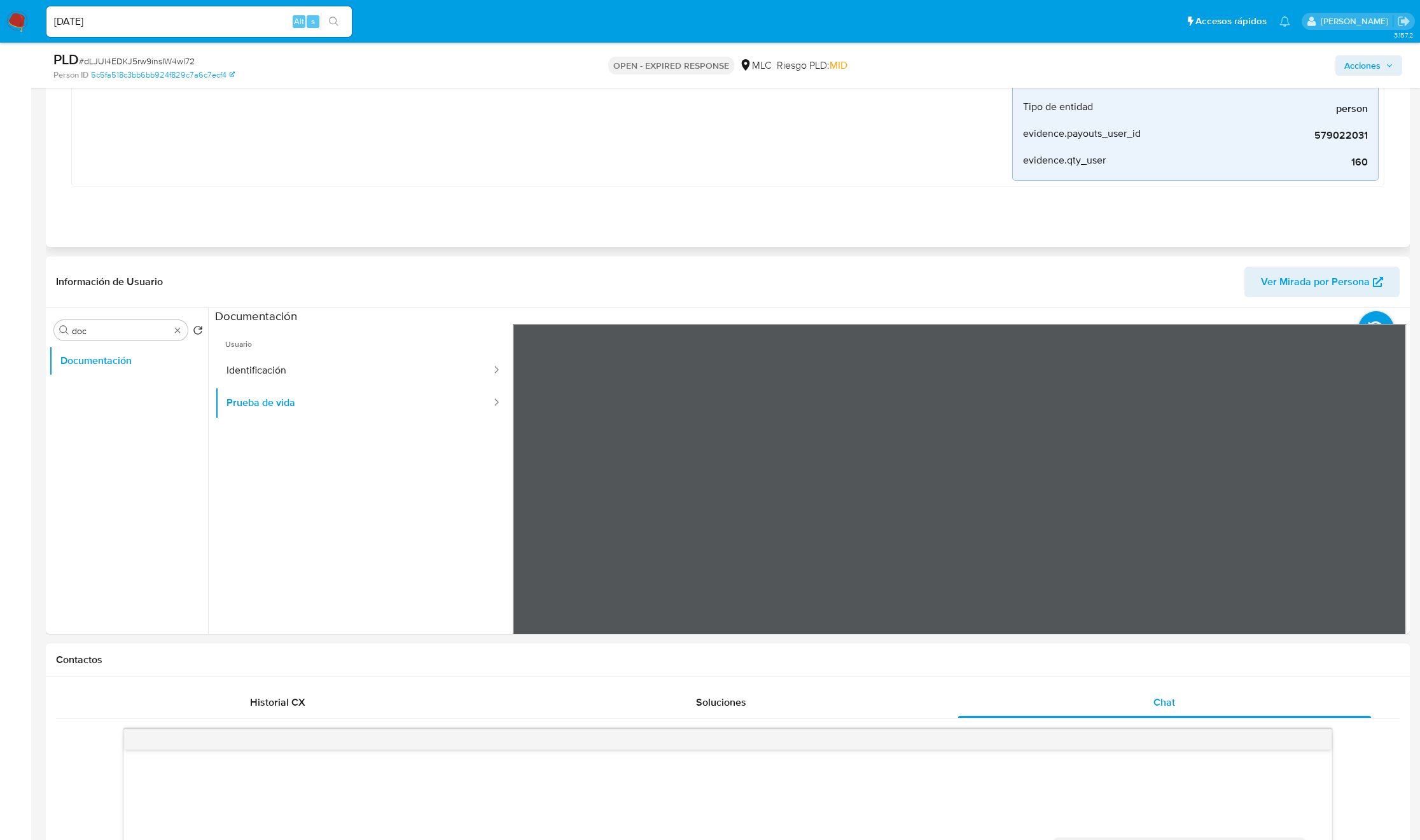
click at [367, 381] on button "Identificación" at bounding box center [354, 370] width 277 height 32
click at [1383, 526] on icon at bounding box center [1391, 530] width 26 height 26
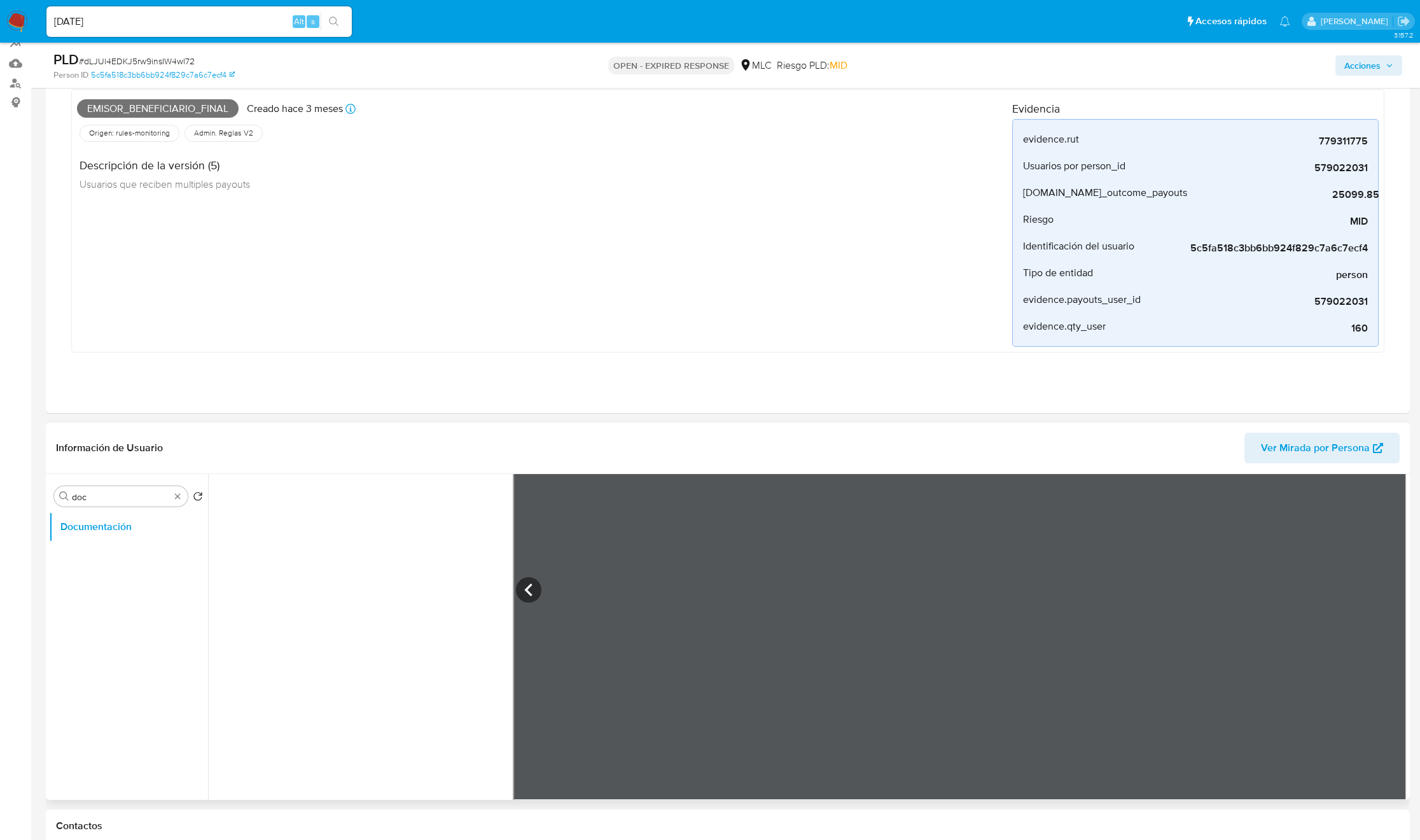
scroll to position [382, 0]
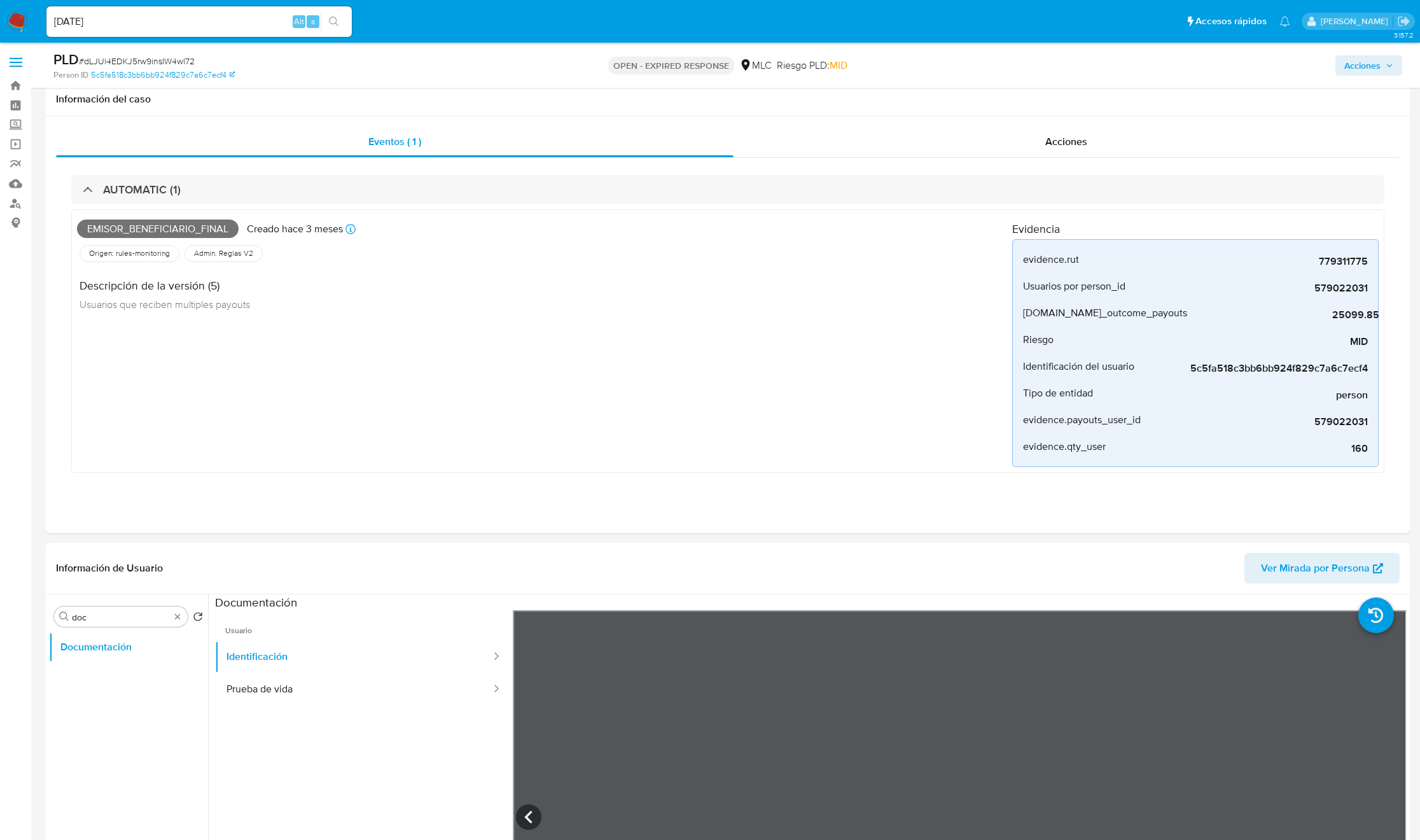
select select "10"
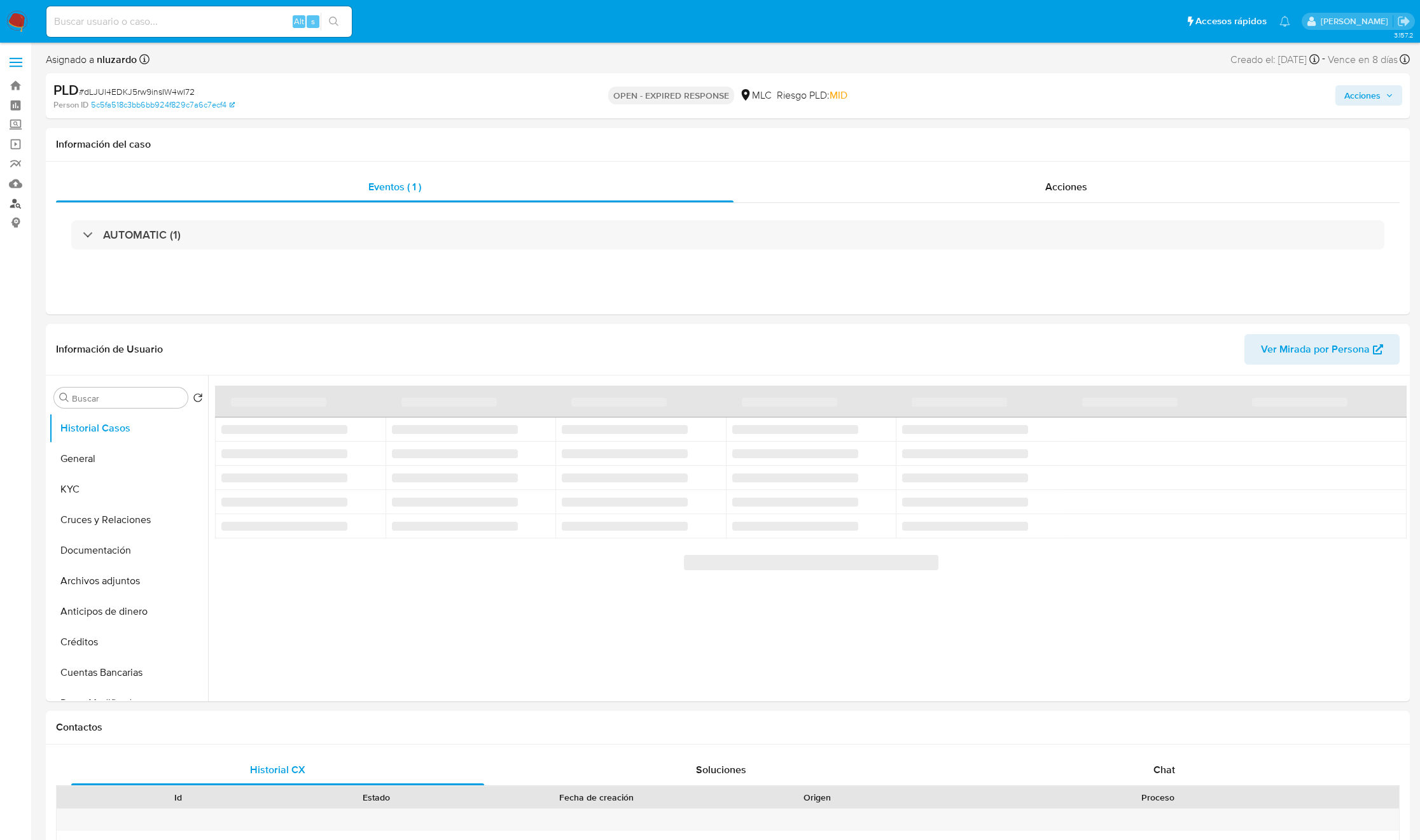
click at [16, 201] on link "Buscador de personas" at bounding box center [76, 202] width 152 height 19
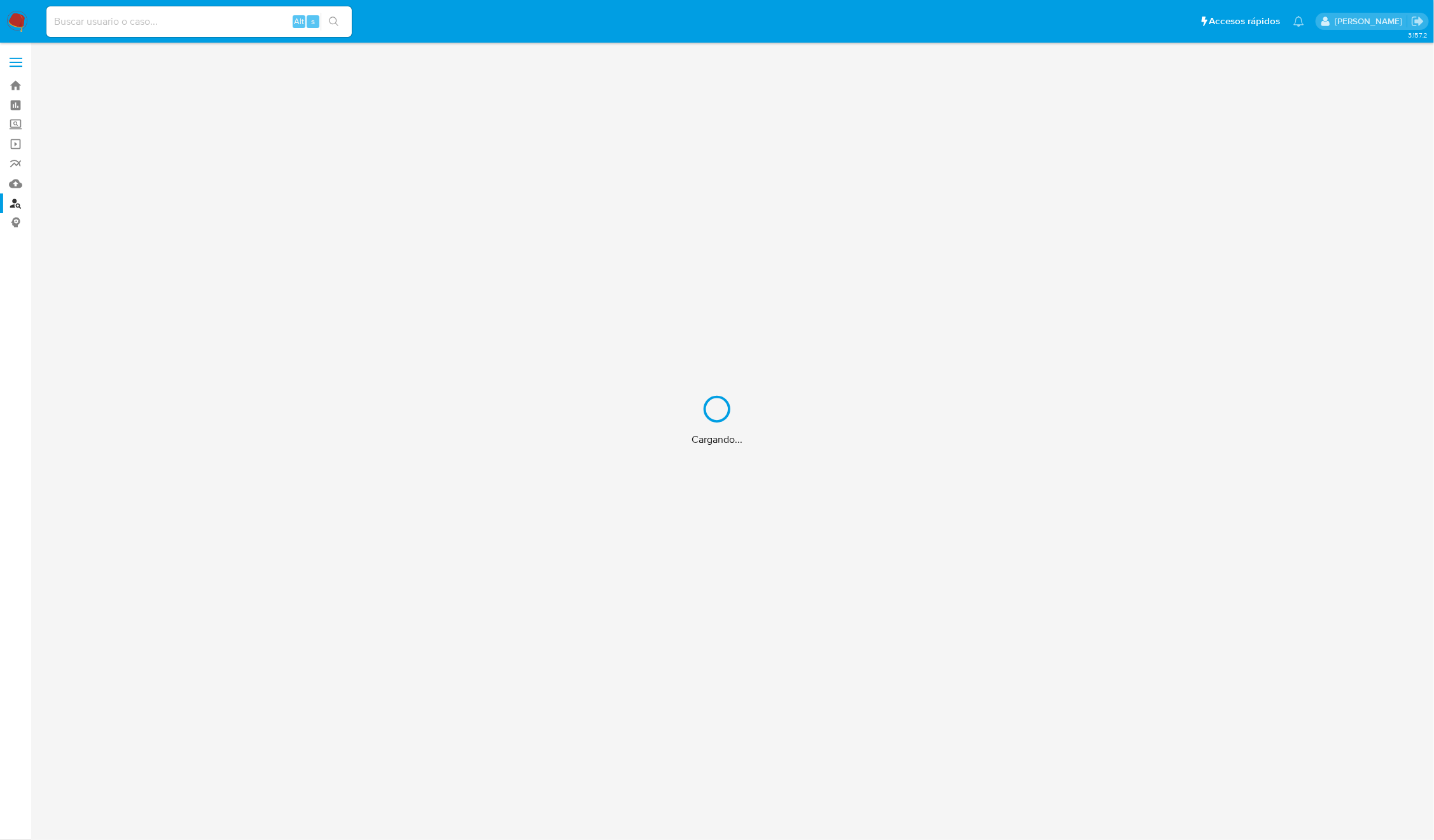
click at [260, 29] on div "Cargando..." at bounding box center [717, 420] width 1434 height 840
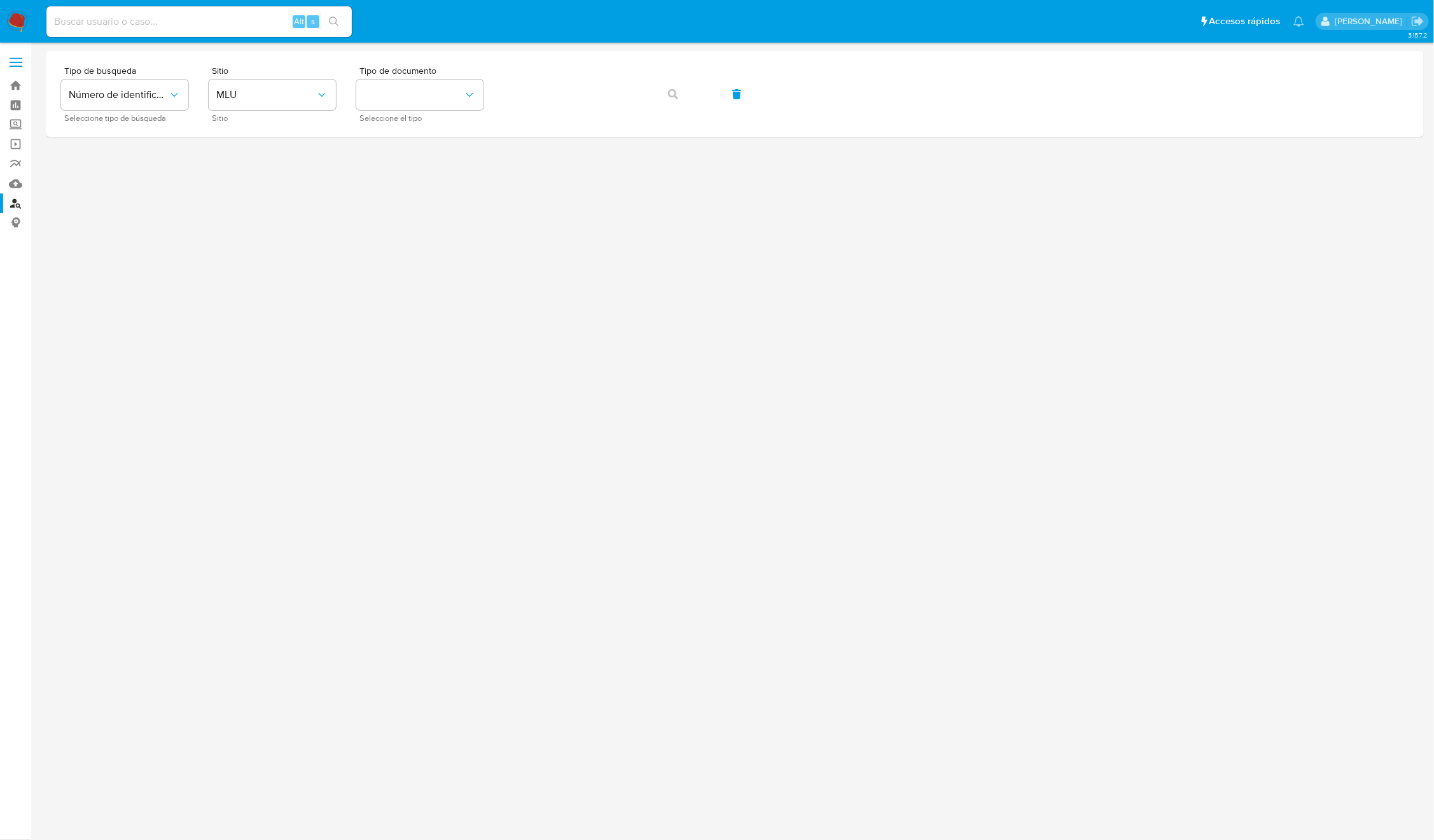
click at [179, 13] on input at bounding box center [199, 21] width 305 height 17
click at [204, 94] on div "Tipo de busqueda Número de identificación Seleccione tipo de búsqueda Sitio MLU…" at bounding box center [735, 94] width 1348 height 55
click at [219, 98] on span "MLU" at bounding box center [265, 95] width 99 height 13
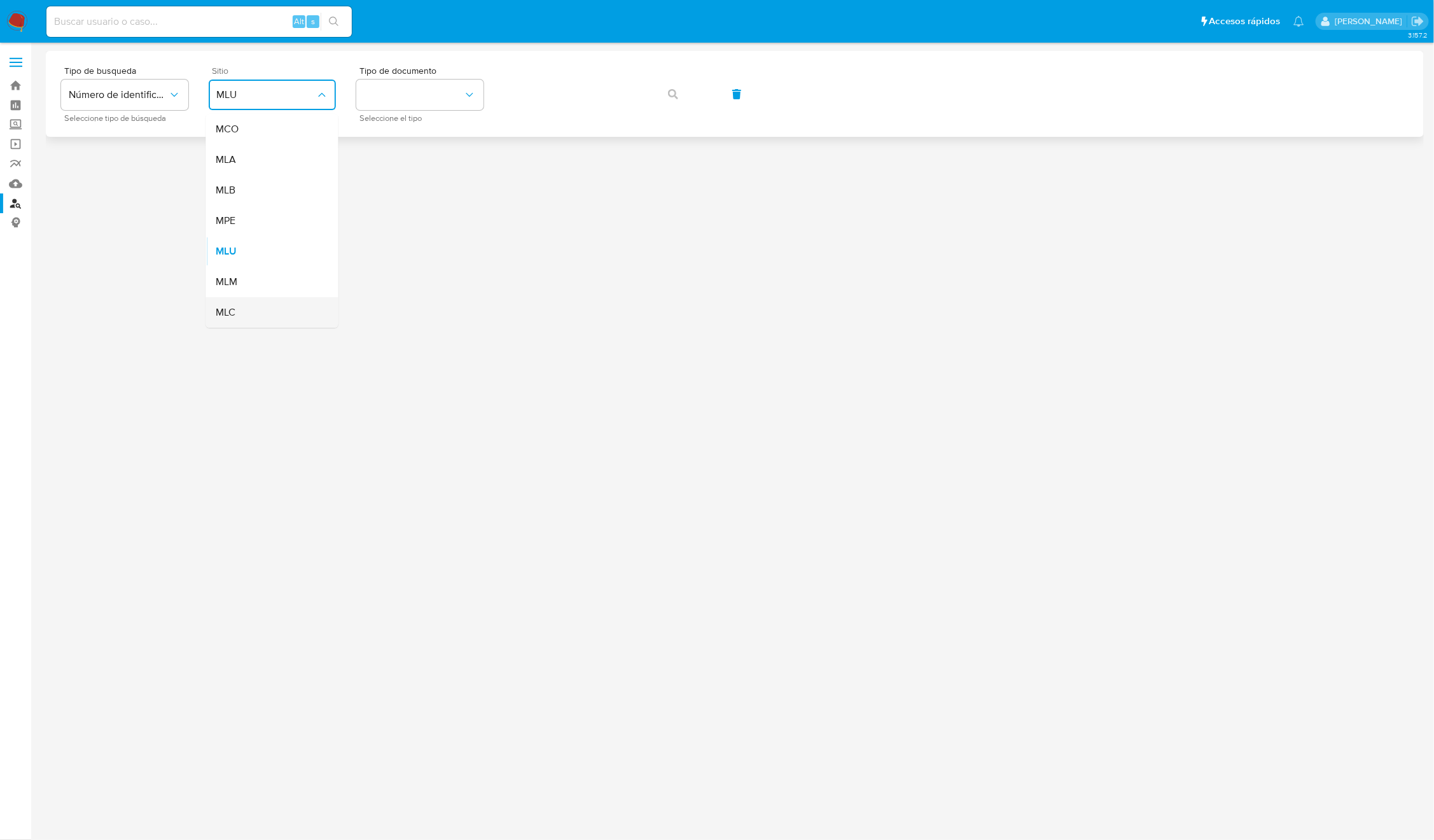
click at [272, 311] on div "MLC" at bounding box center [268, 311] width 104 height 30
click at [440, 90] on button "identificationType" at bounding box center [420, 94] width 128 height 30
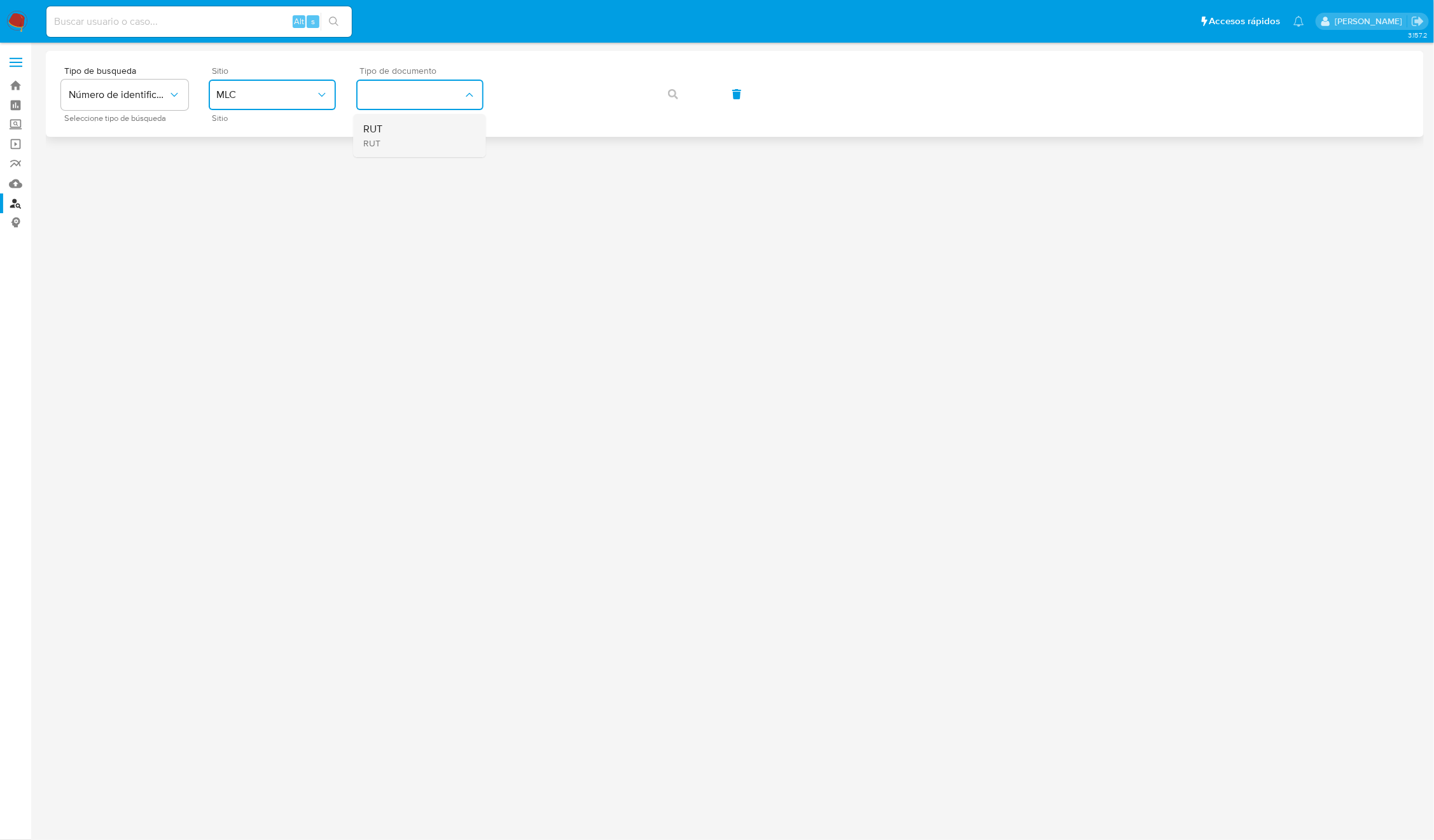
click at [442, 121] on div "RUT RUT" at bounding box center [416, 135] width 104 height 43
click at [663, 87] on button "button" at bounding box center [673, 93] width 43 height 30
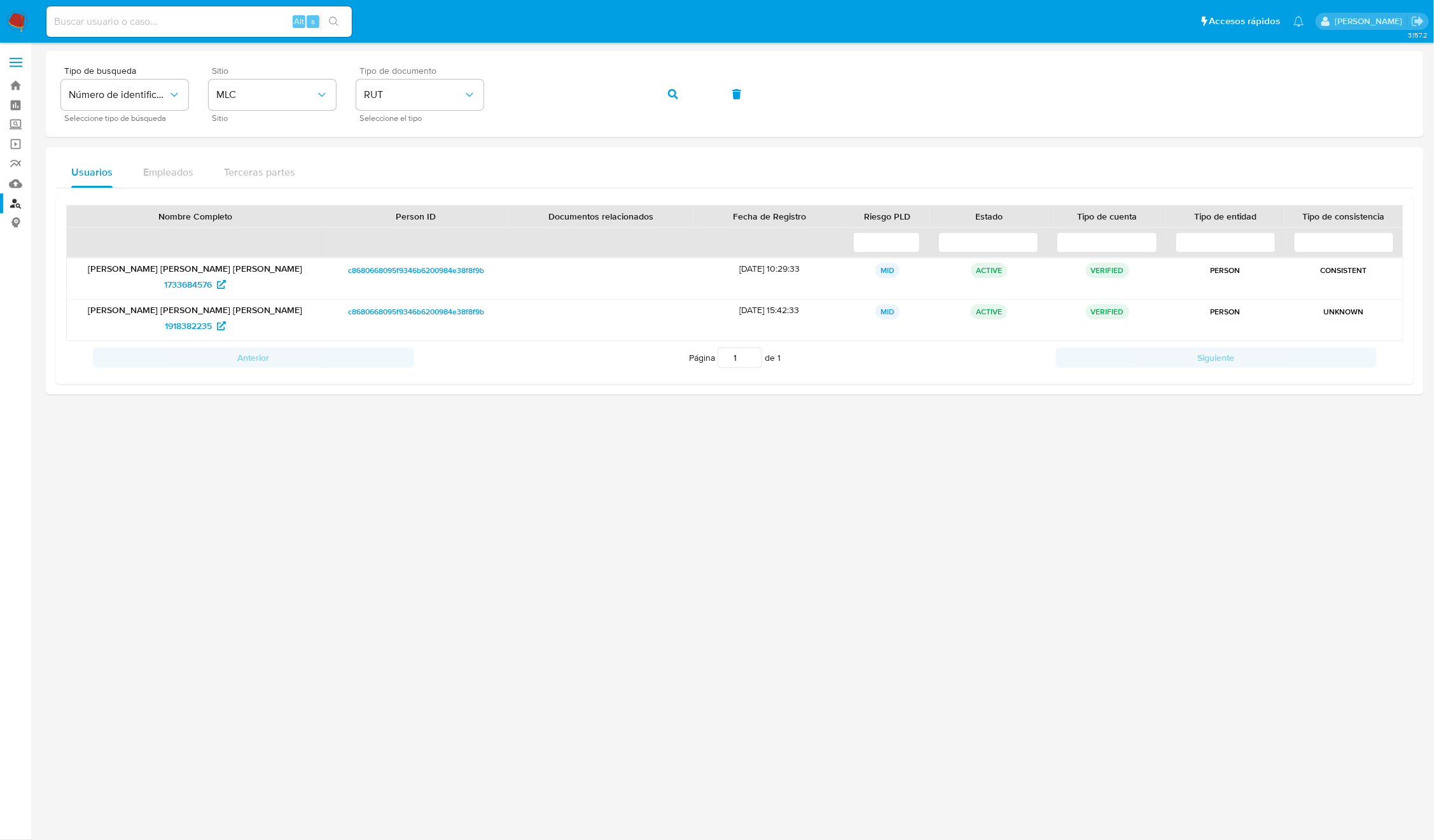
drag, startPoint x: 508, startPoint y: 491, endPoint x: 523, endPoint y: 475, distance: 21.9
click at [509, 491] on div at bounding box center [735, 441] width 1379 height 781
click at [175, 288] on span "1733684576" at bounding box center [189, 285] width 48 height 20
click at [655, 103] on button "button" at bounding box center [673, 93] width 43 height 30
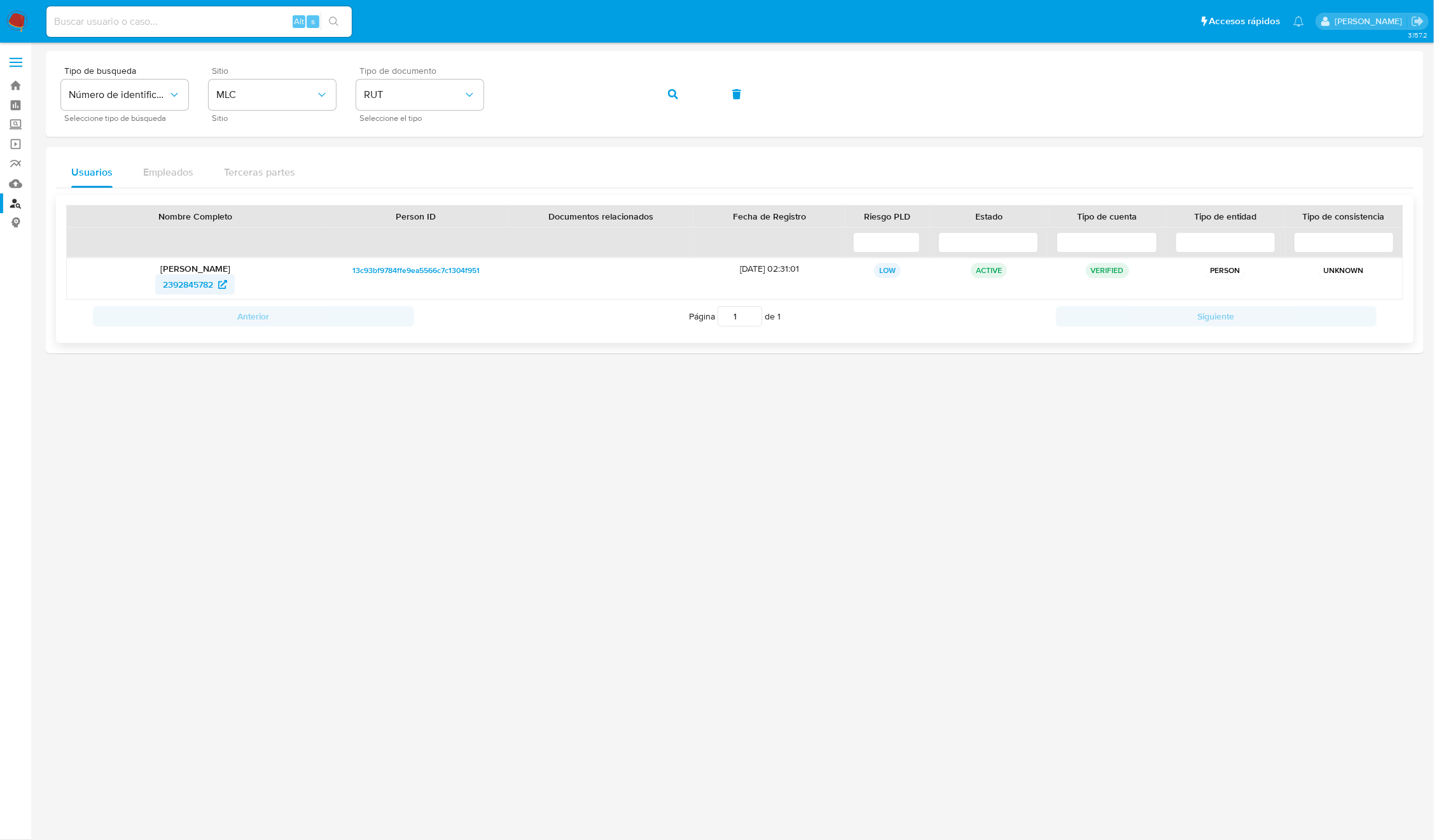
click at [199, 279] on span "2392845782" at bounding box center [188, 285] width 50 height 20
click at [668, 109] on div "Tipo de busqueda Número de identificación Seleccione tipo de búsqueda Sitio MLC…" at bounding box center [735, 94] width 1348 height 55
click at [668, 94] on icon "button" at bounding box center [673, 93] width 10 height 10
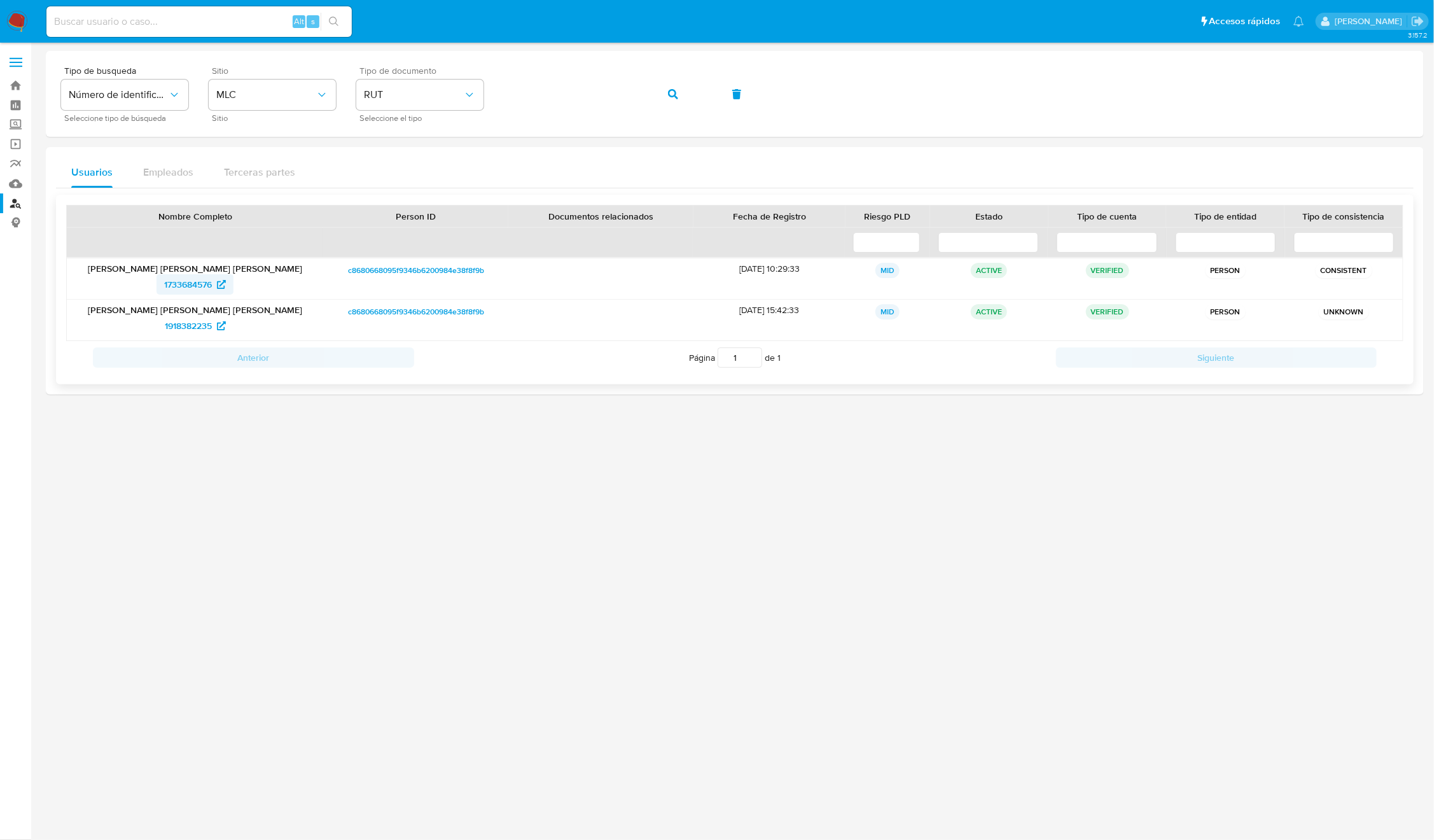
click at [199, 290] on span "1733684576" at bounding box center [189, 285] width 48 height 20
click at [658, 91] on button "button" at bounding box center [673, 93] width 43 height 30
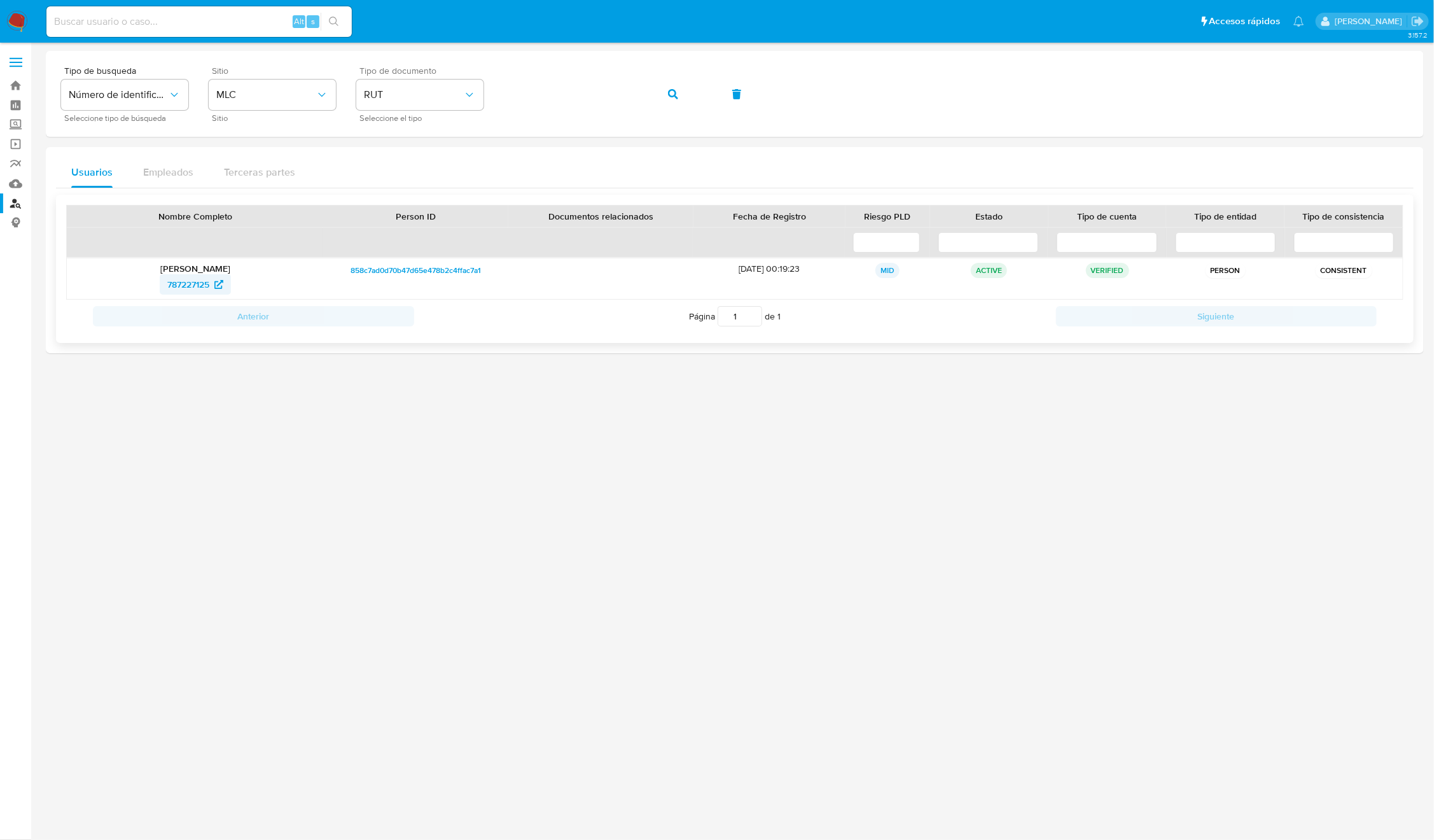
click at [191, 288] on span "787227125" at bounding box center [188, 285] width 42 height 20
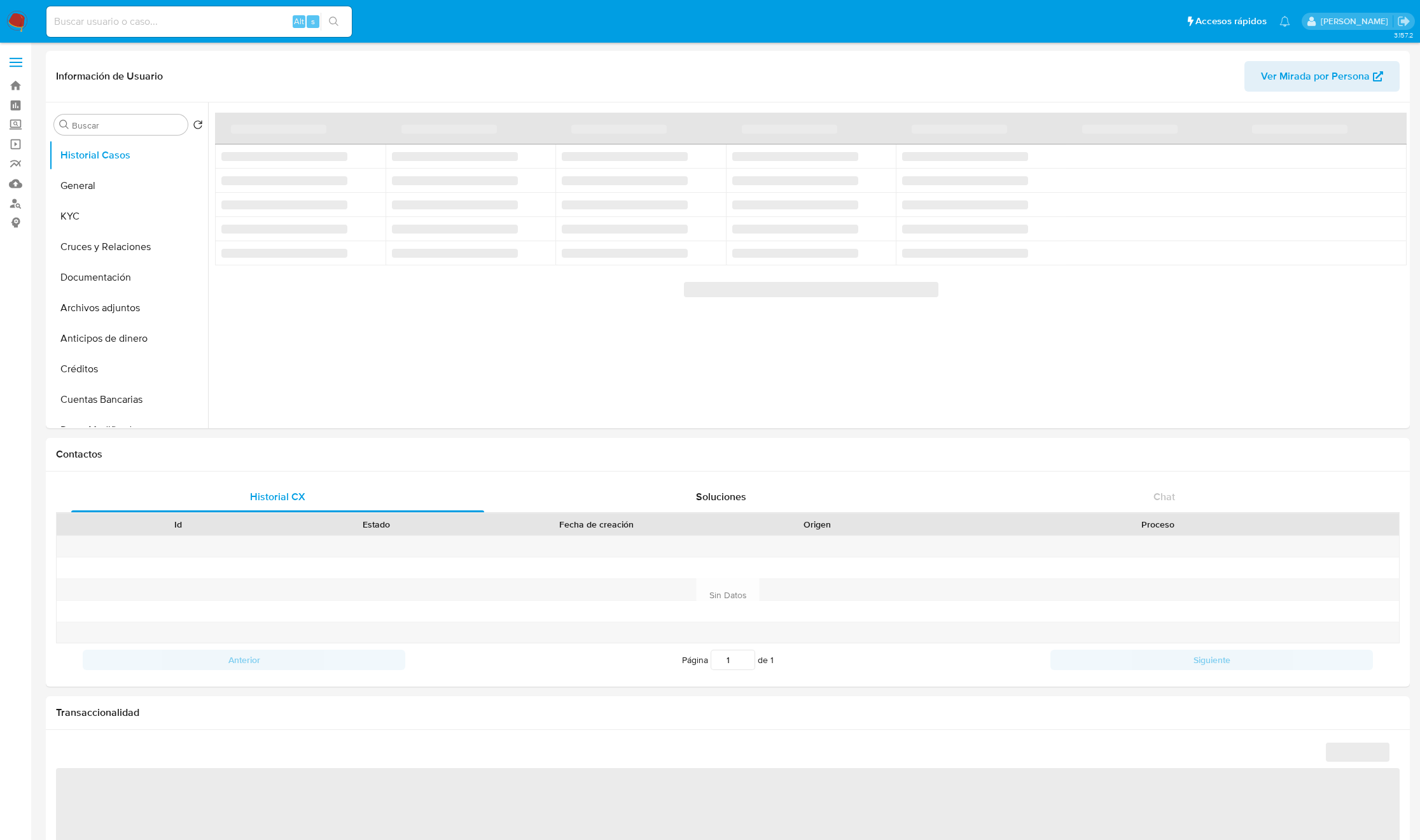
select select "10"
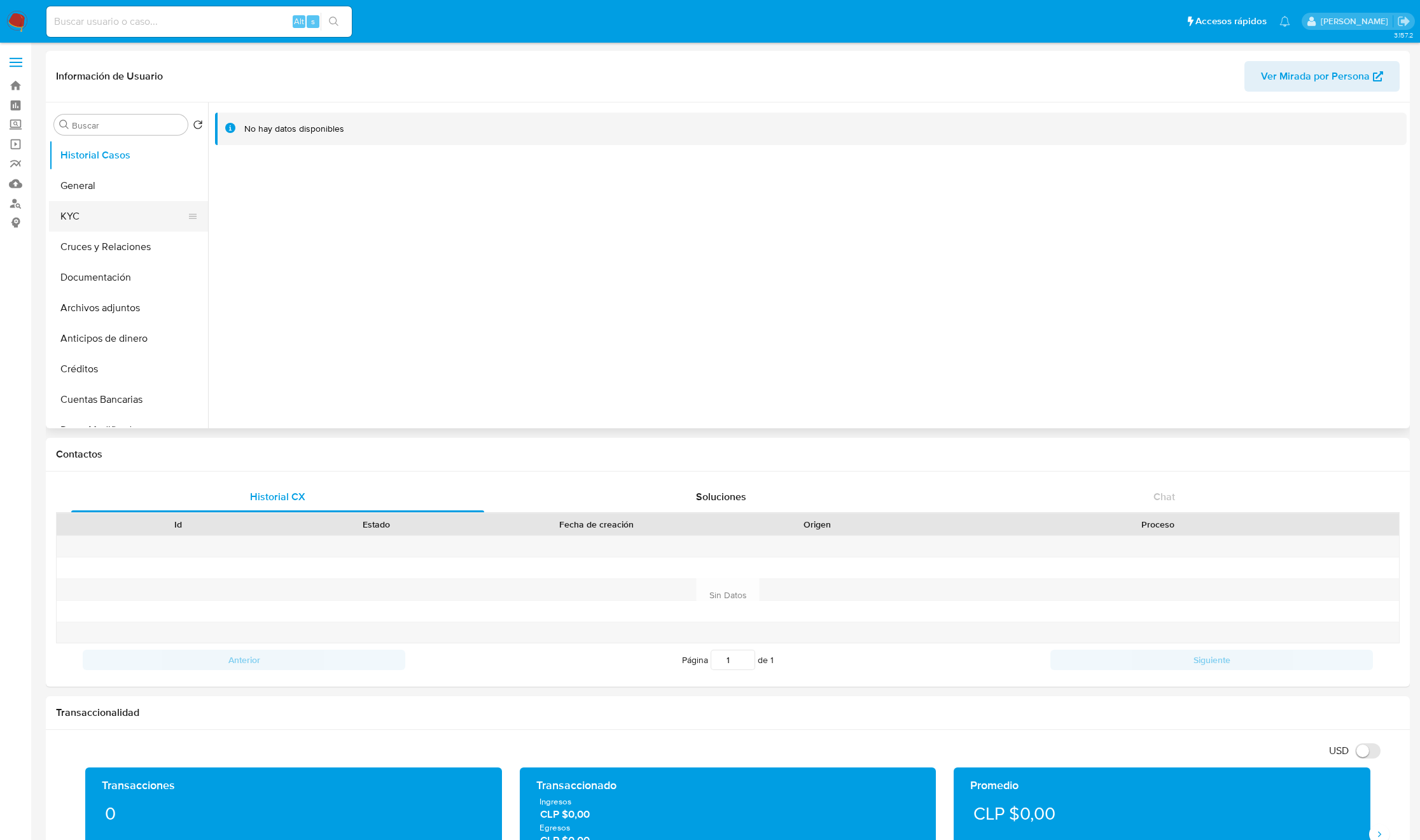
click at [109, 210] on button "KYC" at bounding box center [123, 215] width 149 height 30
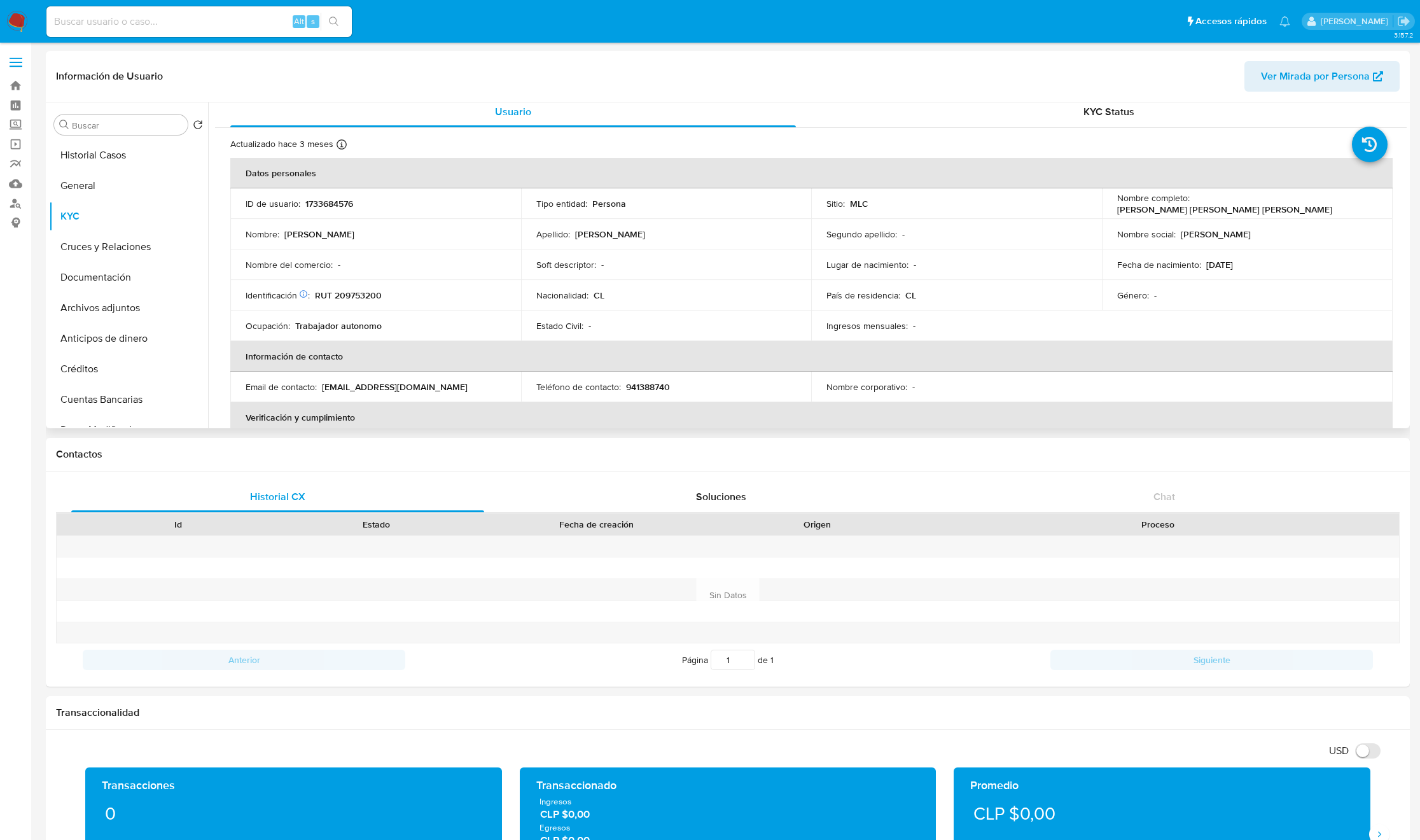
scroll to position [5, 0]
click at [111, 128] on input "Buscar" at bounding box center [128, 125] width 111 height 11
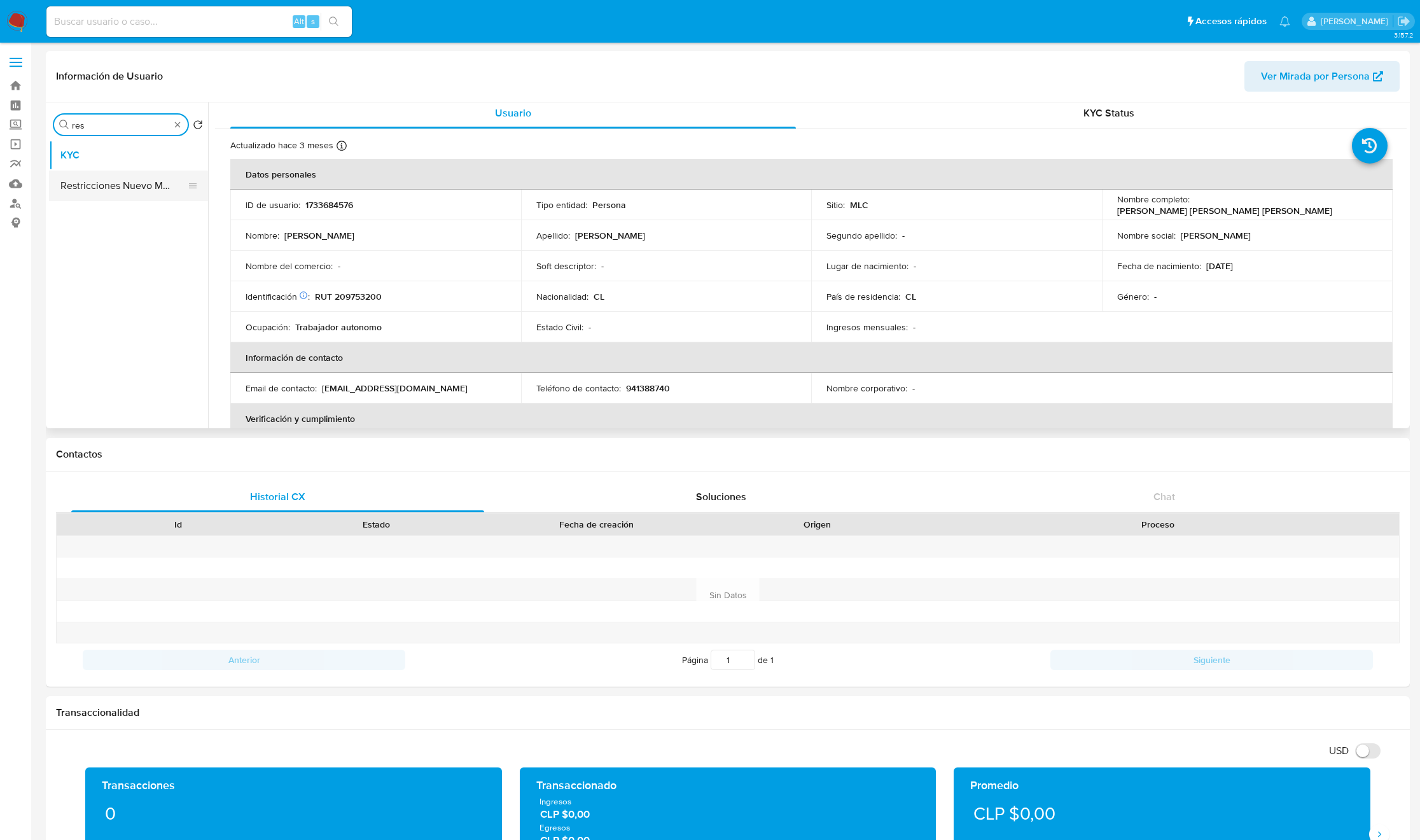
type input "res"
click at [119, 195] on button "Restricciones Nuevo Mundo" at bounding box center [123, 185] width 149 height 30
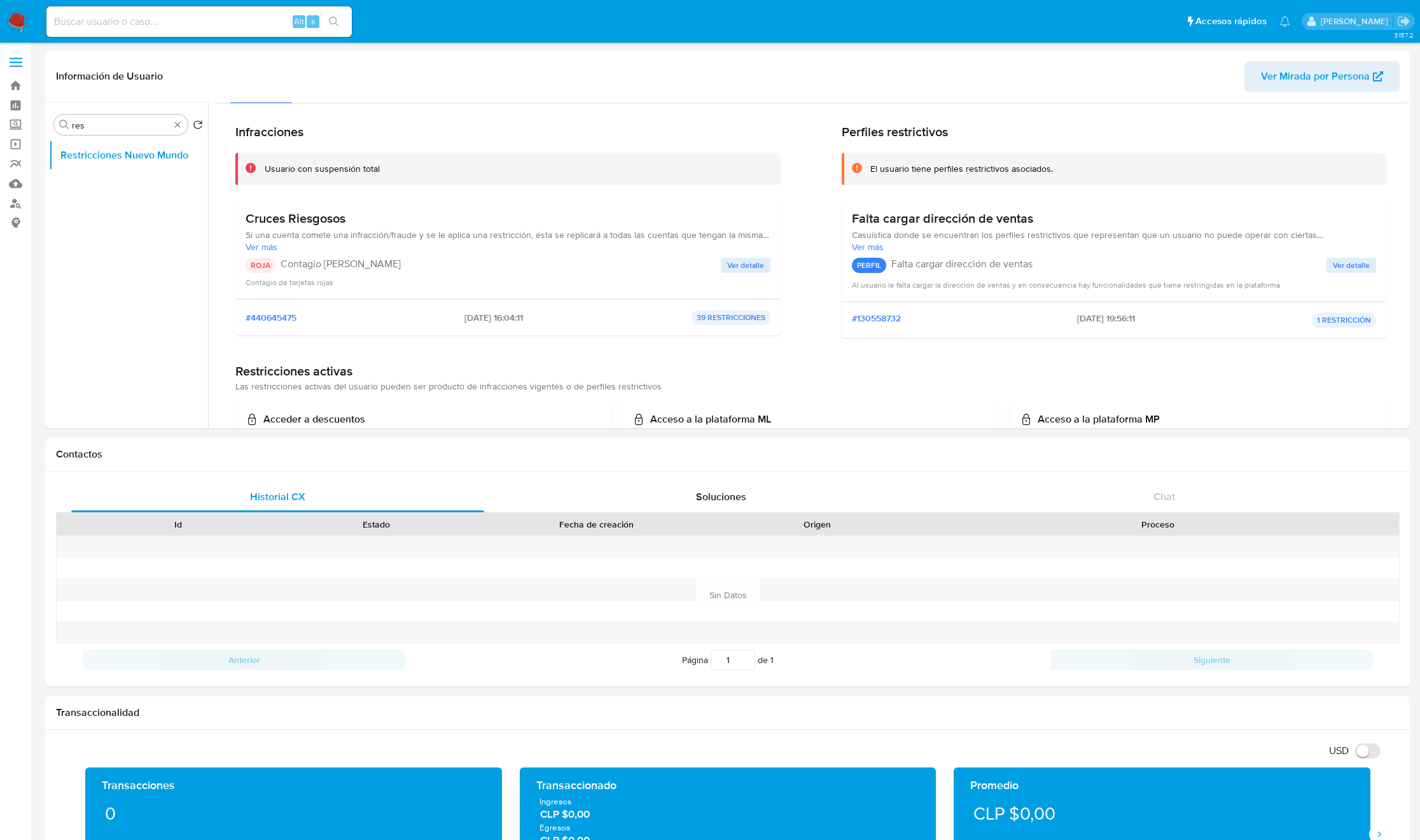
scroll to position [0, 0]
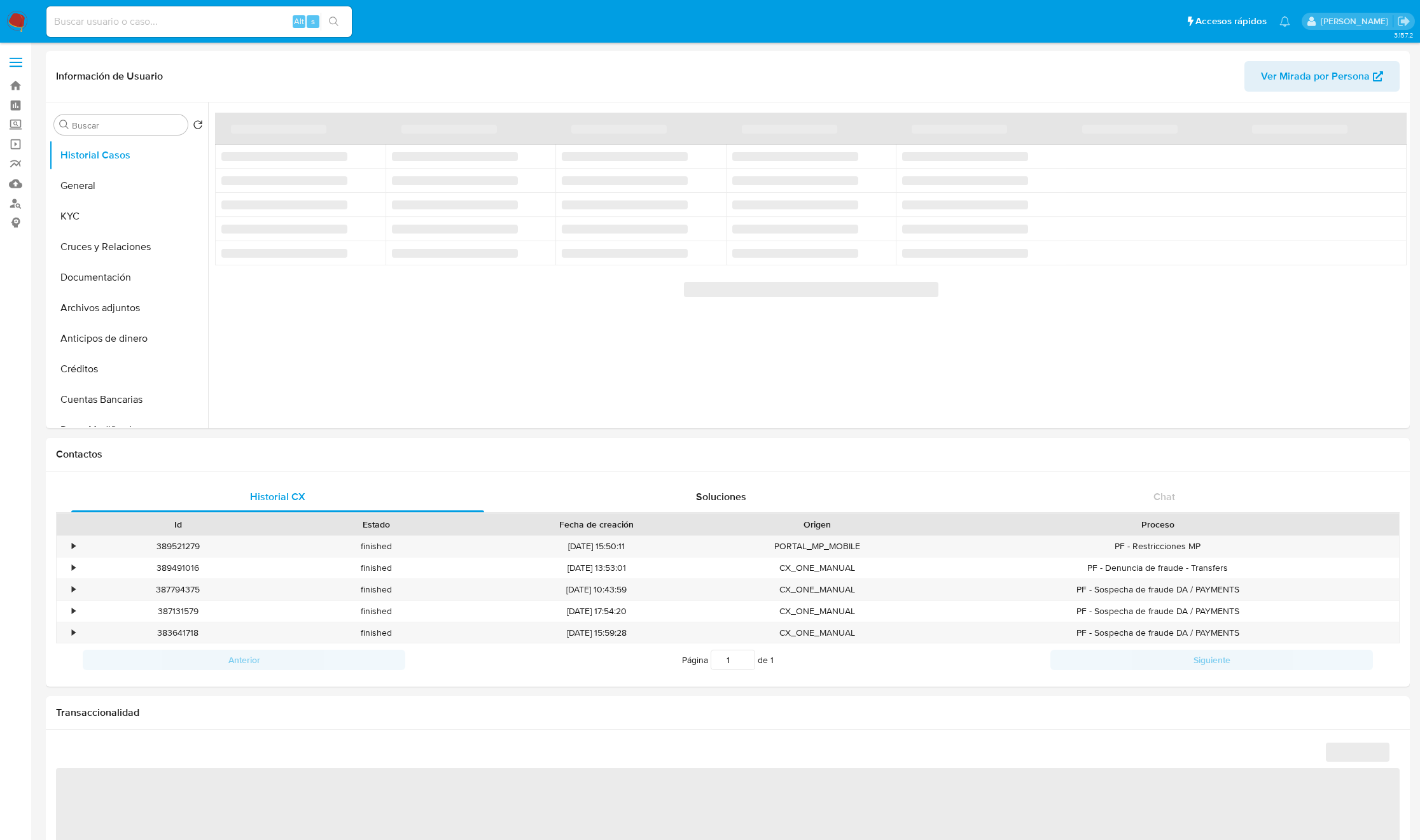
select select "10"
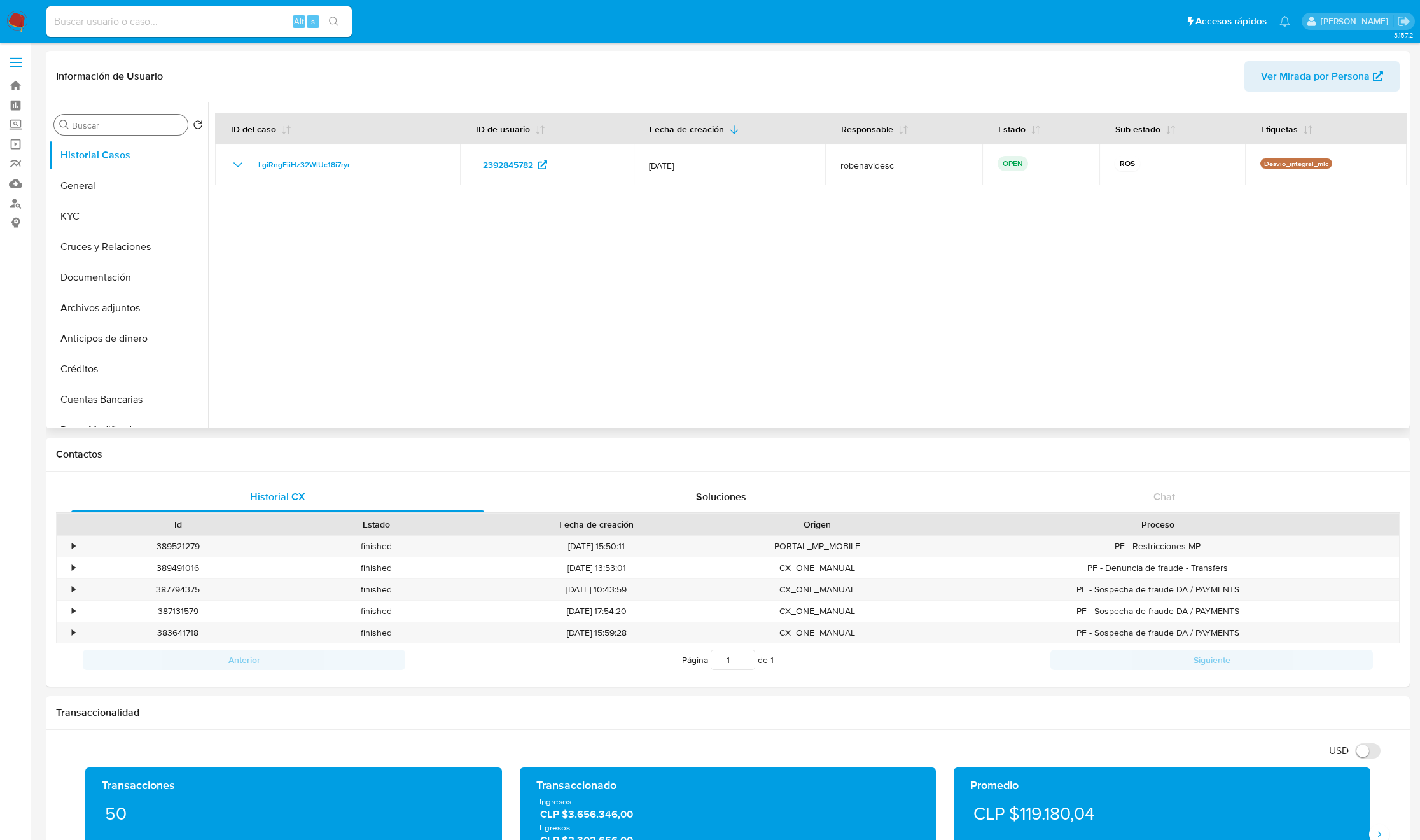
click at [107, 124] on input "Buscar" at bounding box center [128, 125] width 111 height 11
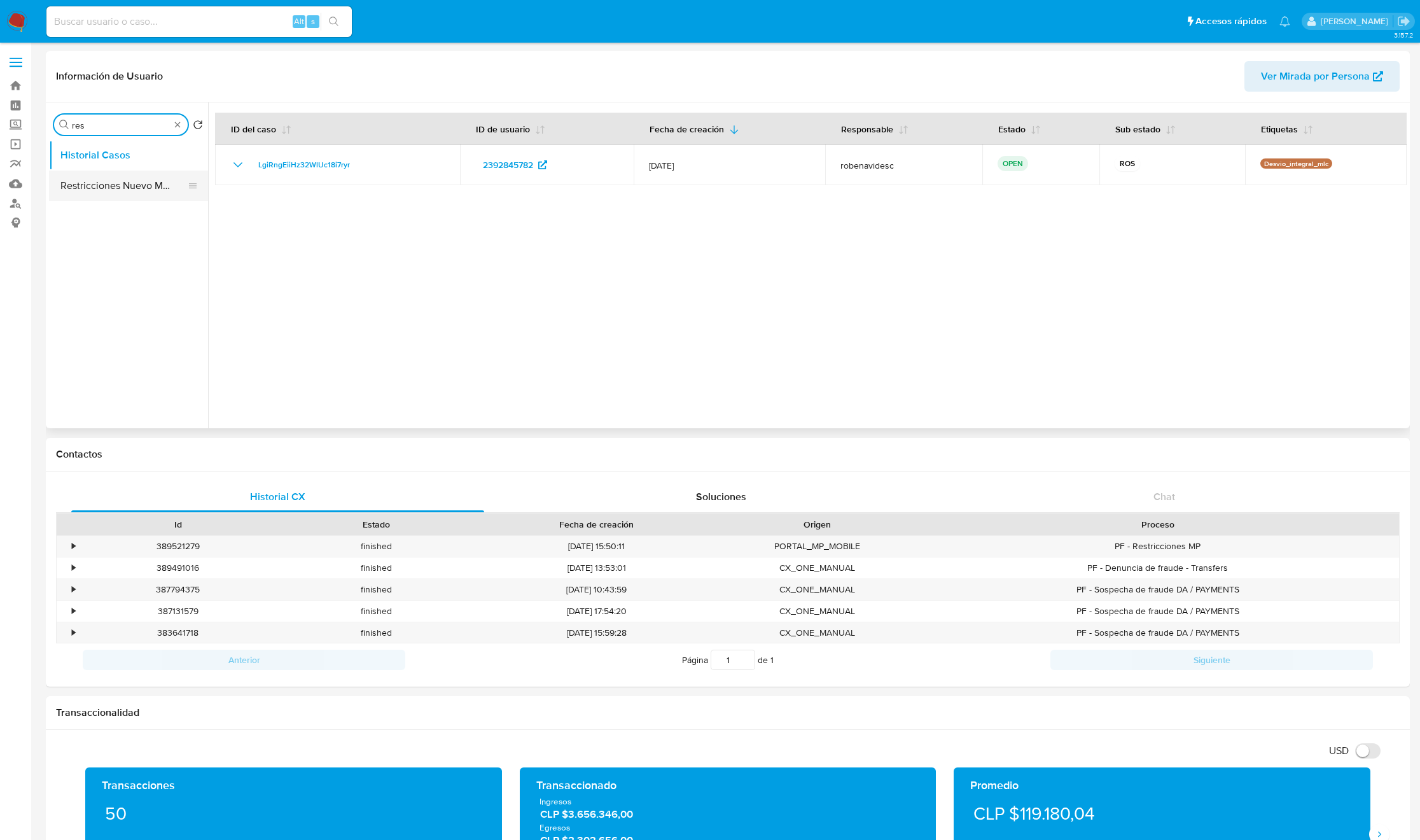
type input "res"
click at [124, 191] on button "Restricciones Nuevo Mundo" at bounding box center [123, 185] width 149 height 30
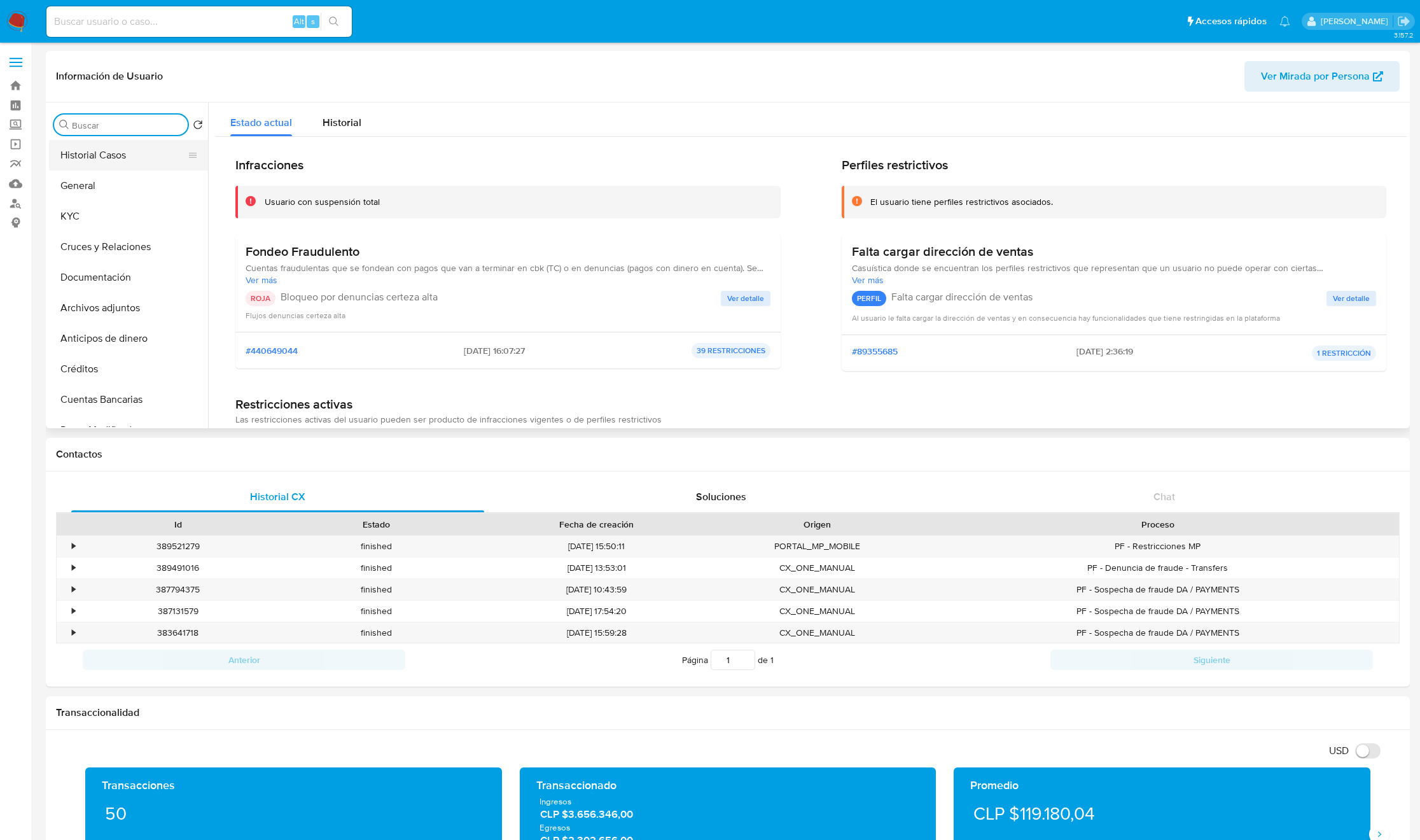
click at [129, 154] on button "Historial Casos" at bounding box center [123, 154] width 149 height 30
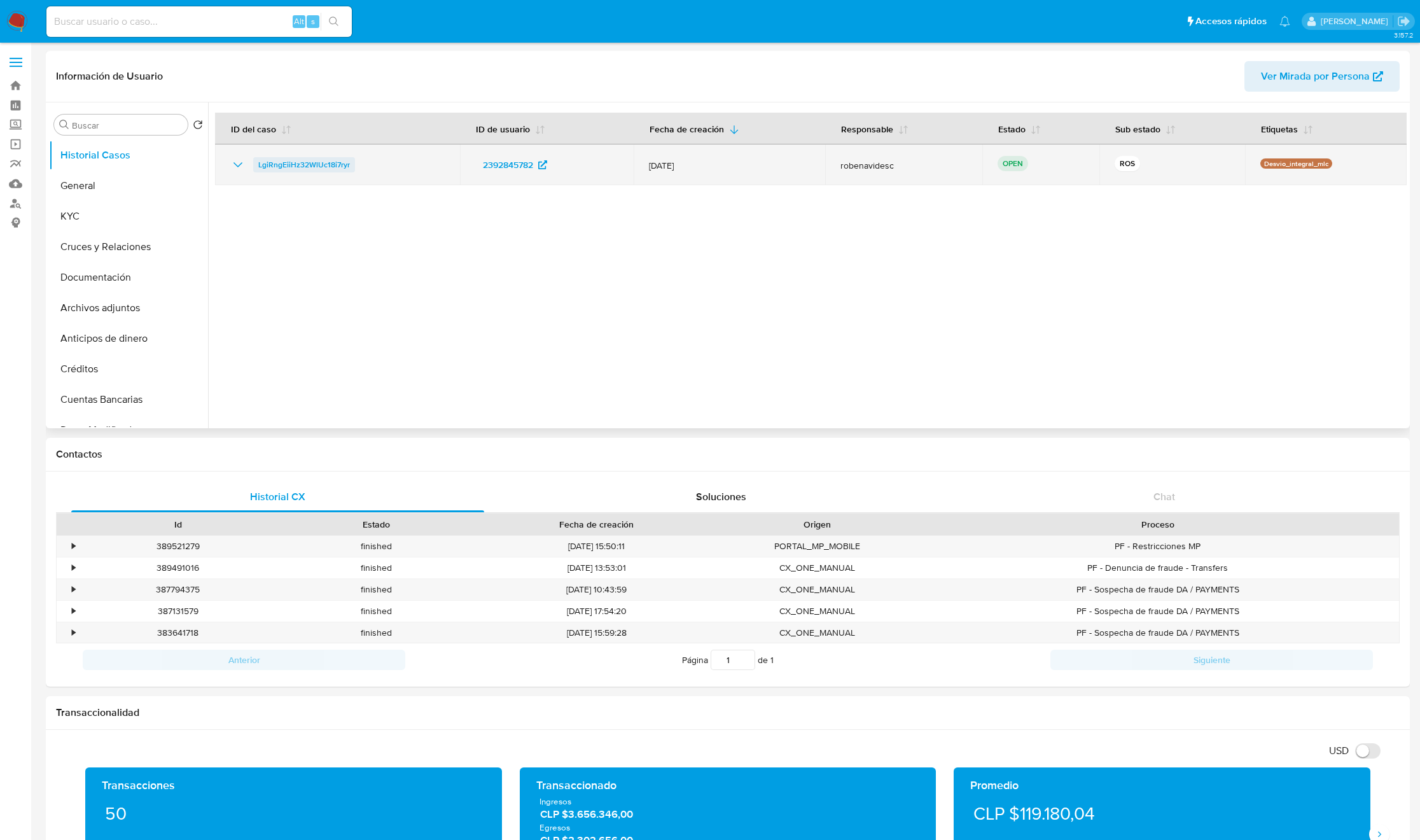
click at [353, 166] on div "LgiRngEiiHz32WlUc18i7ryr" at bounding box center [337, 164] width 214 height 16
click at [340, 164] on span "LgiRngEiiHz32WlUc18i7ryr" at bounding box center [303, 164] width 92 height 16
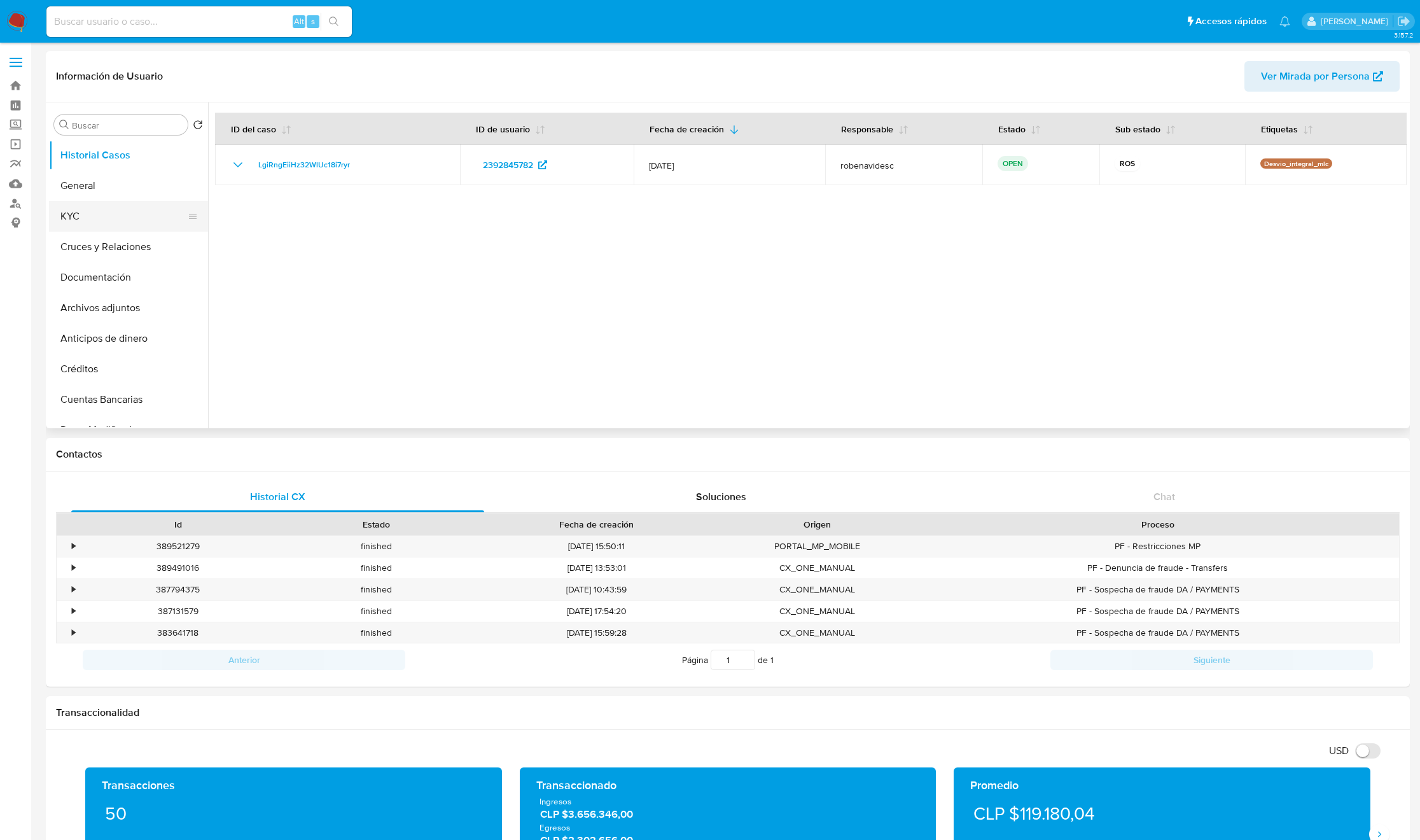
click at [73, 211] on button "KYC" at bounding box center [123, 215] width 149 height 30
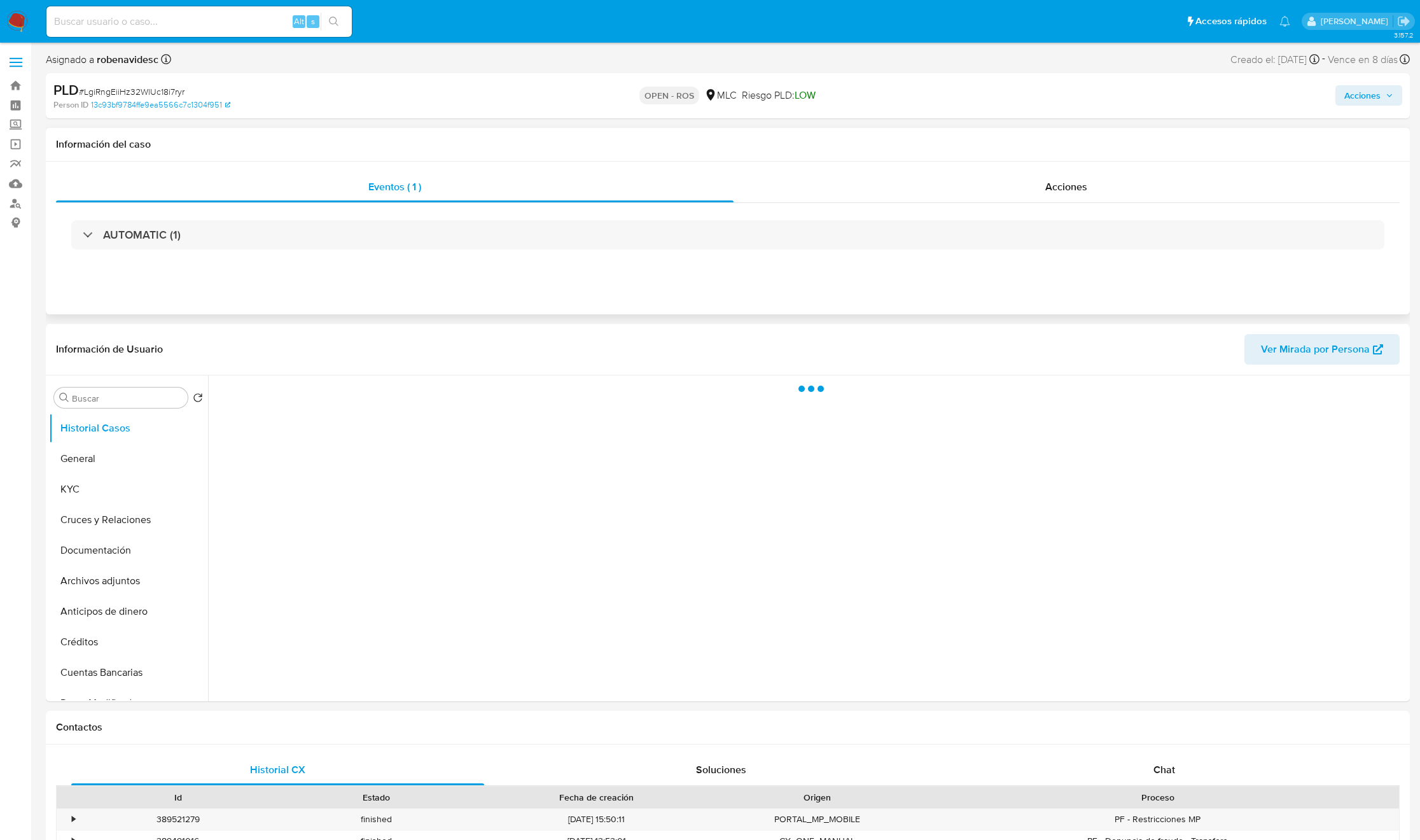
click at [1071, 208] on div "AUTOMATIC (1)" at bounding box center [728, 235] width 1344 height 64
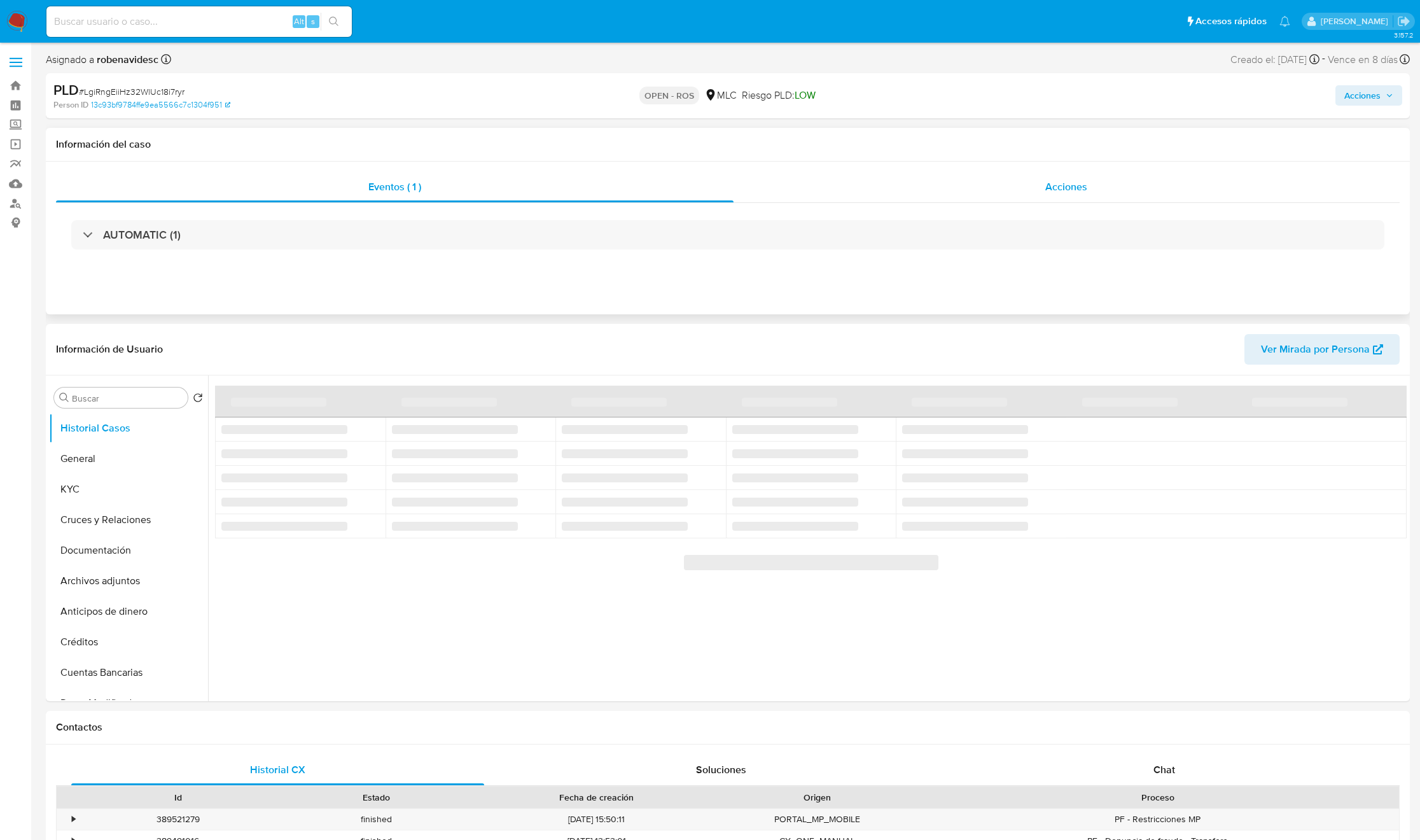
click at [1074, 183] on span "Acciones" at bounding box center [1066, 187] width 42 height 15
select select "10"
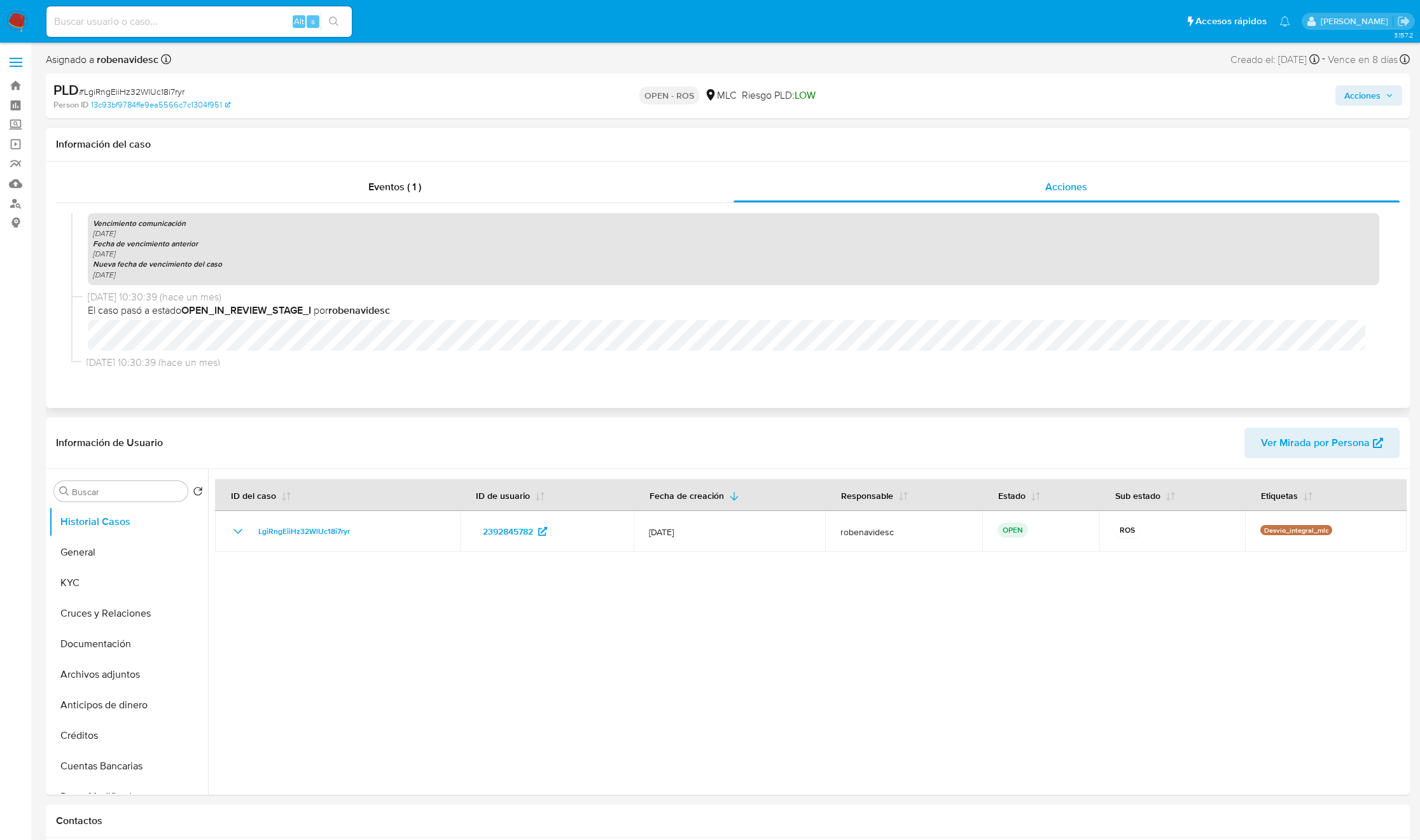
scroll to position [828, 0]
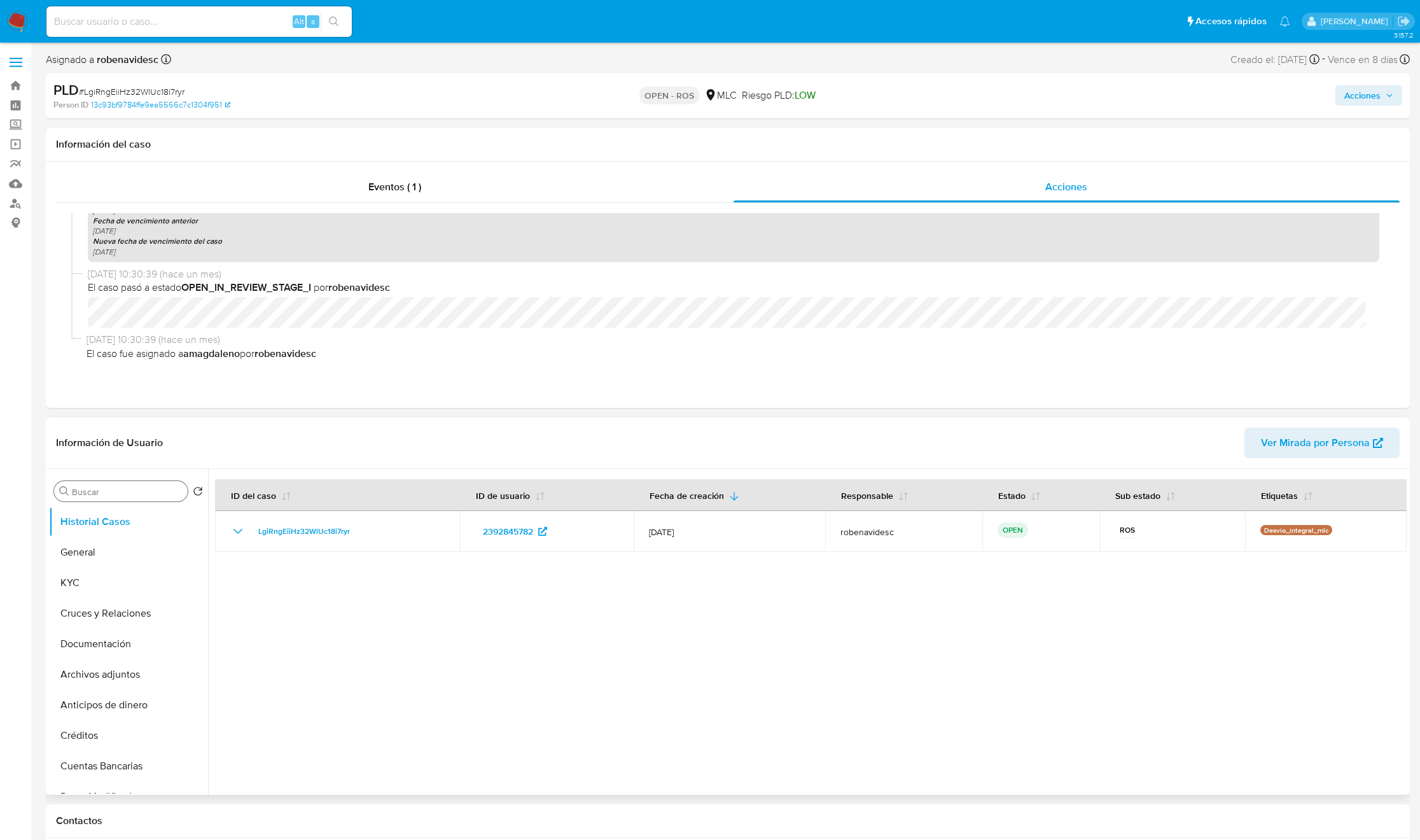
click at [98, 499] on div "Buscar" at bounding box center [121, 491] width 134 height 20
click at [100, 494] on input "Buscar" at bounding box center [128, 492] width 111 height 11
type input "AD"
click at [107, 559] on button "Archivos adjuntos" at bounding box center [123, 552] width 149 height 30
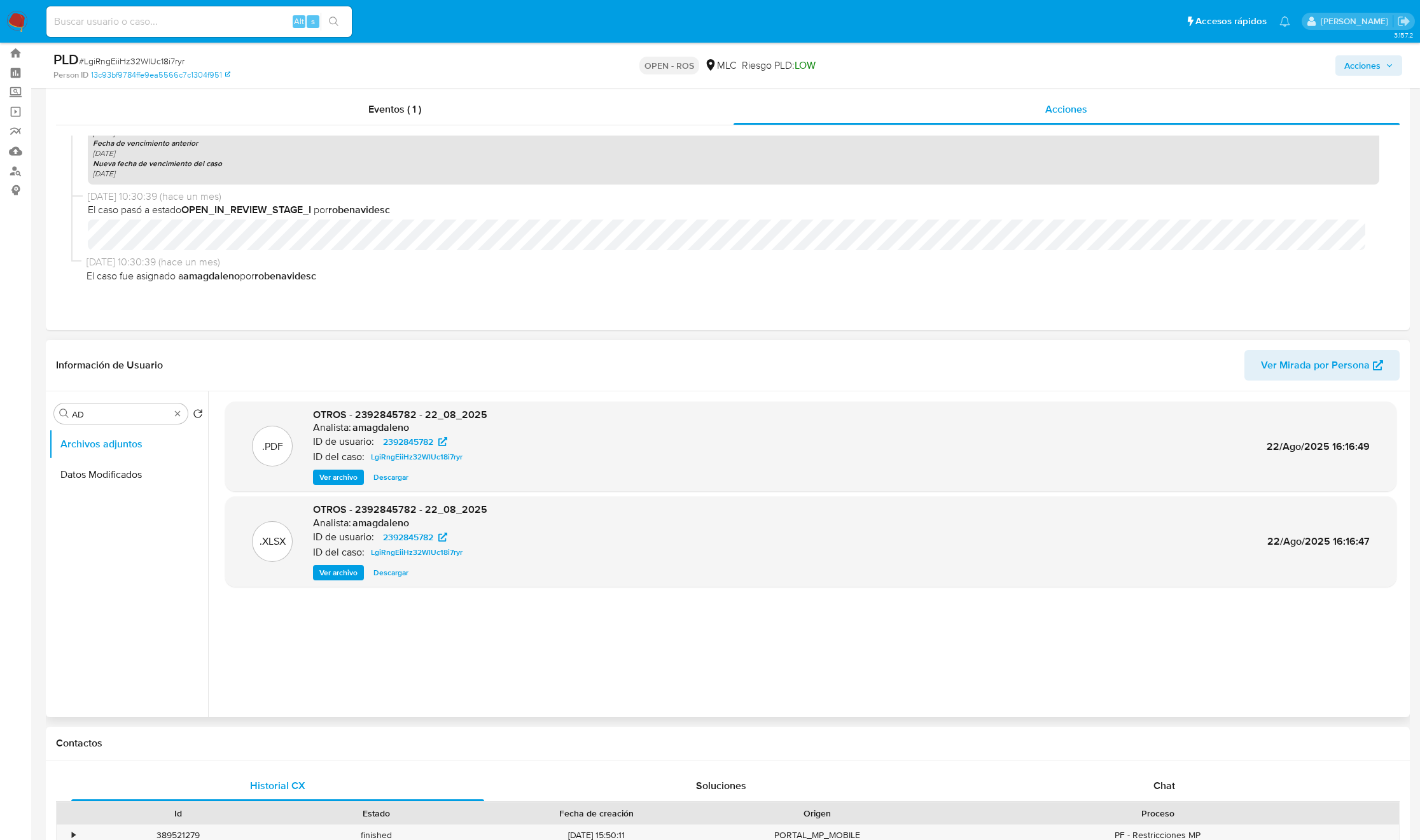
scroll to position [0, 0]
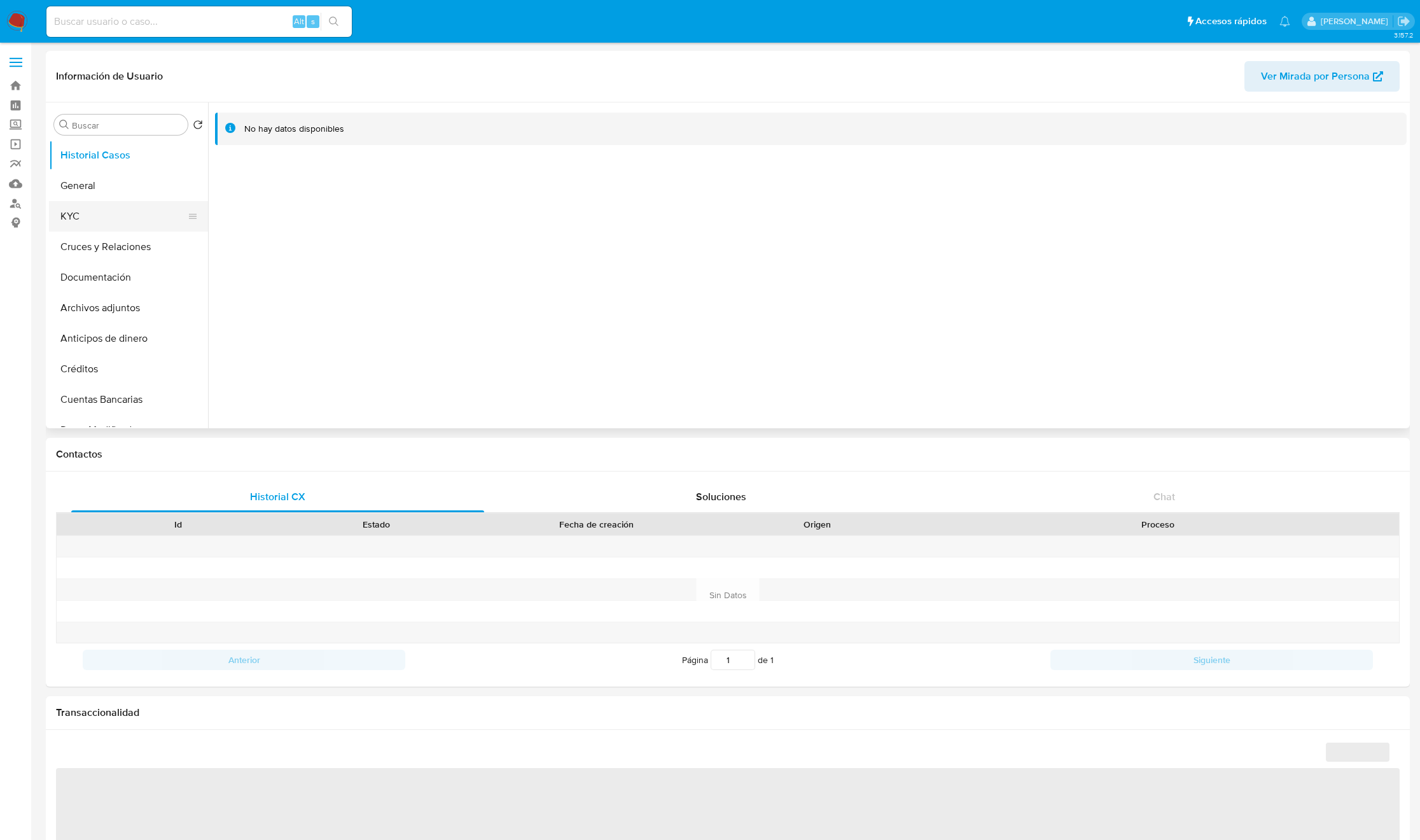
select select "10"
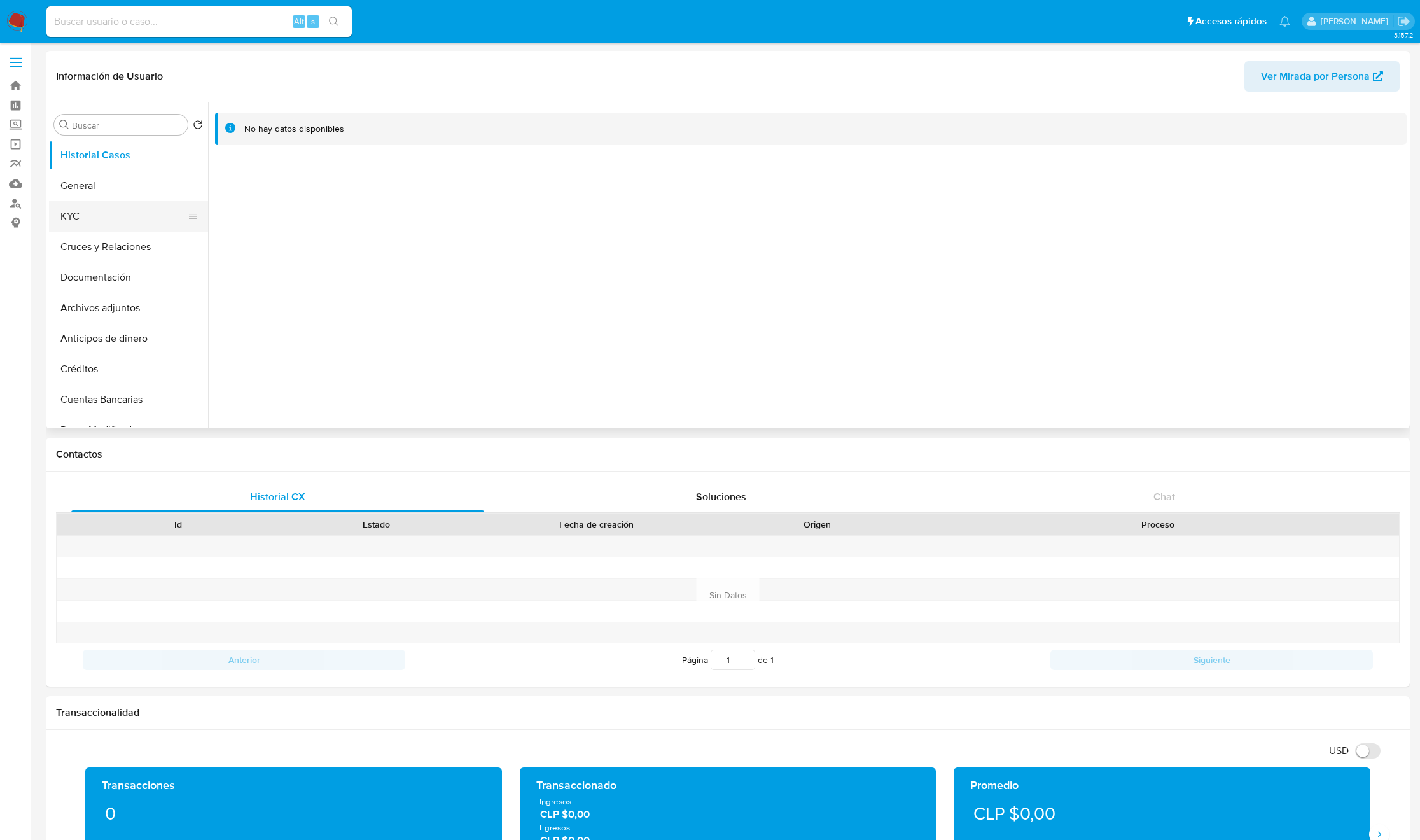
click at [136, 214] on button "KYC" at bounding box center [123, 215] width 149 height 30
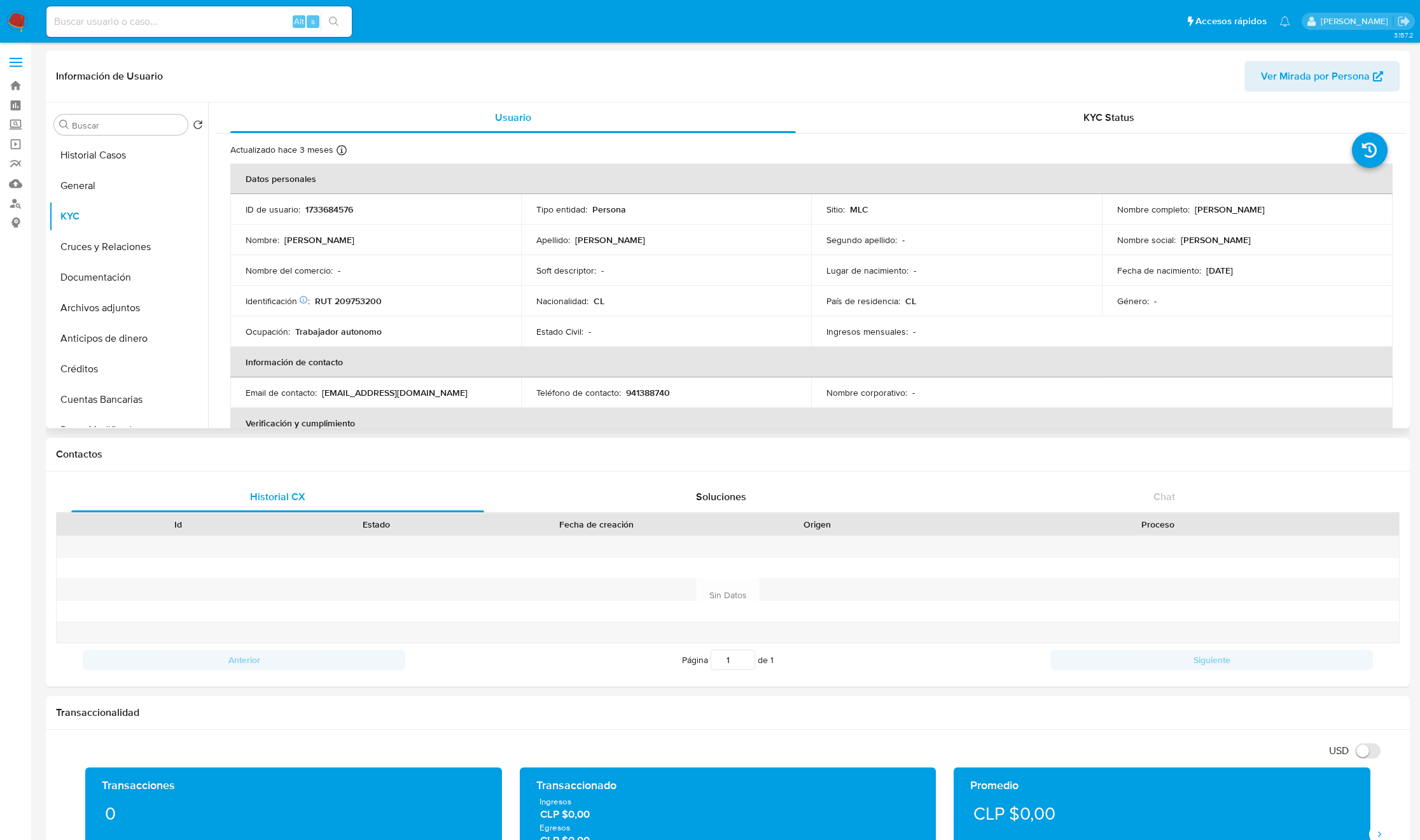
click at [130, 136] on div "Buscar Volver al orden por defecto Historial Casos General KYC Cruces y Relacio…" at bounding box center [129, 266] width 159 height 323
click at [126, 144] on button "Historial Casos" at bounding box center [123, 154] width 149 height 30
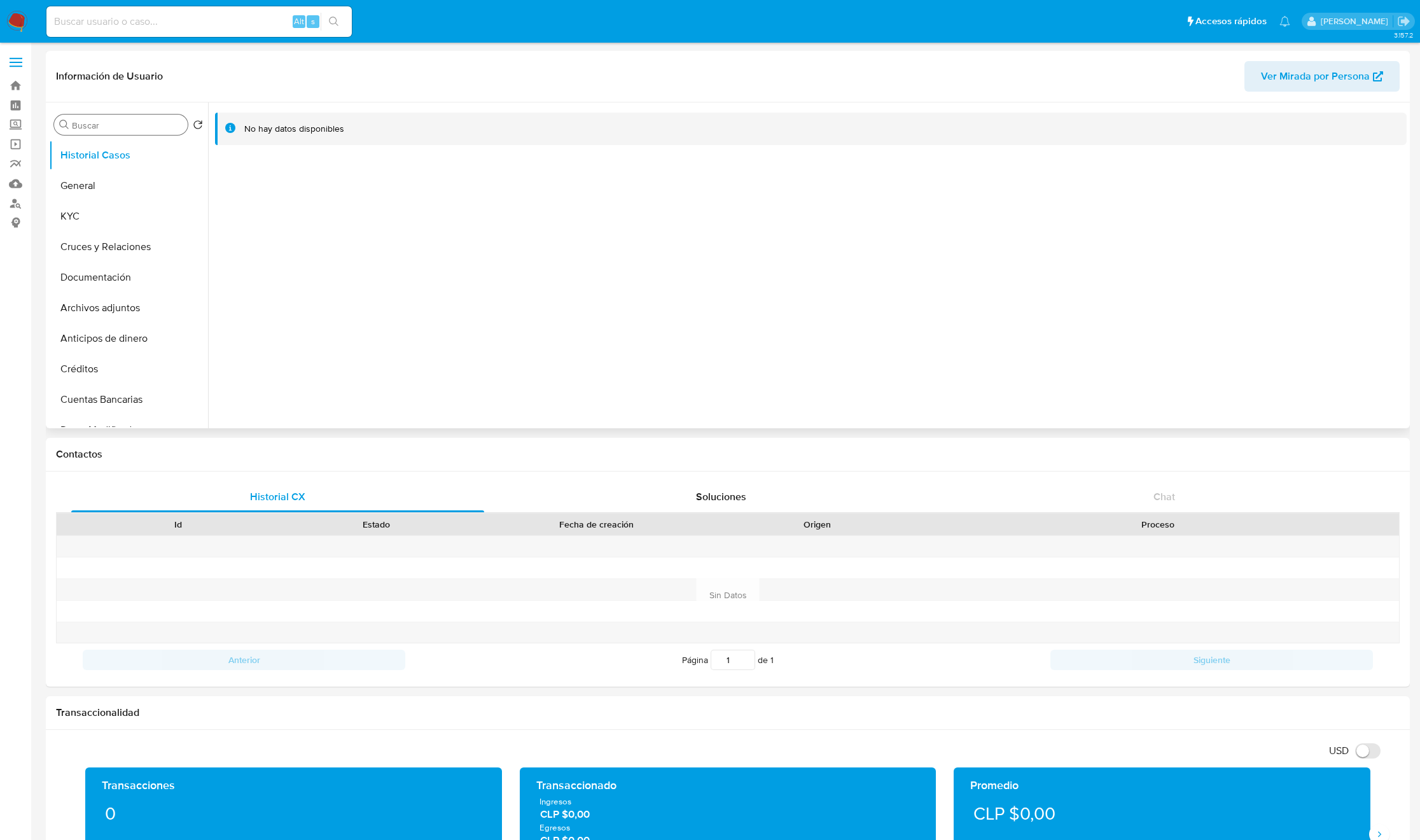
click at [111, 124] on input "Buscar" at bounding box center [128, 125] width 111 height 11
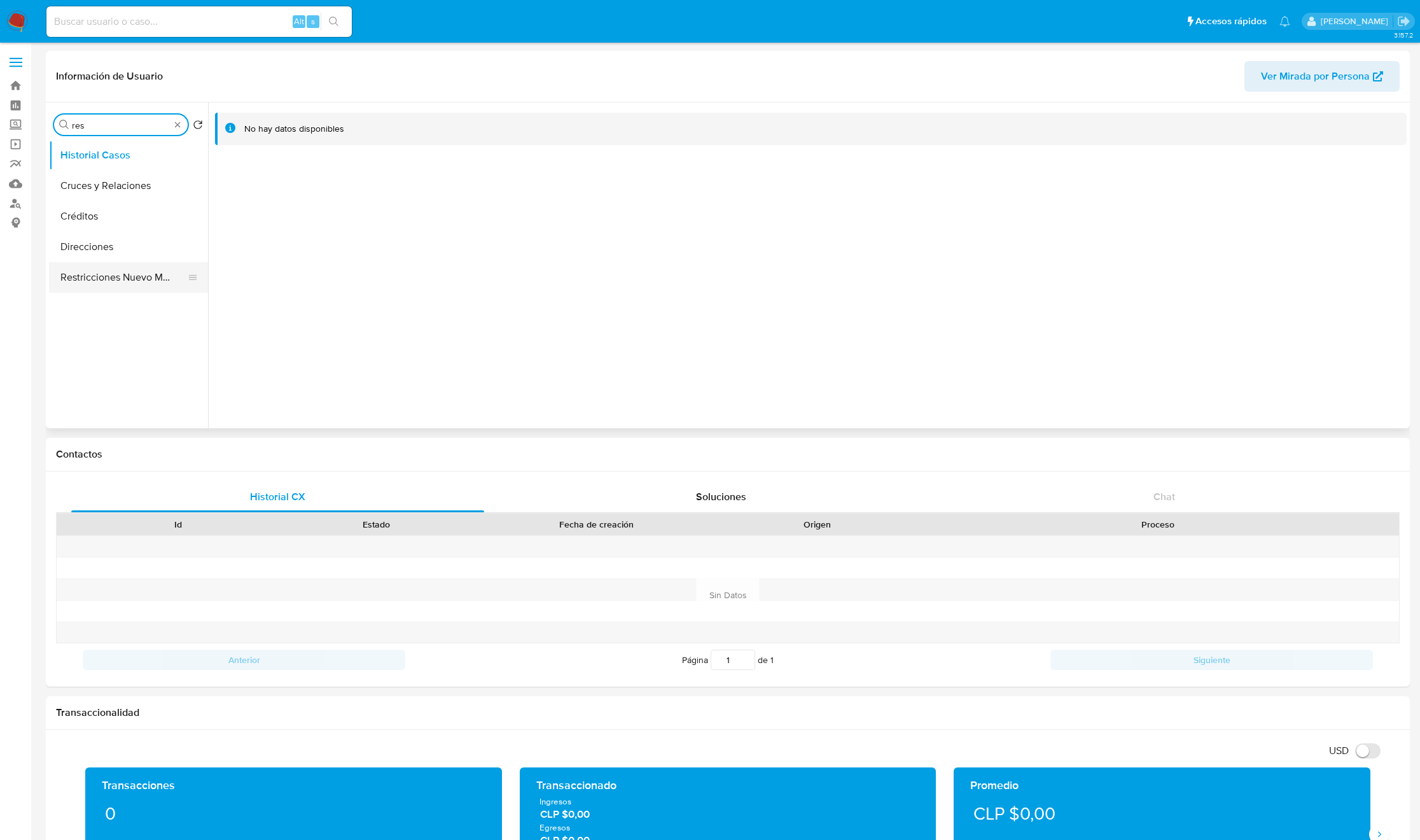
type input "res"
click at [119, 180] on button "Restricciones Nuevo Mundo" at bounding box center [123, 185] width 149 height 30
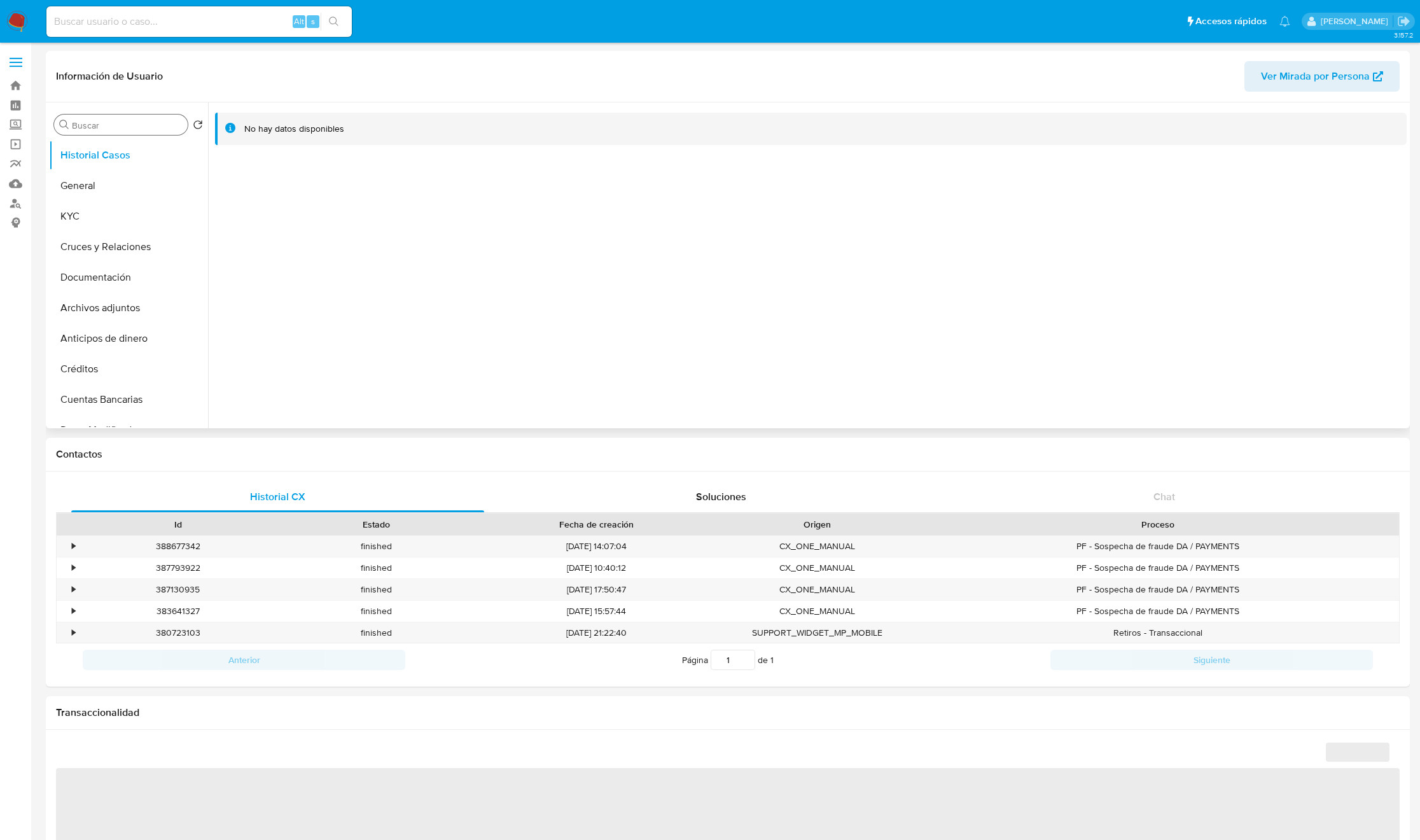
select select "10"
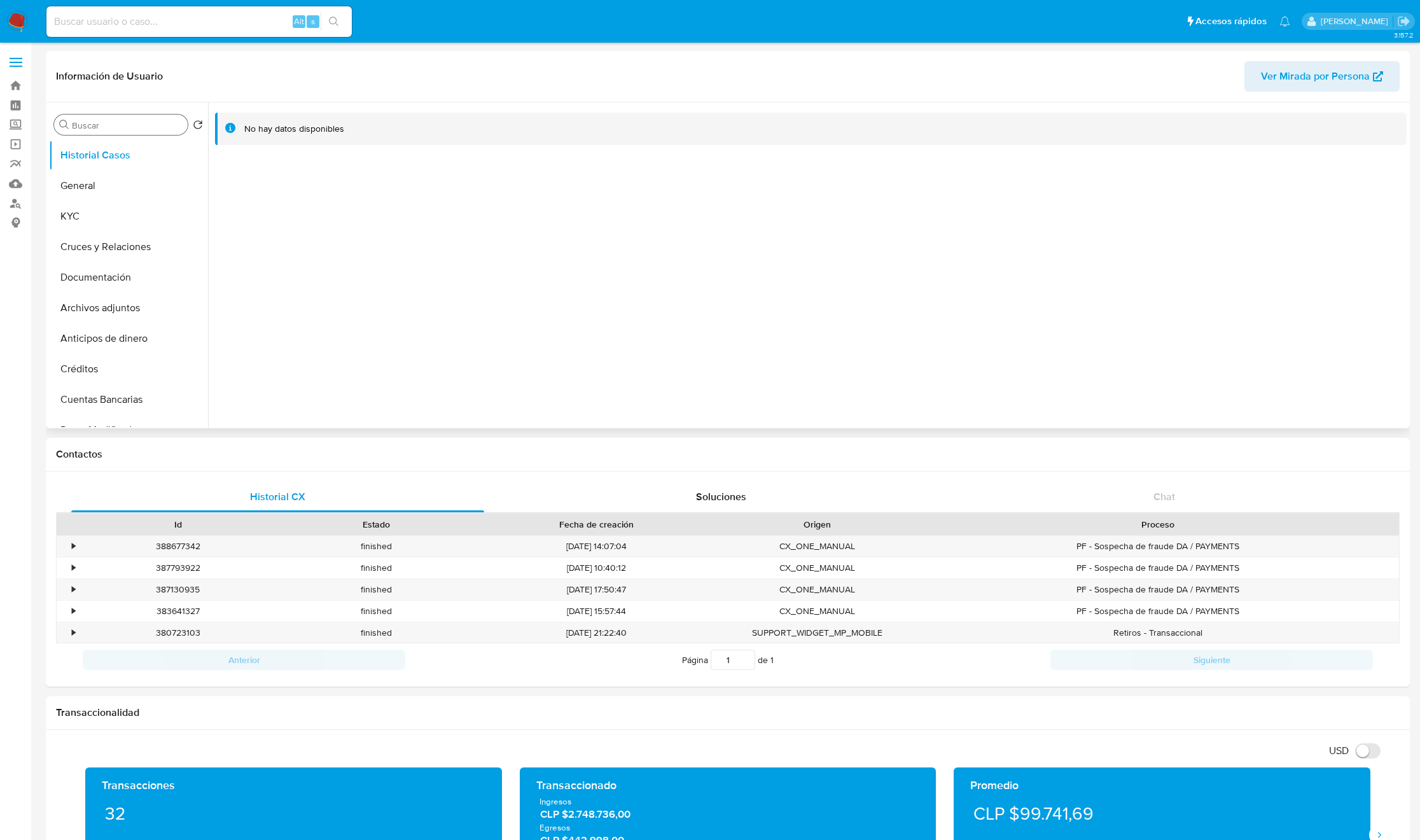
click at [111, 126] on input "Buscar" at bounding box center [128, 125] width 111 height 11
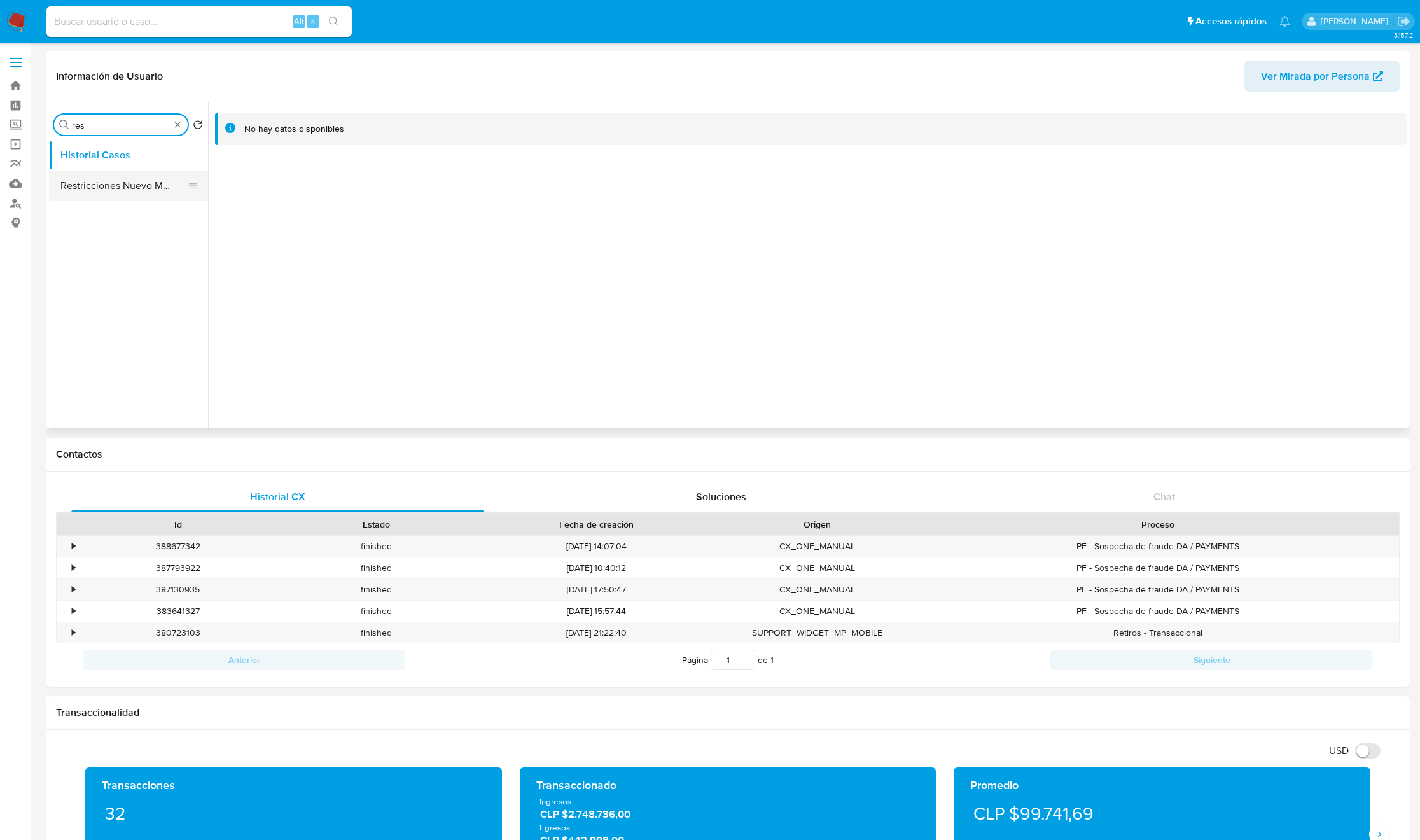
type input "res"
click at [143, 172] on button "Restricciones Nuevo Mundo" at bounding box center [123, 185] width 149 height 30
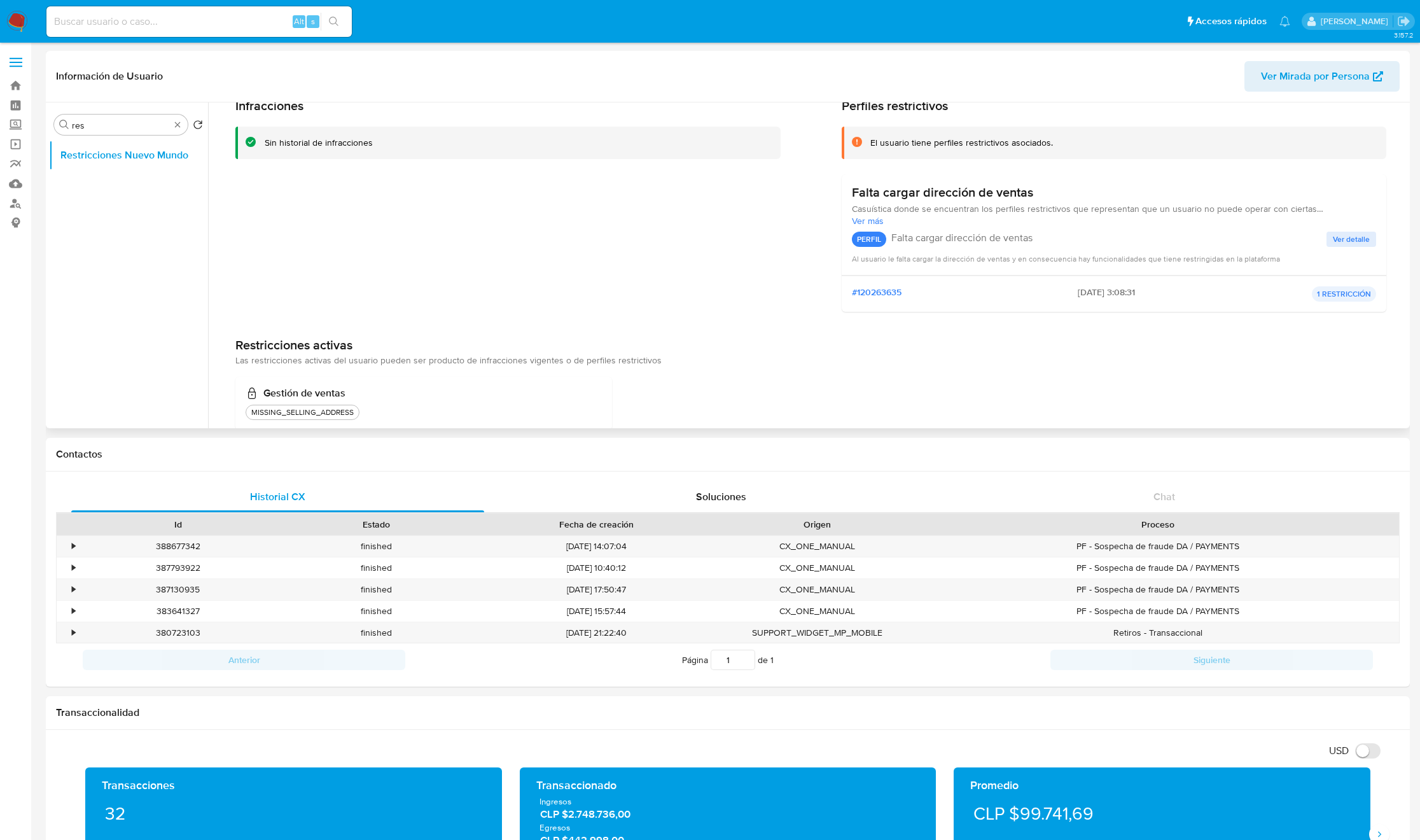
scroll to position [89, 0]
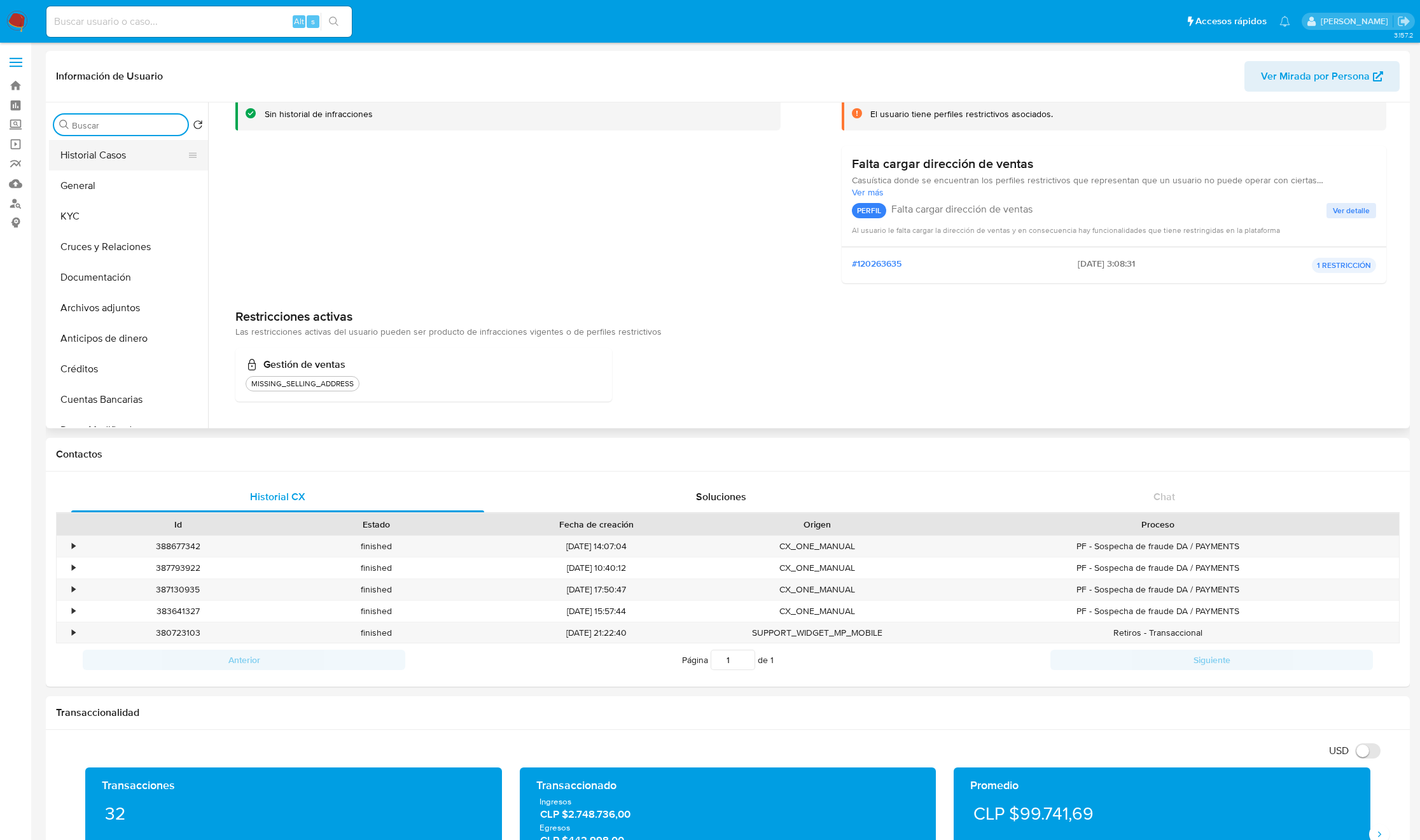
click at [141, 146] on button "Historial Casos" at bounding box center [123, 154] width 149 height 30
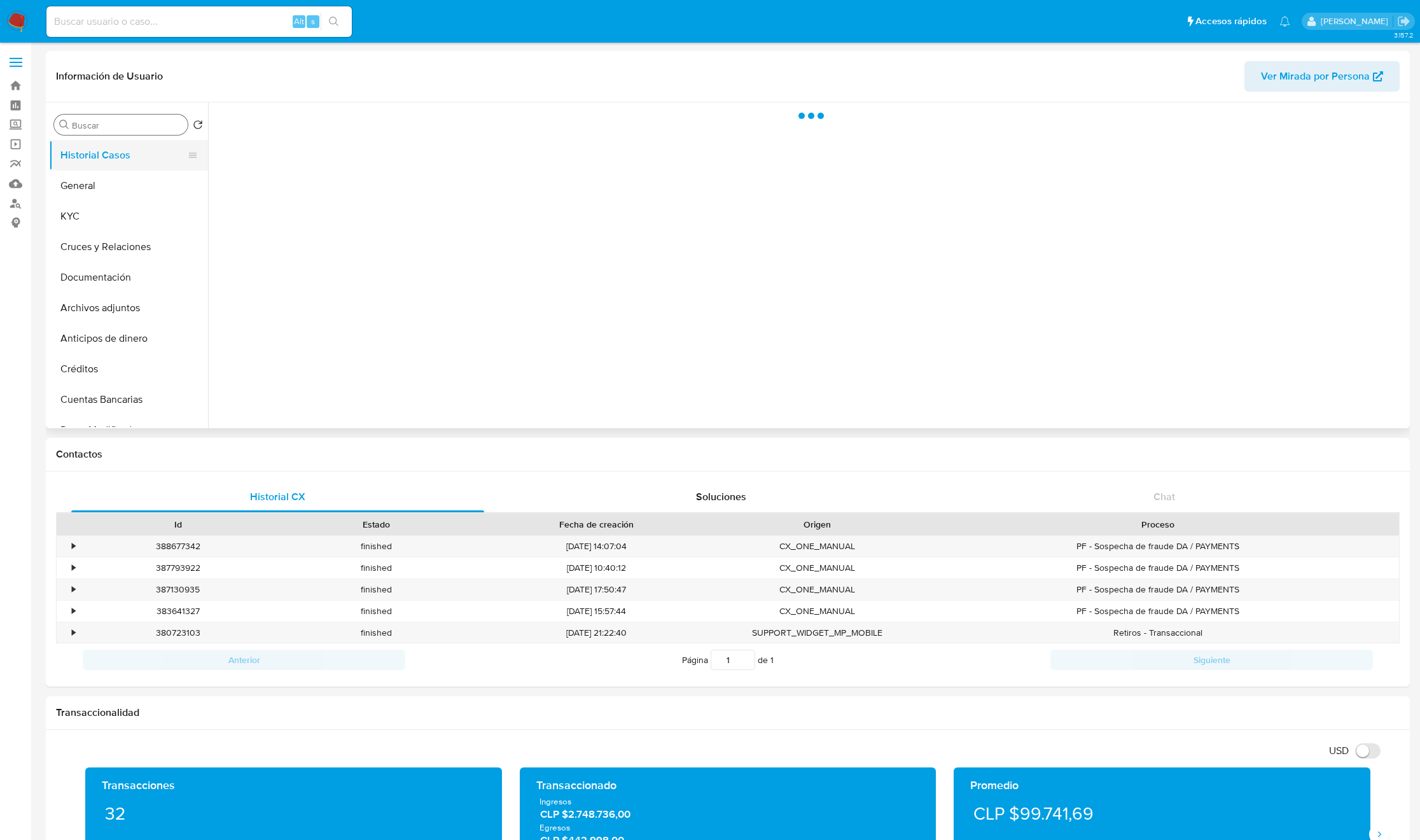
scroll to position [0, 0]
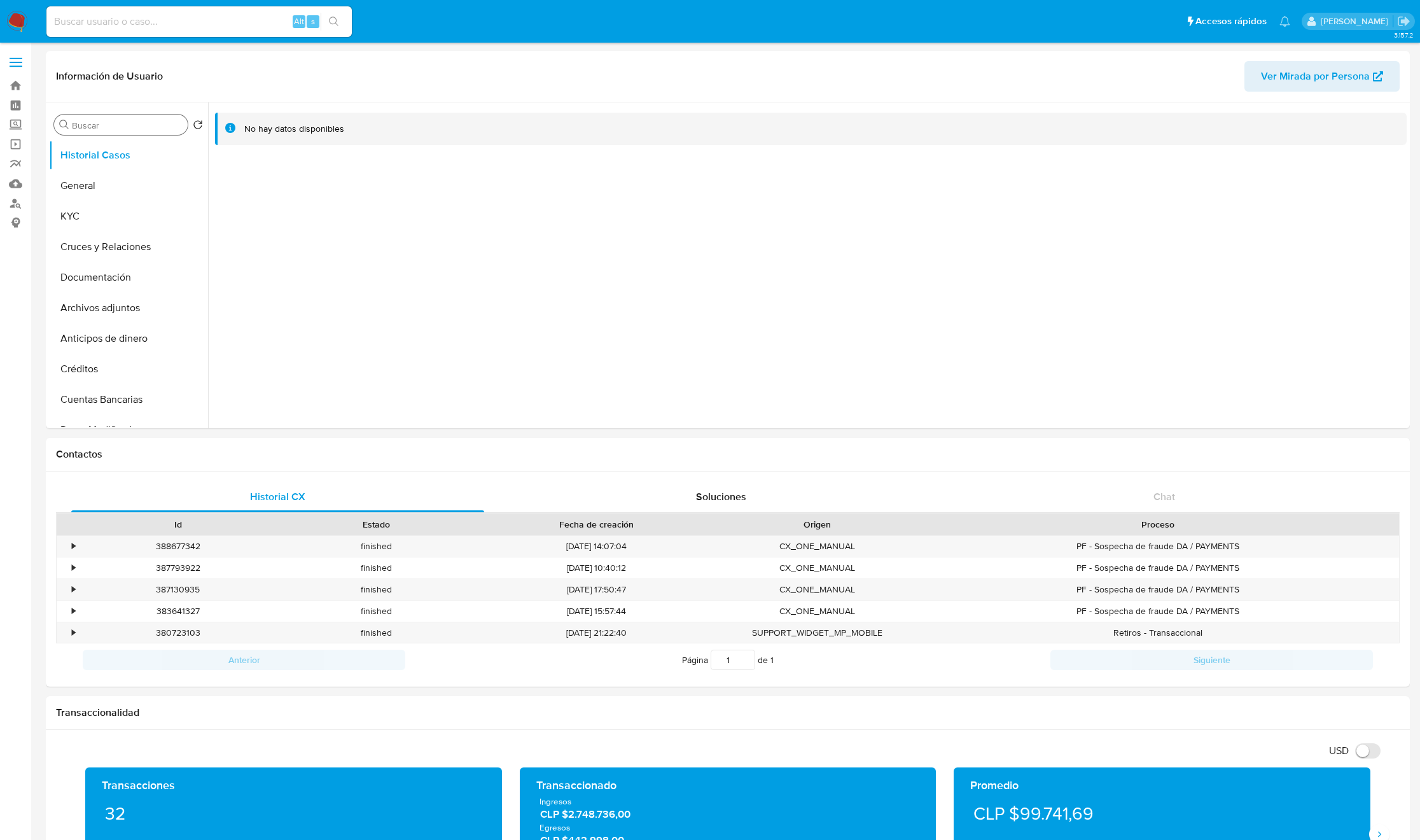
click at [193, 26] on input at bounding box center [199, 21] width 305 height 17
paste input "9wlqiX47IALG67YEGruVG0aA"
type input "9wlqiX47IALG67YEGruVG0aA"
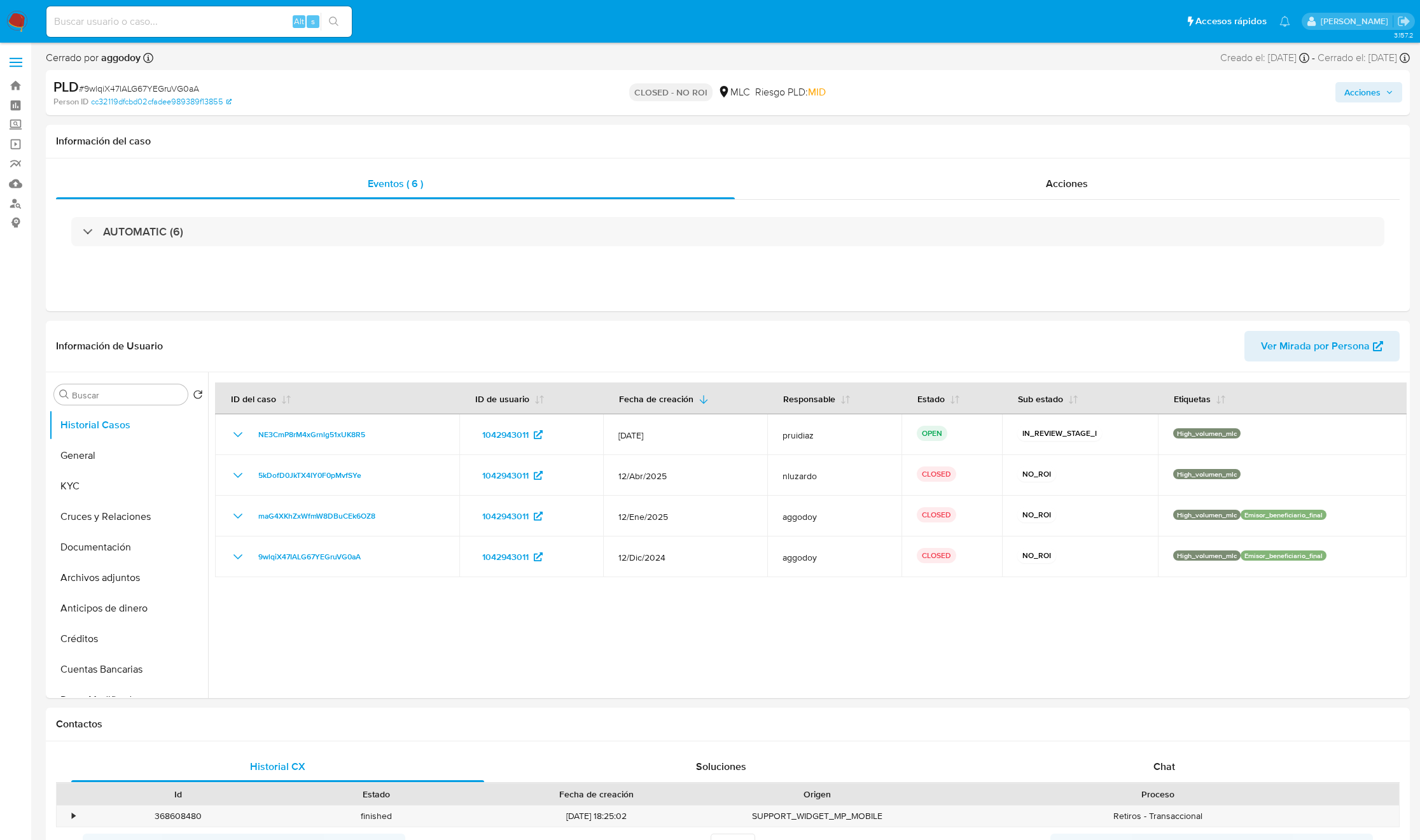
select select "10"
click at [222, 19] on input at bounding box center [199, 21] width 305 height 17
paste input "t3iEJGSZyLSI61eDS8RFyT3Y"
type input "t3iEJGSZyLSI61eDS8RFyT3Y"
click at [331, 16] on button "search-icon" at bounding box center [334, 21] width 26 height 18
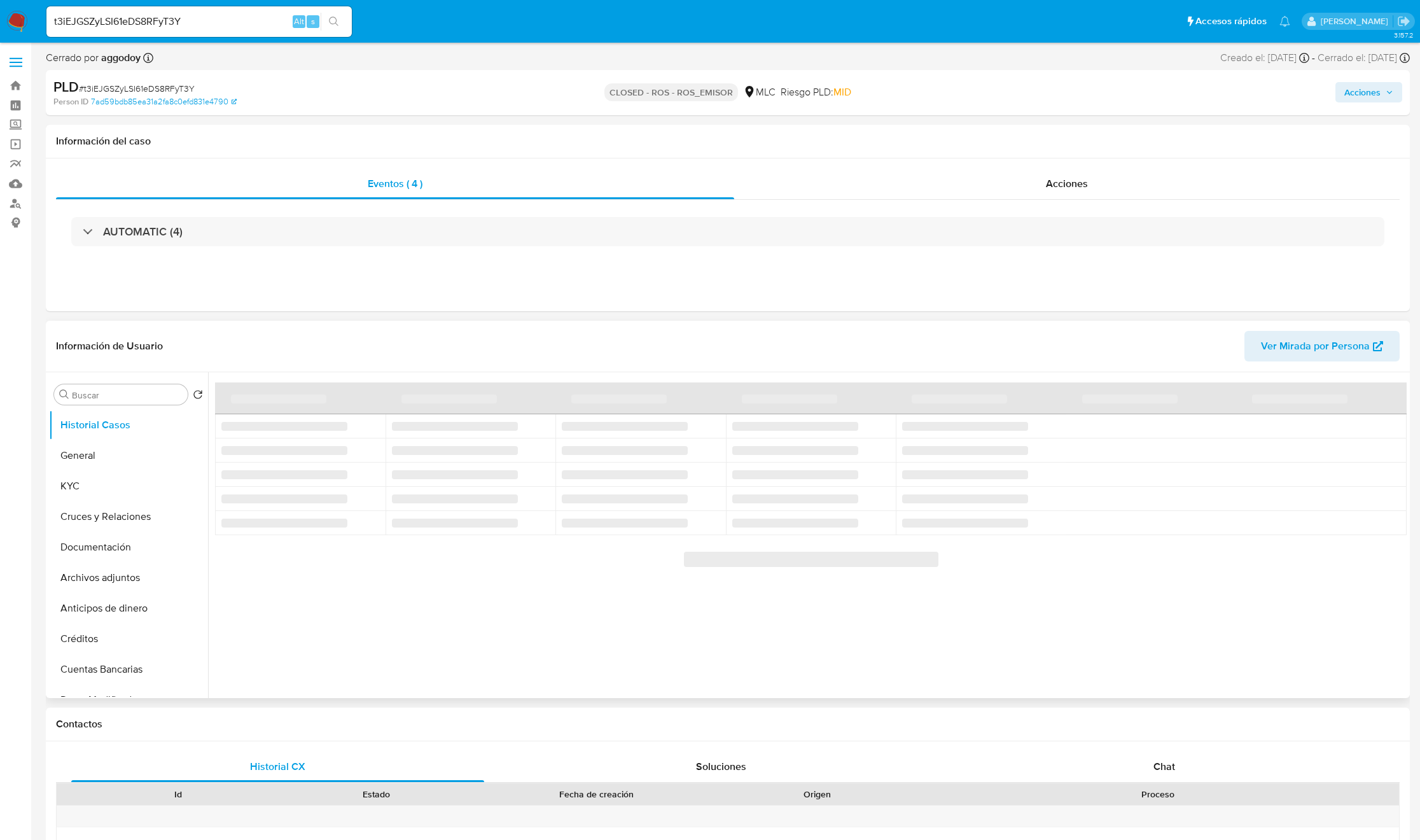
select select "10"
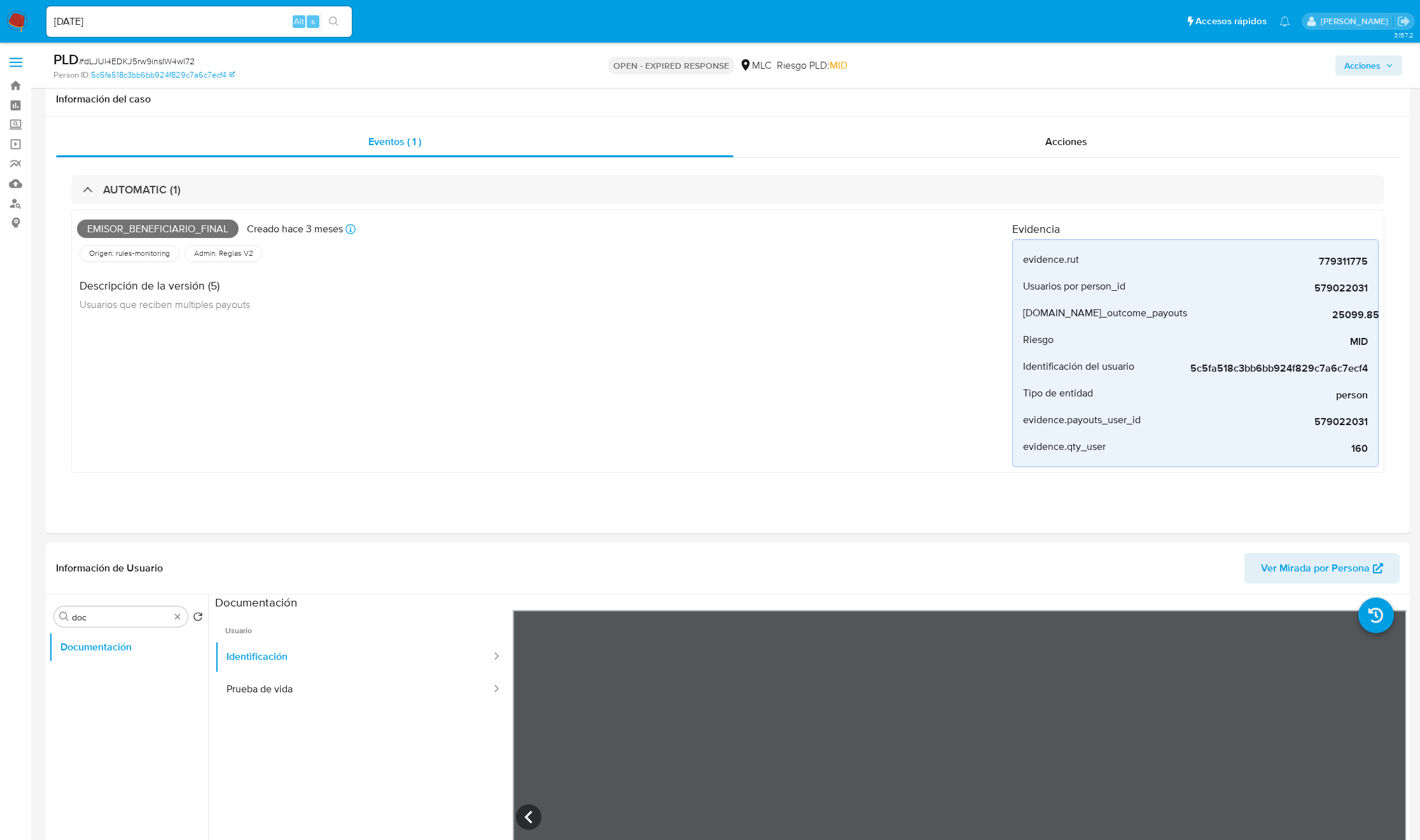
select select "10"
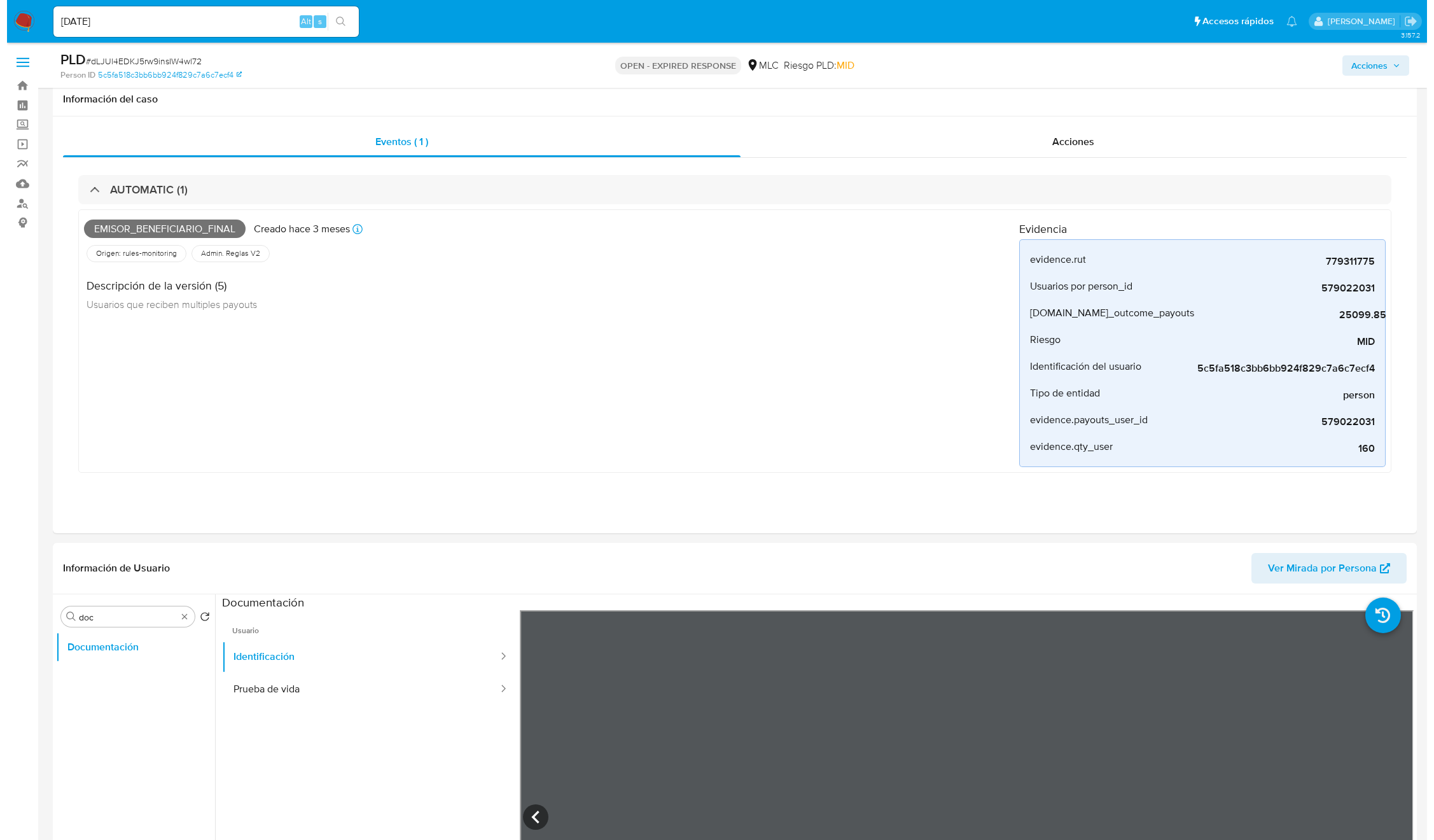
scroll to position [382, 0]
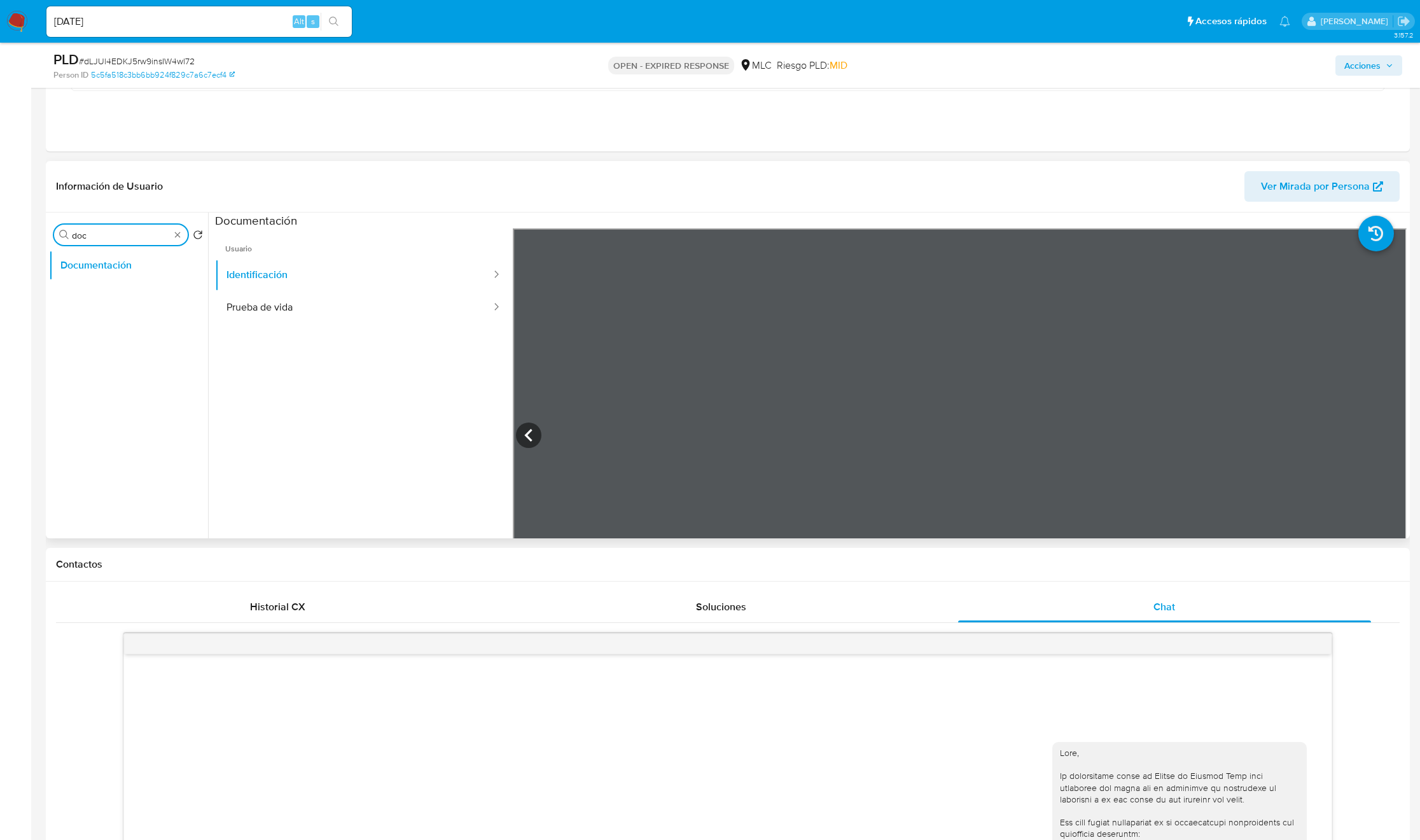
click at [82, 235] on input "doc" at bounding box center [121, 235] width 98 height 11
type input "ad"
click at [109, 271] on button "Documentación" at bounding box center [123, 264] width 149 height 30
click at [114, 286] on button "Archivos adjuntos" at bounding box center [129, 296] width 159 height 30
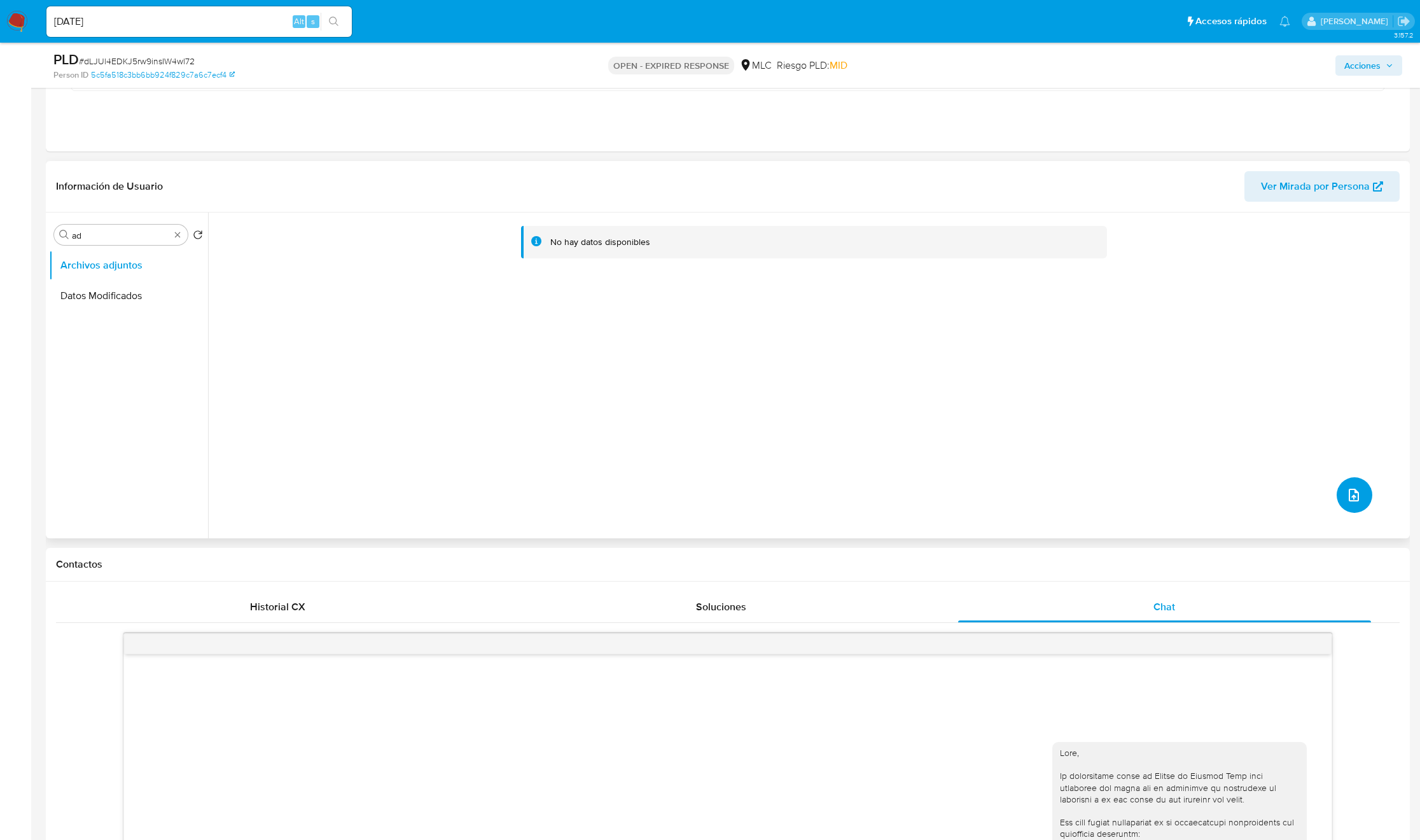
click at [1348, 491] on icon "upload-file" at bounding box center [1353, 494] width 16 height 16
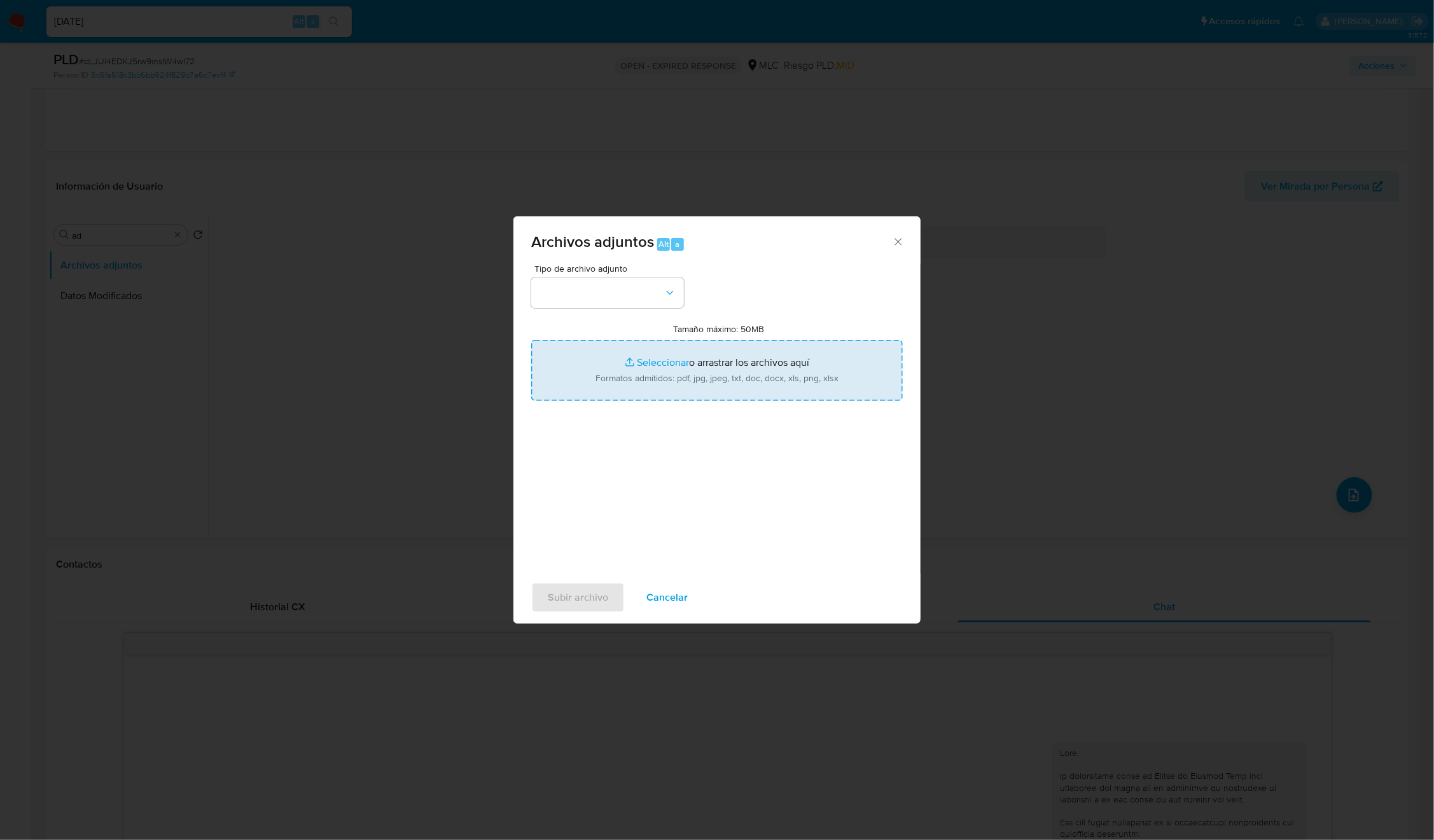
type input "C:\fakepath\Mulan 579022031_2025_09_02_08_54_20.xlsx"
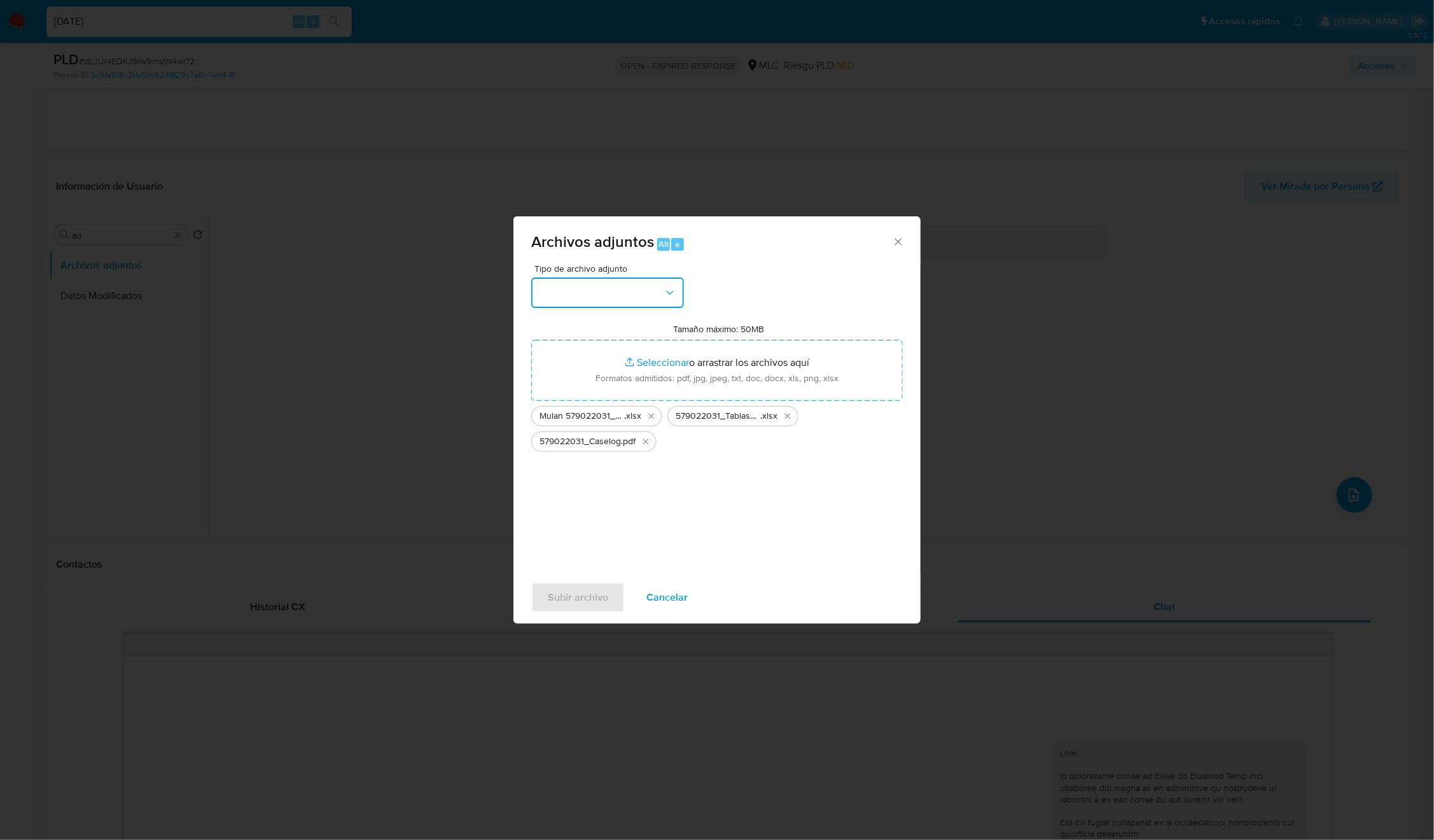
click at [667, 279] on button "button" at bounding box center [607, 292] width 153 height 30
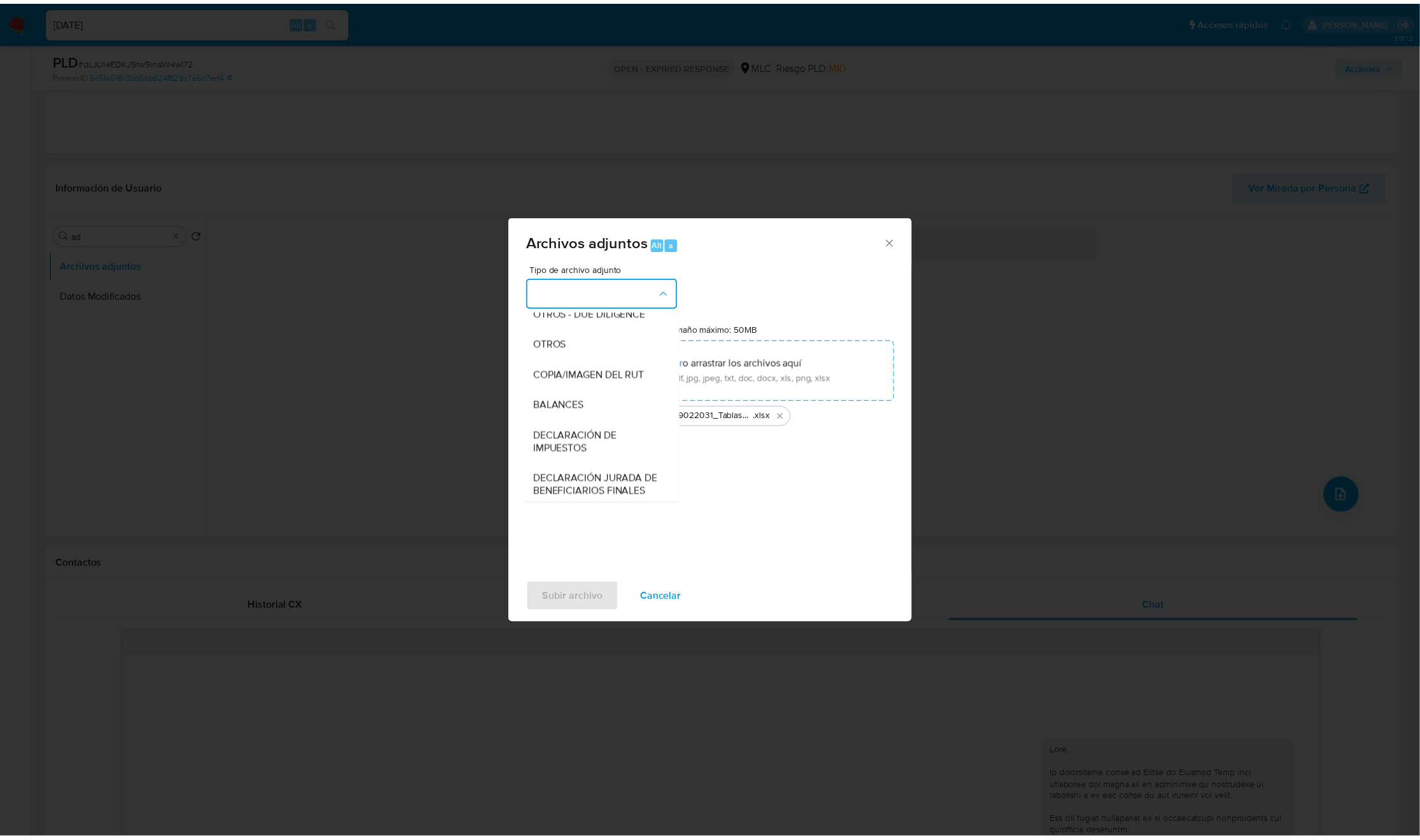
scroll to position [195, 0]
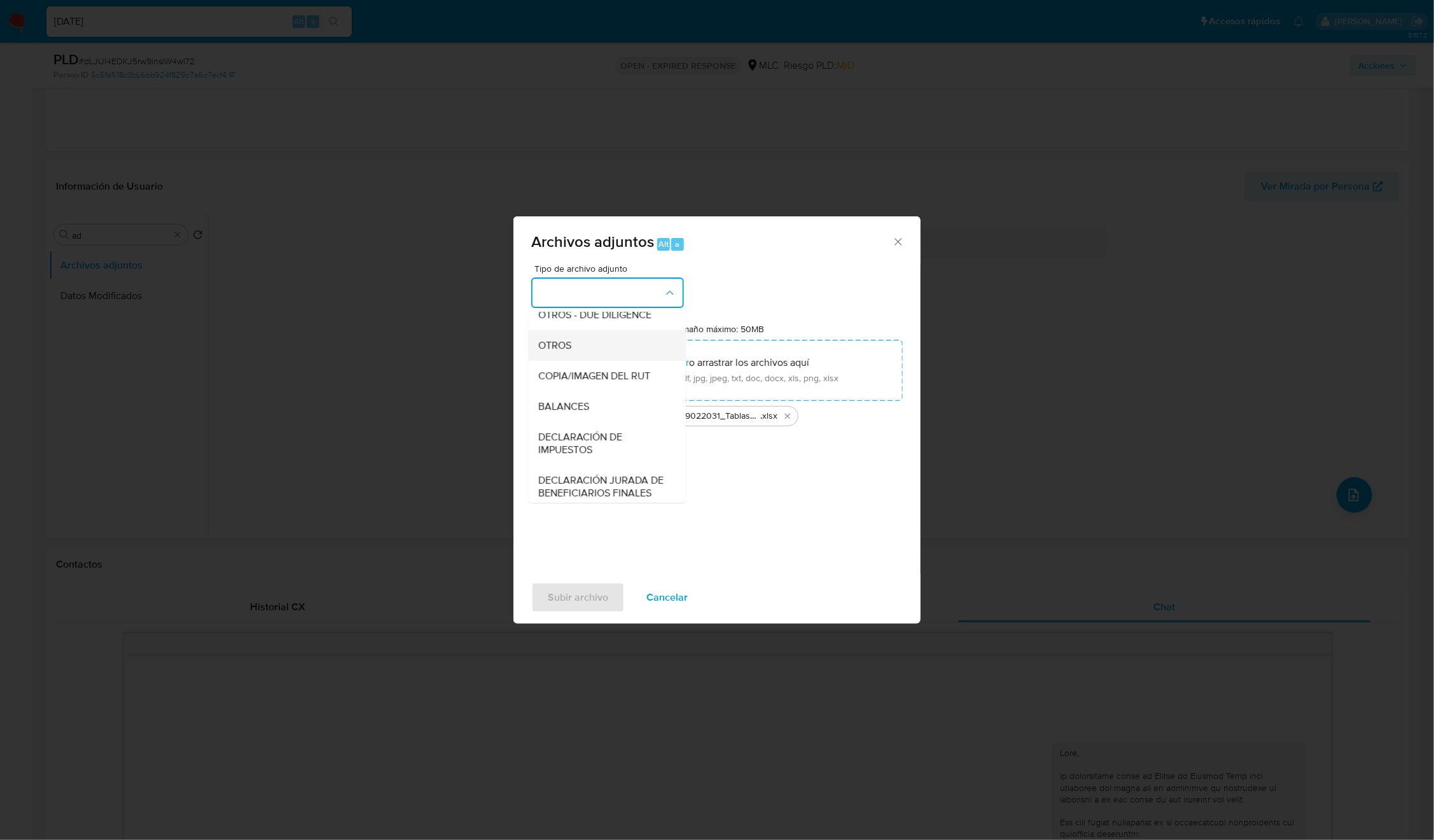
click at [558, 352] on span "OTROS" at bounding box center [556, 346] width 33 height 13
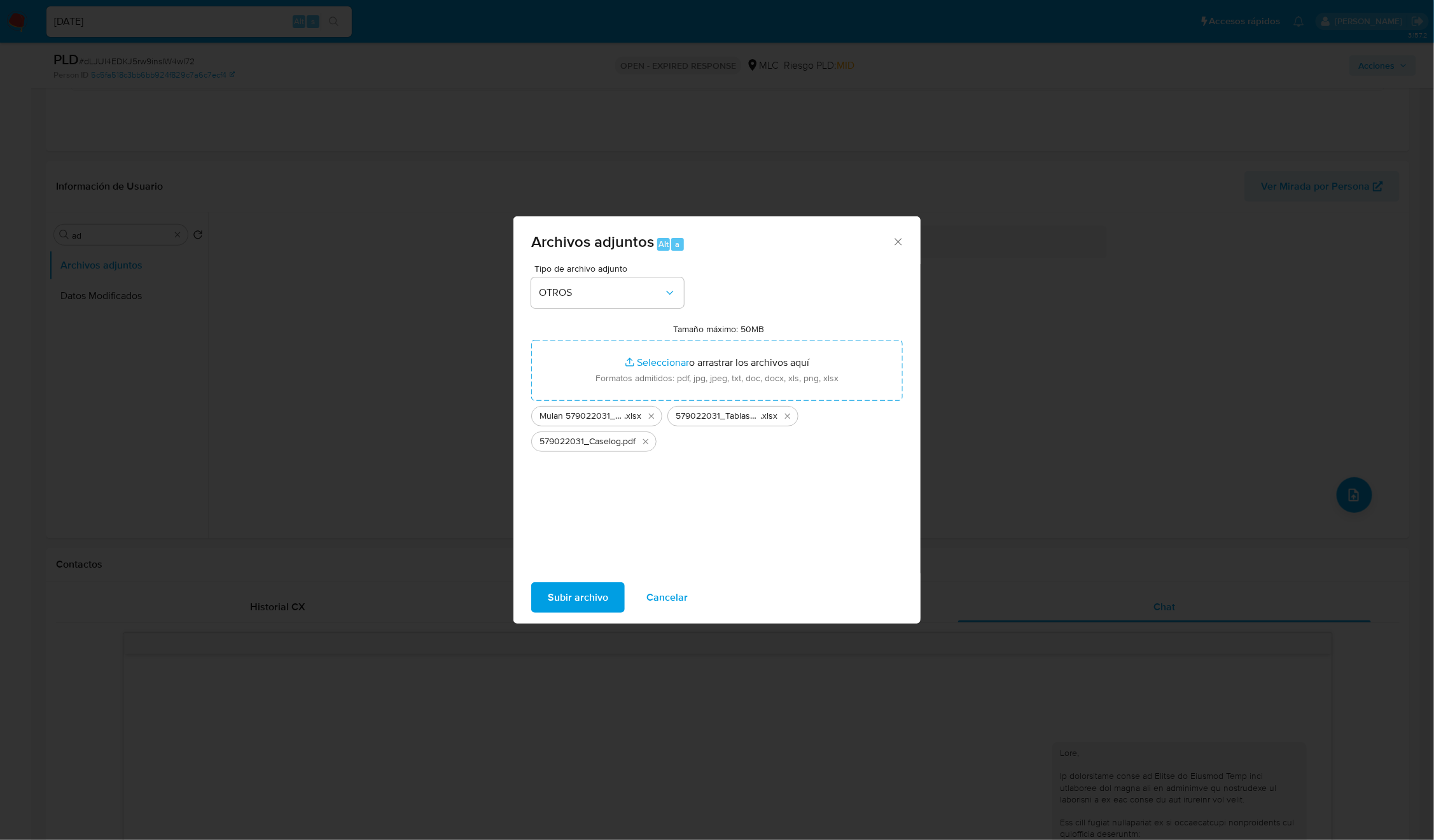
drag, startPoint x: 572, startPoint y: 591, endPoint x: 565, endPoint y: 591, distance: 7.0
click at [565, 591] on span "Subir archivo" at bounding box center [578, 597] width 60 height 28
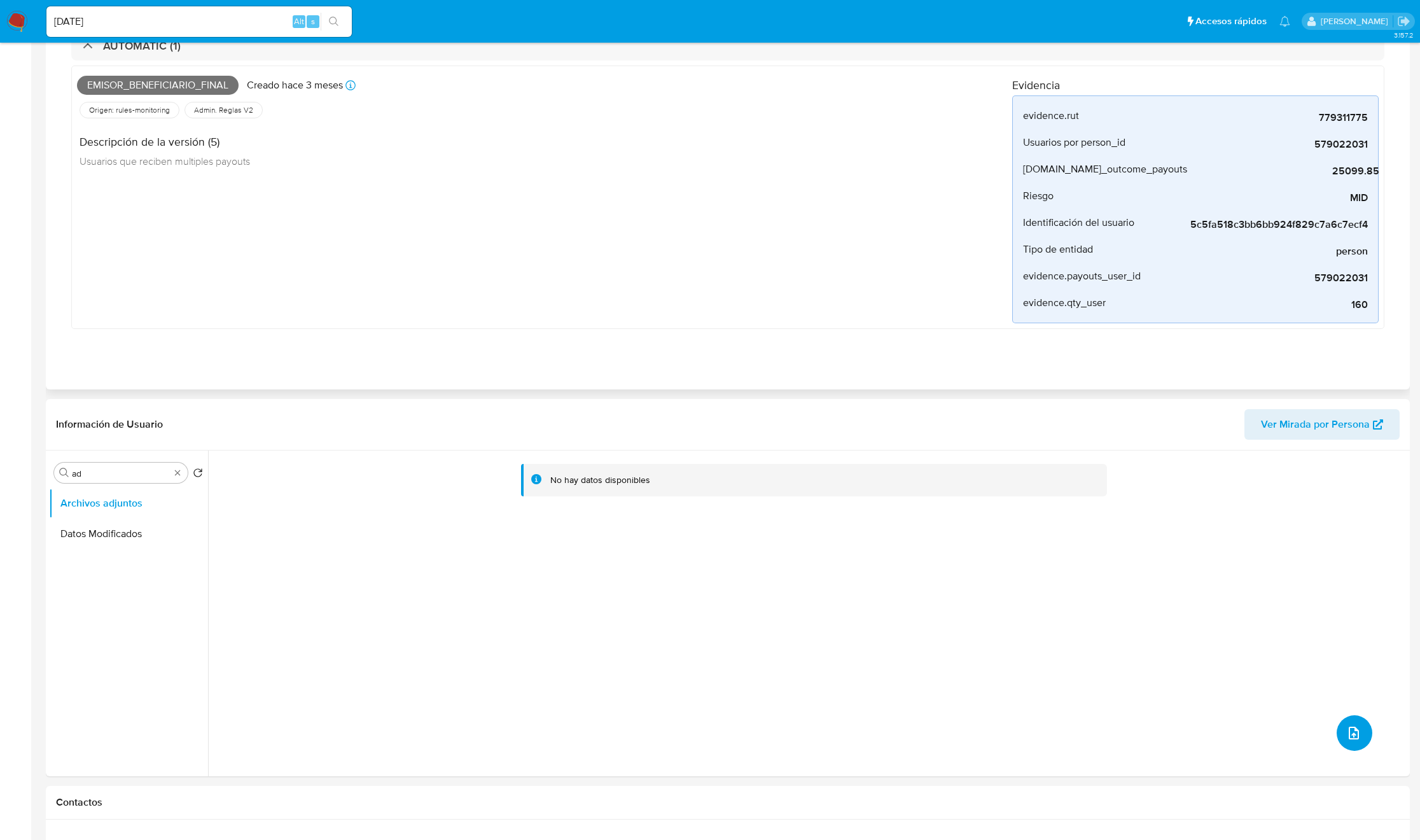
scroll to position [0, 0]
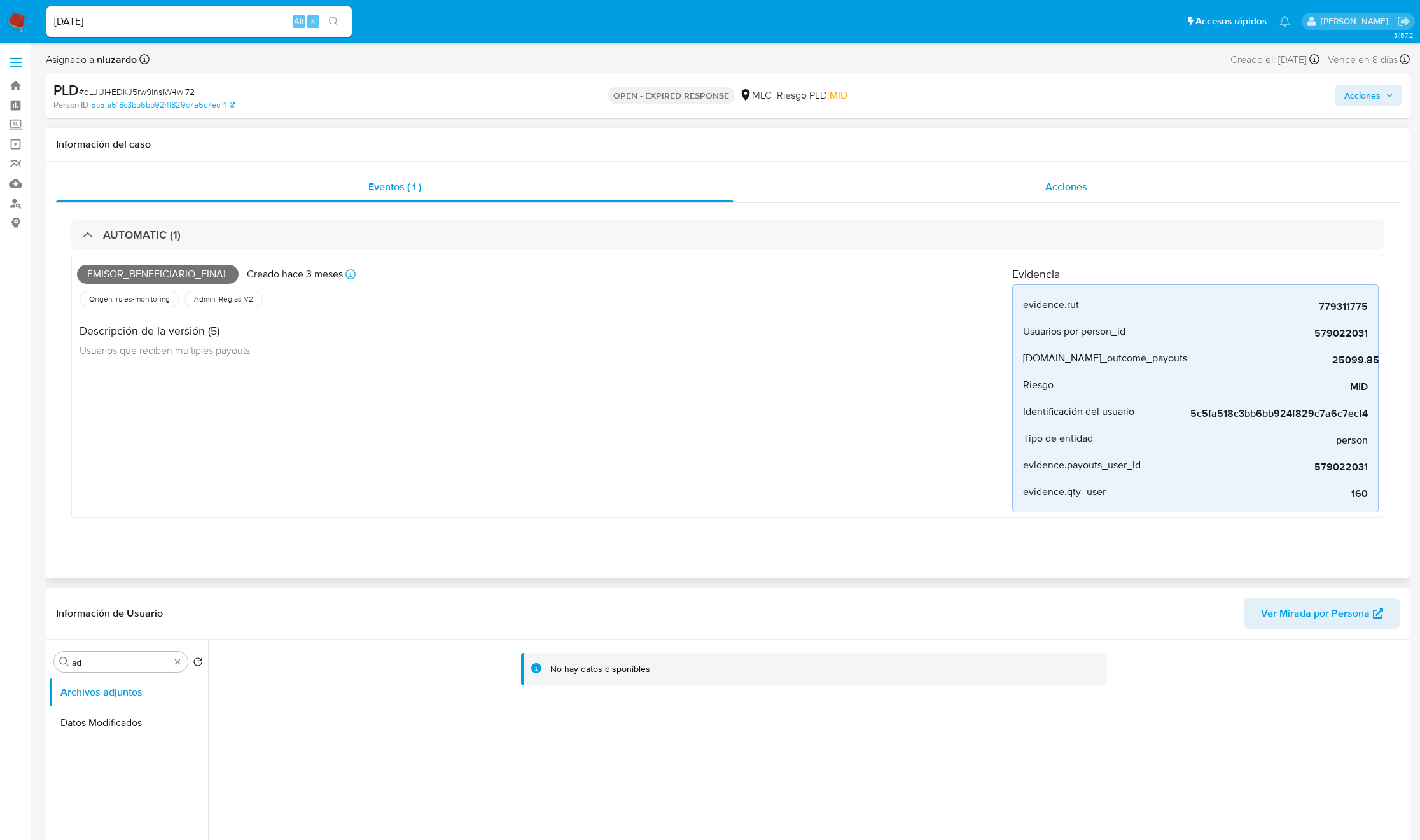
click at [1038, 201] on div "Acciones" at bounding box center [1067, 187] width 667 height 30
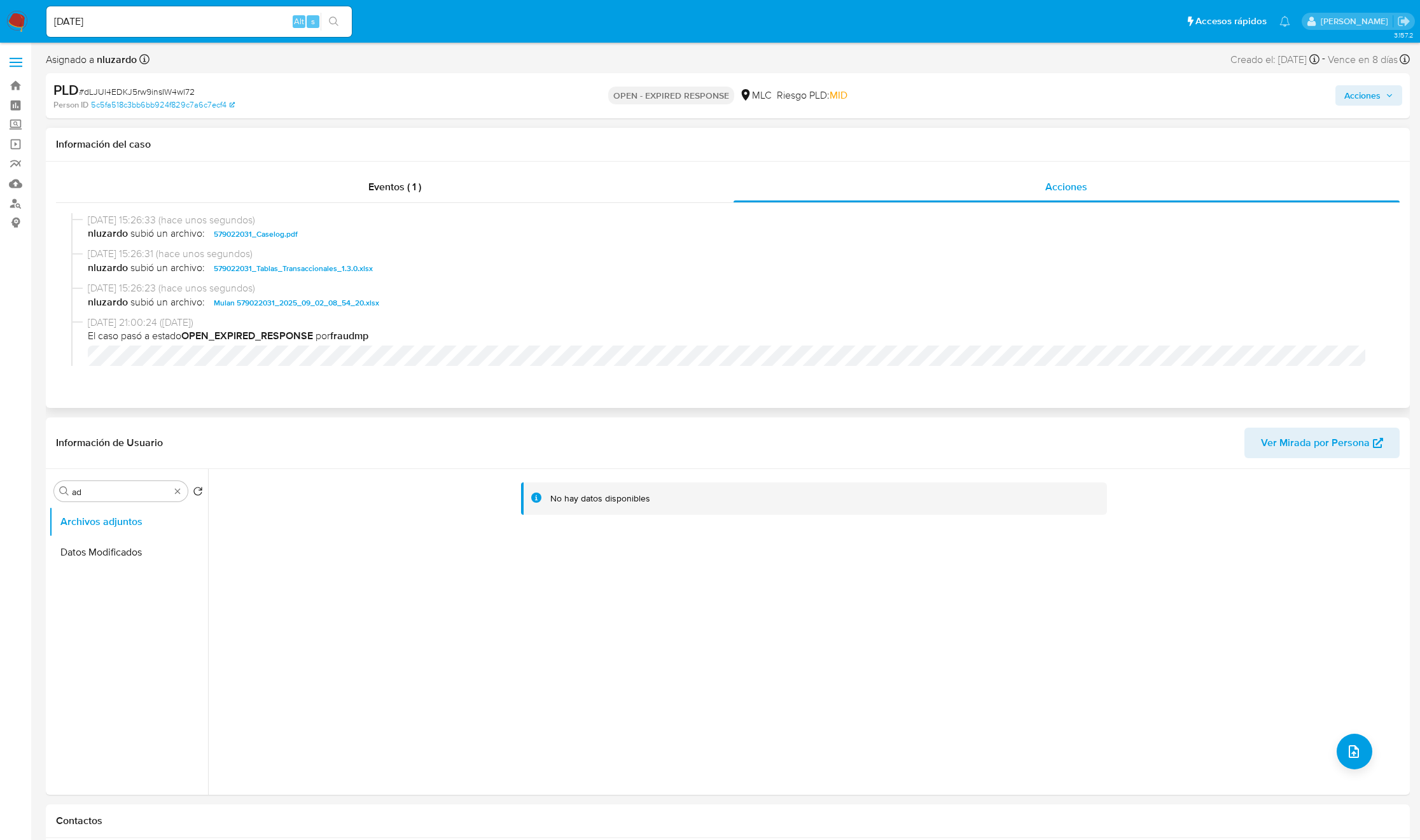
click at [403, 243] on div "02/09/2025 15:26:33 (hace unos segundos) nluzardo subió un archivo: 579022031_C…" at bounding box center [728, 230] width 1314 height 34
copy span "579022031_Caselog.pdf"
click at [1362, 97] on span "Acciones" at bounding box center [1362, 95] width 36 height 20
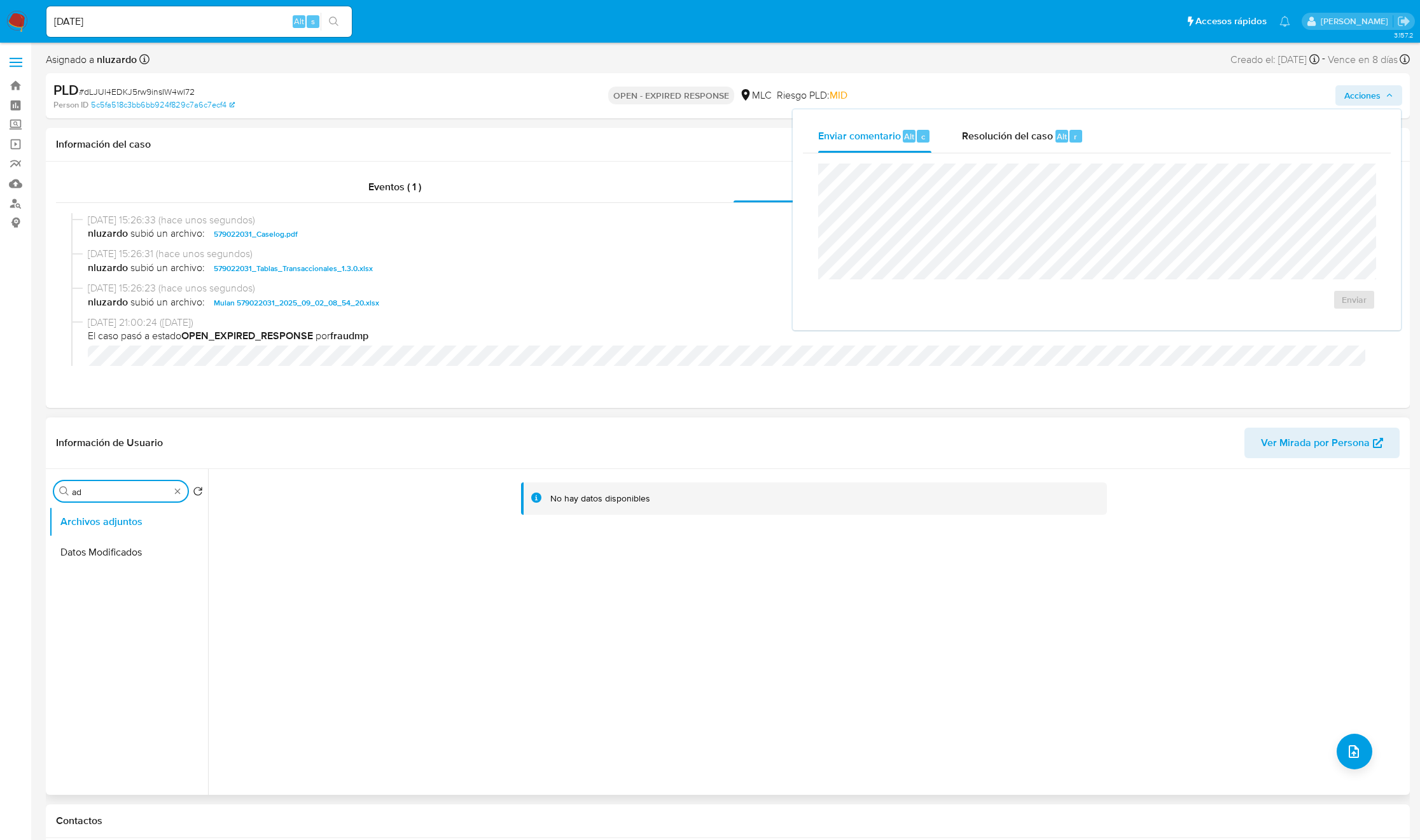
click at [117, 489] on input "ad" at bounding box center [121, 492] width 98 height 11
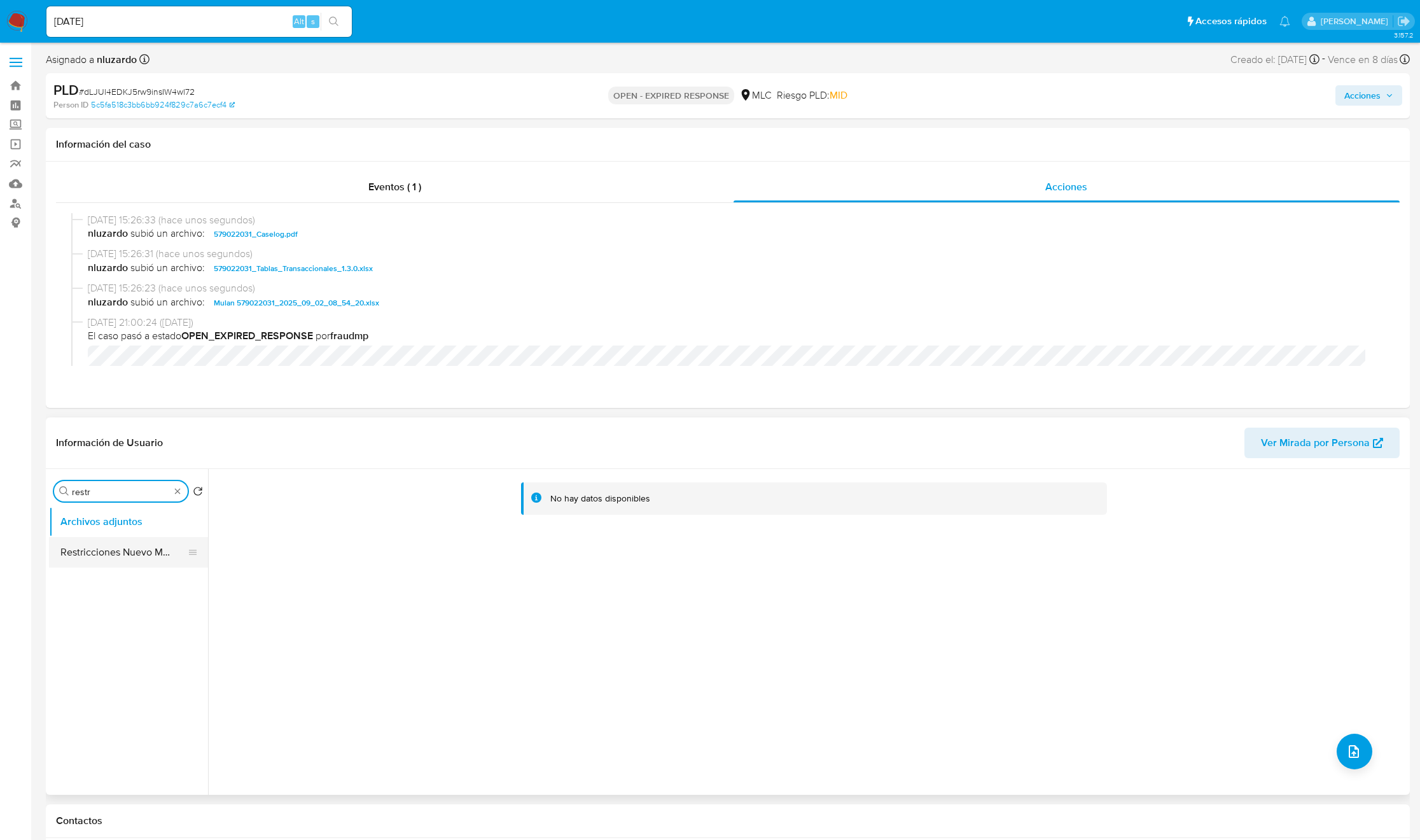
type input "restr"
click at [101, 552] on button "Restricciones Nuevo Mundo" at bounding box center [123, 552] width 149 height 30
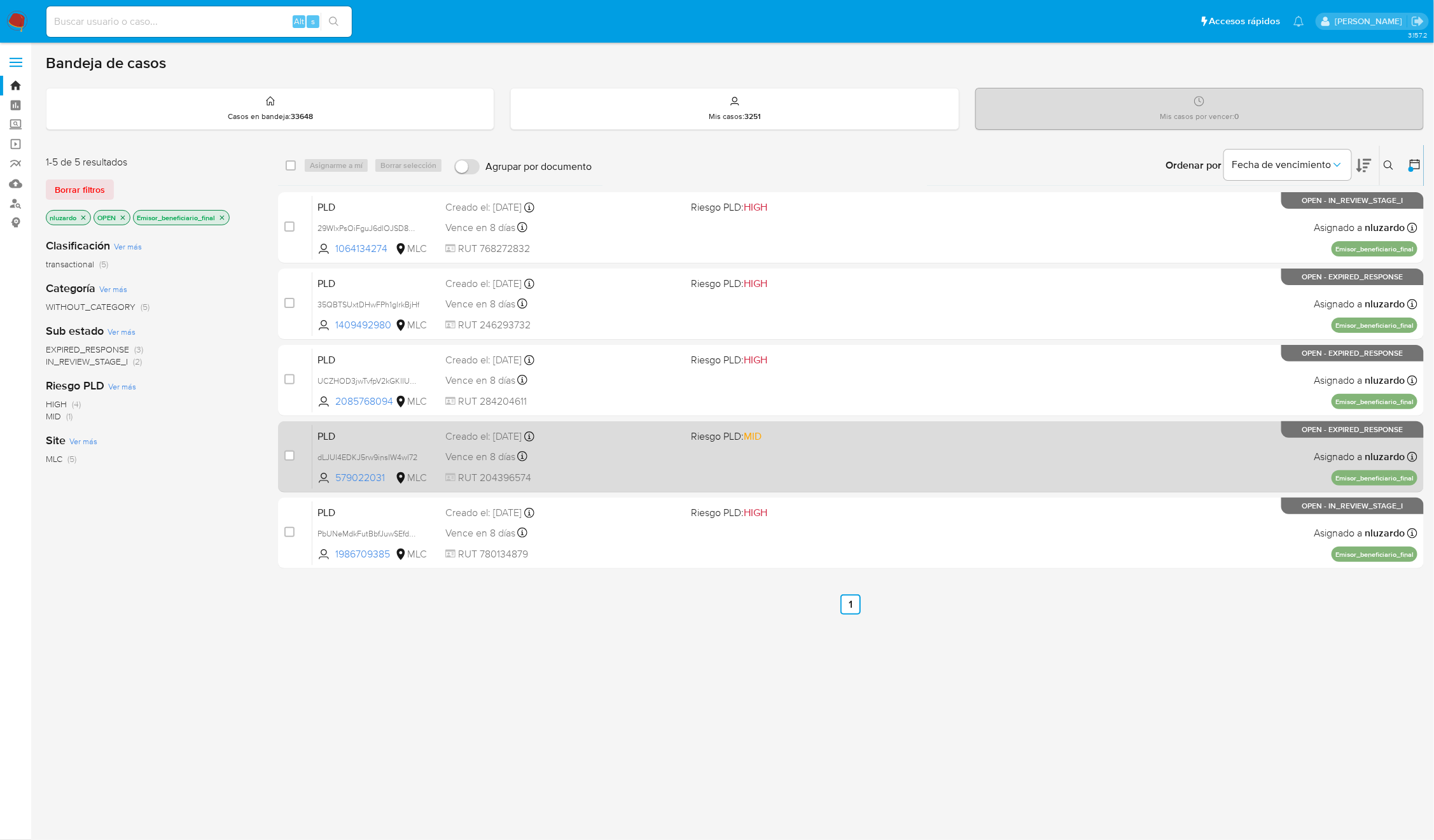
click at [291, 462] on div "case-item-checkbox" at bounding box center [289, 457] width 10 height 16
click at [288, 458] on input "checkbox" at bounding box center [289, 455] width 10 height 10
checkbox input "true"
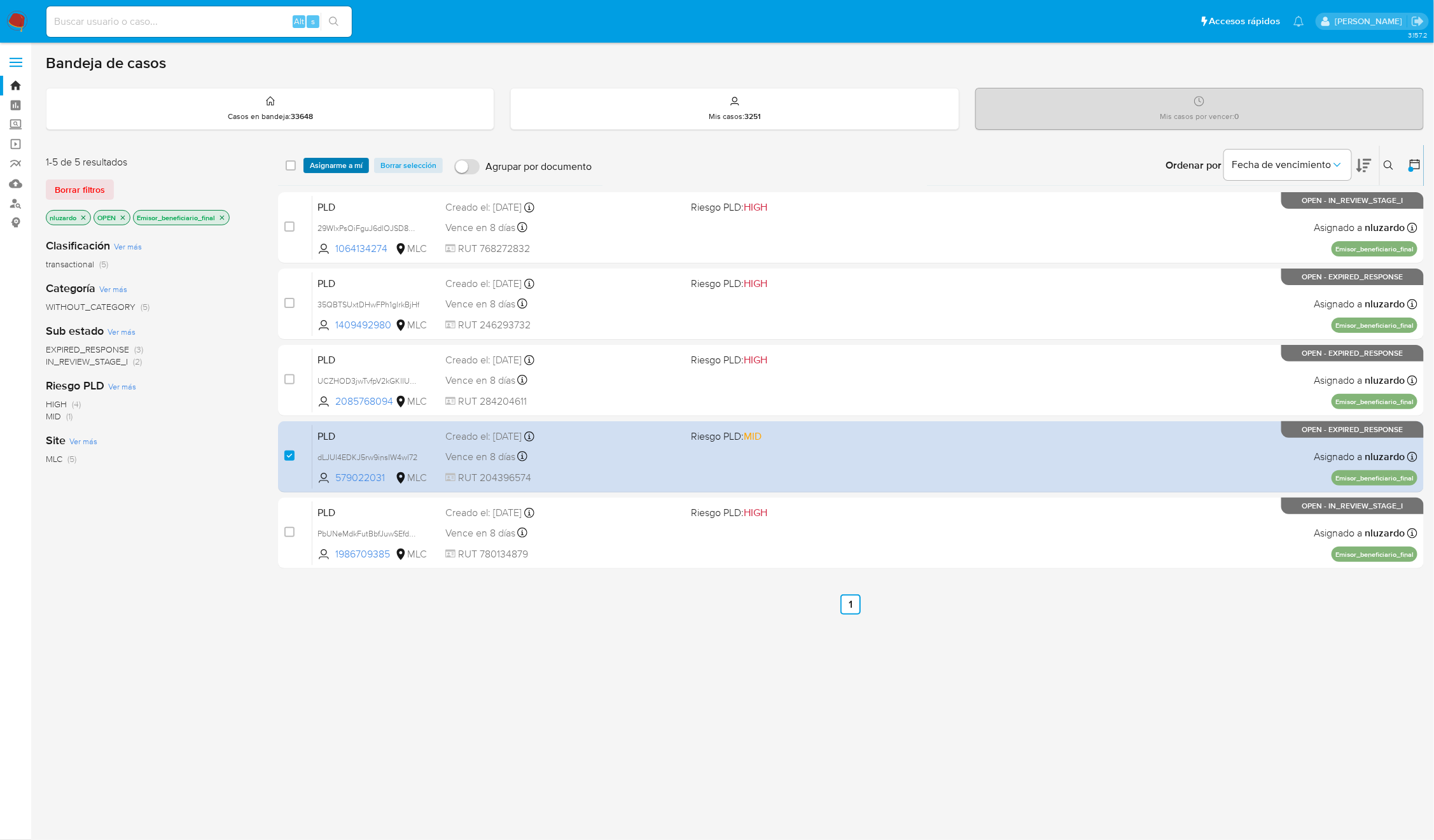
click at [342, 168] on span "Asignarme a mí" at bounding box center [336, 165] width 53 height 13
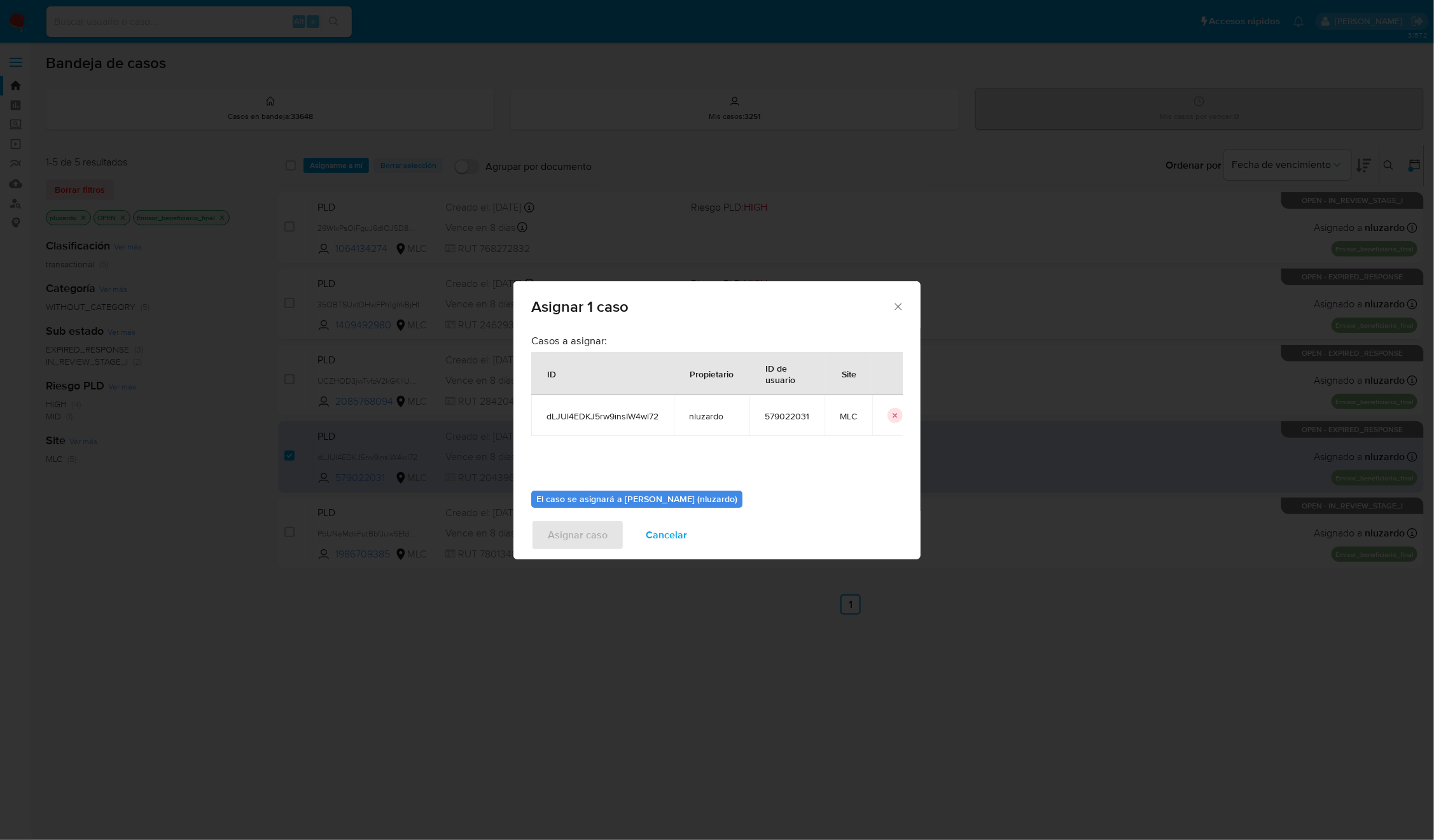
scroll to position [65, 0]
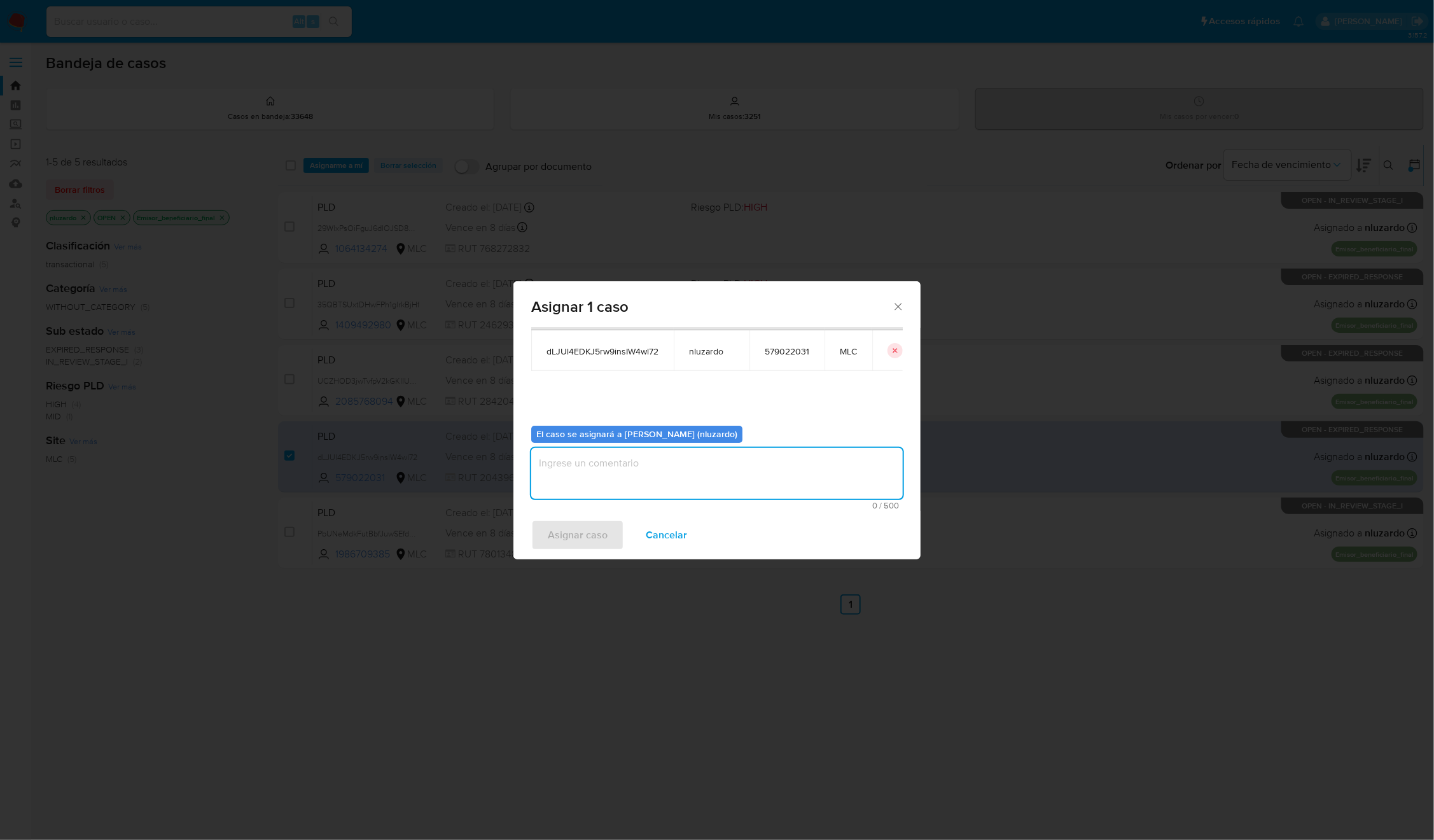
click at [668, 483] on textarea "assign-modal" at bounding box center [717, 473] width 372 height 51
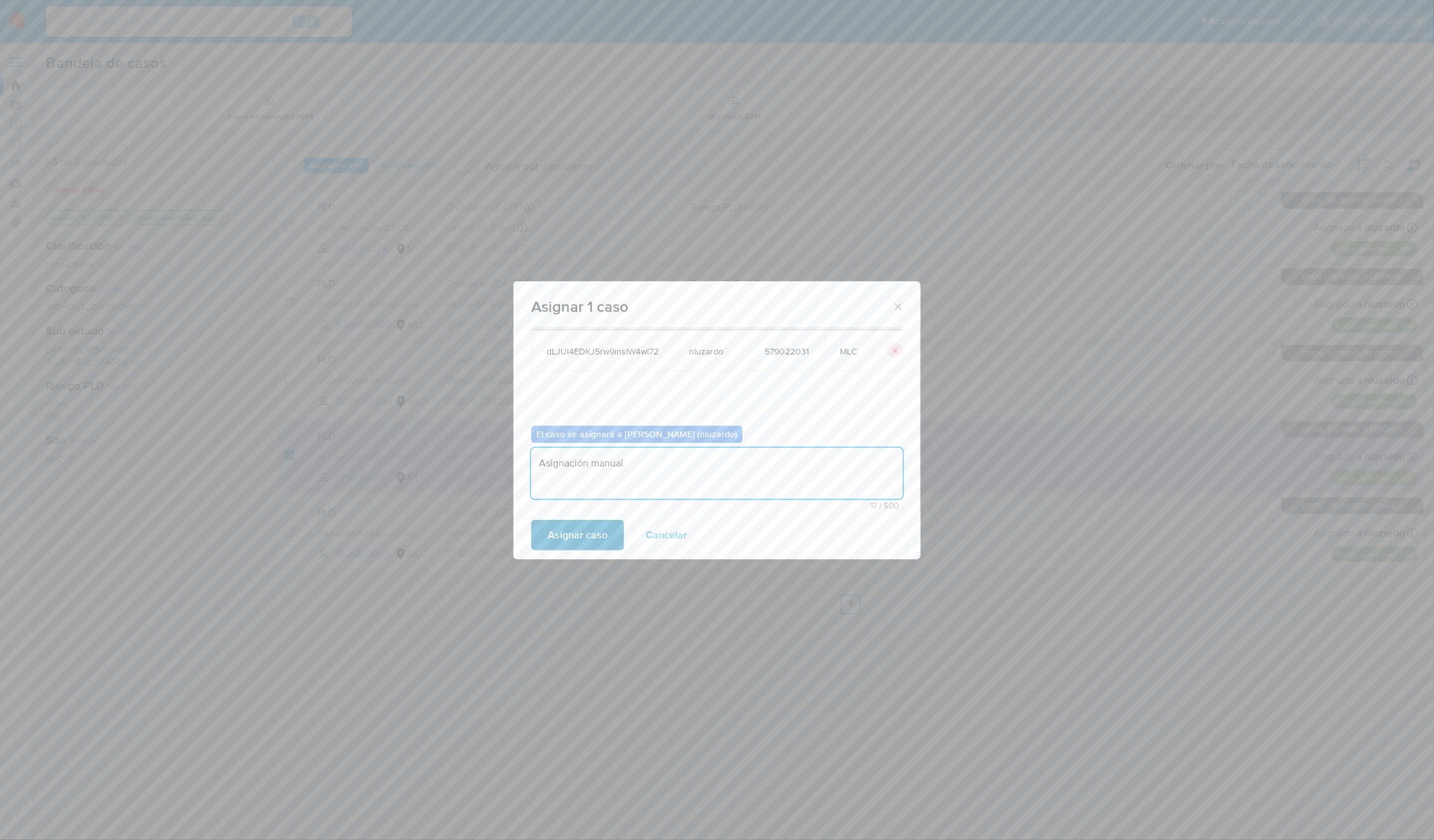
type textarea "Asignación manual"
click at [575, 546] on span "Asignar caso" at bounding box center [578, 535] width 60 height 28
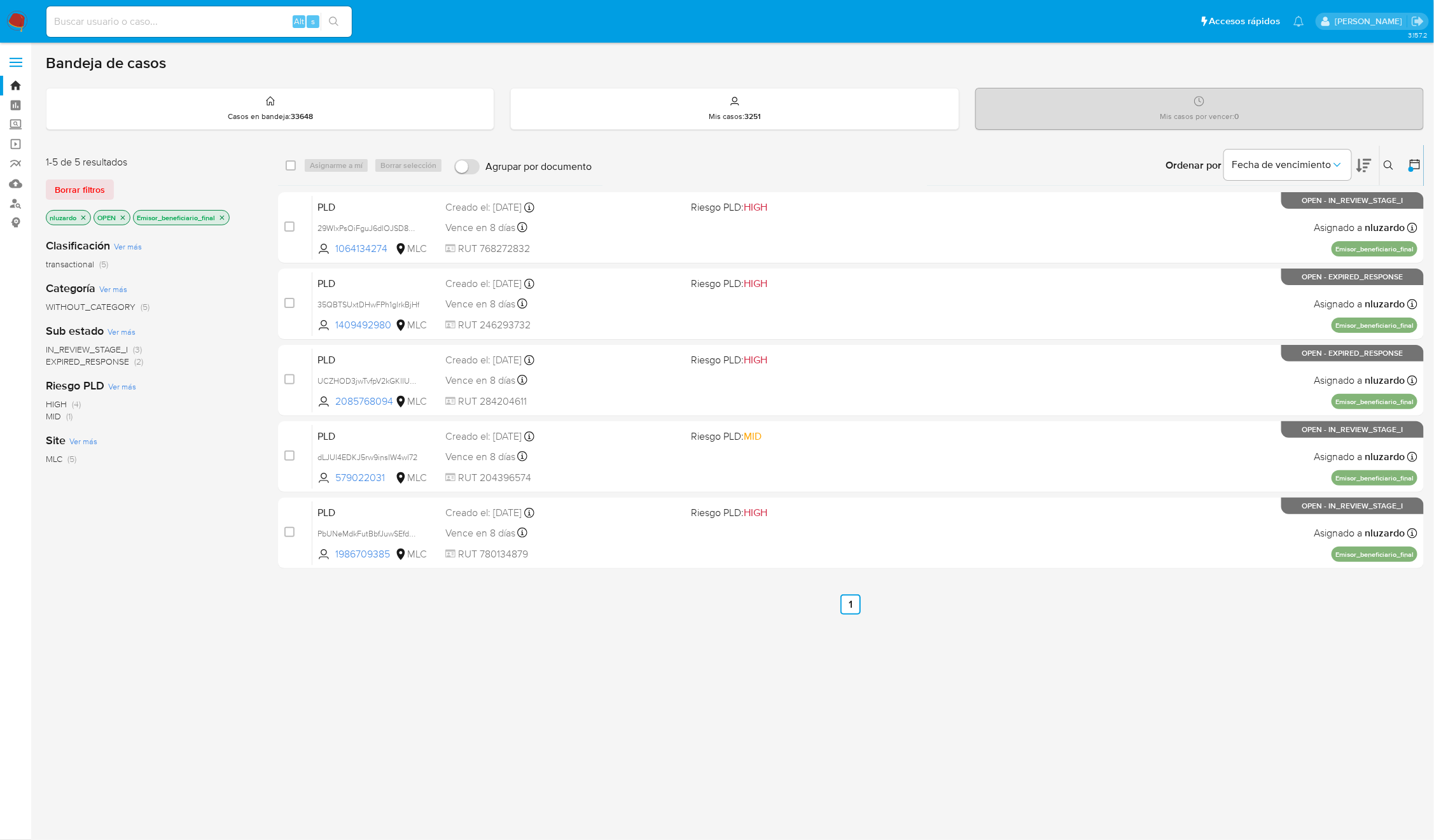
click at [934, 577] on div "select-all-cases-checkbox Asignarme a mí Borrar selección Agrupar por documento…" at bounding box center [852, 433] width 1146 height 577
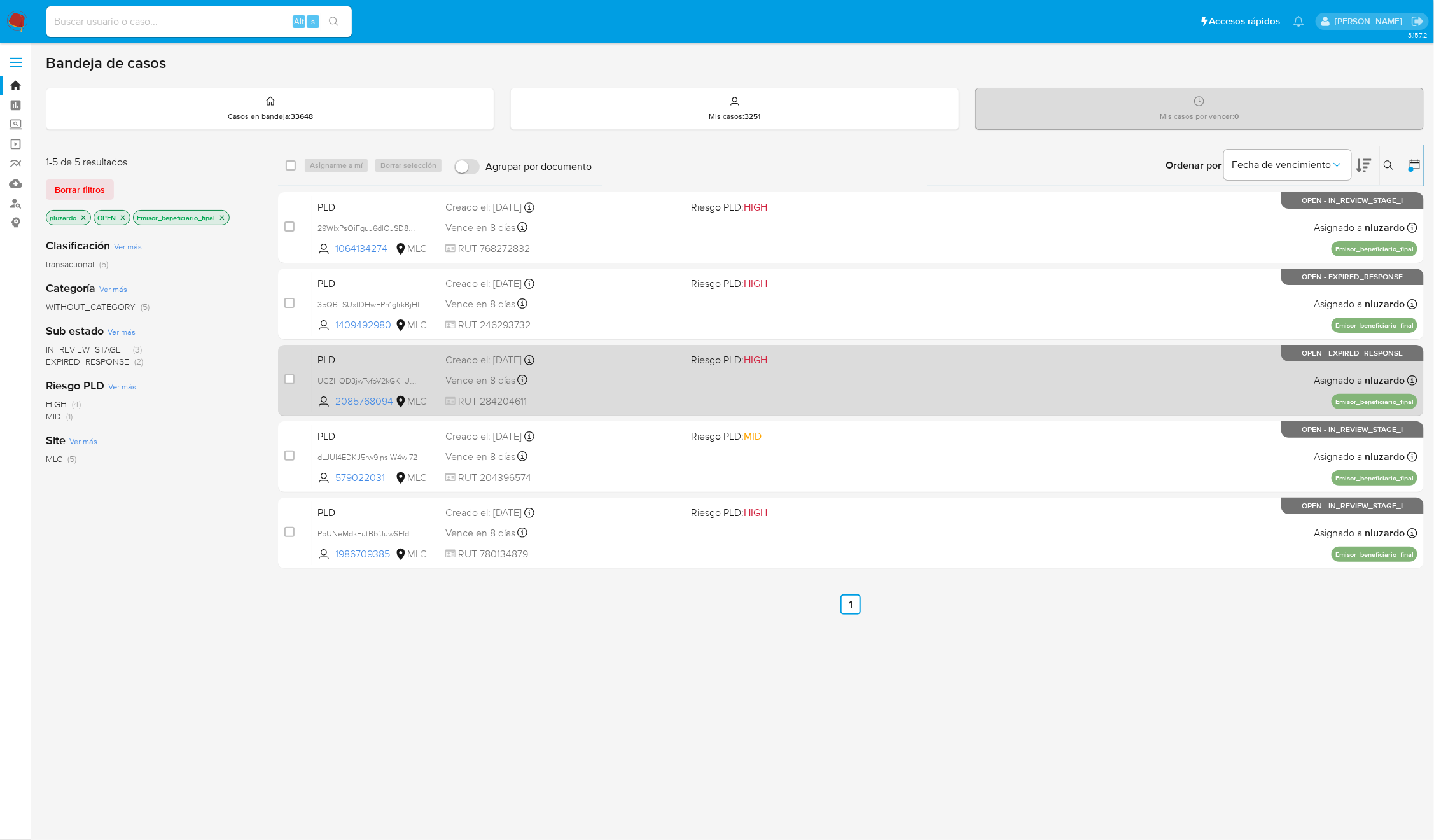
click at [771, 396] on div "PLD UCZHOD3jwTvfpV2kGKlIURbS 2085768094 MLC Riesgo PLD: HIGH Creado el: [DATE] …" at bounding box center [865, 380] width 1106 height 65
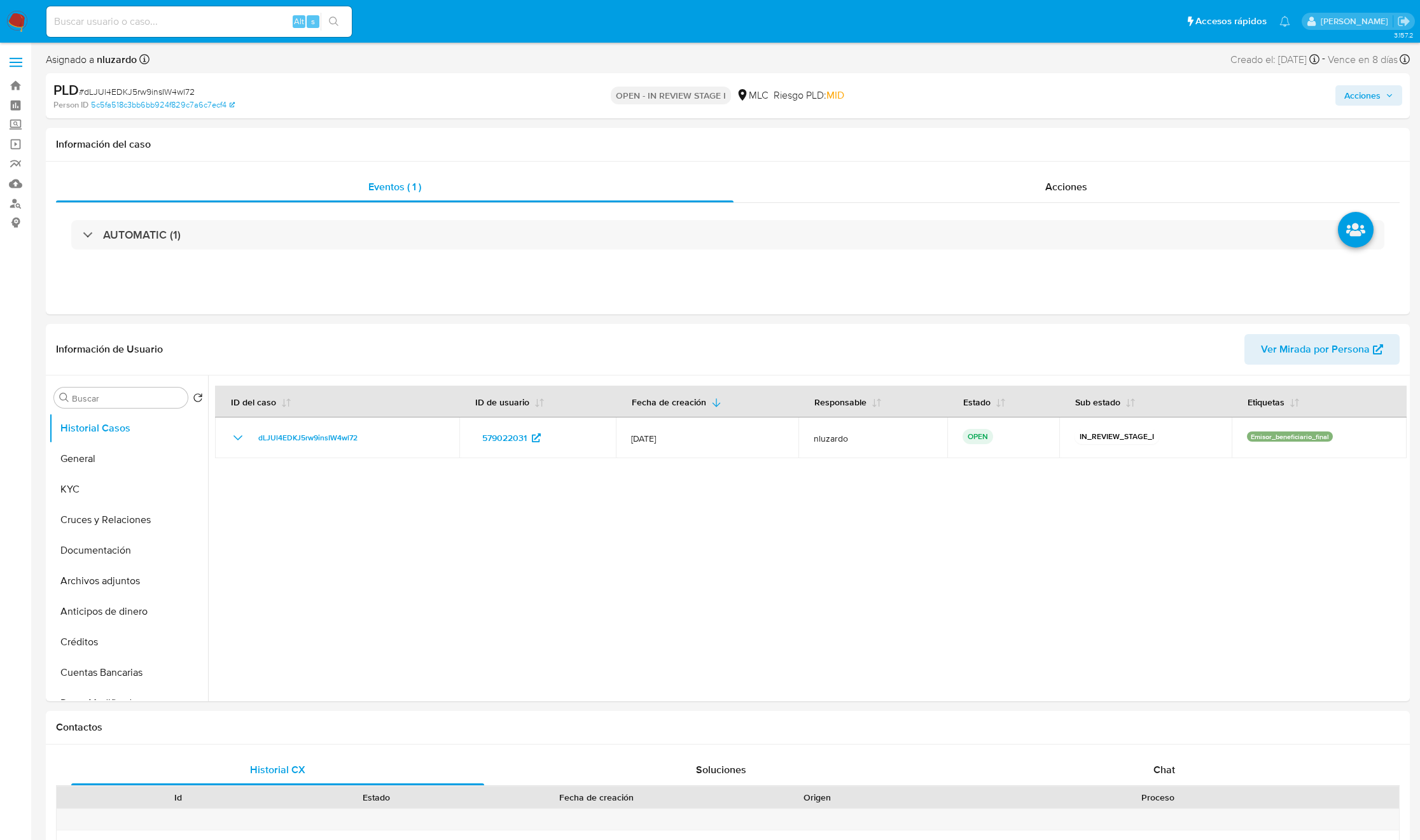
select select "10"
click at [1077, 193] on span "Acciones" at bounding box center [1066, 187] width 42 height 15
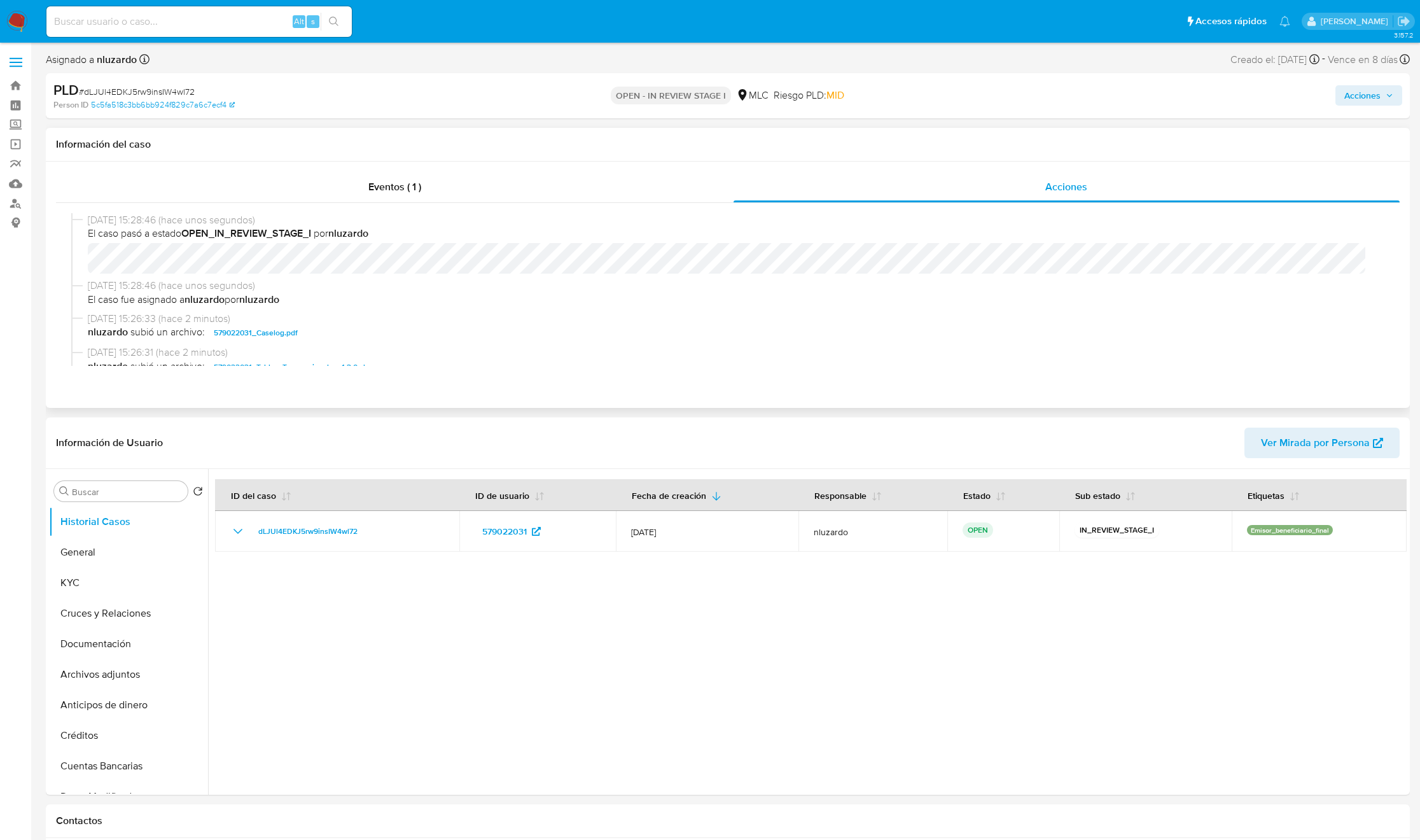
click at [337, 331] on span "nluzardo subió un archivo: 579022031_Caselog.pdf" at bounding box center [733, 333] width 1291 height 16
copy span "579022031_Caselog.pdf"
click at [1380, 93] on span "Acciones" at bounding box center [1362, 95] width 36 height 20
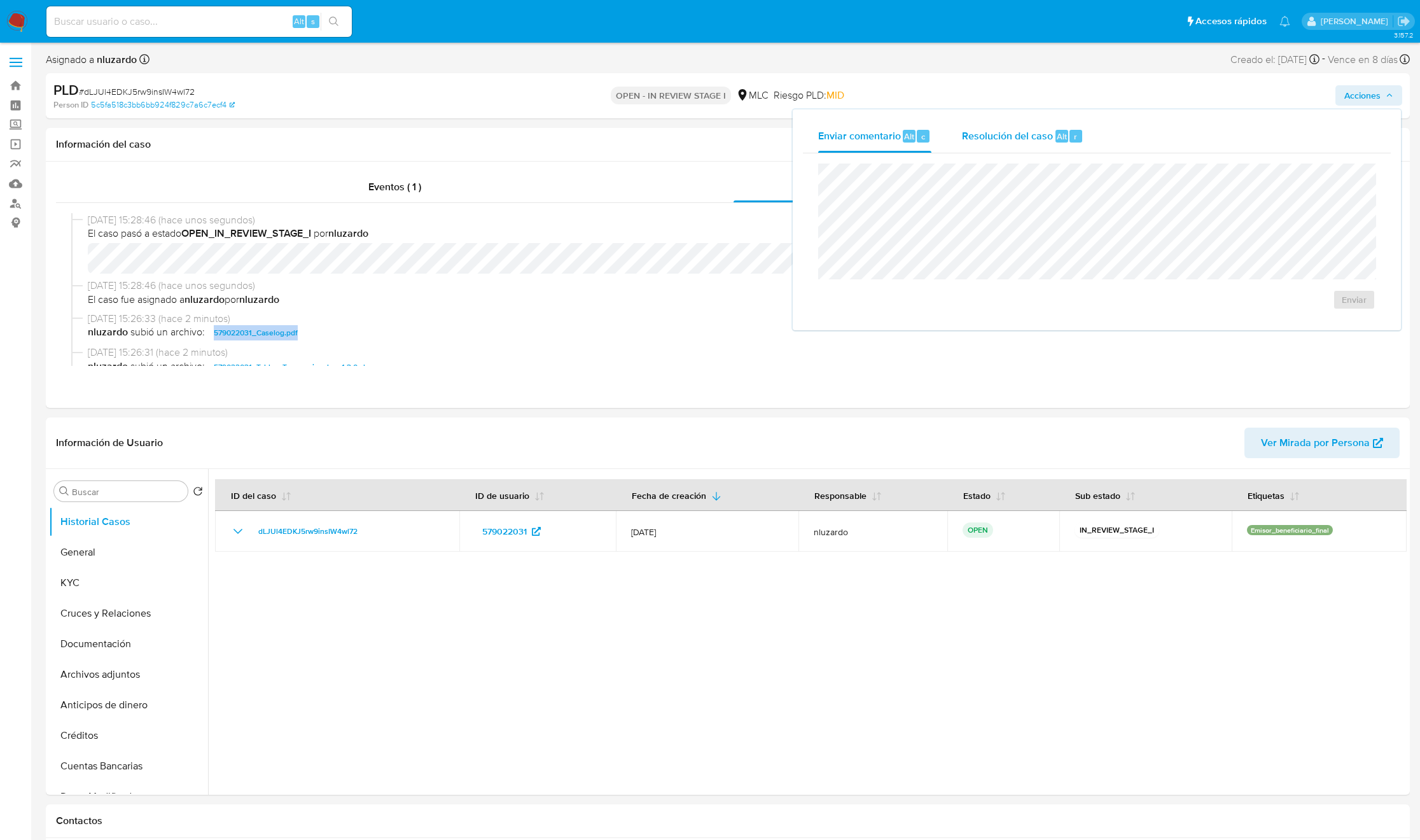
click at [1035, 128] on span "Resolución del caso" at bounding box center [1008, 136] width 91 height 15
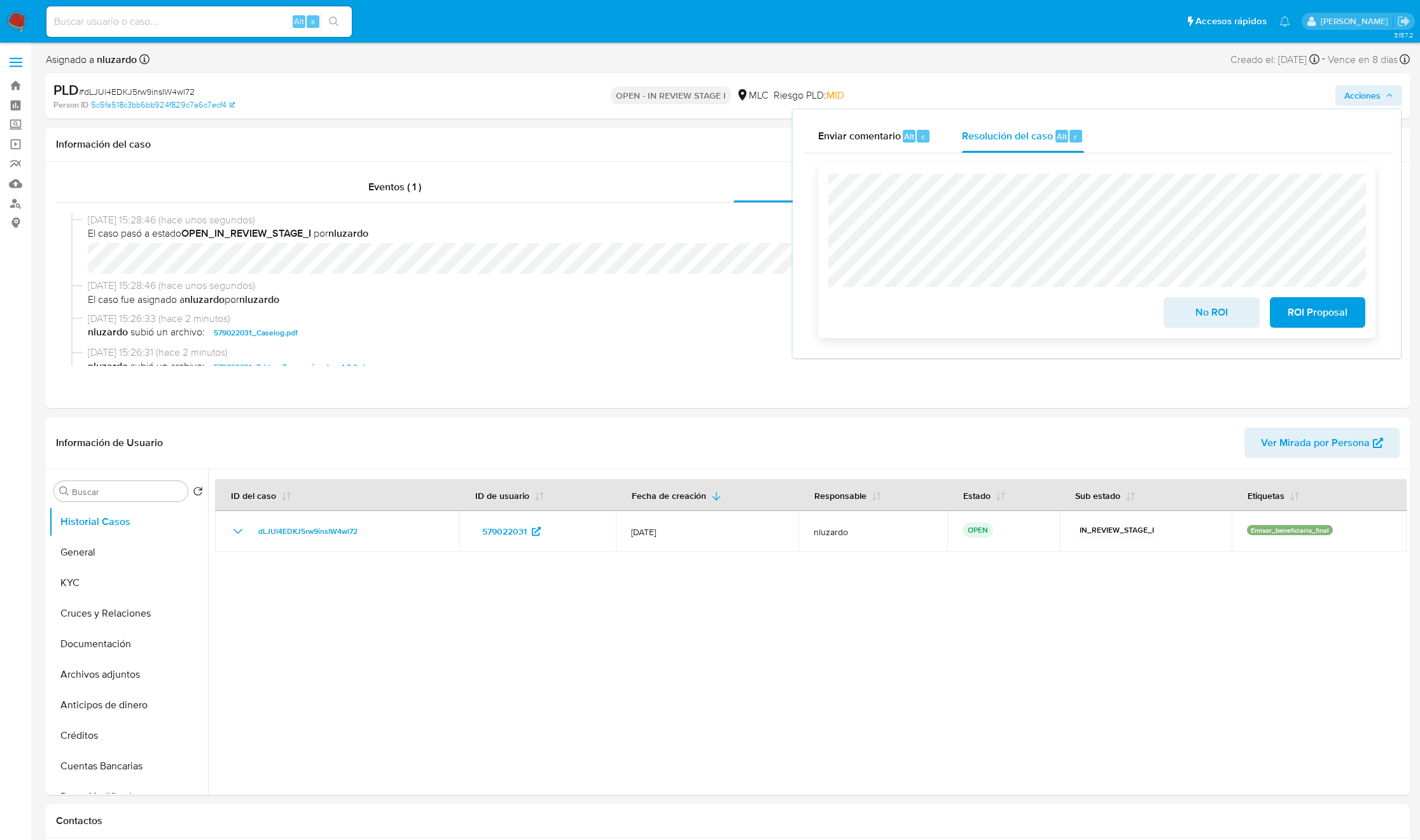
click at [1324, 321] on span "ROI Proposal" at bounding box center [1317, 312] width 62 height 28
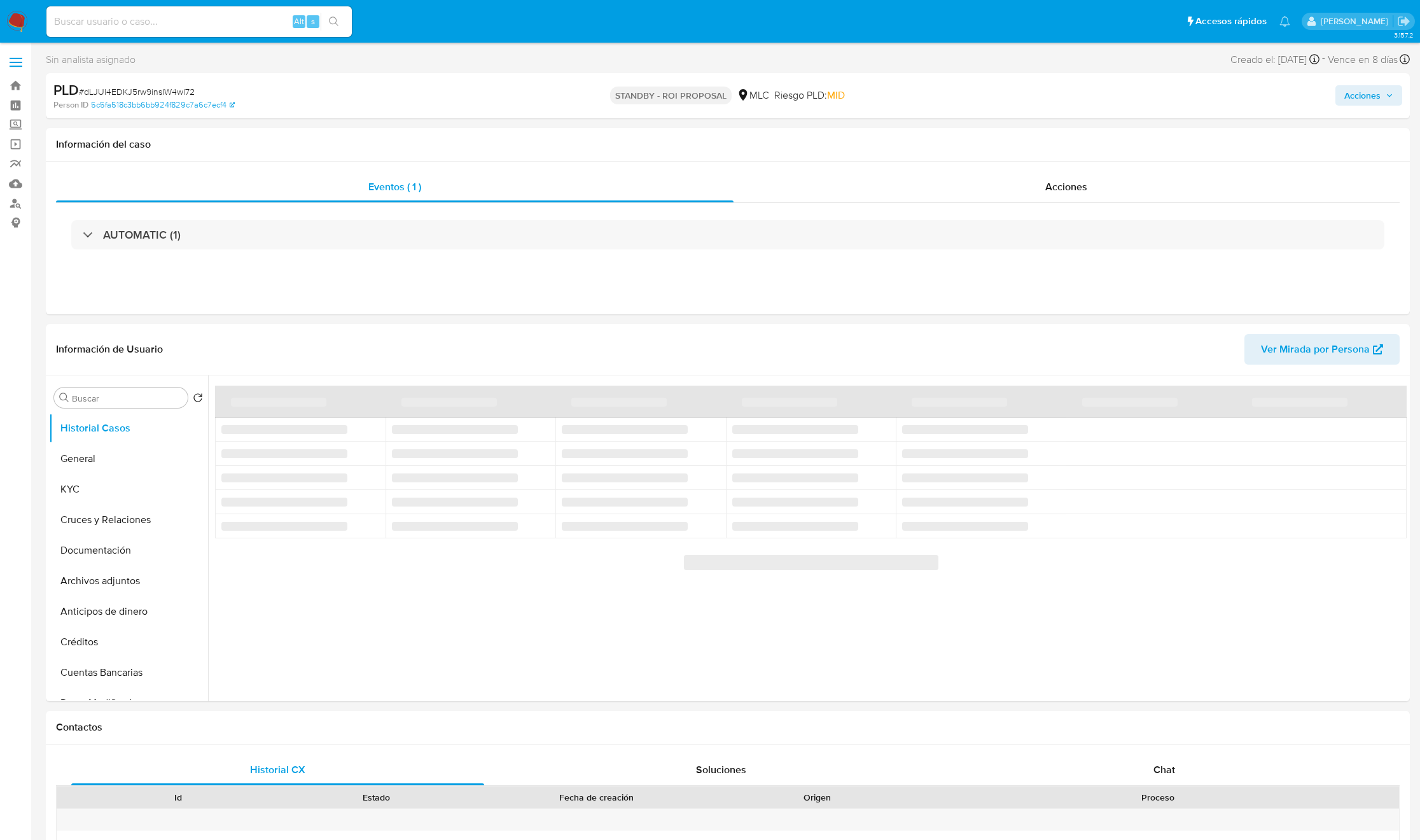
select select "10"
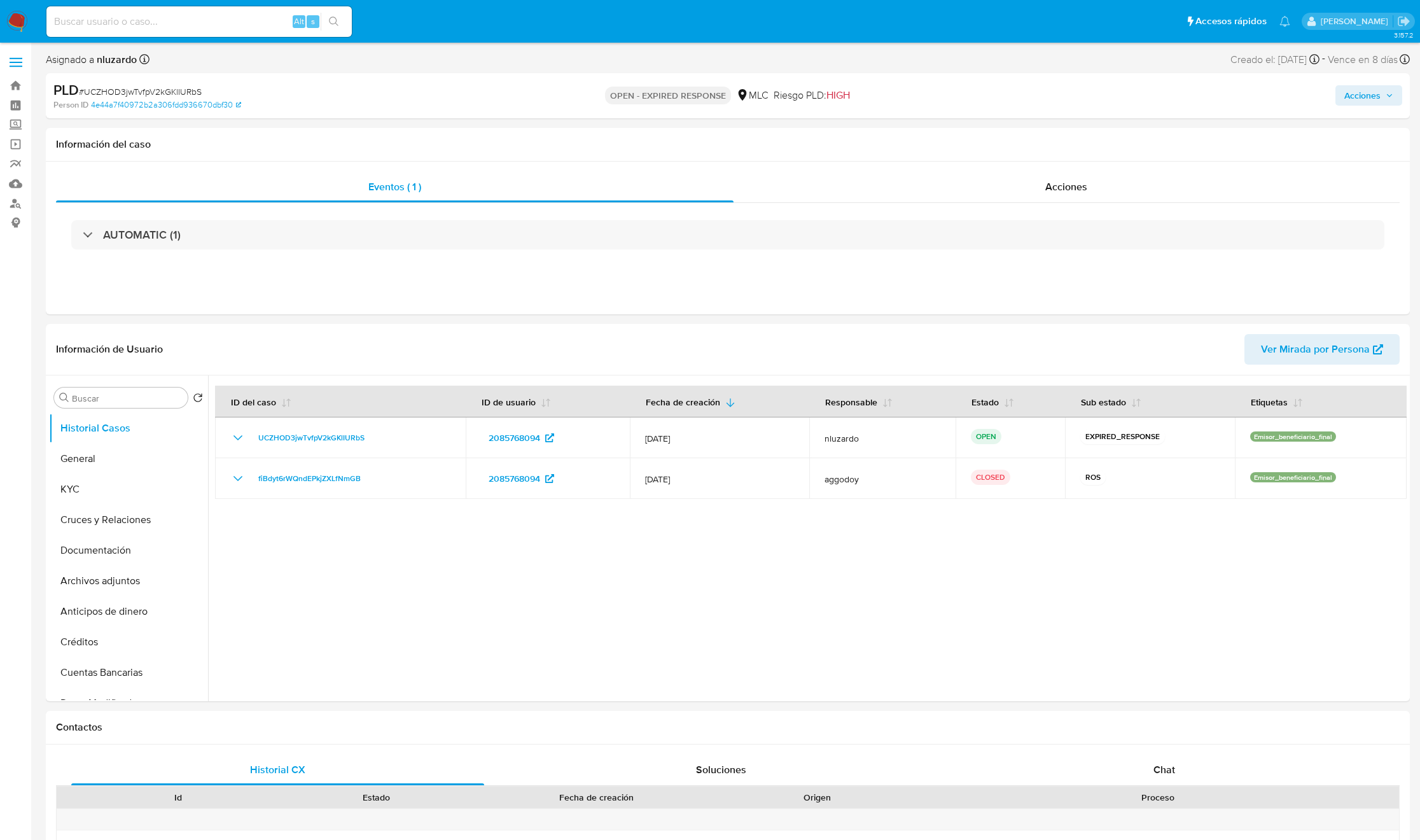
select select "10"
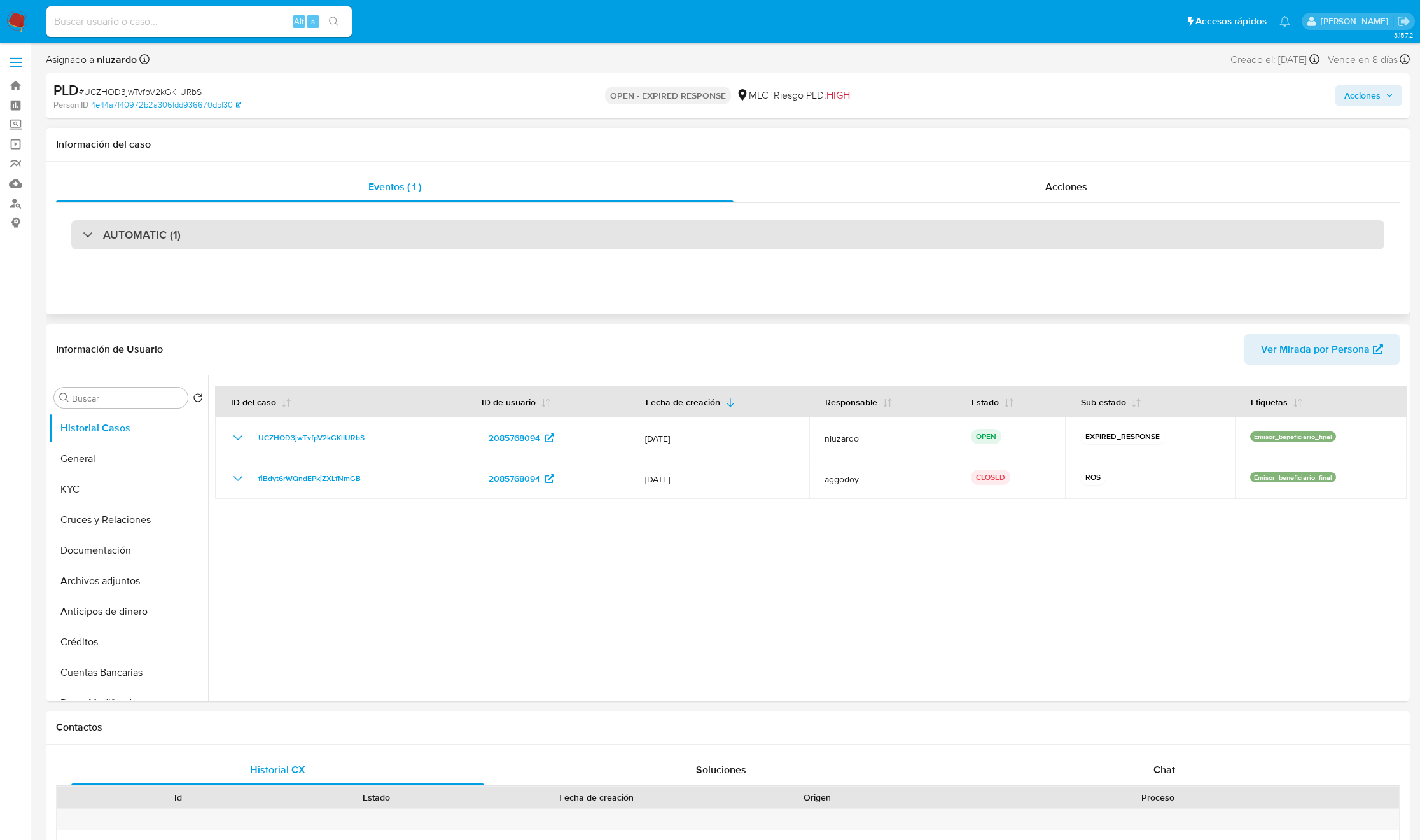
click at [134, 236] on h3 "AUTOMATIC (1)" at bounding box center [142, 234] width 78 height 14
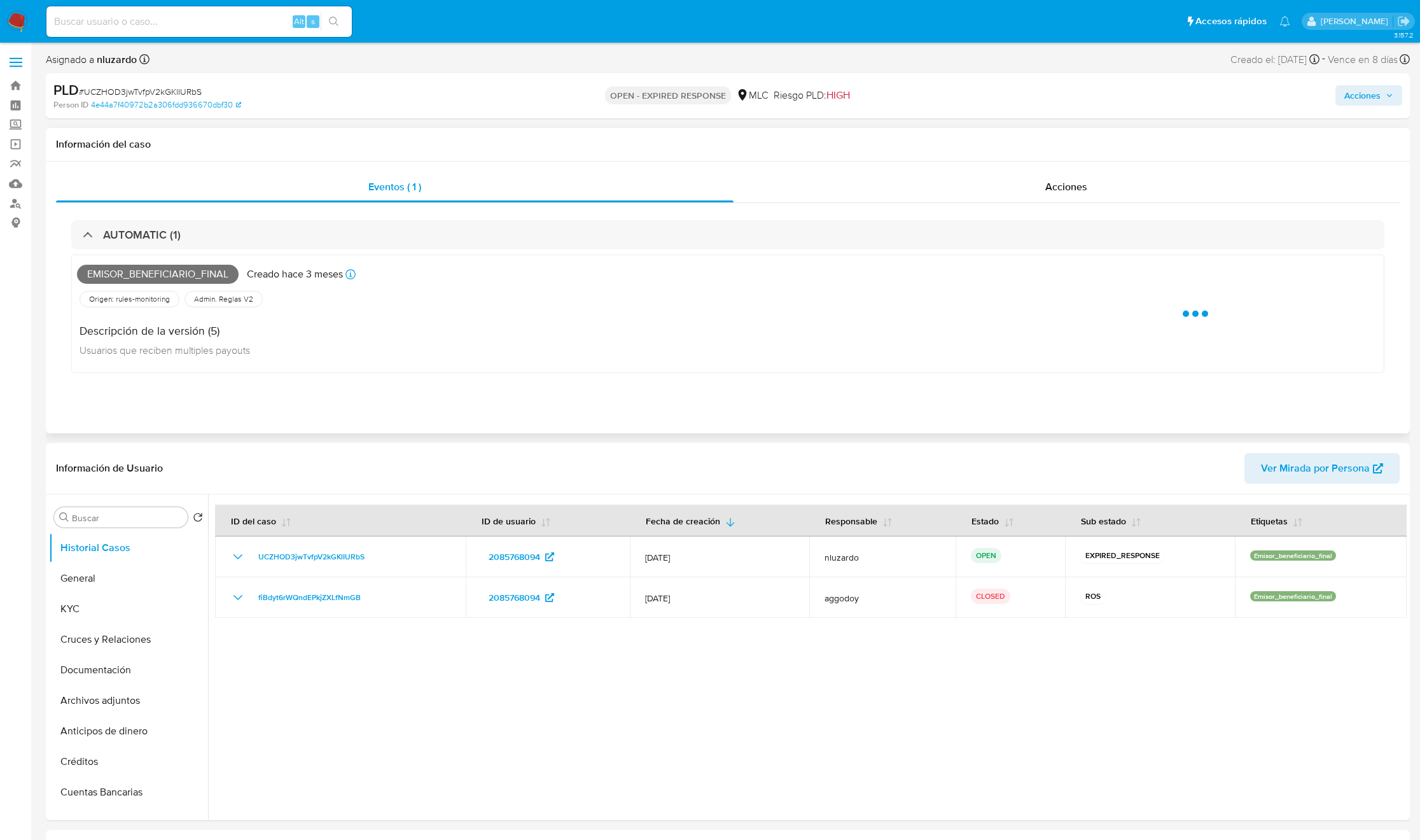
click at [140, 266] on span "Emisor_beneficiario_final" at bounding box center [157, 274] width 162 height 19
copy span "Emisor_beneficiario_final"
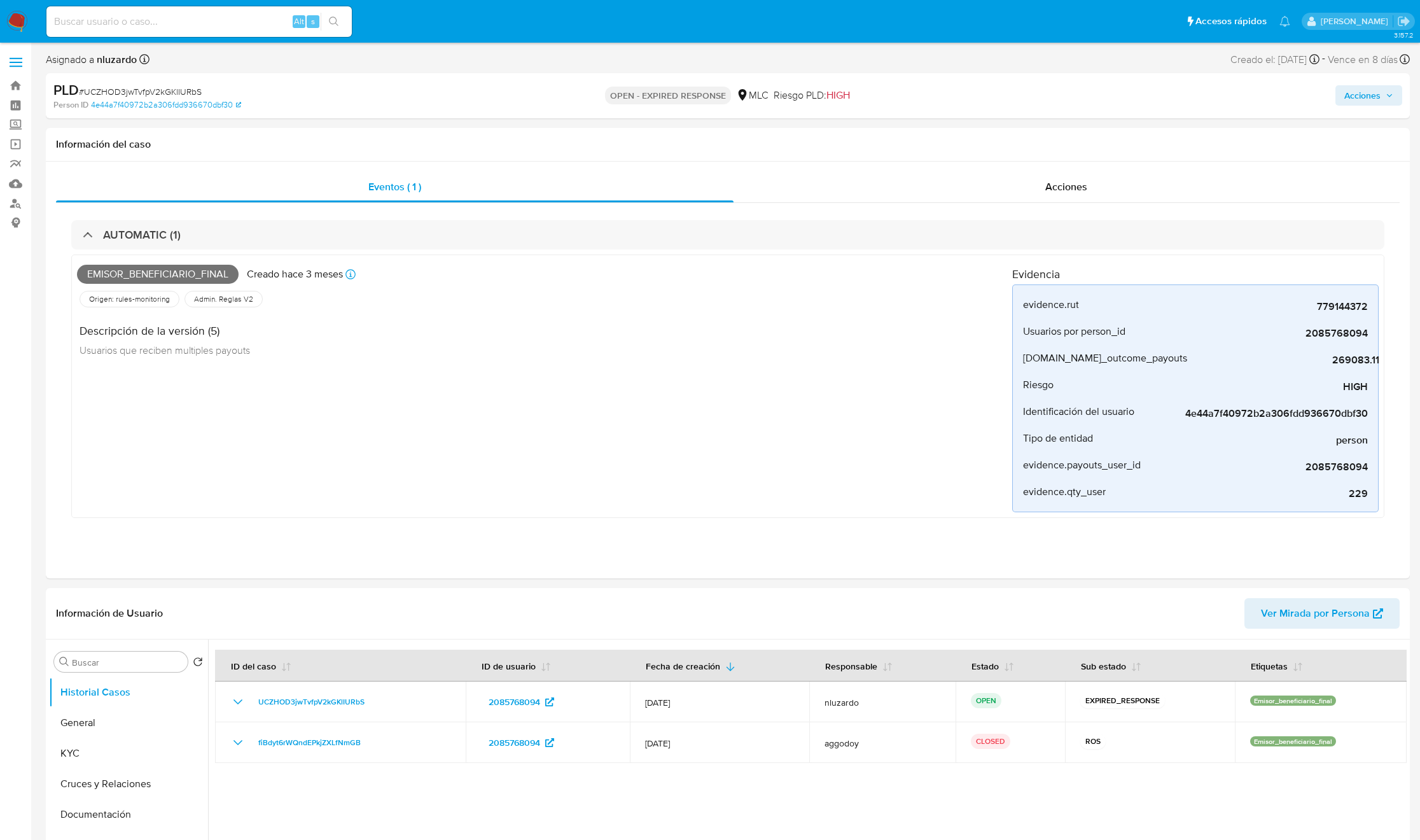
click at [258, 18] on input at bounding box center [199, 21] width 305 height 17
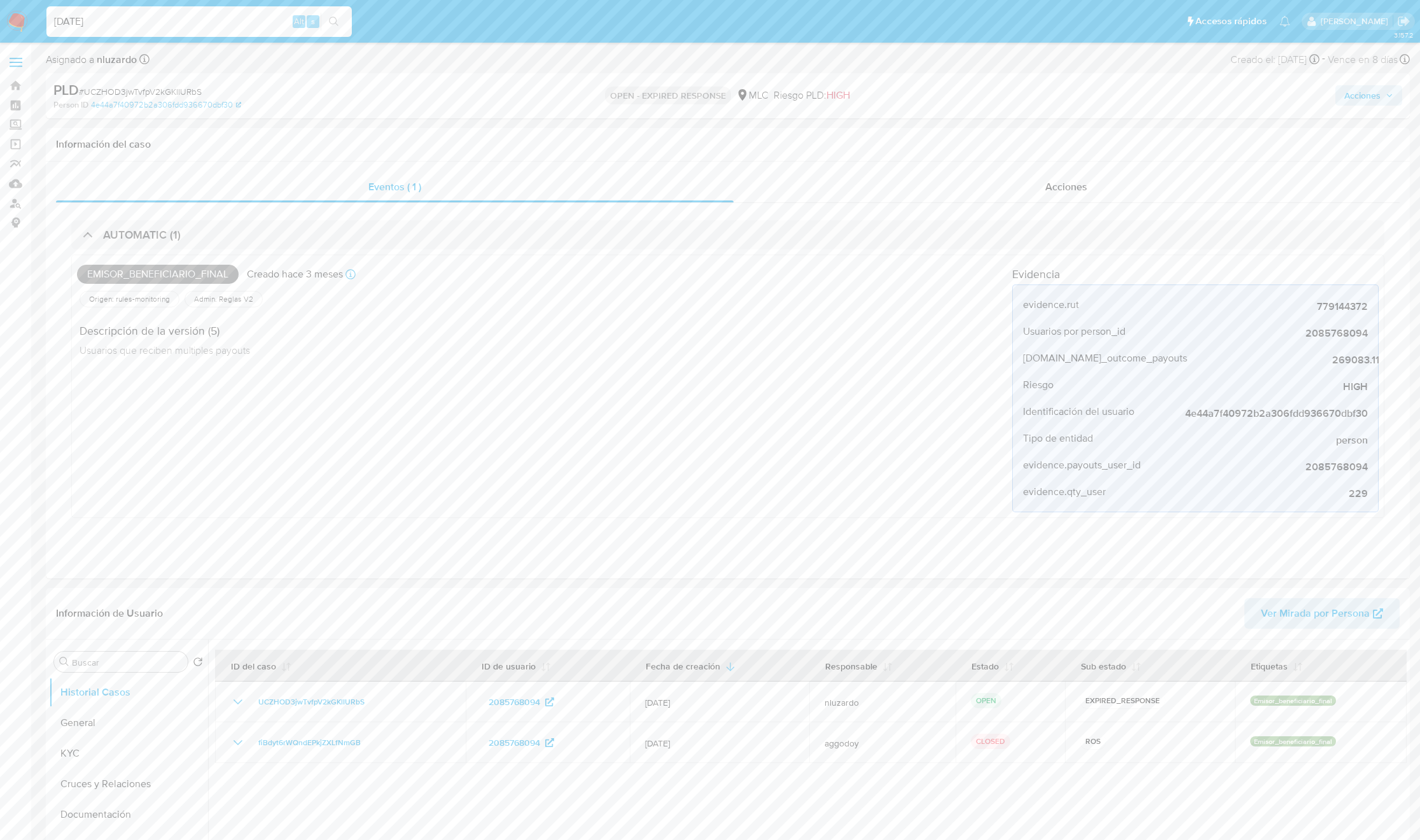
type input "[DATE]"
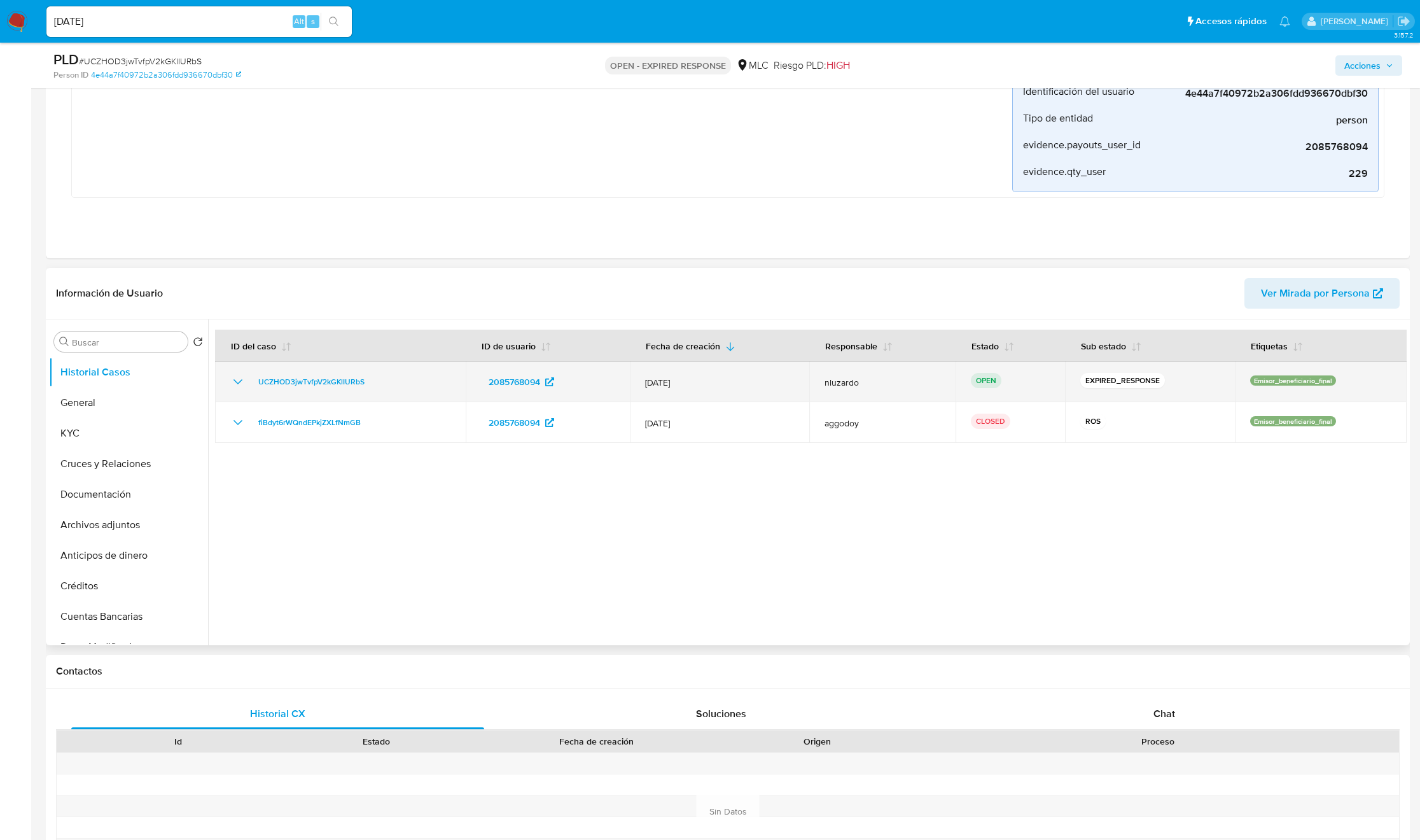
scroll to position [286, 0]
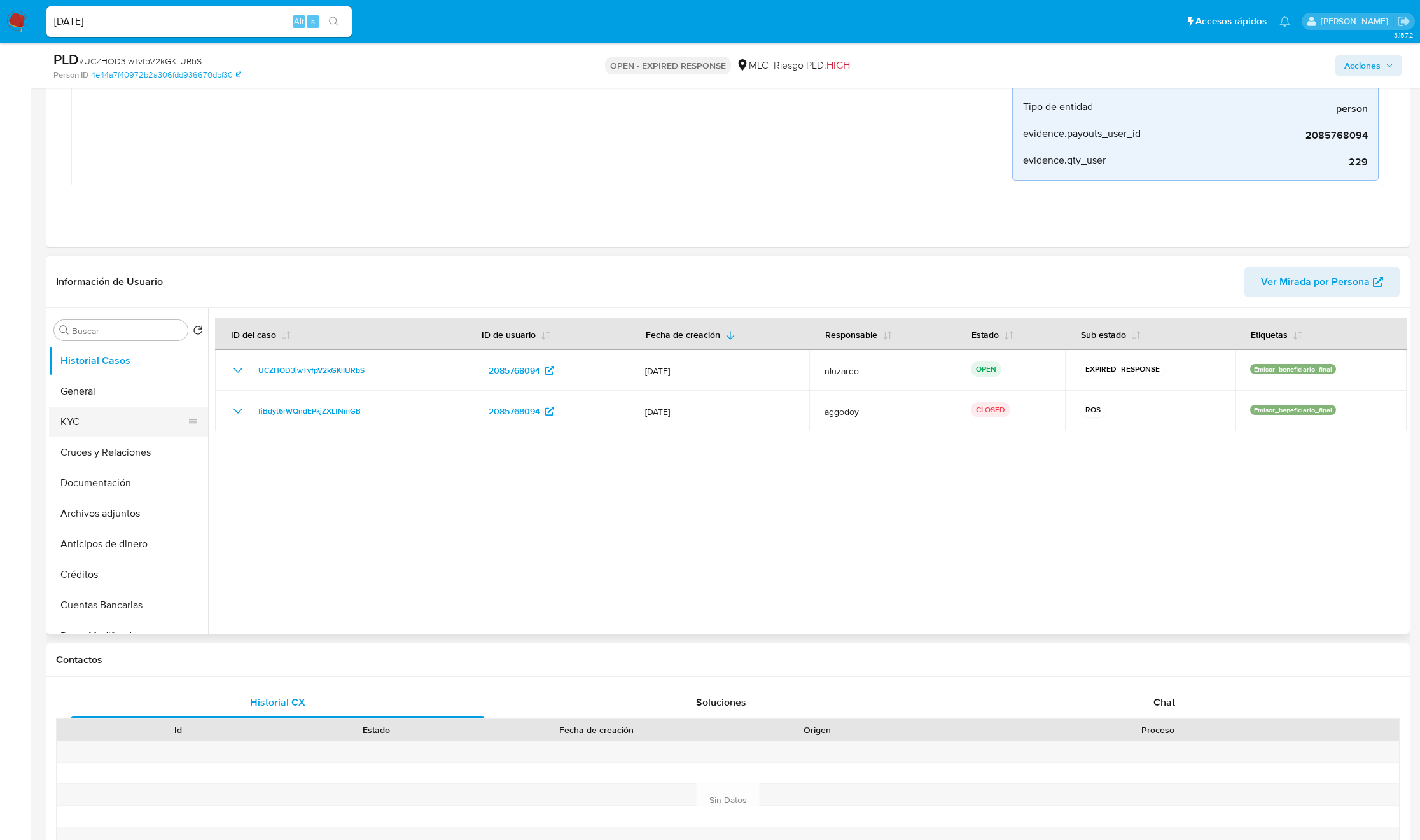
click at [149, 416] on button "KYC" at bounding box center [123, 421] width 149 height 30
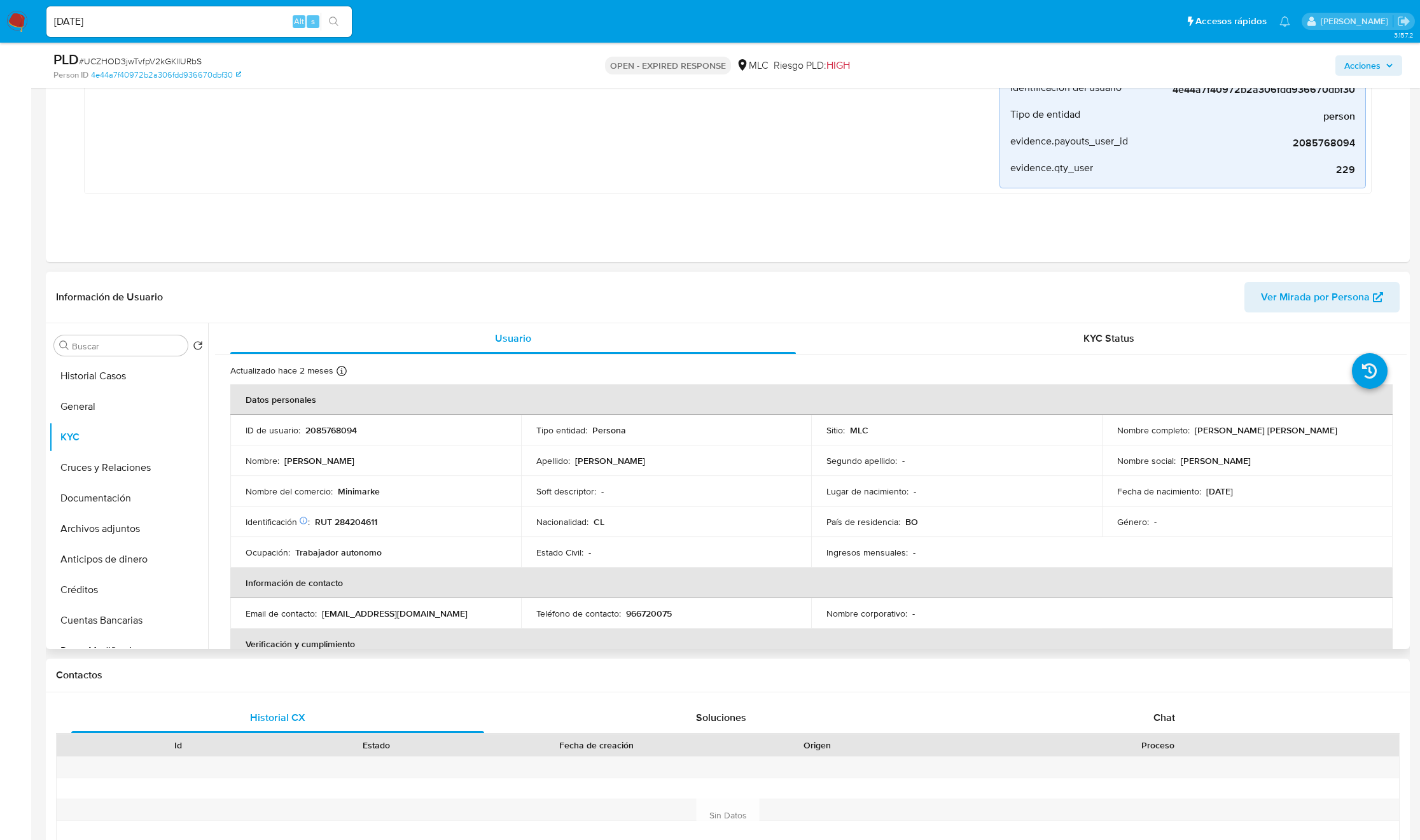
click at [1195, 430] on p "[PERSON_NAME] [PERSON_NAME]" at bounding box center [1267, 430] width 142 height 11
drag, startPoint x: 1239, startPoint y: 432, endPoint x: 1271, endPoint y: 433, distance: 32.0
click at [1271, 433] on p "[PERSON_NAME] [PERSON_NAME]" at bounding box center [1267, 430] width 142 height 11
copy p "[PERSON_NAME] [PERSON_NAME]"
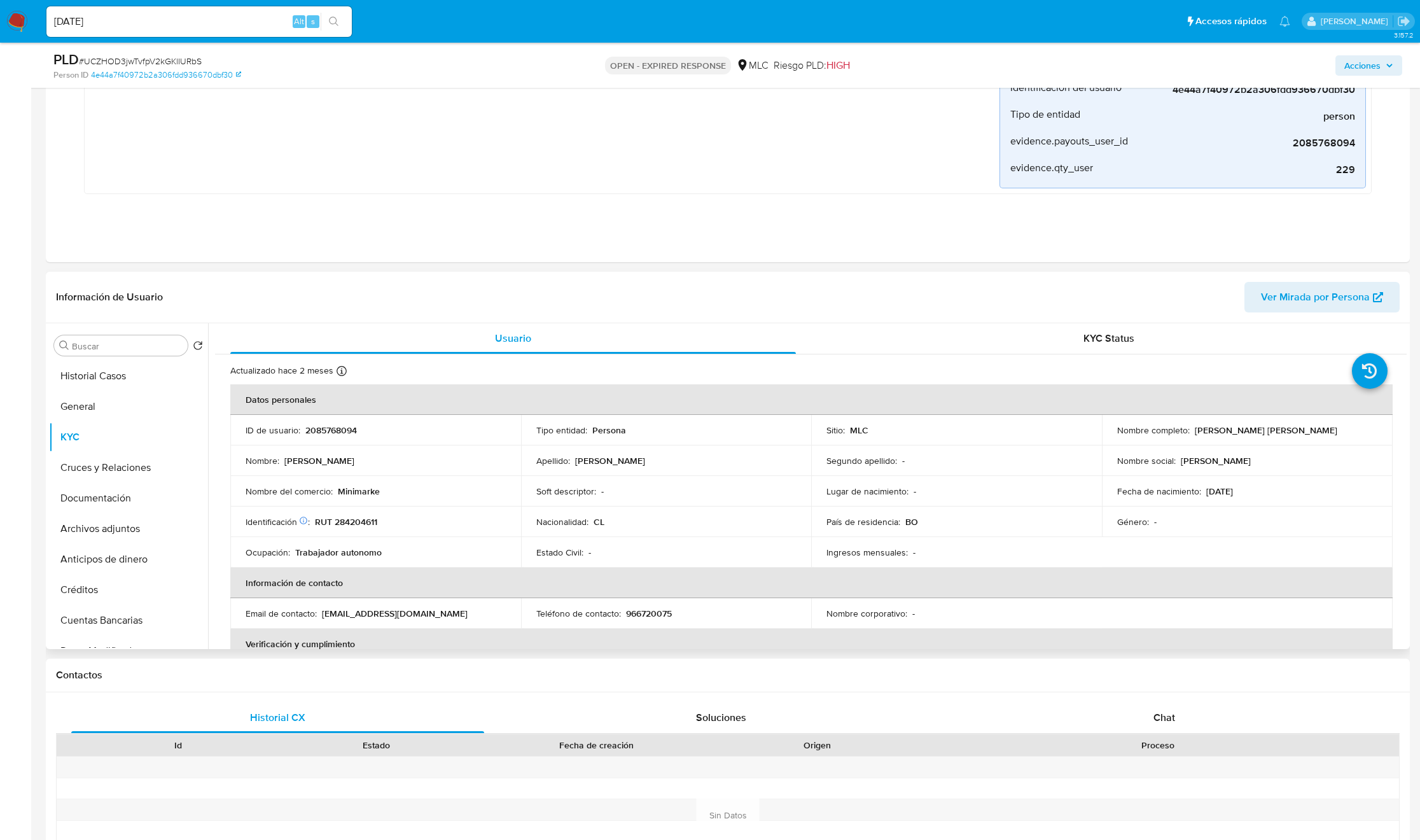
drag, startPoint x: 484, startPoint y: 525, endPoint x: 394, endPoint y: 540, distance: 91.2
click at [478, 526] on div "Identificación Nº de serie: 603958701 : RUT 284204611" at bounding box center [376, 521] width 261 height 11
click at [346, 526] on p "RUT 284204611" at bounding box center [346, 521] width 62 height 11
copy p "284204611"
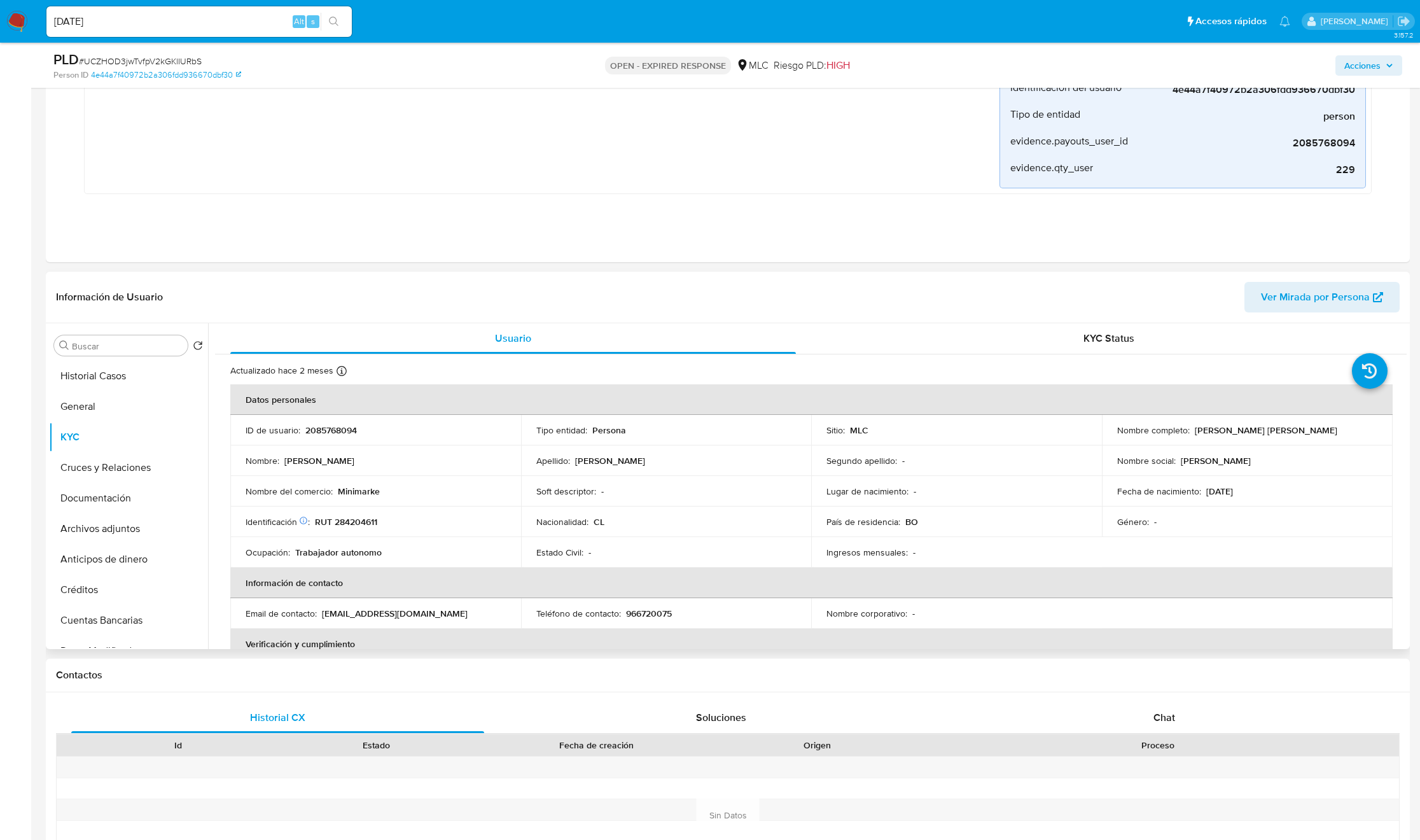
click at [326, 503] on td "Nombre del comercio : Minimarke" at bounding box center [375, 491] width 291 height 30
click at [325, 503] on td "Nombre del comercio : Minimarke" at bounding box center [375, 491] width 291 height 30
copy div "Nombre del comercio : Minimarke"
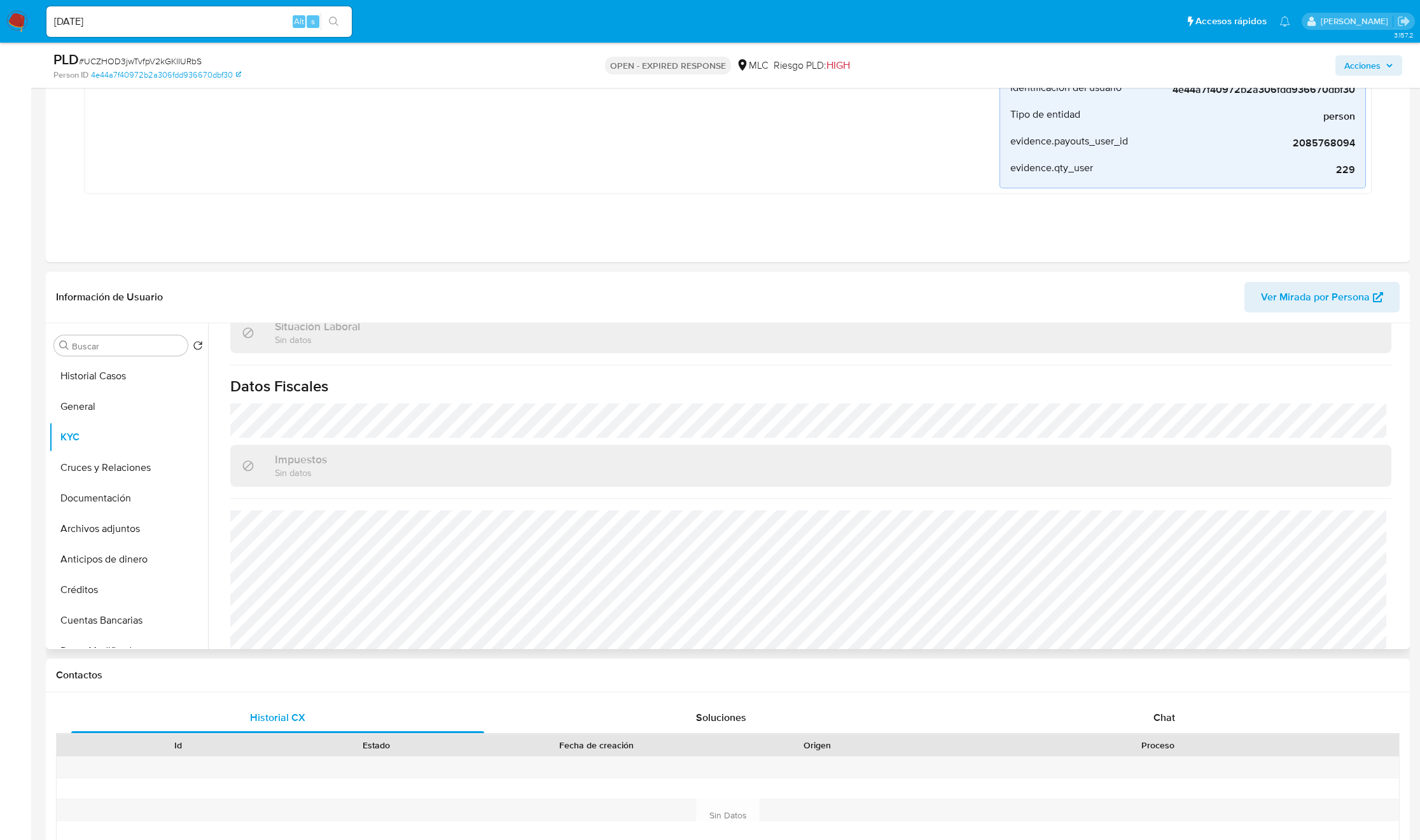
scroll to position [689, 0]
